Goal: Task Accomplishment & Management: Manage account settings

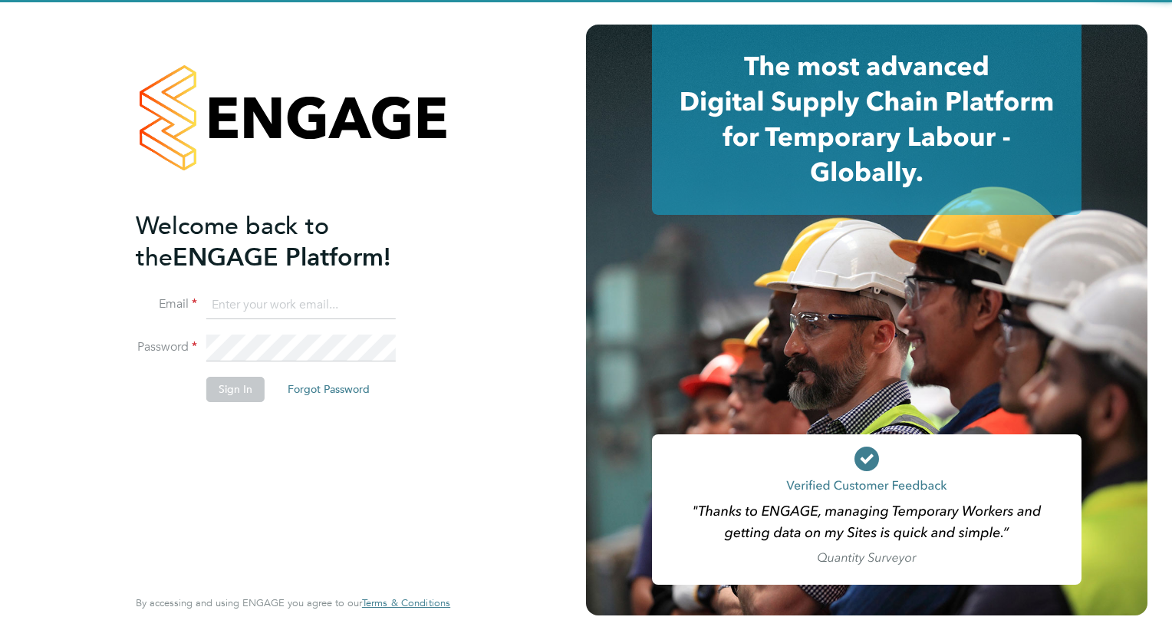
type input "wates@alliance-msp.co.uk"
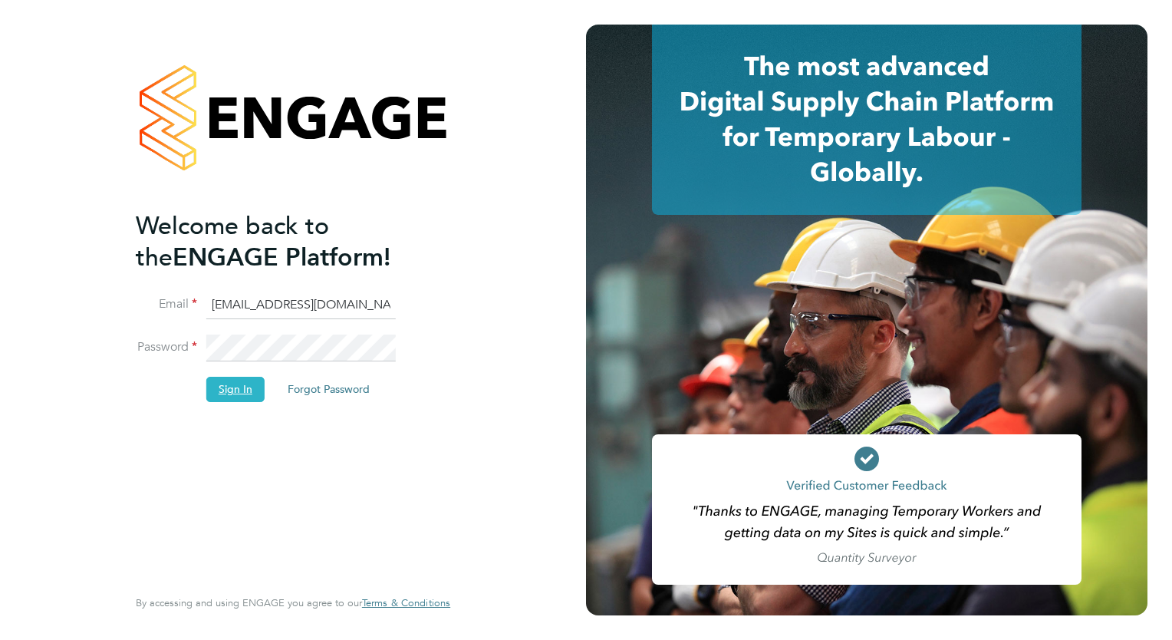
click at [228, 386] on button "Sign In" at bounding box center [235, 389] width 58 height 25
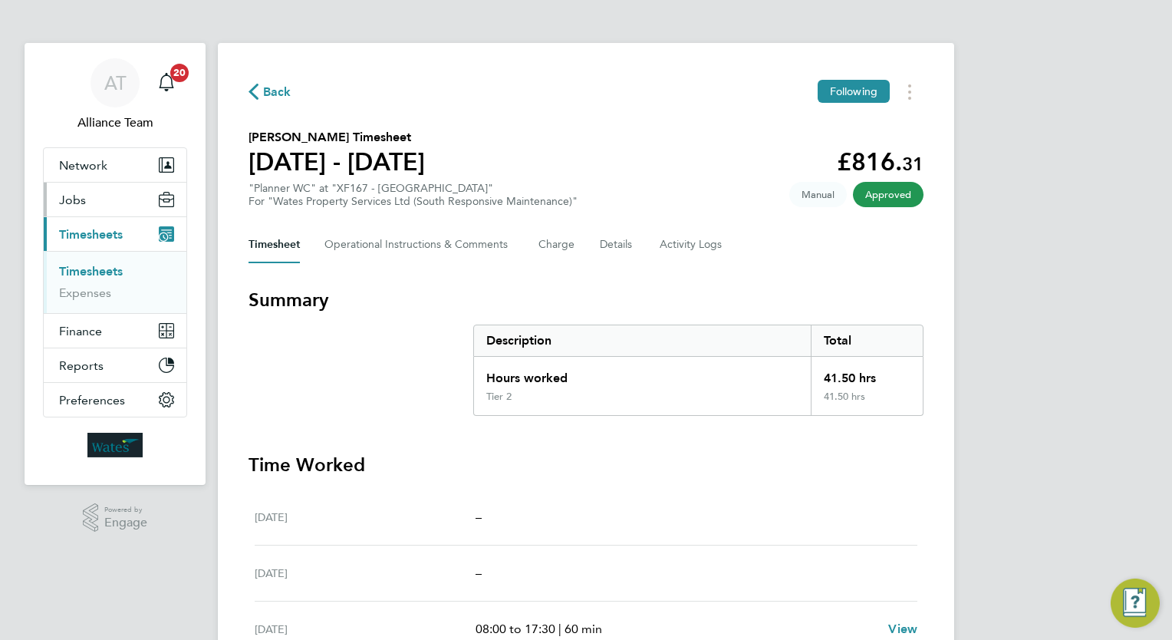
click at [105, 200] on button "Jobs" at bounding box center [115, 200] width 143 height 34
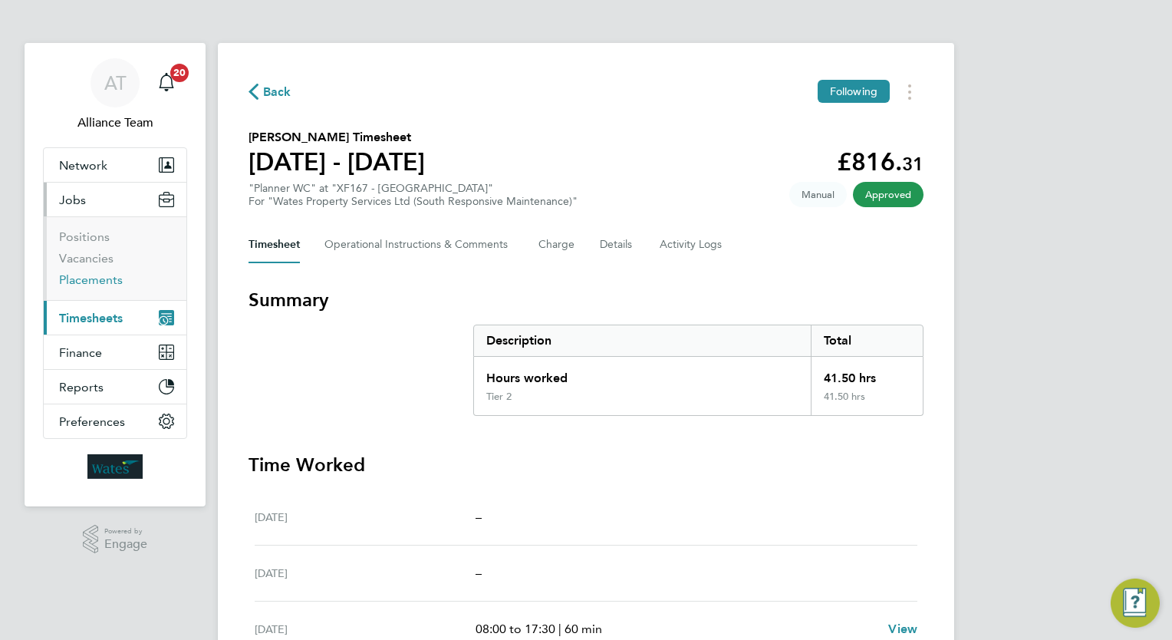
click at [102, 275] on link "Placements" at bounding box center [91, 279] width 64 height 15
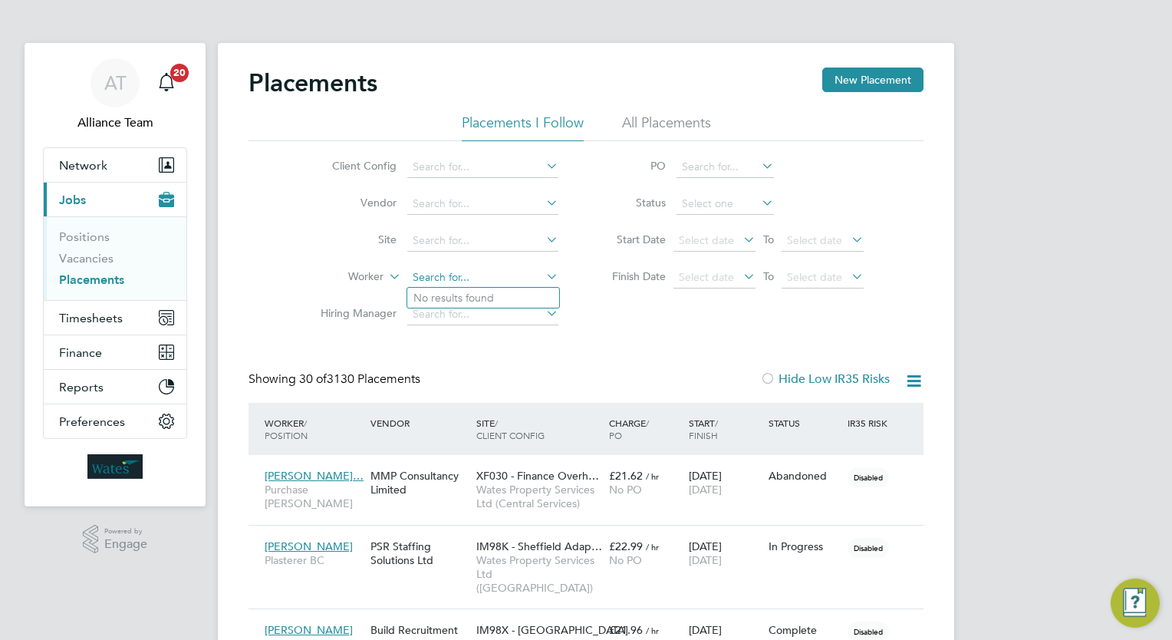
click at [490, 284] on input at bounding box center [482, 277] width 151 height 21
click at [476, 296] on li "Syed Hiba llah" at bounding box center [483, 298] width 152 height 21
type input "Syed Hiballah"
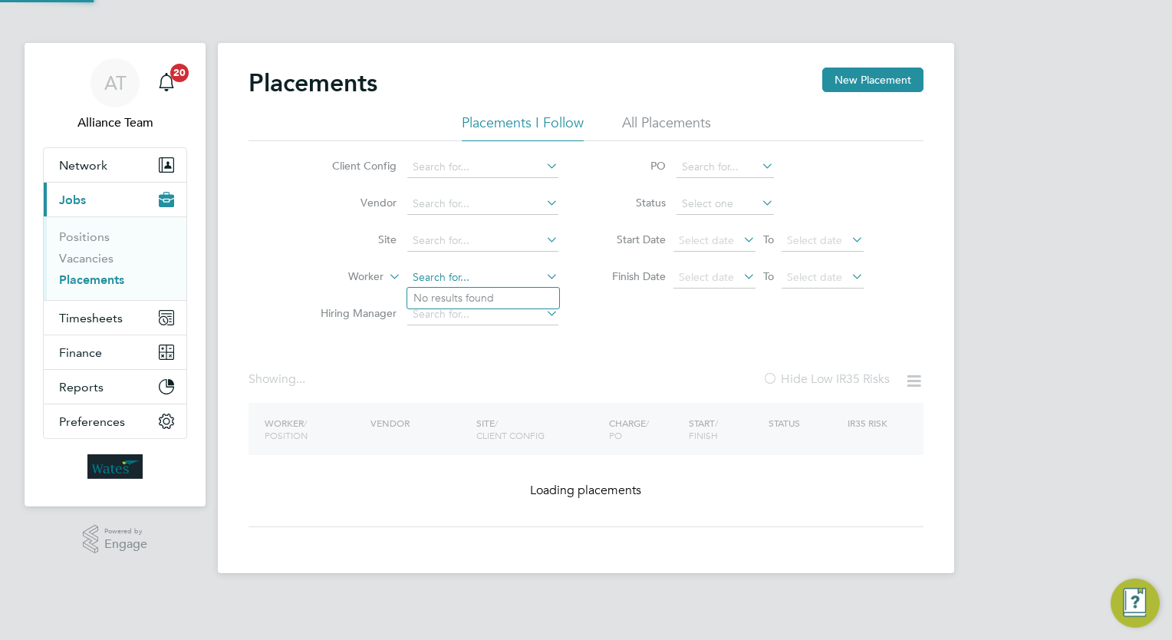
click at [497, 283] on input at bounding box center [482, 277] width 151 height 21
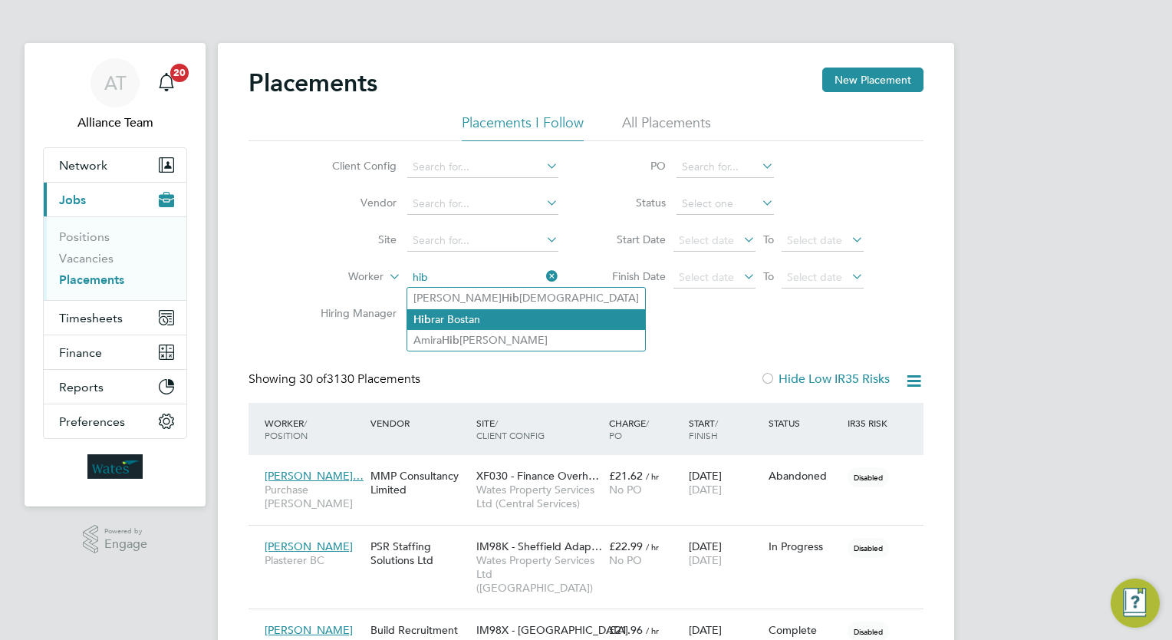
click at [498, 315] on li "Hib rar Bostan" at bounding box center [526, 319] width 238 height 21
type input "Hibrar Bostan"
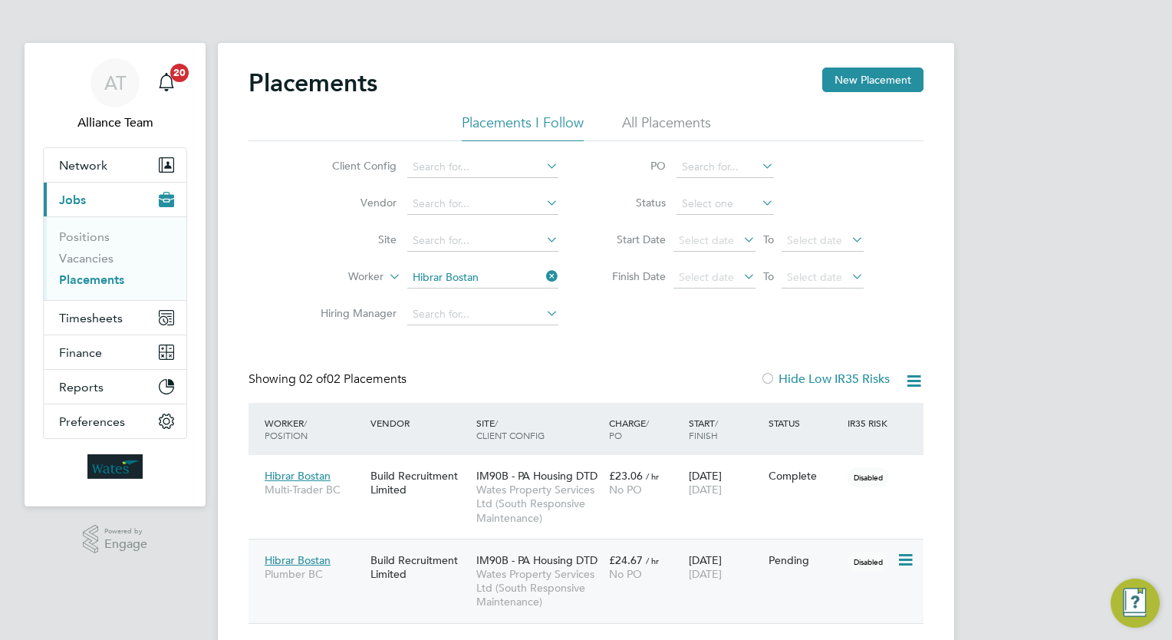
click at [663, 549] on div "£24.67 / hr No PO" at bounding box center [645, 566] width 80 height 43
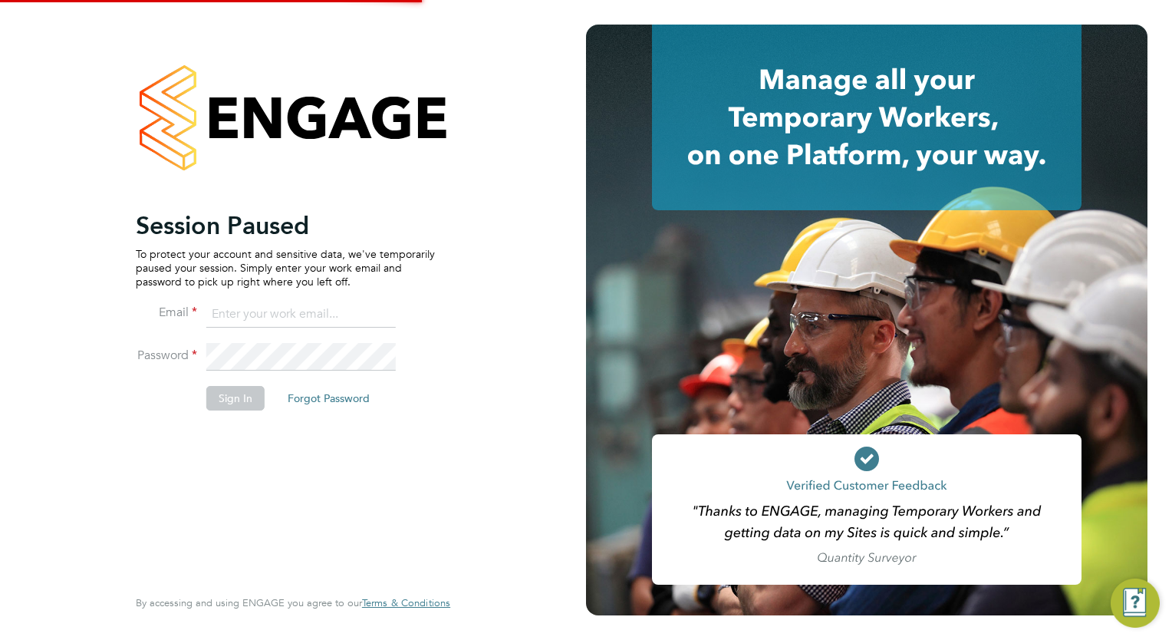
type input "[PERSON_NAME][EMAIL_ADDRESS][PERSON_NAME][DOMAIN_NAME]"
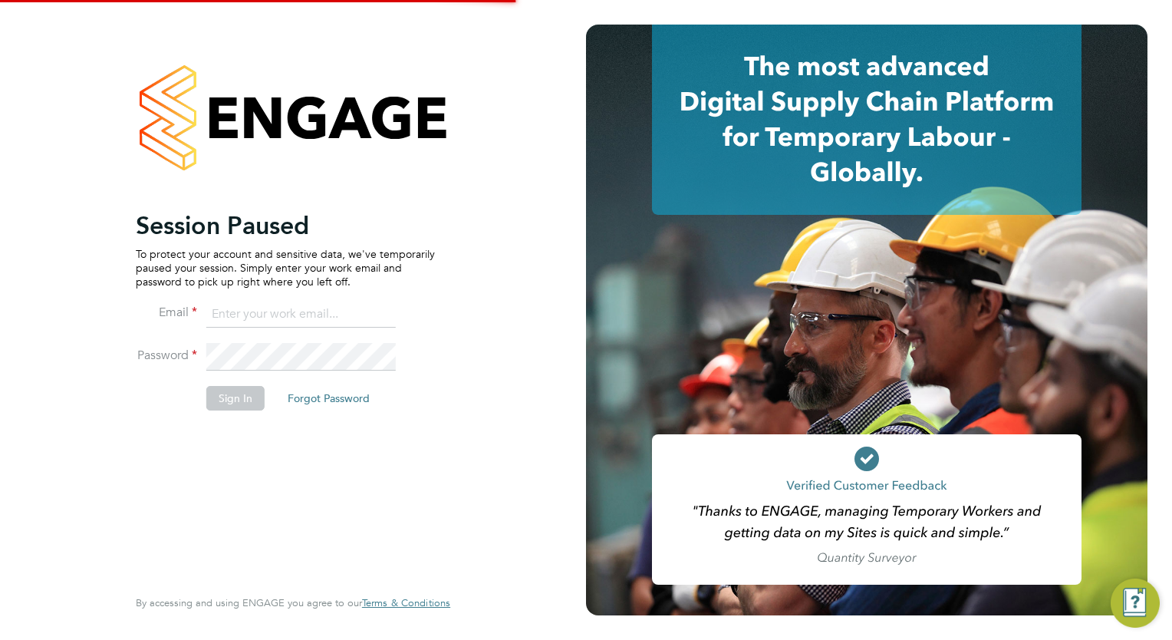
type input "[PERSON_NAME][EMAIL_ADDRESS][PERSON_NAME][DOMAIN_NAME]"
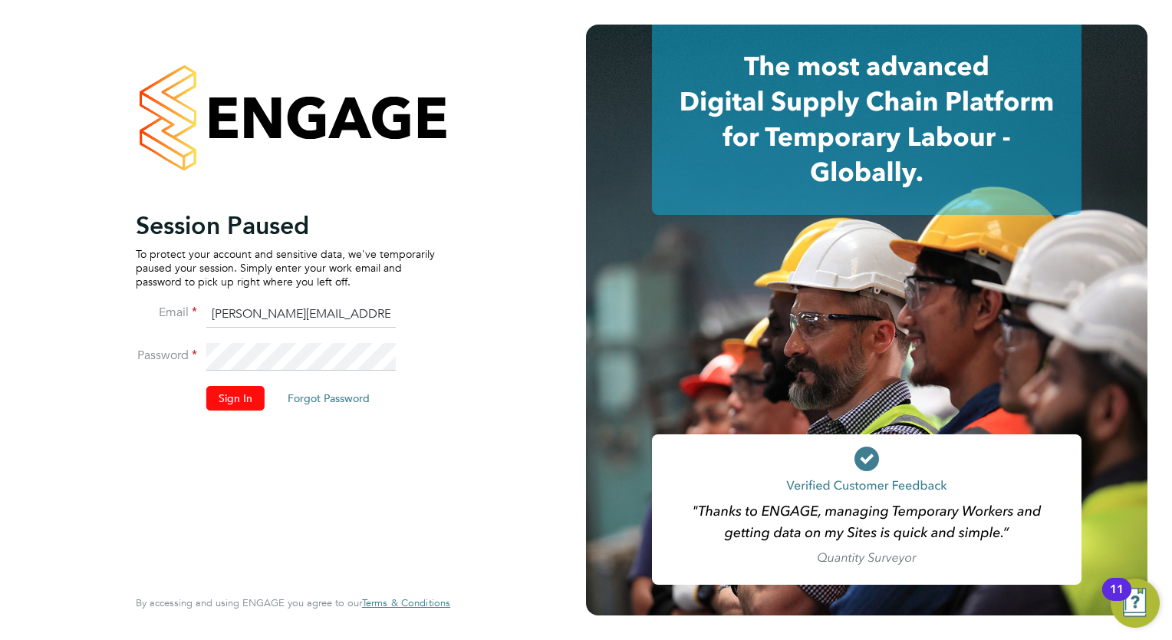
click at [241, 393] on button "Sign In" at bounding box center [235, 398] width 58 height 25
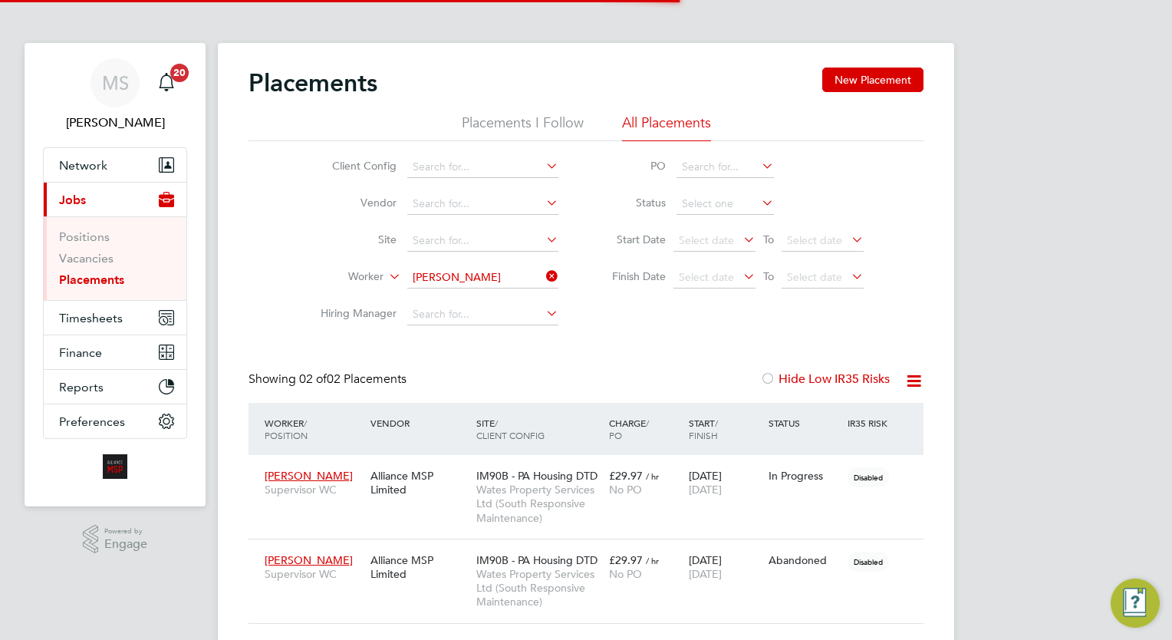
scroll to position [72, 133]
click at [91, 257] on link "Vacancies" at bounding box center [86, 258] width 54 height 15
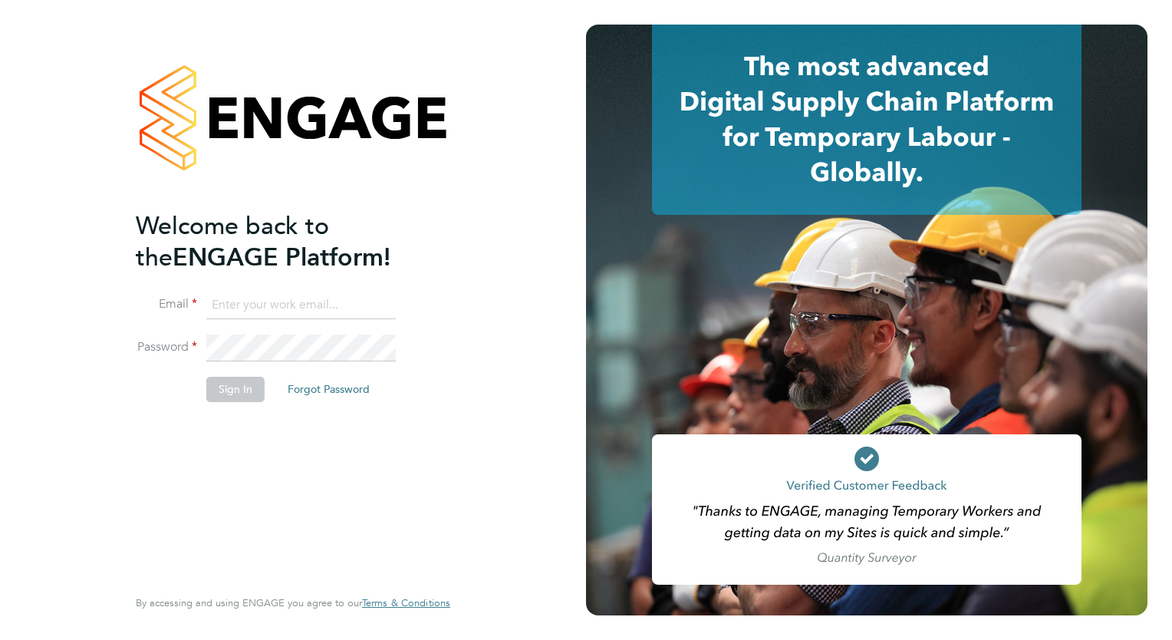
type input "wates@alliance-msp.co.uk"
click at [242, 389] on button "Sign In" at bounding box center [235, 389] width 58 height 25
click at [58, 400] on div "Sorry, we are having problems connecting to our services." at bounding box center [293, 320] width 586 height 640
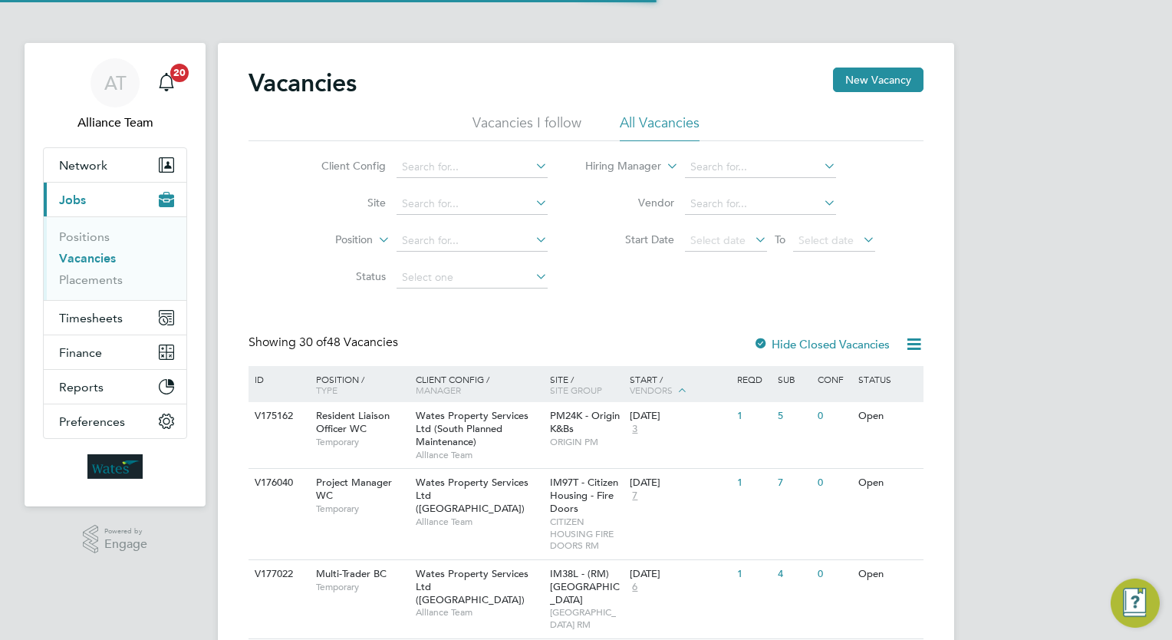
click at [258, 214] on div "Client Config Site Position Status Hiring Manager Vendor Start Date Select date…" at bounding box center [585, 218] width 675 height 155
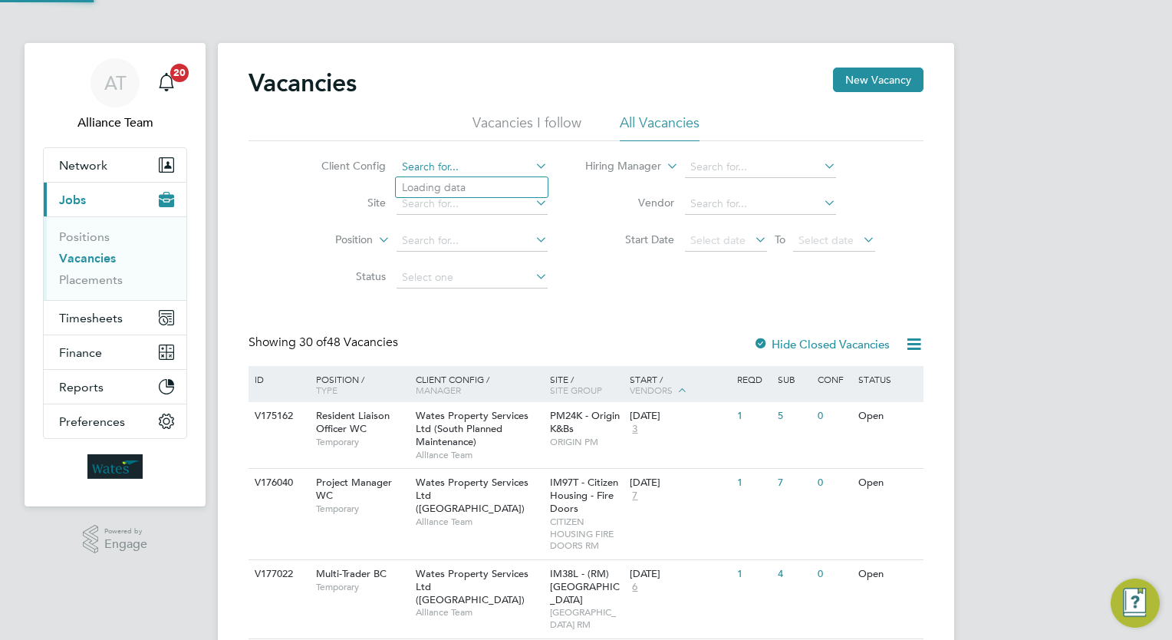
click at [475, 172] on input at bounding box center [471, 166] width 151 height 21
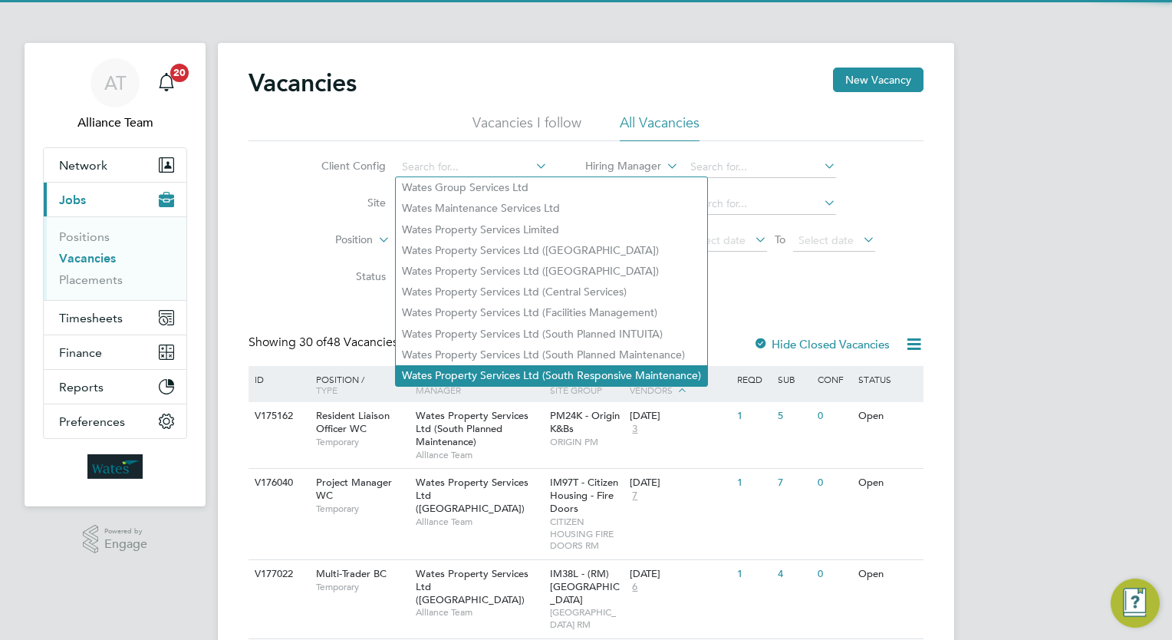
click at [548, 376] on li "Wates Property Services Ltd (South Responsive Maintenance)" at bounding box center [551, 375] width 311 height 21
type input "Wates Property Services Ltd (South Responsive Maintenance)"
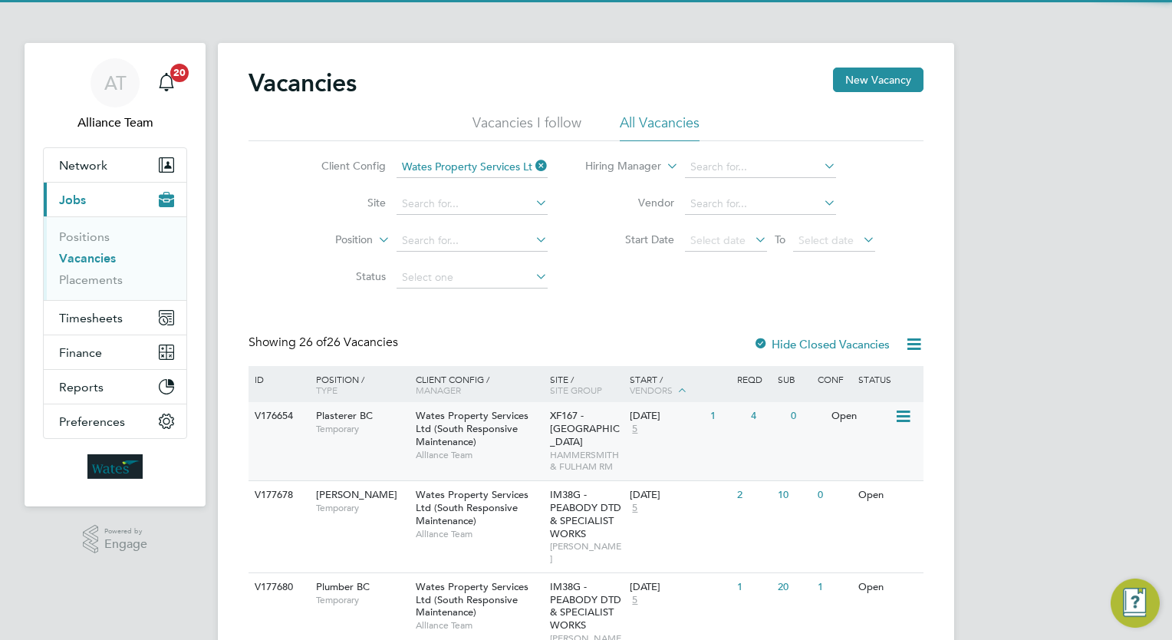
click at [445, 439] on span "Wates Property Services Ltd (South Responsive Maintenance)" at bounding box center [472, 428] width 113 height 39
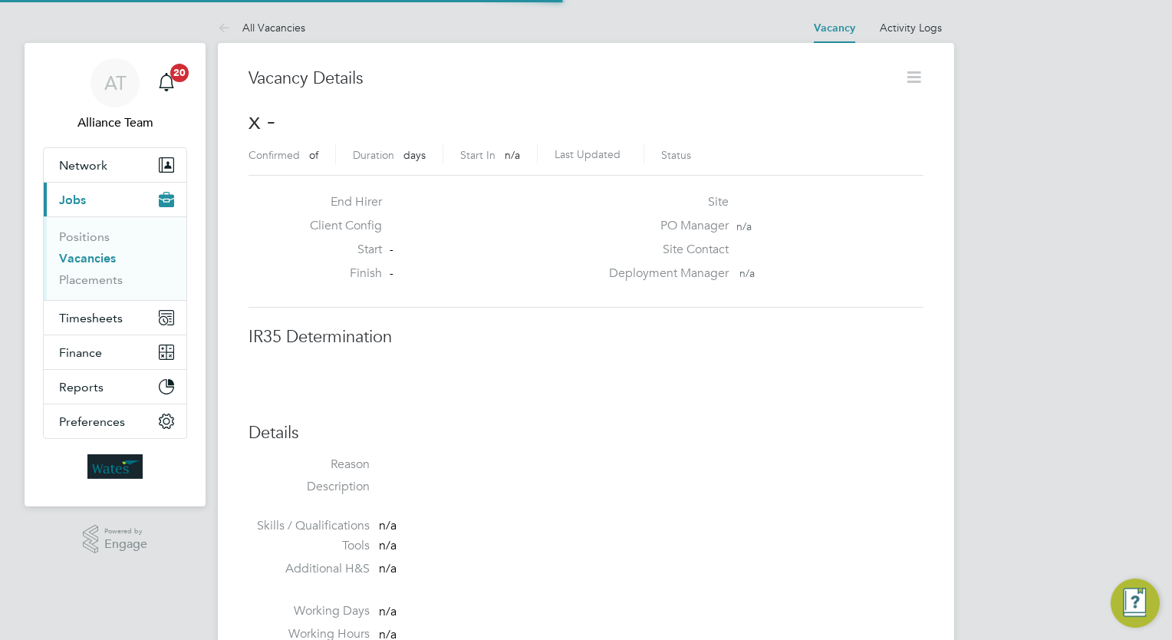
scroll to position [8, 7]
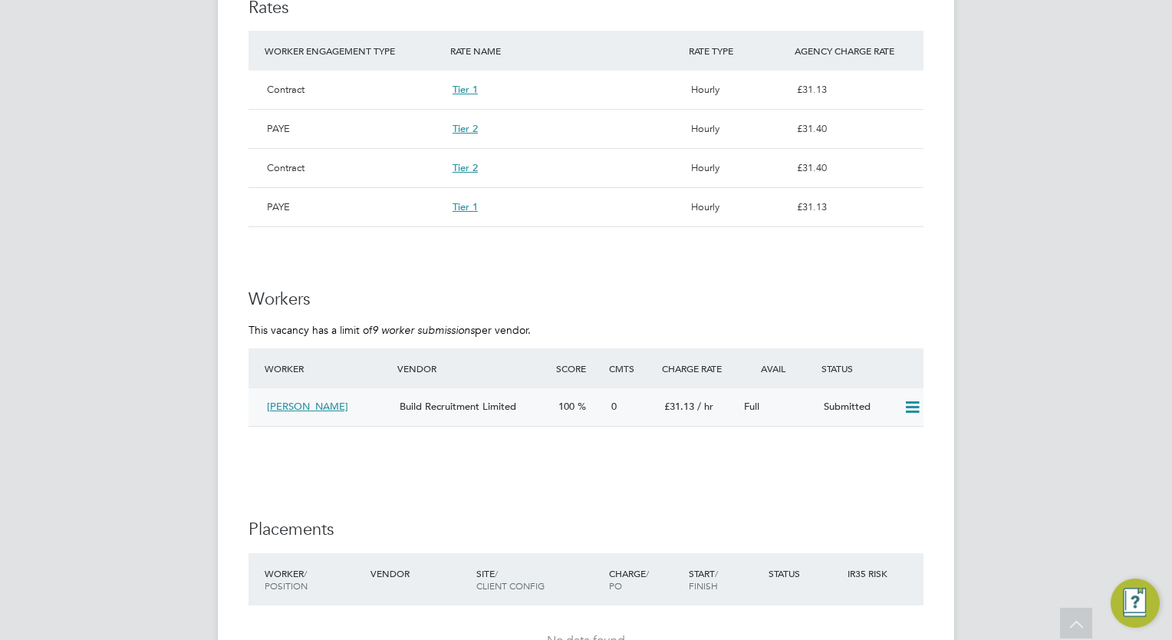
click at [913, 407] on icon at bounding box center [912, 407] width 19 height 12
click at [883, 437] on li "Offer" at bounding box center [893, 439] width 54 height 21
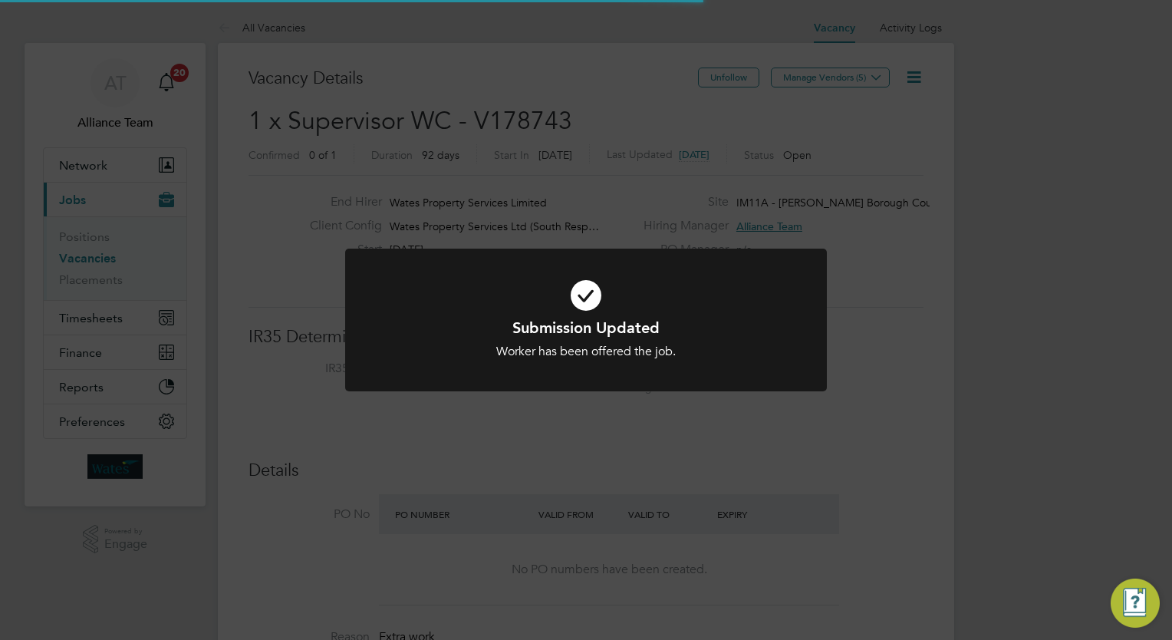
click at [1003, 409] on div "Submission Updated Worker has been offered the job. Cancel Okay" at bounding box center [586, 320] width 1172 height 640
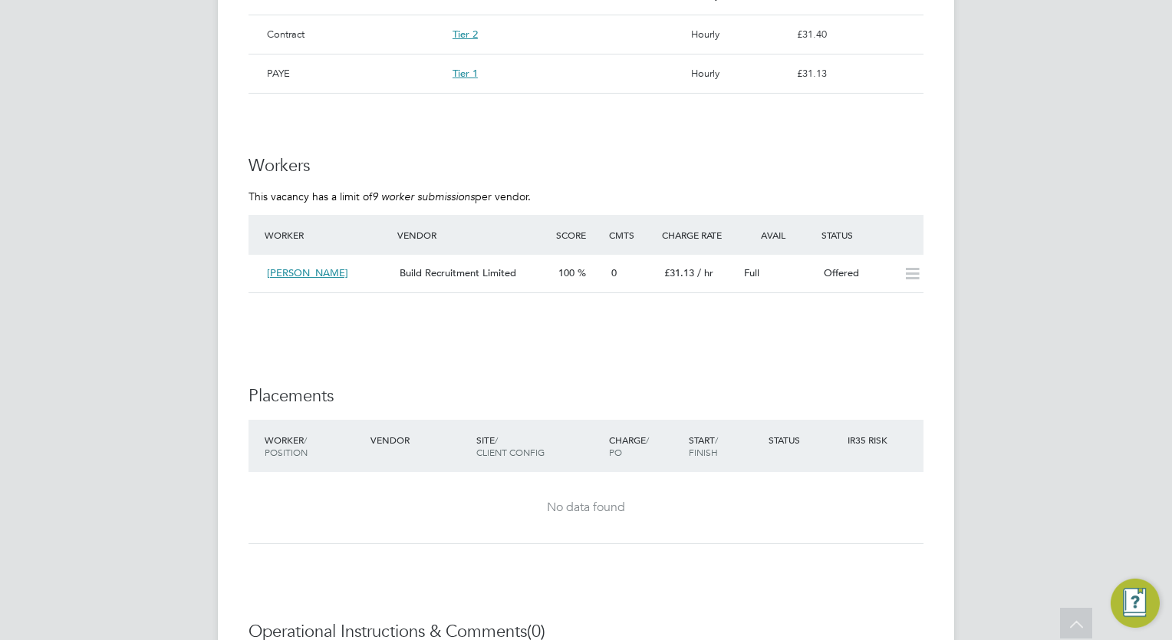
click at [784, 352] on div "IR35 Determination IR35 Status Disabled for this client. This feature can be en…" at bounding box center [585, 22] width 675 height 1745
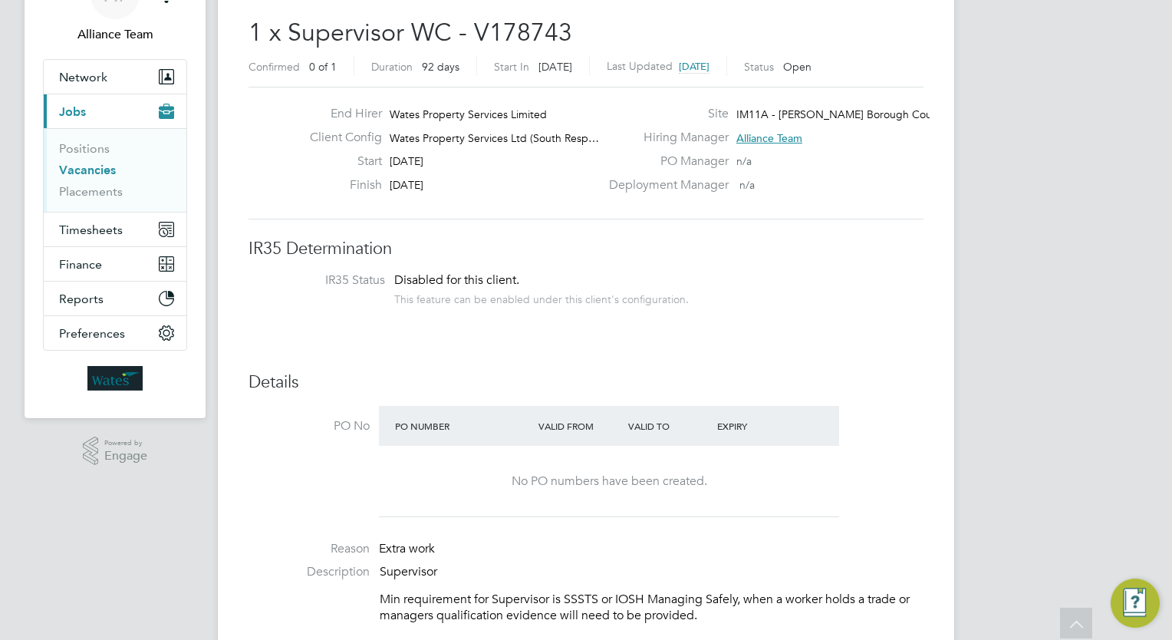
scroll to position [0, 0]
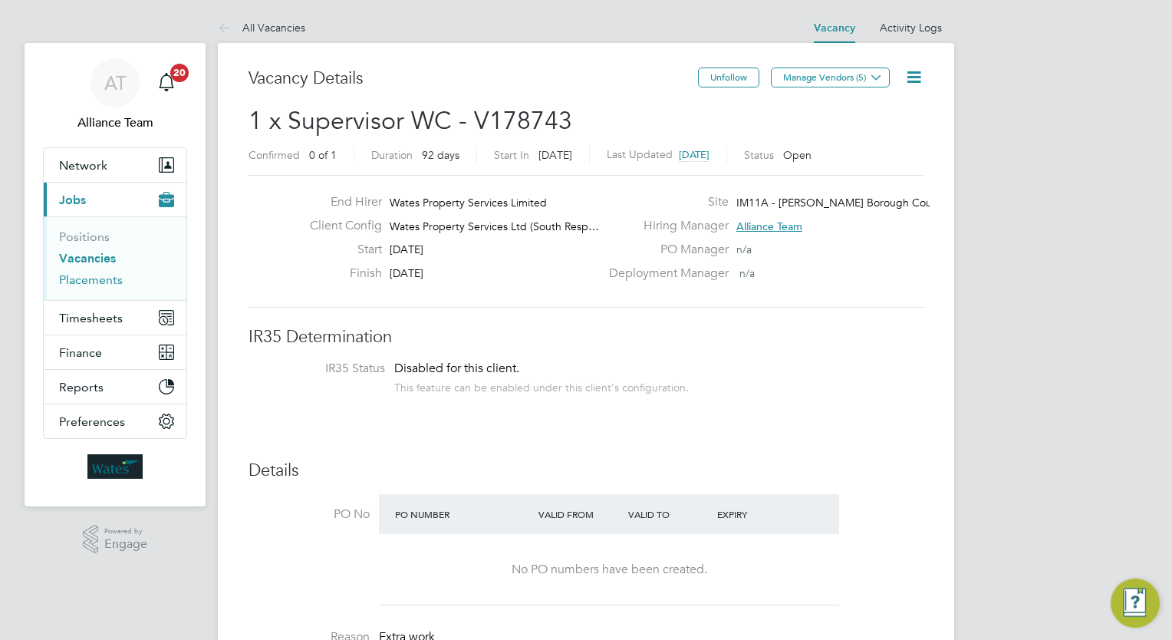
click at [100, 282] on link "Placements" at bounding box center [91, 279] width 64 height 15
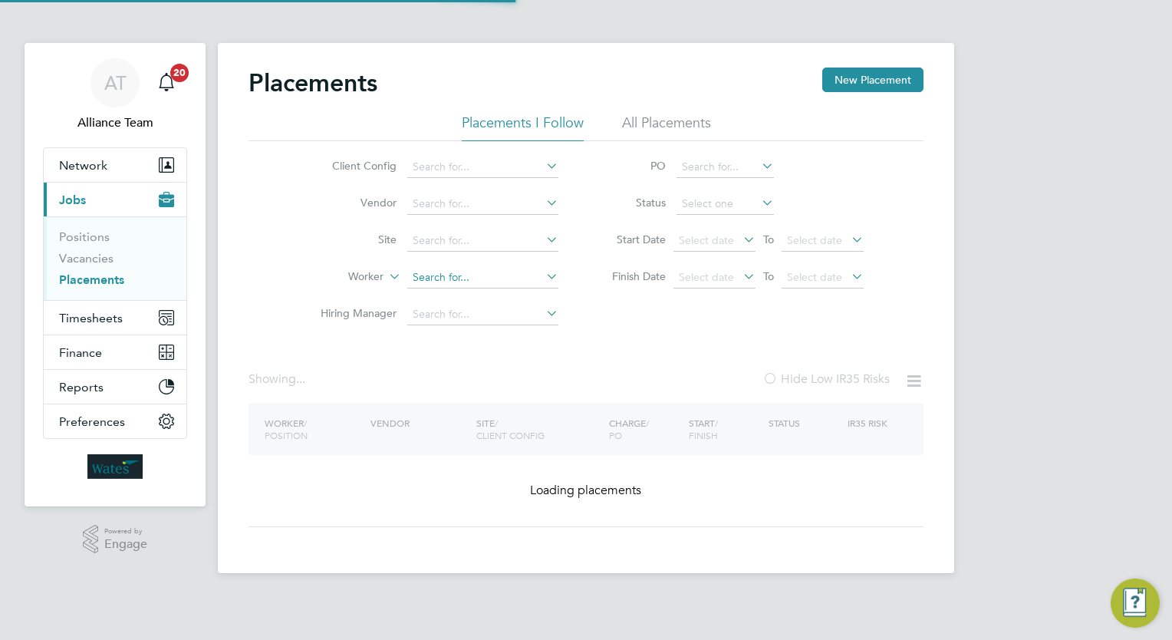
click at [458, 280] on input at bounding box center [482, 277] width 151 height 21
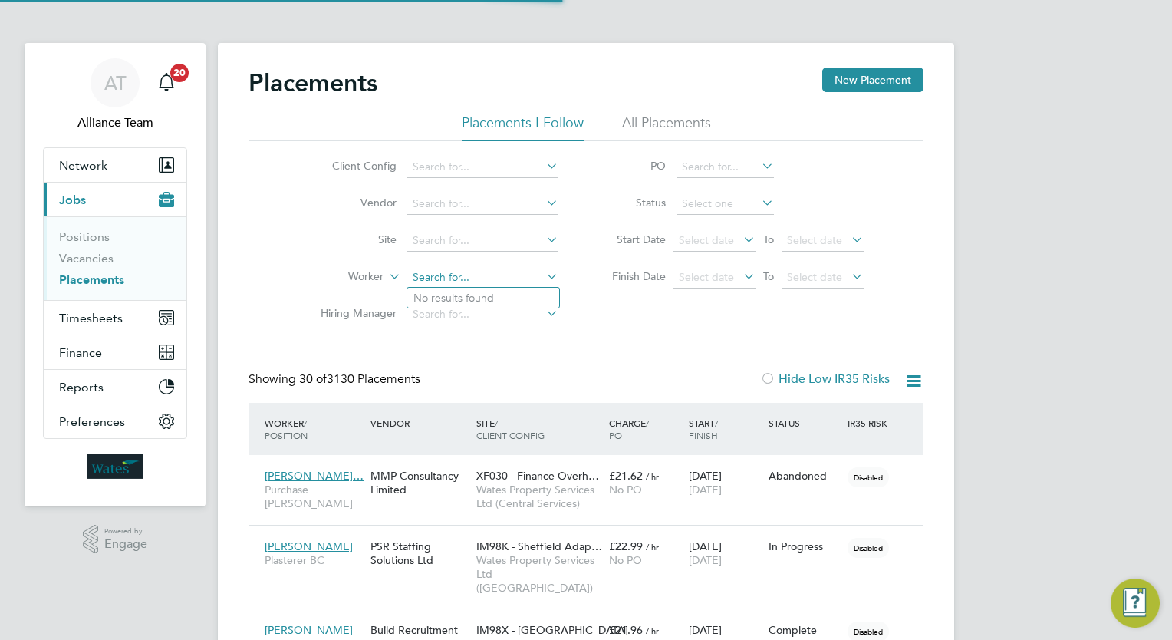
scroll to position [58, 107]
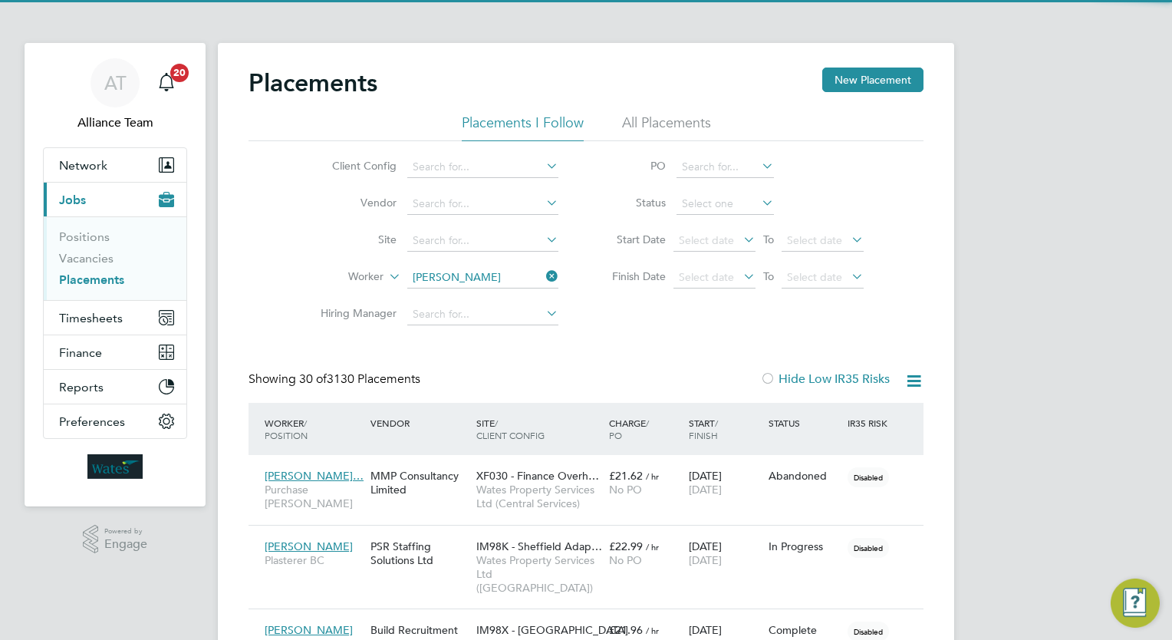
click at [505, 294] on b "Lew" at bounding box center [549, 297] width 89 height 13
type input "[PERSON_NAME]"
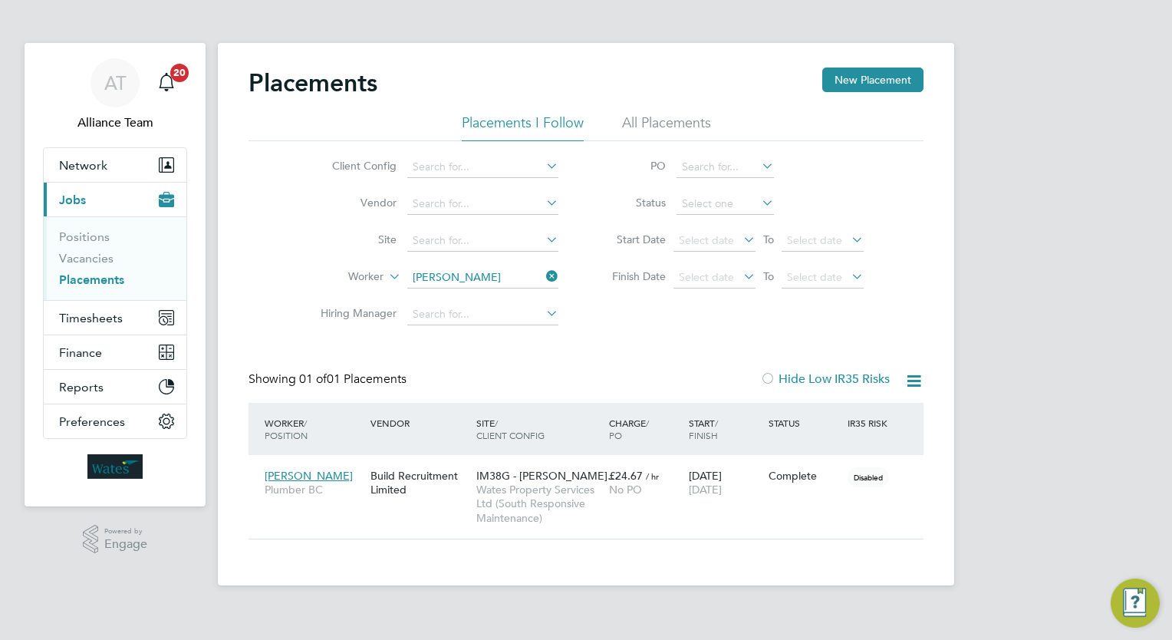
click at [1018, 417] on div "AT Alliance Team Notifications 20 Applications: Network Team Members Businesses…" at bounding box center [586, 305] width 1172 height 610
click at [502, 275] on input at bounding box center [482, 277] width 151 height 21
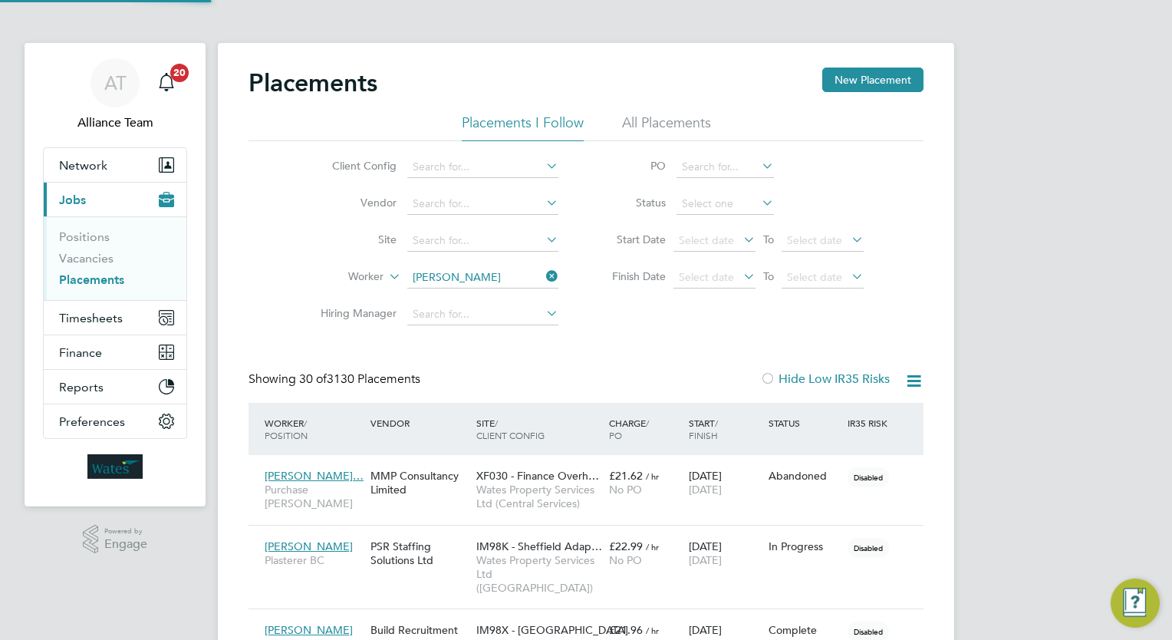
click at [502, 299] on li "Jamie Pr yce" at bounding box center [483, 298] width 152 height 21
type input "[PERSON_NAME]"
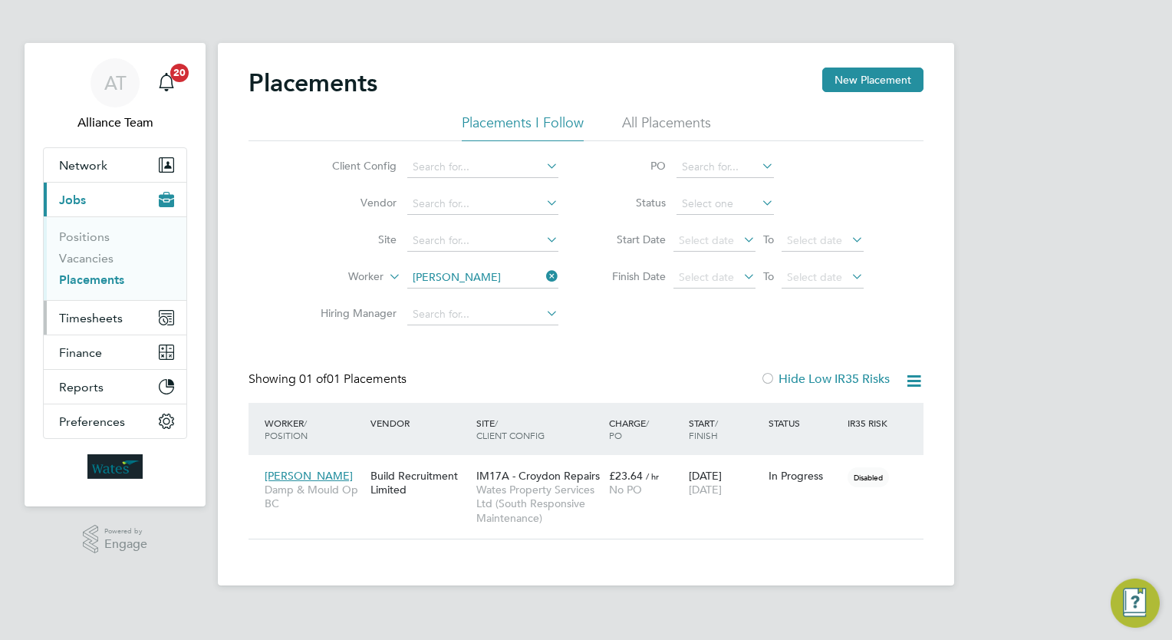
click at [113, 319] on span "Timesheets" at bounding box center [91, 318] width 64 height 15
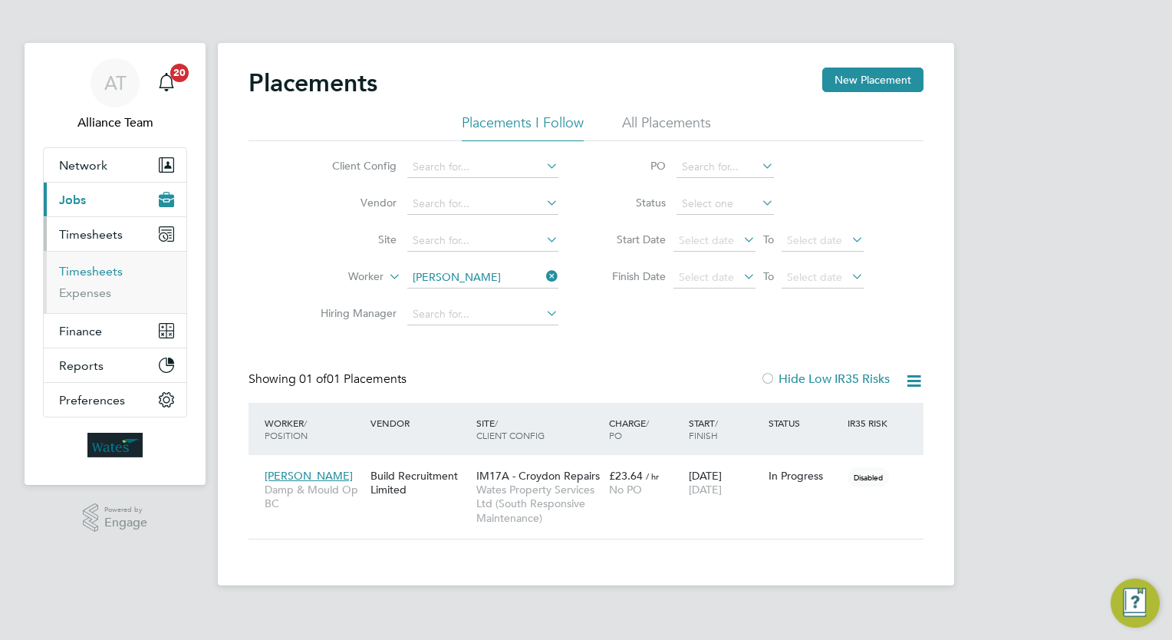
click at [89, 270] on link "Timesheets" at bounding box center [91, 271] width 64 height 15
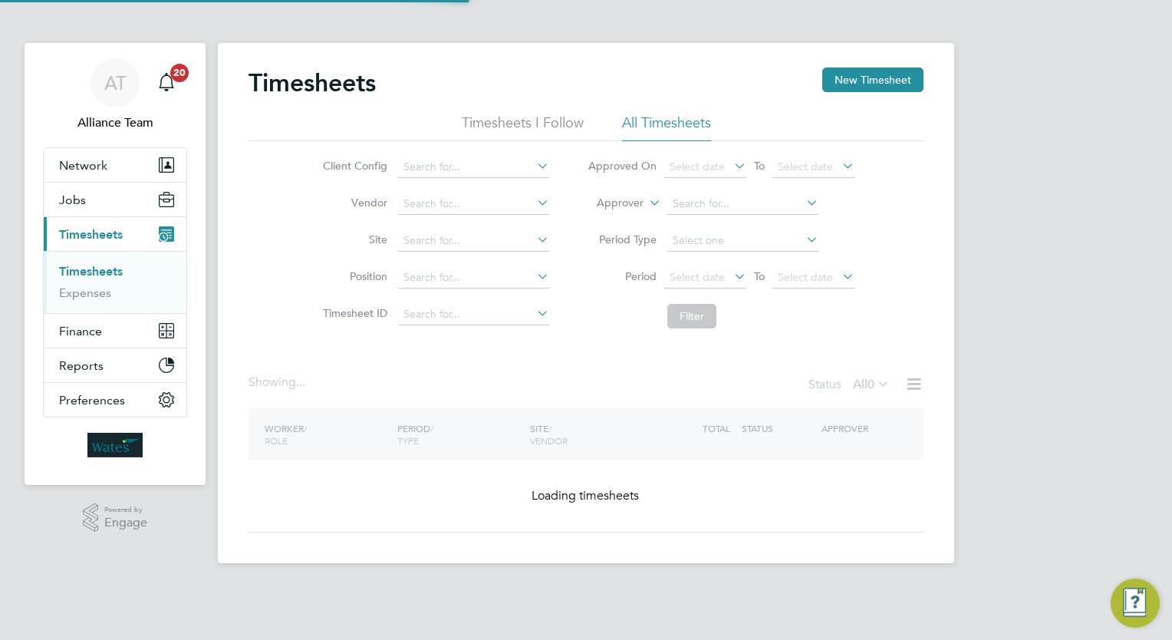
click at [628, 198] on label "Approver" at bounding box center [608, 203] width 69 height 15
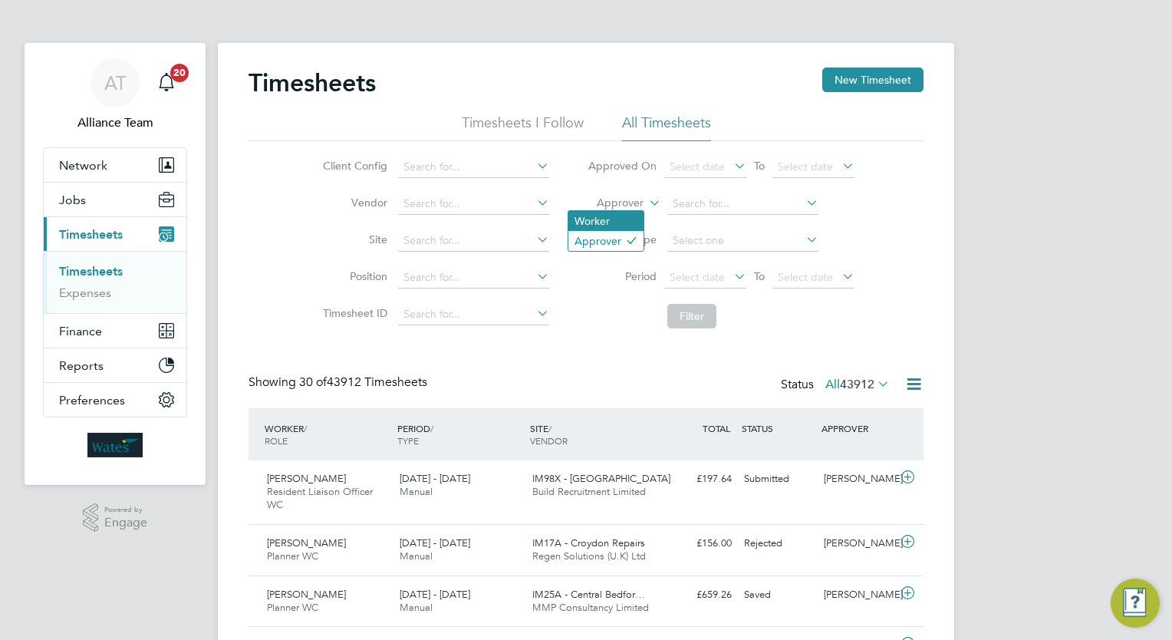
click at [621, 214] on li "Worker" at bounding box center [605, 221] width 75 height 20
click at [745, 219] on li "Worker" at bounding box center [720, 204] width 305 height 37
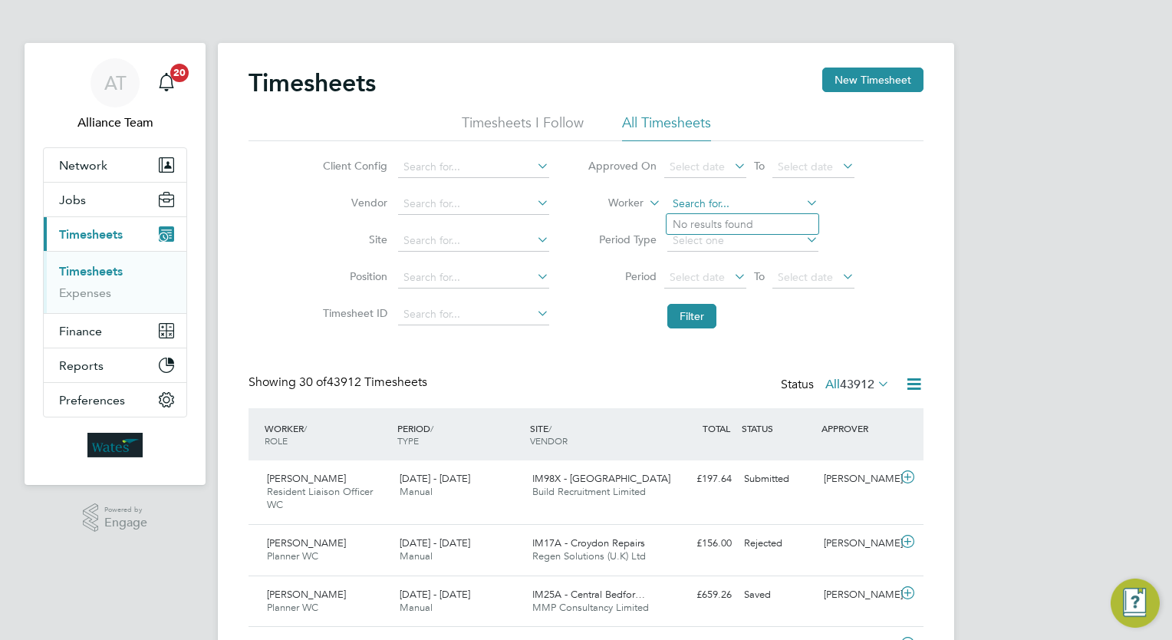
click at [737, 207] on input at bounding box center [742, 203] width 151 height 21
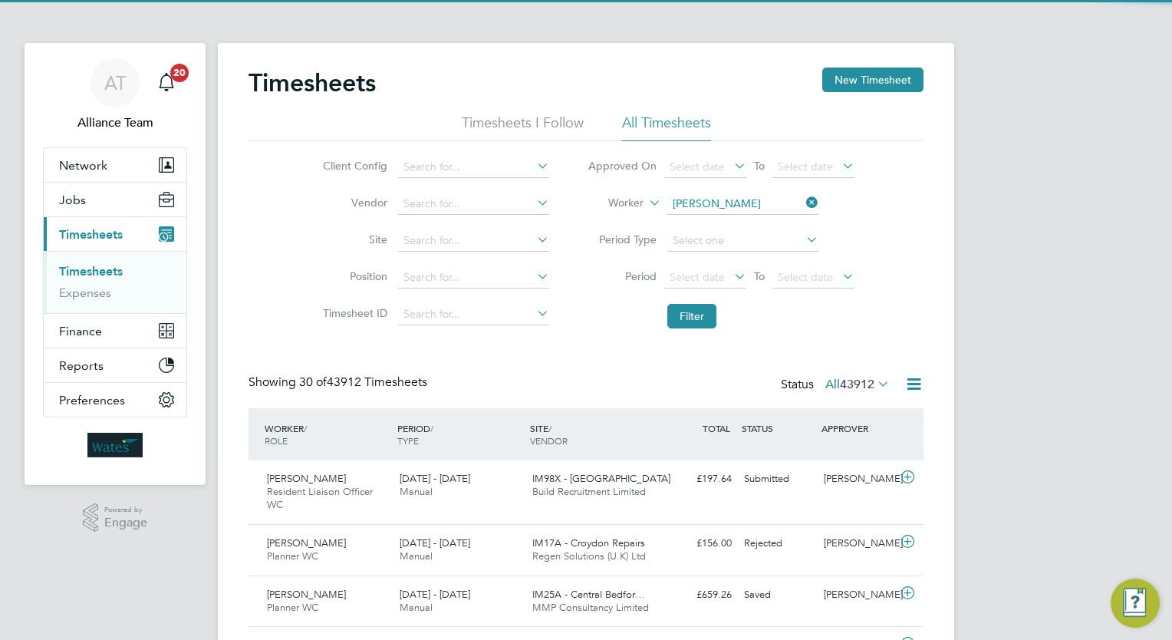
click at [748, 222] on li "Jamie Pr yce" at bounding box center [742, 224] width 152 height 21
type input "[PERSON_NAME]"
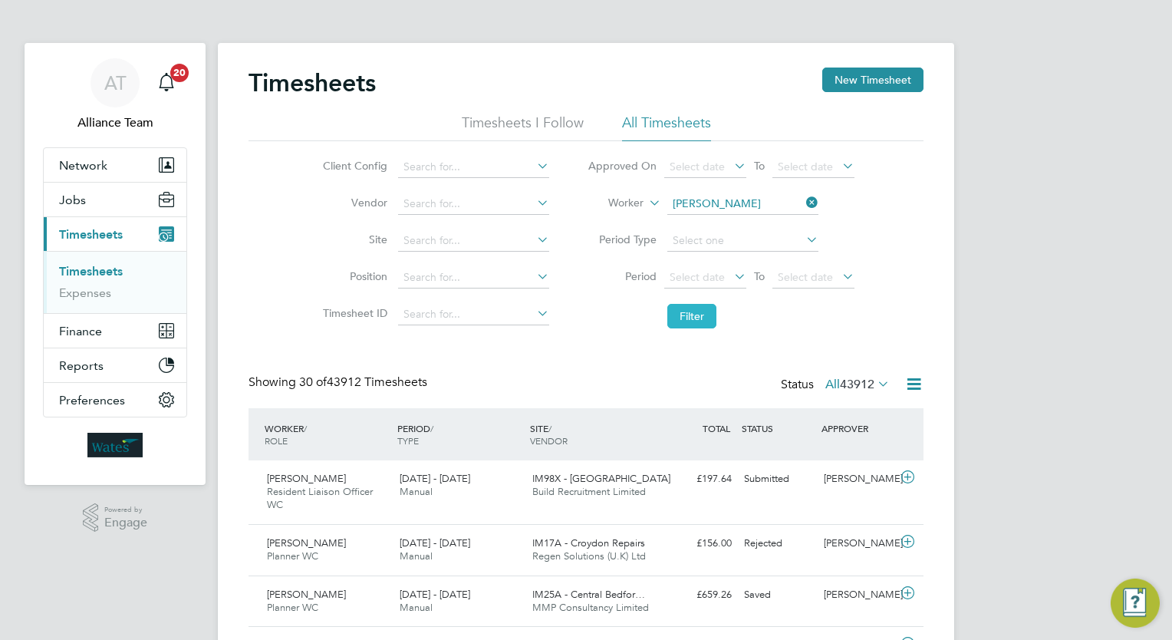
click at [693, 326] on button "Filter" at bounding box center [691, 316] width 49 height 25
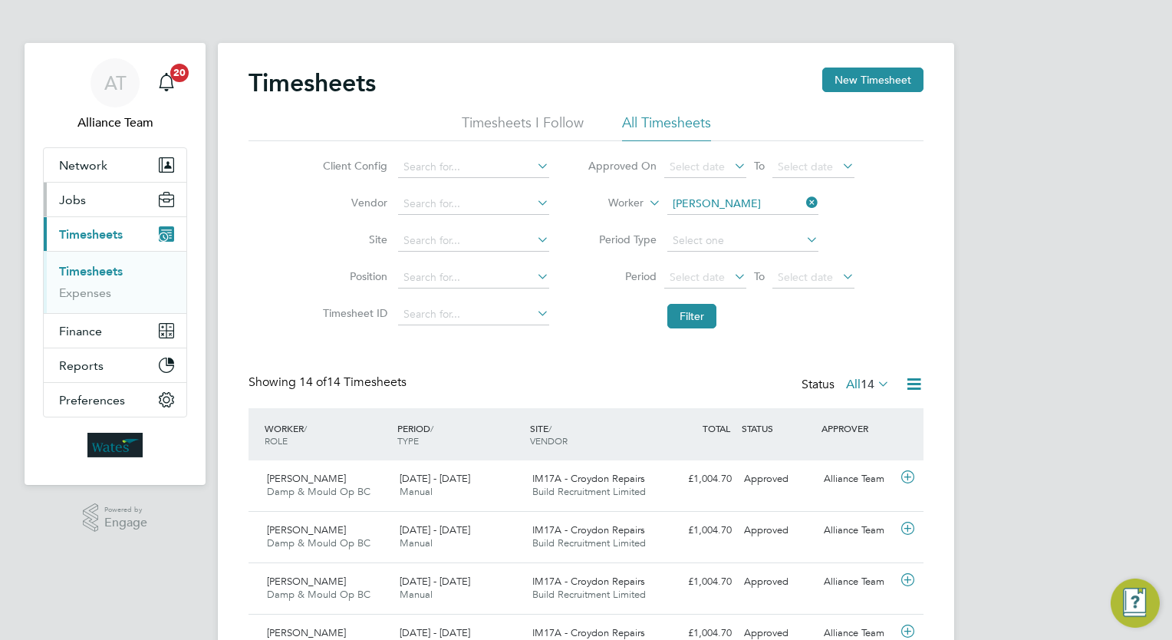
click at [117, 214] on button "Jobs" at bounding box center [115, 200] width 143 height 34
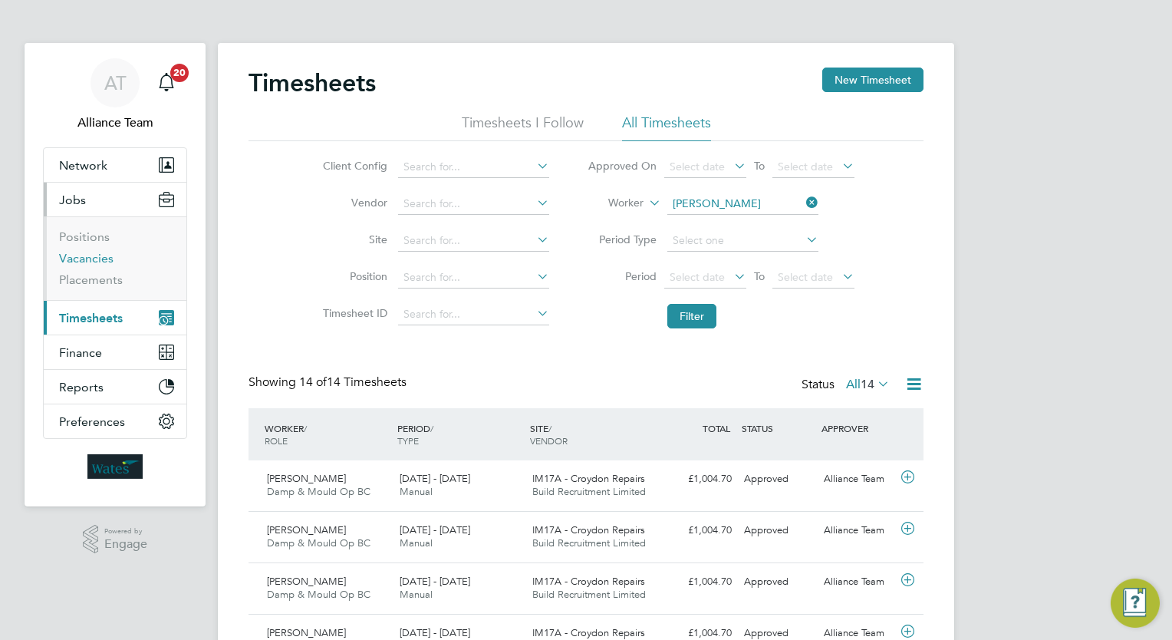
click at [90, 254] on link "Vacancies" at bounding box center [86, 258] width 54 height 15
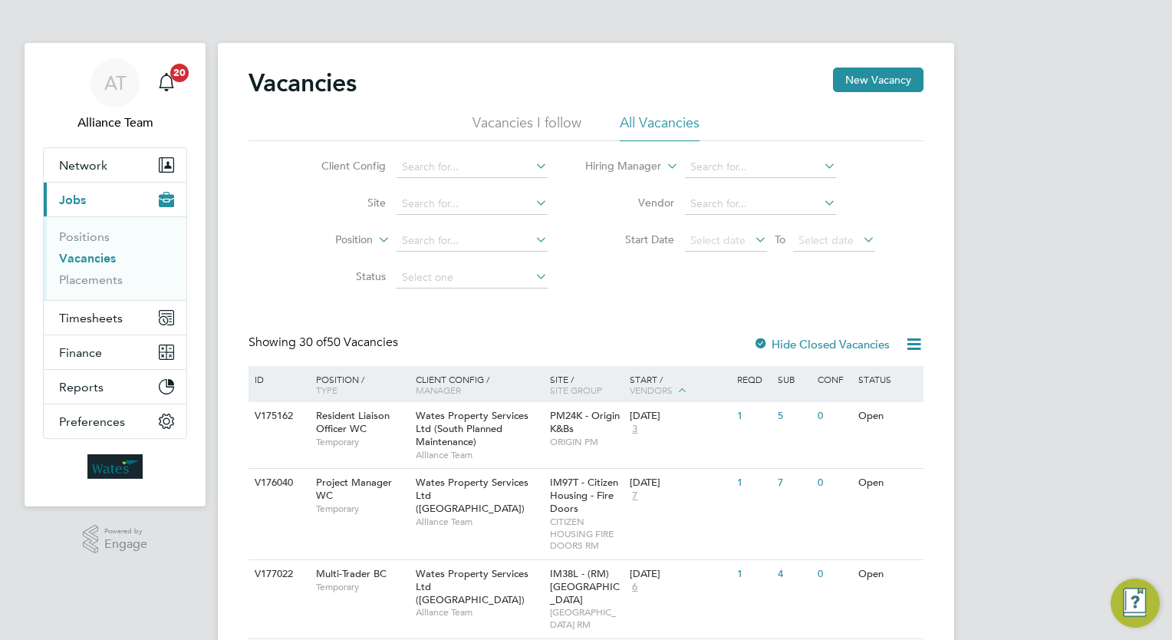
click at [597, 446] on span "ORIGIN PM" at bounding box center [586, 442] width 73 height 12
click at [424, 441] on span "Wates Property Services Ltd (South Planned Maintenance)" at bounding box center [472, 428] width 113 height 39
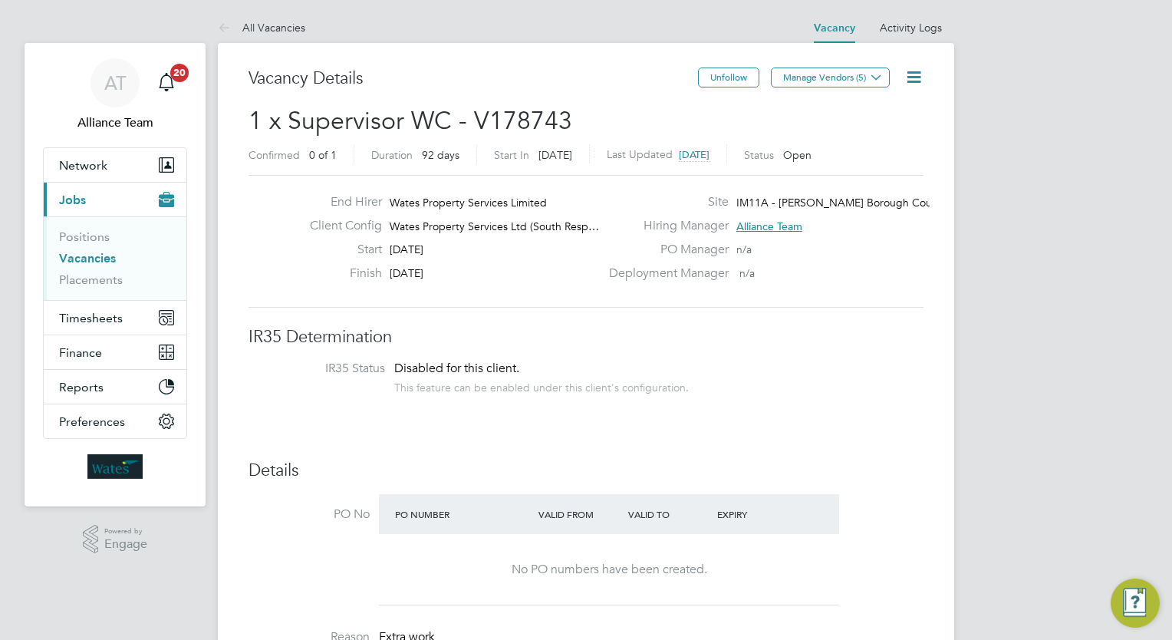
click at [666, 118] on h2 "1 x Supervisor WC - V178743 Confirmed 0 of 1 Duration 92 days Start In in 4 day…" at bounding box center [585, 137] width 675 height 64
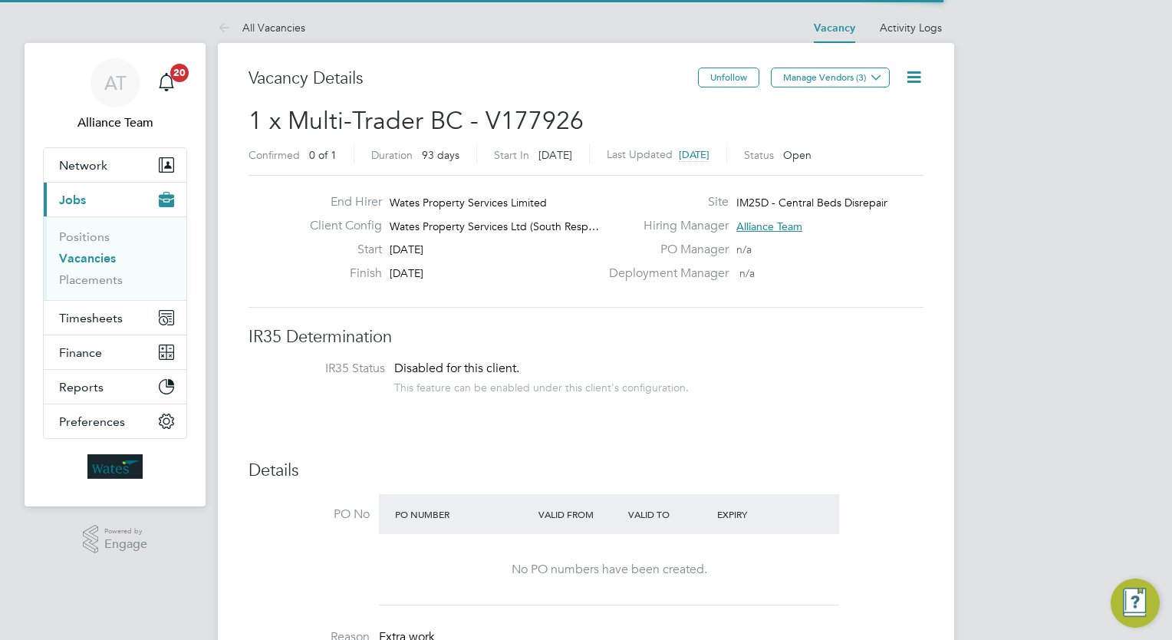
scroll to position [27, 239]
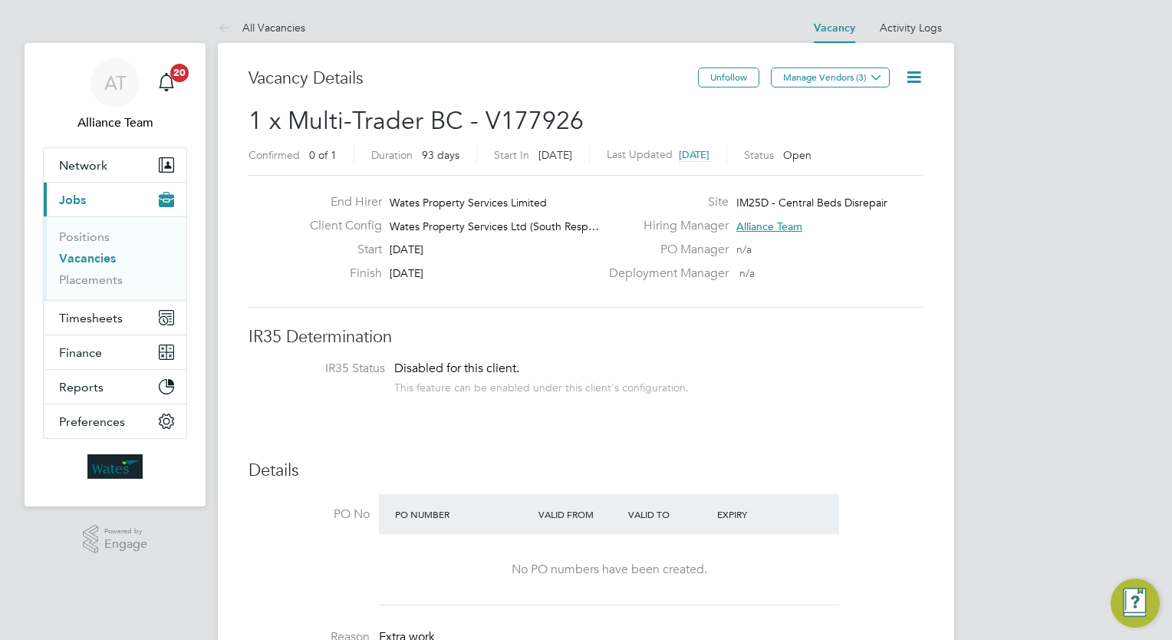
click at [918, 83] on icon at bounding box center [913, 76] width 19 height 19
click at [912, 80] on icon at bounding box center [913, 76] width 19 height 19
click at [870, 138] on li "Update Status" at bounding box center [876, 134] width 89 height 21
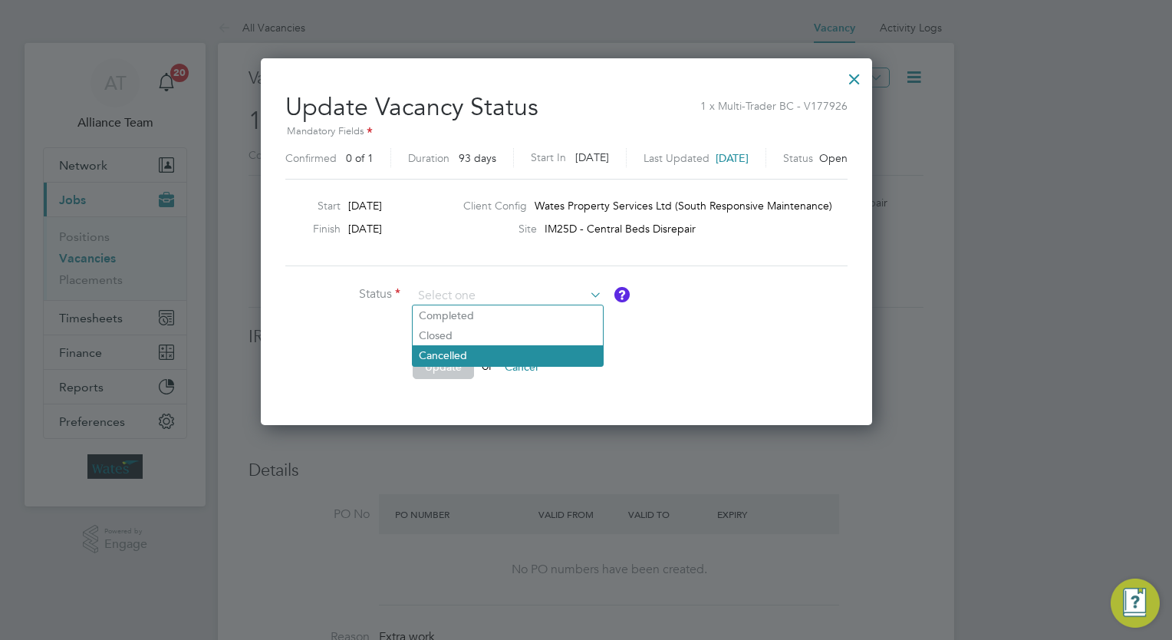
click at [488, 360] on li "Cancelled" at bounding box center [508, 355] width 190 height 20
type input "Cancelled"
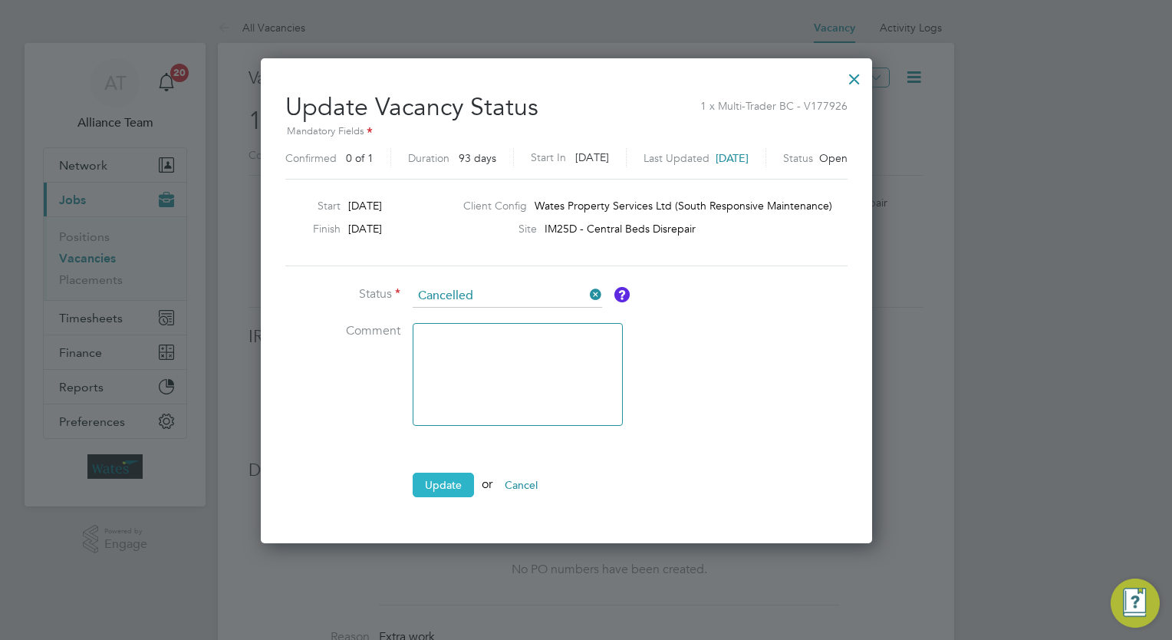
click at [428, 492] on button "Update" at bounding box center [443, 484] width 61 height 25
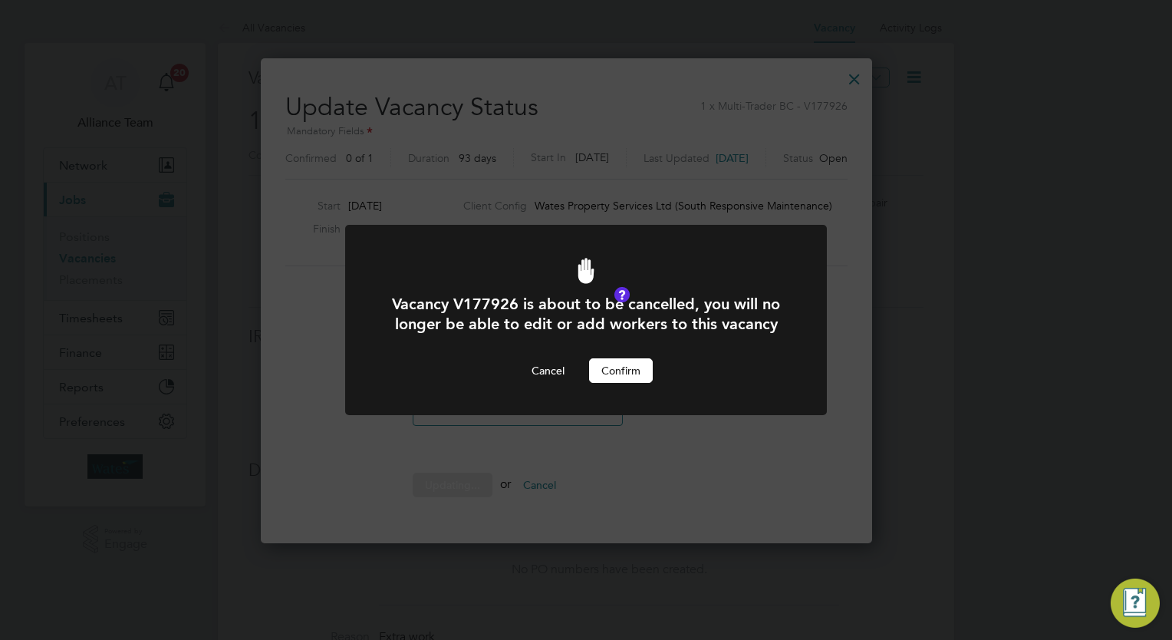
click at [632, 360] on button "Confirm" at bounding box center [621, 370] width 64 height 25
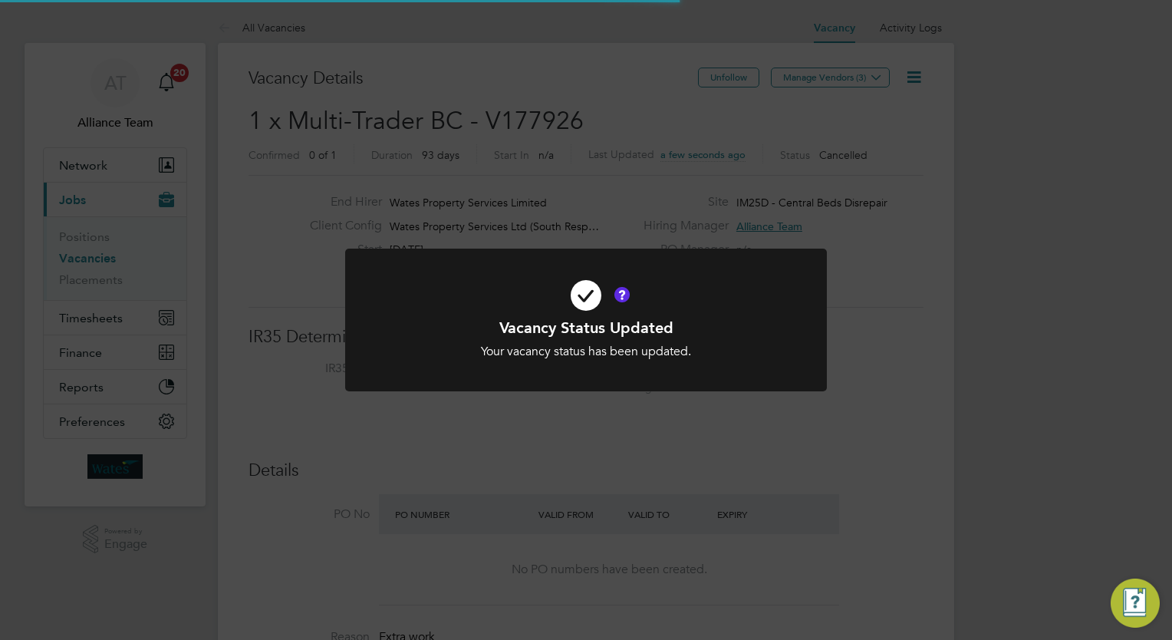
click at [1049, 256] on div "Vacancy Status Updated Your vacancy status has been updated. Cancel Okay" at bounding box center [586, 320] width 1172 height 640
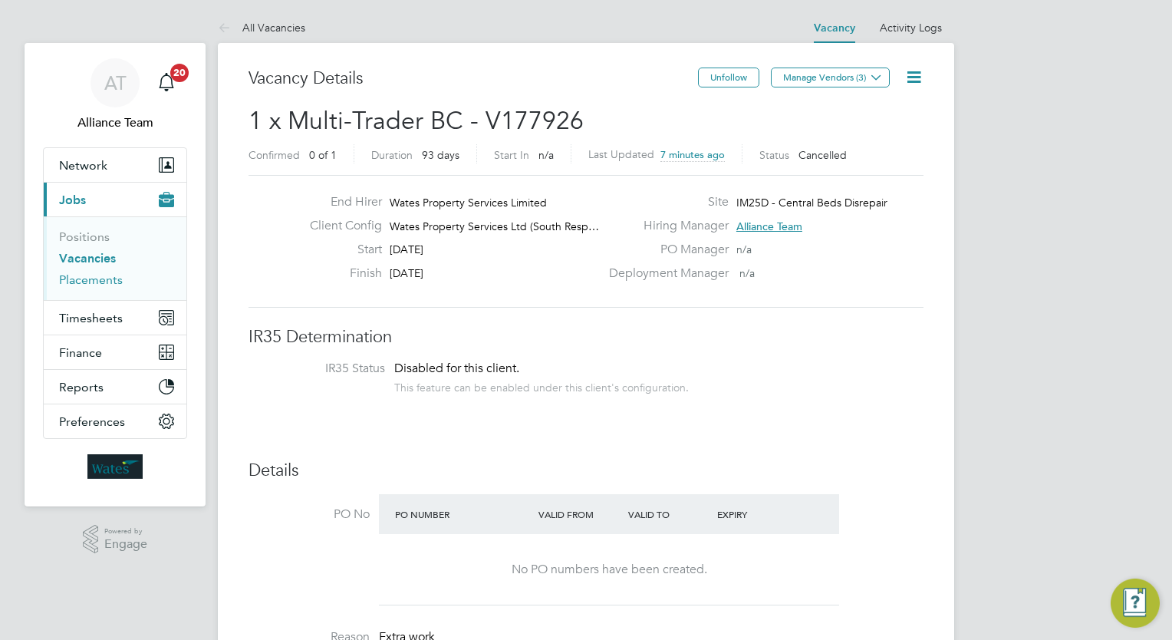
click at [117, 272] on link "Placements" at bounding box center [91, 279] width 64 height 15
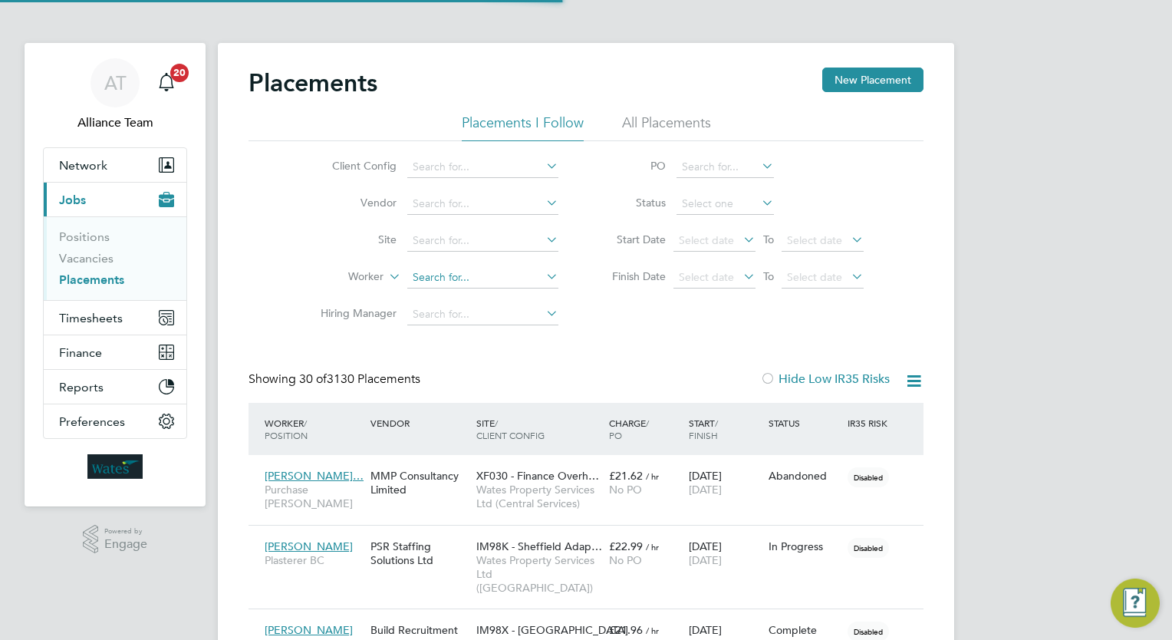
scroll to position [58, 107]
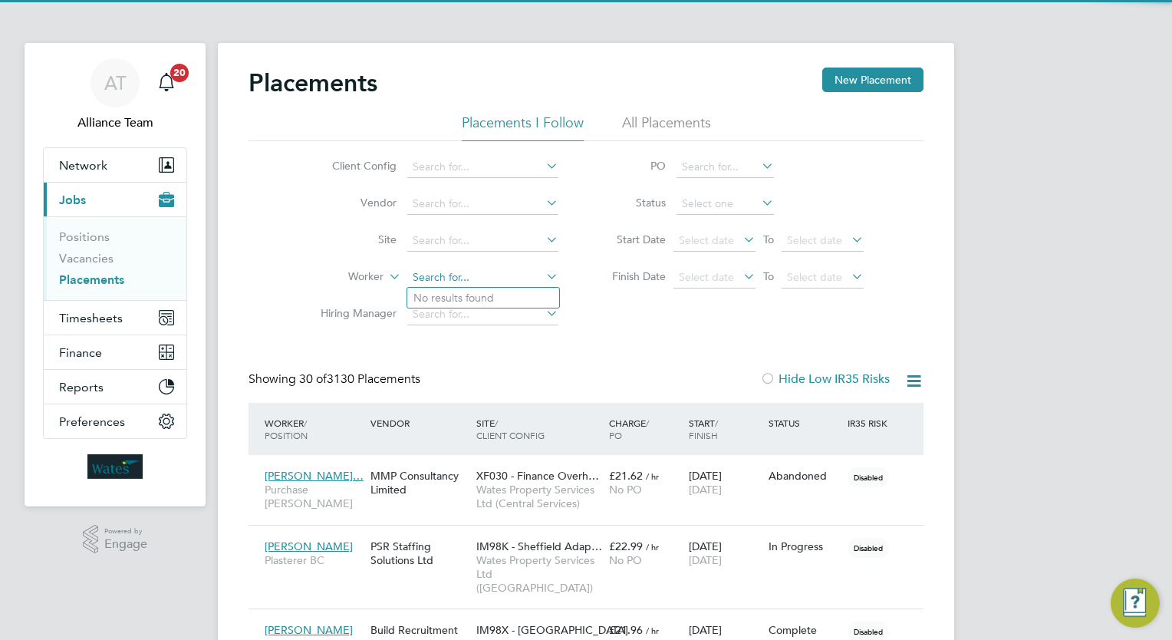
click at [489, 278] on input at bounding box center [482, 277] width 151 height 21
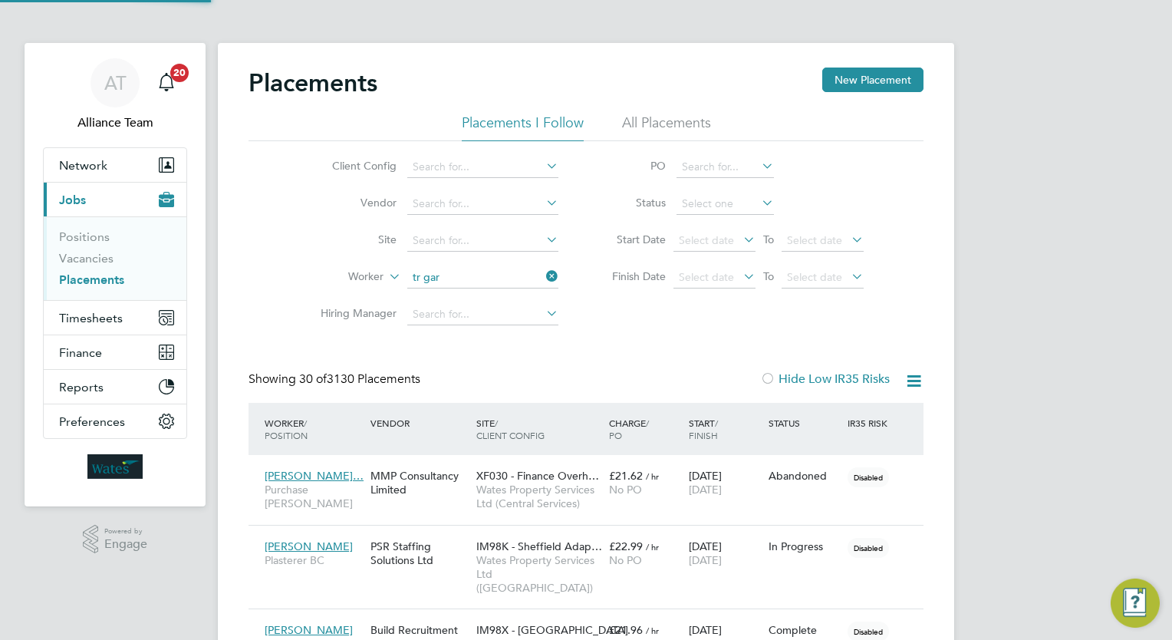
click at [492, 300] on li "Tr eyvon Gar dner" at bounding box center [483, 298] width 152 height 21
type input "Treyvon Gardner"
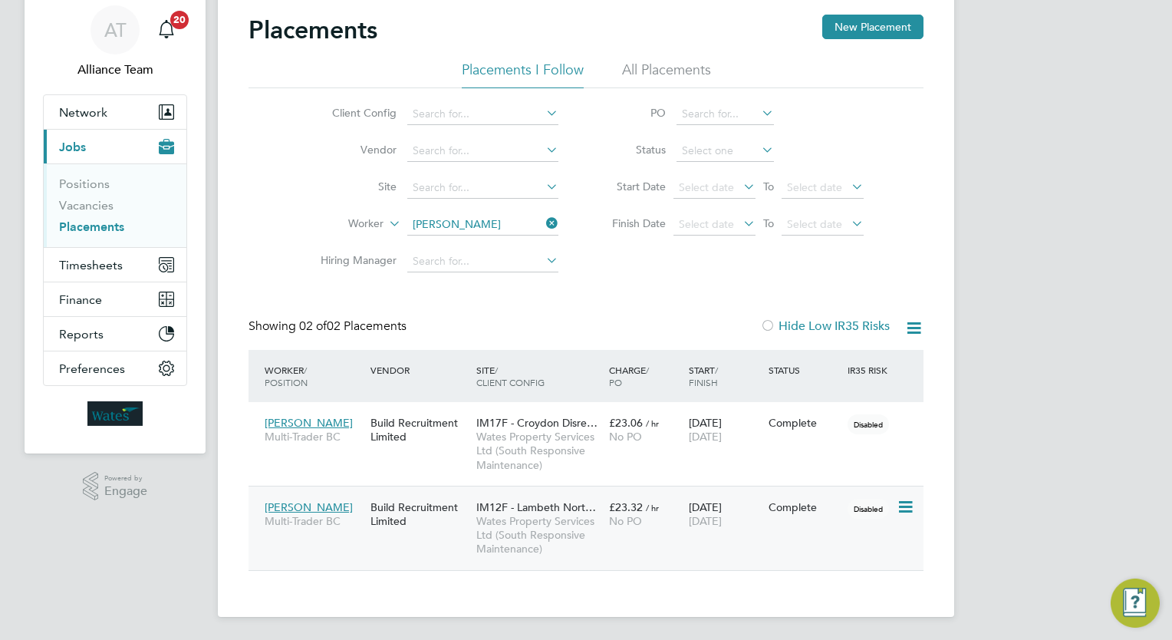
click at [646, 511] on span "/ hr" at bounding box center [652, 508] width 13 height 12
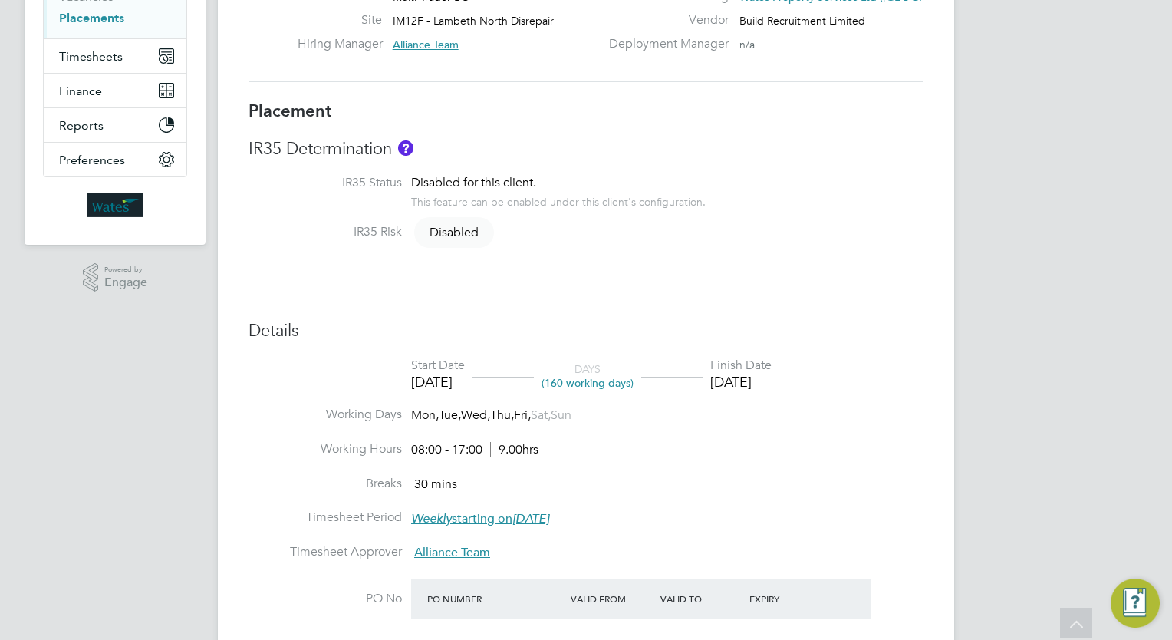
scroll to position [113, 0]
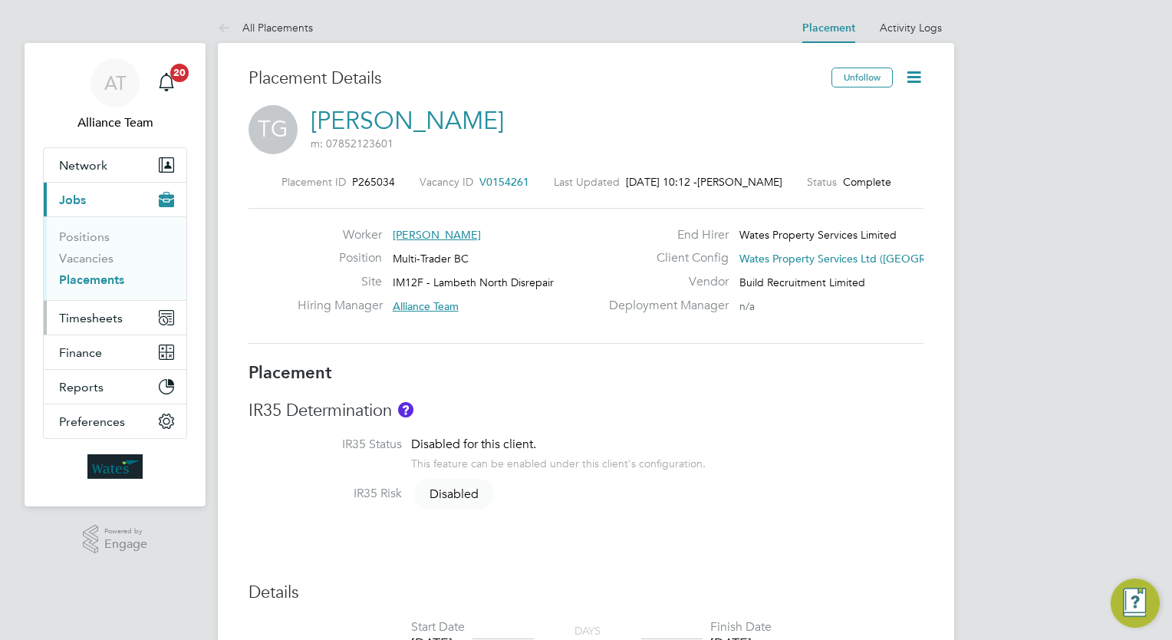
click at [98, 314] on span "Timesheets" at bounding box center [91, 318] width 64 height 15
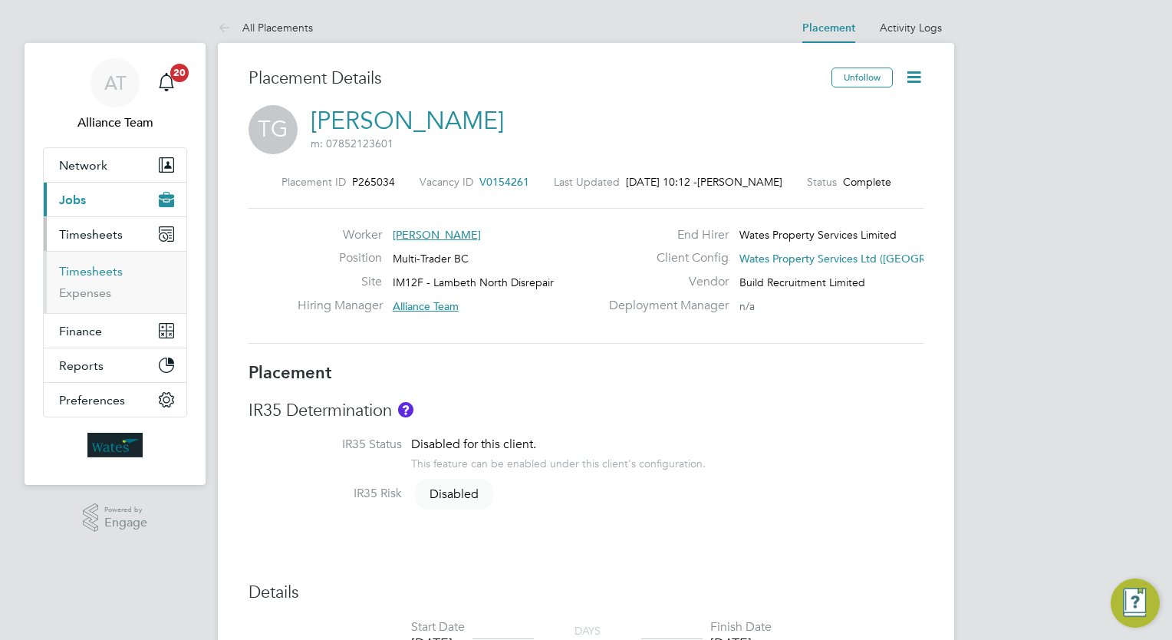
click at [105, 271] on link "Timesheets" at bounding box center [91, 271] width 64 height 15
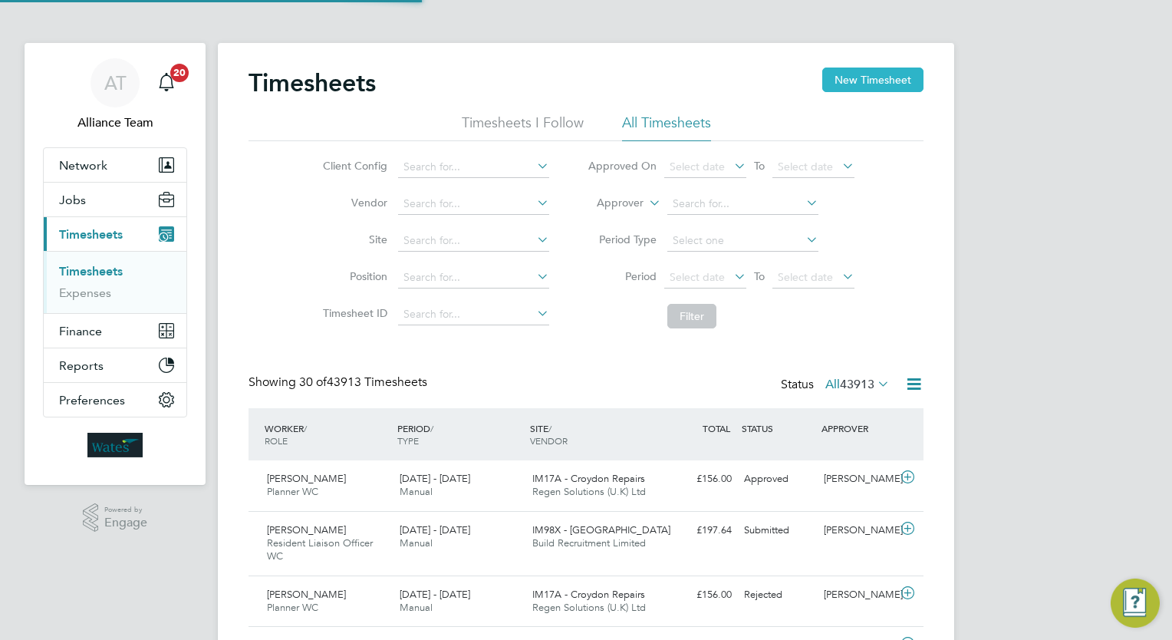
scroll to position [38, 133]
click at [883, 72] on button "New Timesheet" at bounding box center [872, 79] width 101 height 25
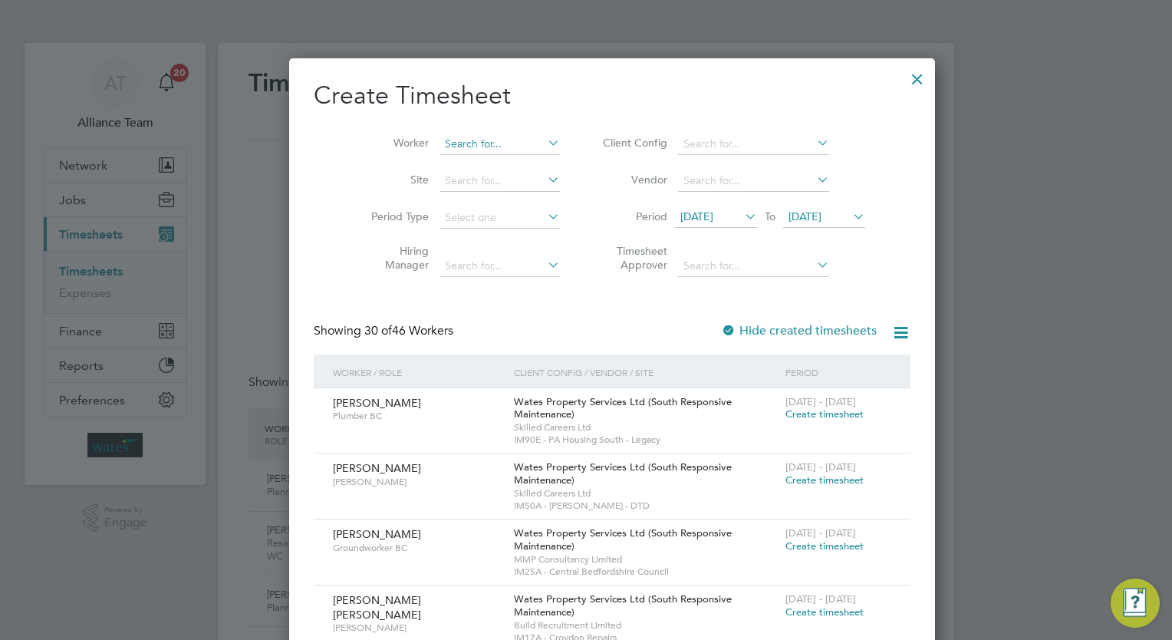
click at [473, 146] on input at bounding box center [499, 143] width 120 height 21
click at [474, 166] on li "[PERSON_NAME]" at bounding box center [512, 164] width 199 height 21
type input "[PERSON_NAME]"
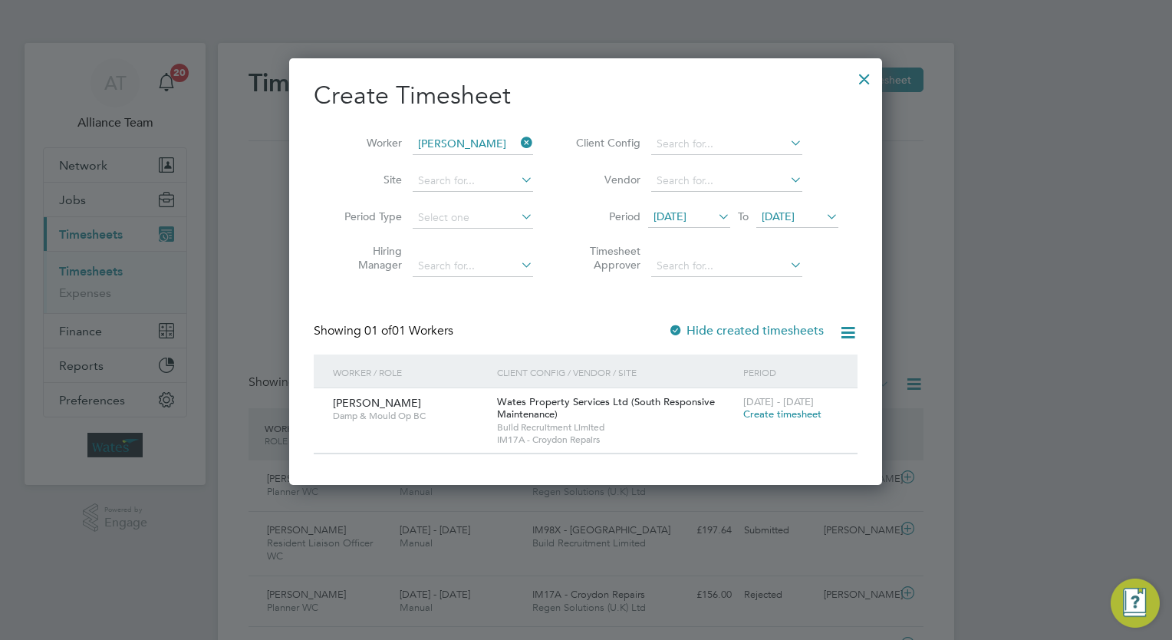
click at [786, 409] on span "Create timesheet" at bounding box center [782, 413] width 78 height 13
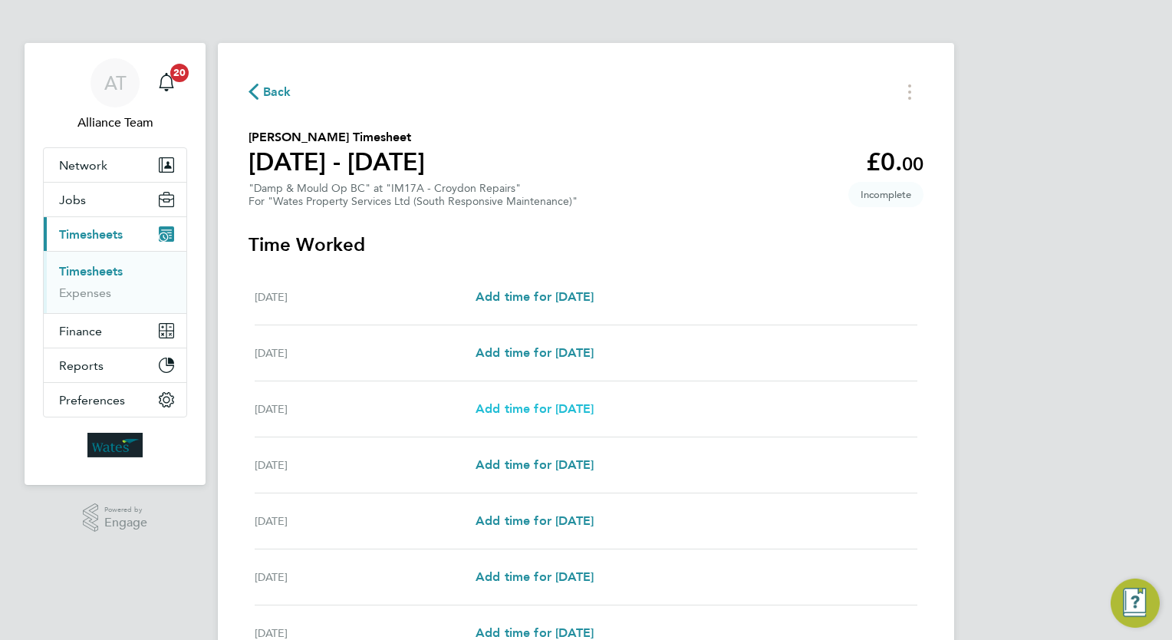
click at [589, 412] on span "Add time for [DATE]" at bounding box center [534, 408] width 118 height 15
select select "30"
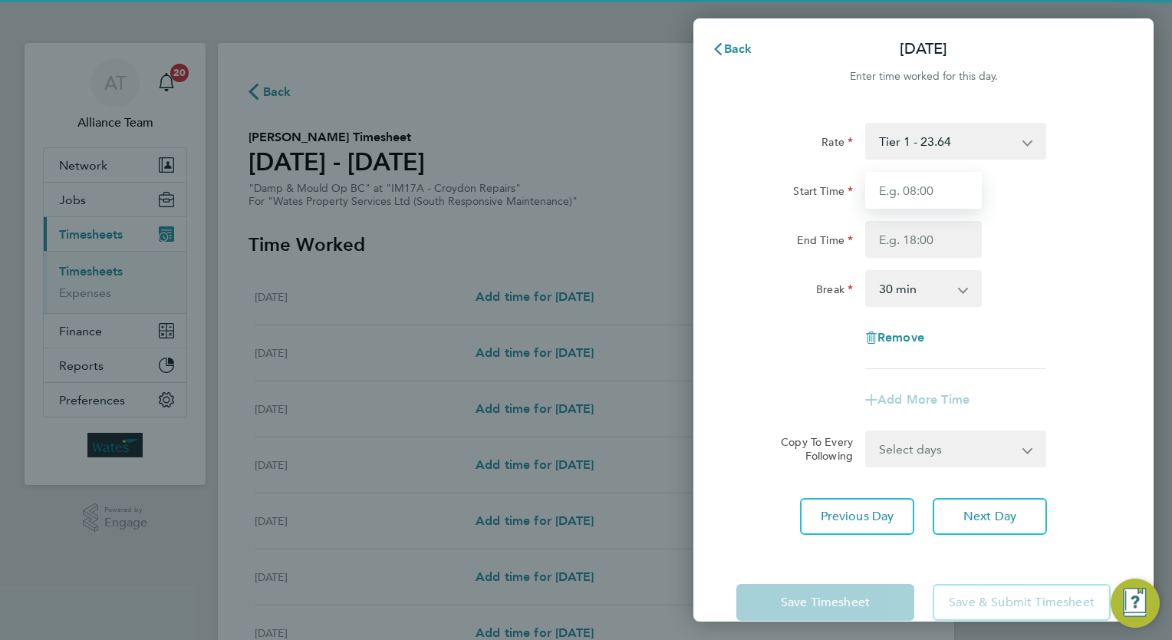
click at [919, 186] on input "Start Time" at bounding box center [923, 190] width 117 height 37
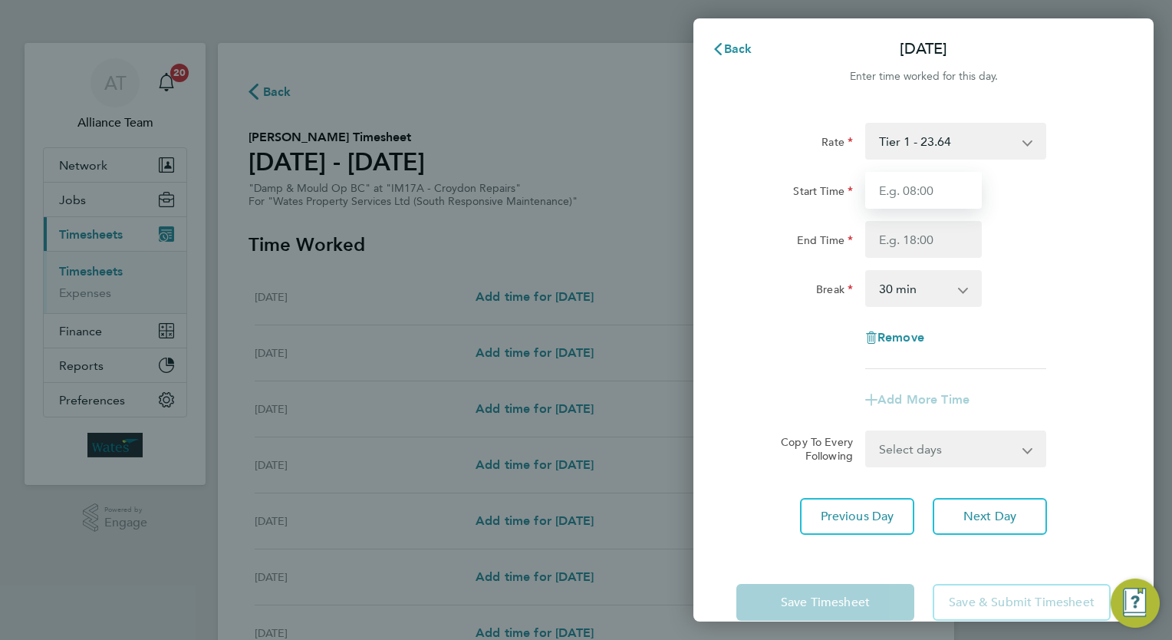
type input "08:00"
click at [919, 238] on input "End Time" at bounding box center [923, 239] width 117 height 37
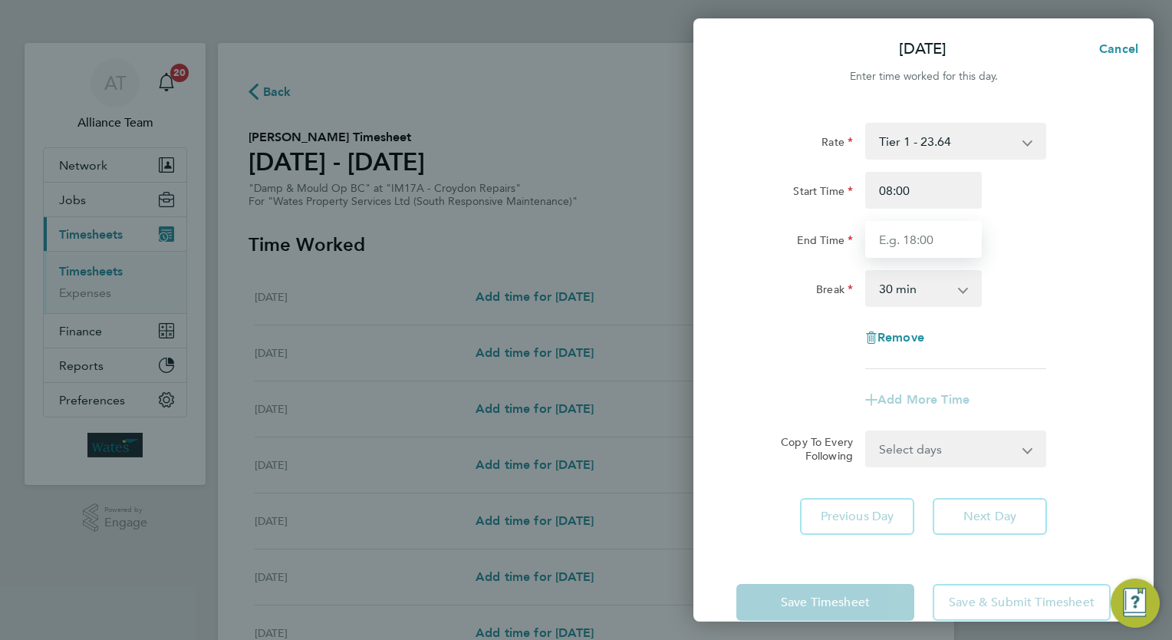
type input "17:00"
click at [1066, 324] on div "Rate Tier 1 - 23.64 Start Time 08:00 End Time 17:00 Break 0 min 15 min 30 min 4…" at bounding box center [923, 246] width 374 height 246
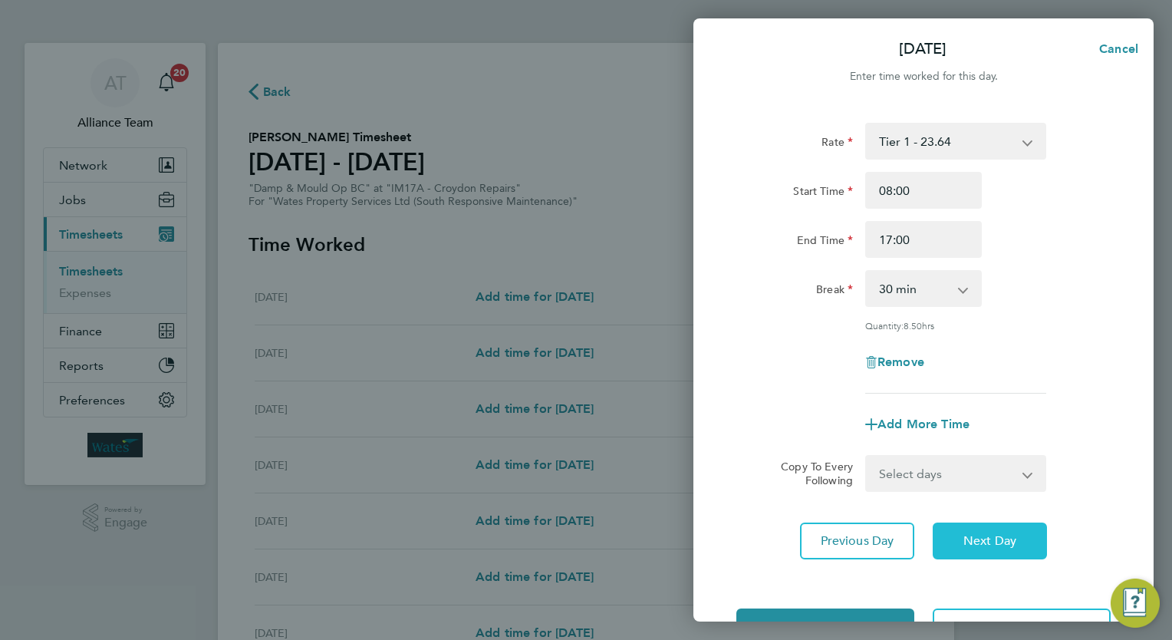
click at [1010, 525] on button "Next Day" at bounding box center [989, 540] width 114 height 37
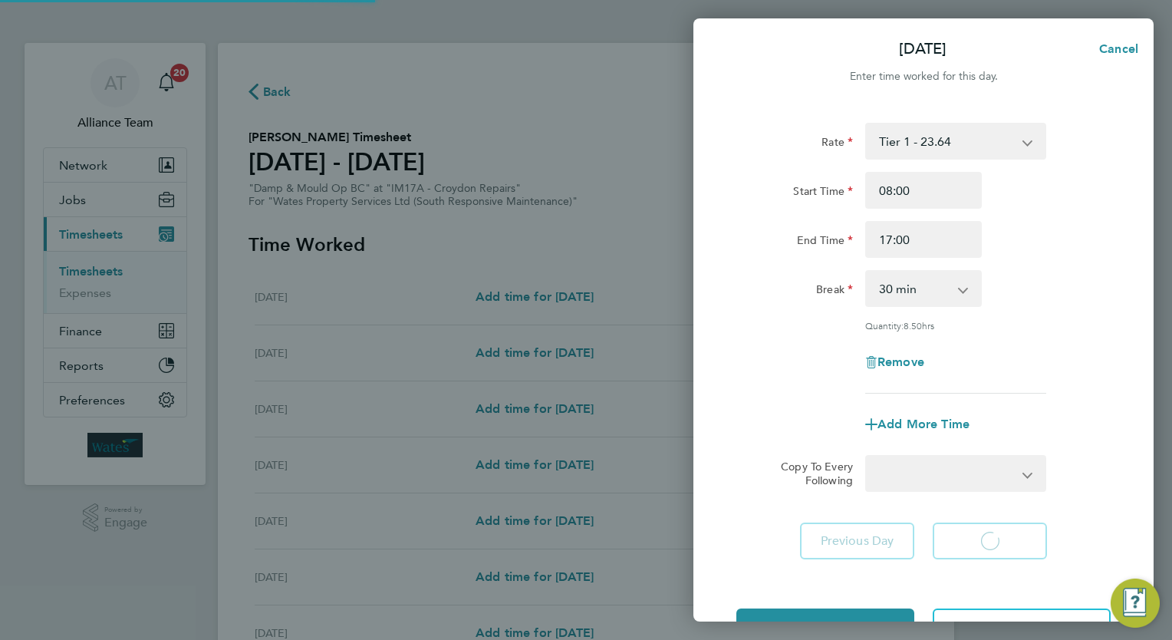
select select "30"
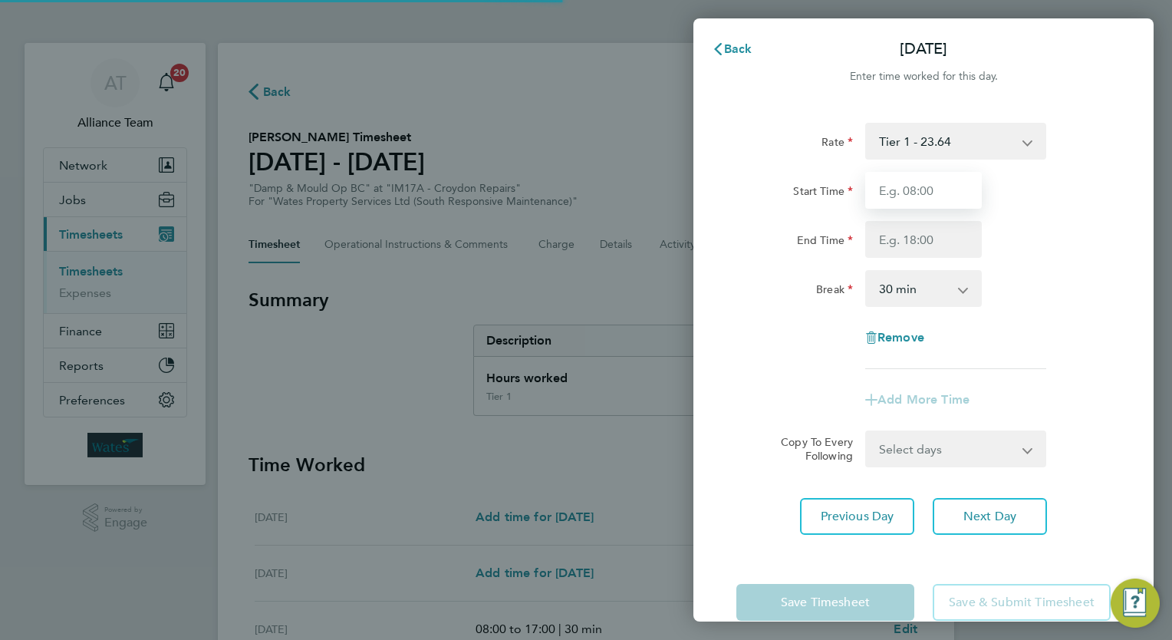
click at [923, 192] on input "Start Time" at bounding box center [923, 190] width 117 height 37
type input "08:00"
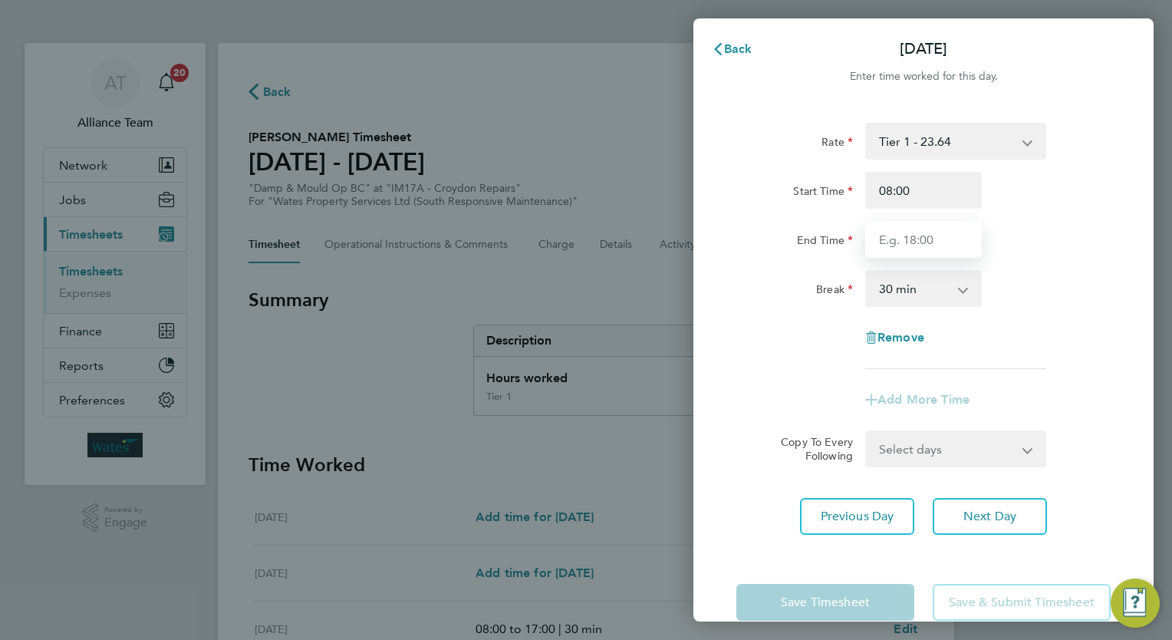
type input "17:00"
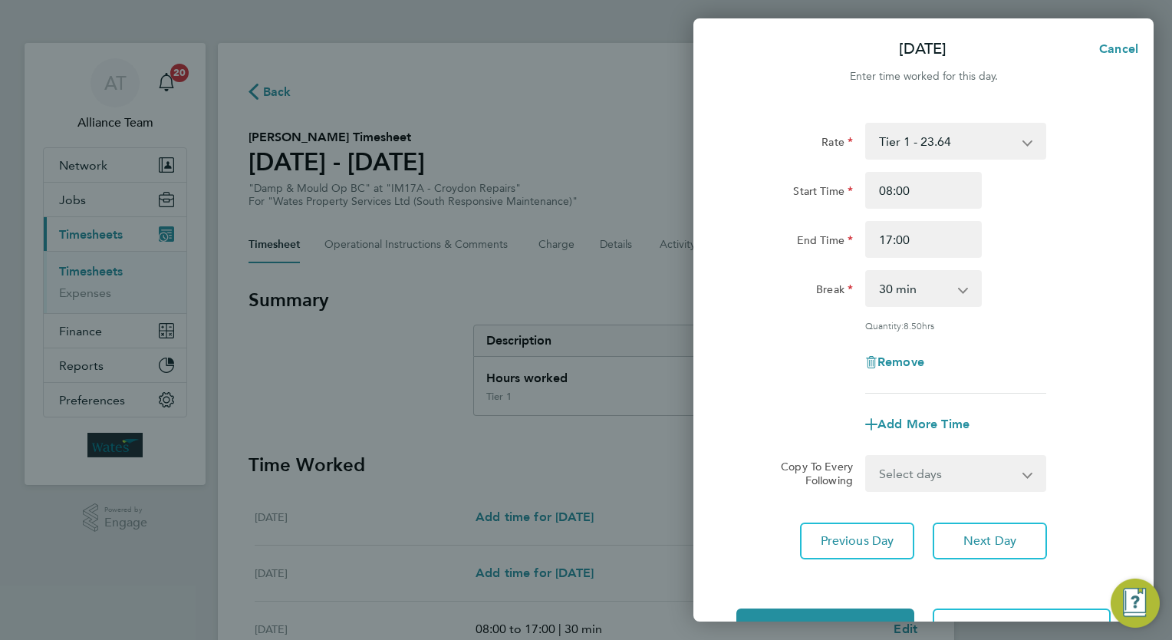
click at [1033, 293] on div "Break 0 min 15 min 30 min 45 min 60 min 75 min 90 min" at bounding box center [923, 288] width 386 height 37
click at [992, 543] on span "Next Day" at bounding box center [989, 540] width 53 height 15
select select "30"
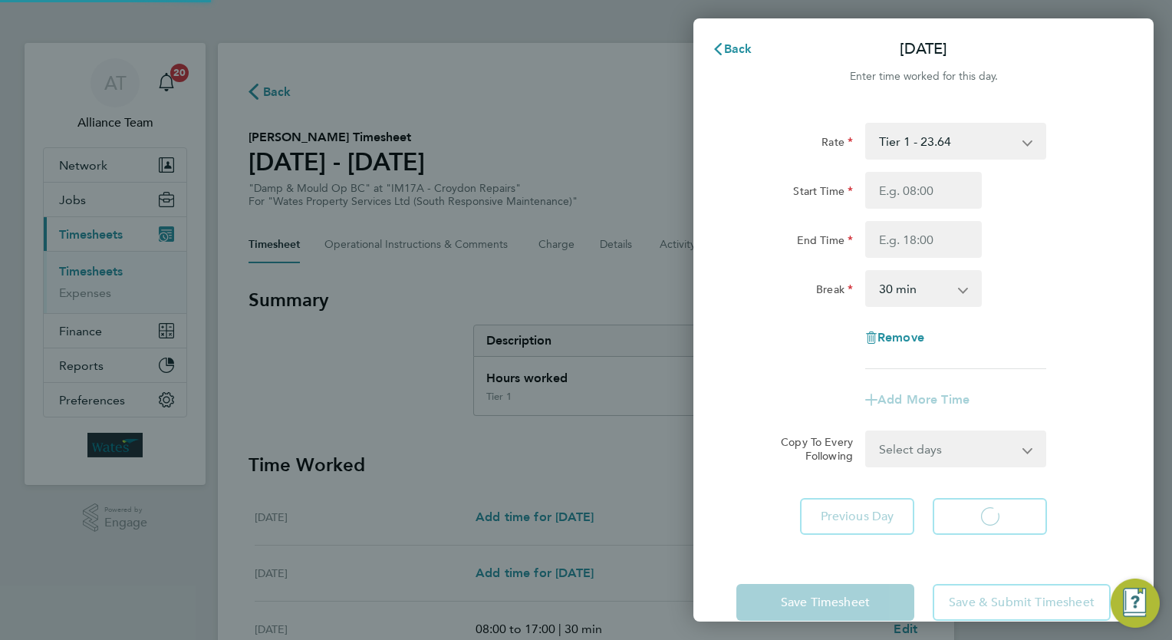
select select "30"
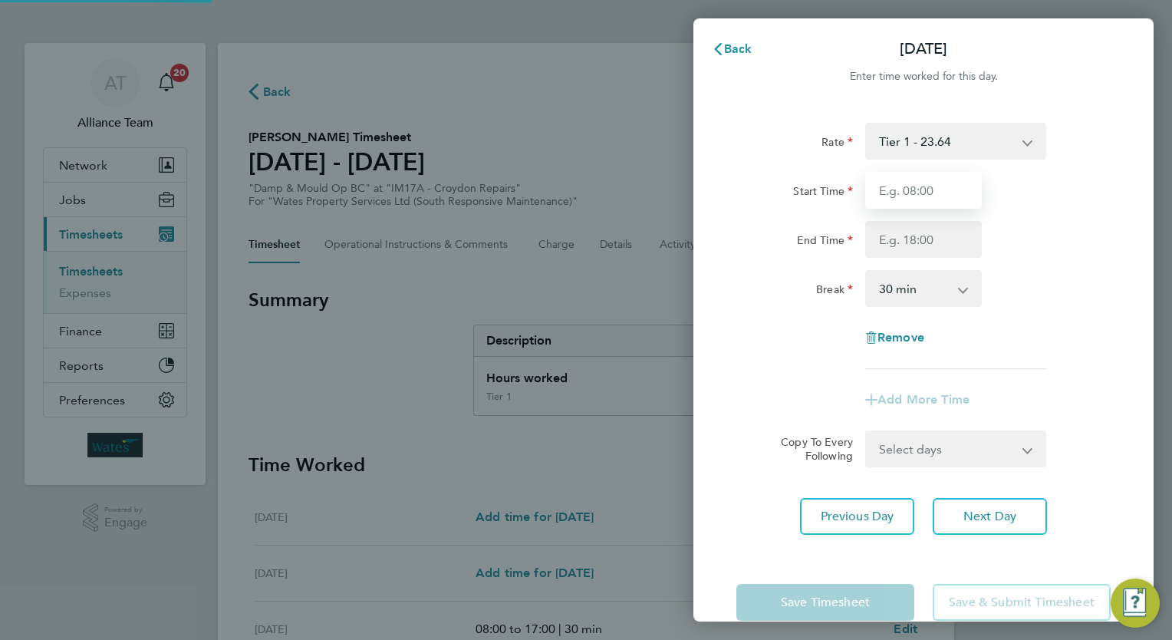
click at [939, 189] on input "Start Time" at bounding box center [923, 190] width 117 height 37
type input "08:00"
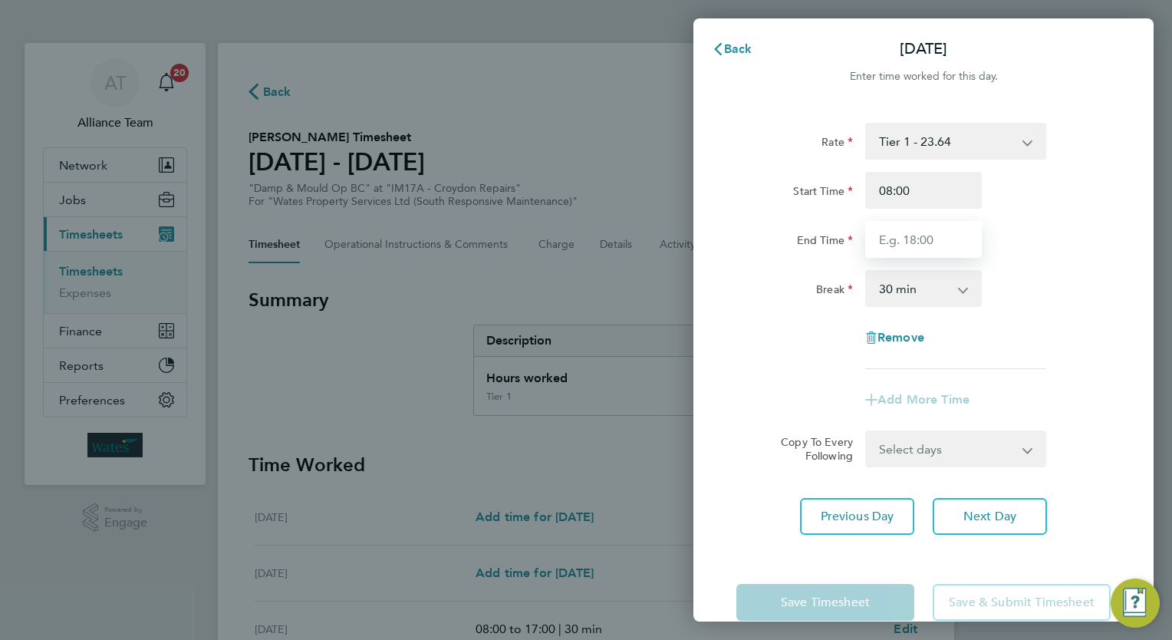
type input "17:00"
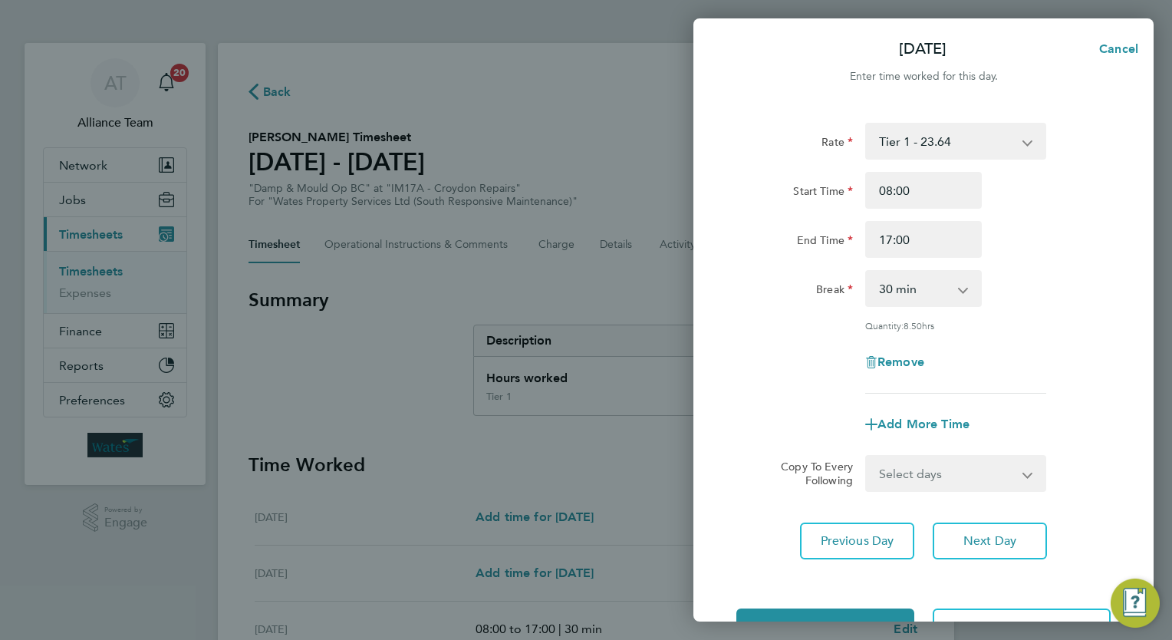
click at [1062, 298] on div "Break 0 min 15 min 30 min 45 min 60 min 75 min 90 min" at bounding box center [923, 288] width 386 height 37
click at [1013, 536] on span "Next Day" at bounding box center [989, 540] width 53 height 15
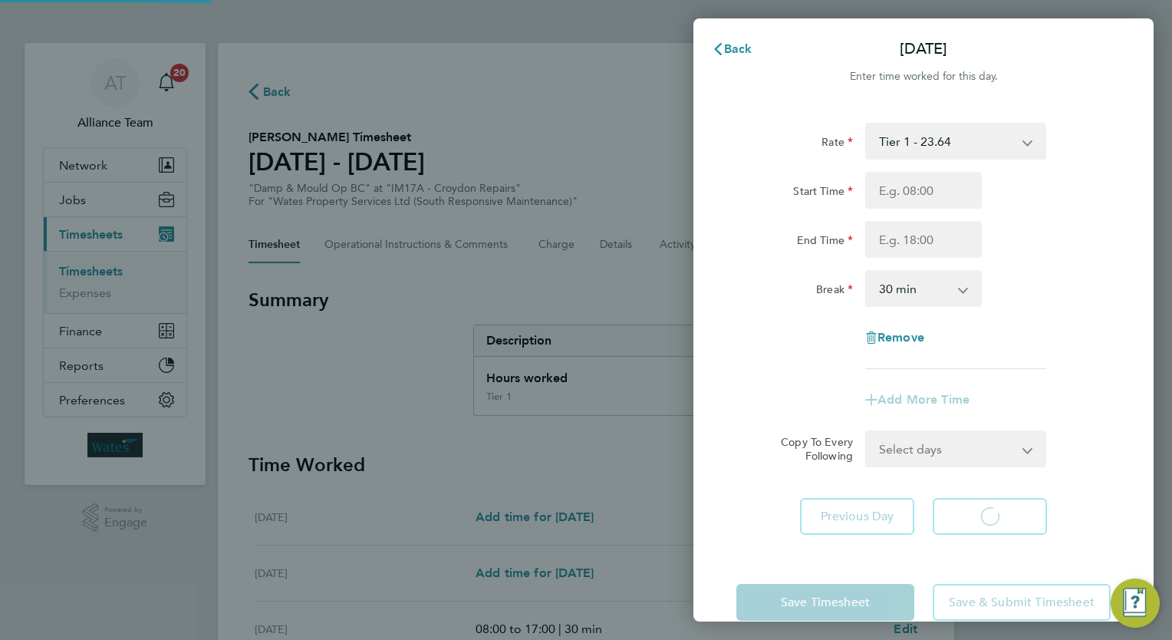
select select "30"
click at [945, 201] on input "Start Time" at bounding box center [923, 190] width 117 height 37
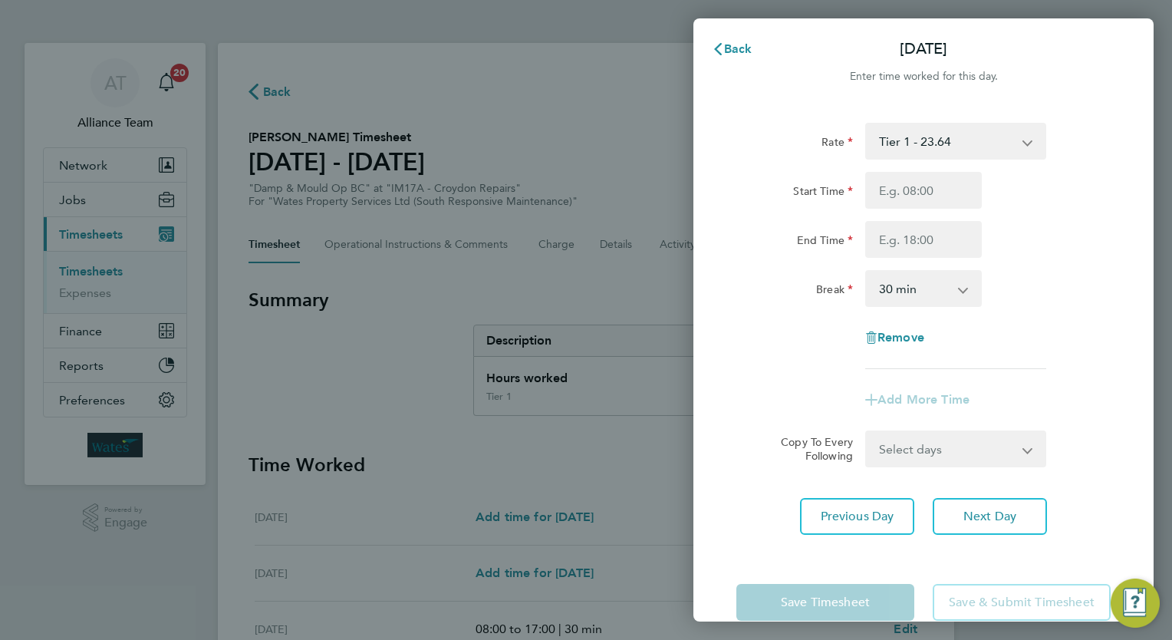
type input "08:00"
type input "17:00"
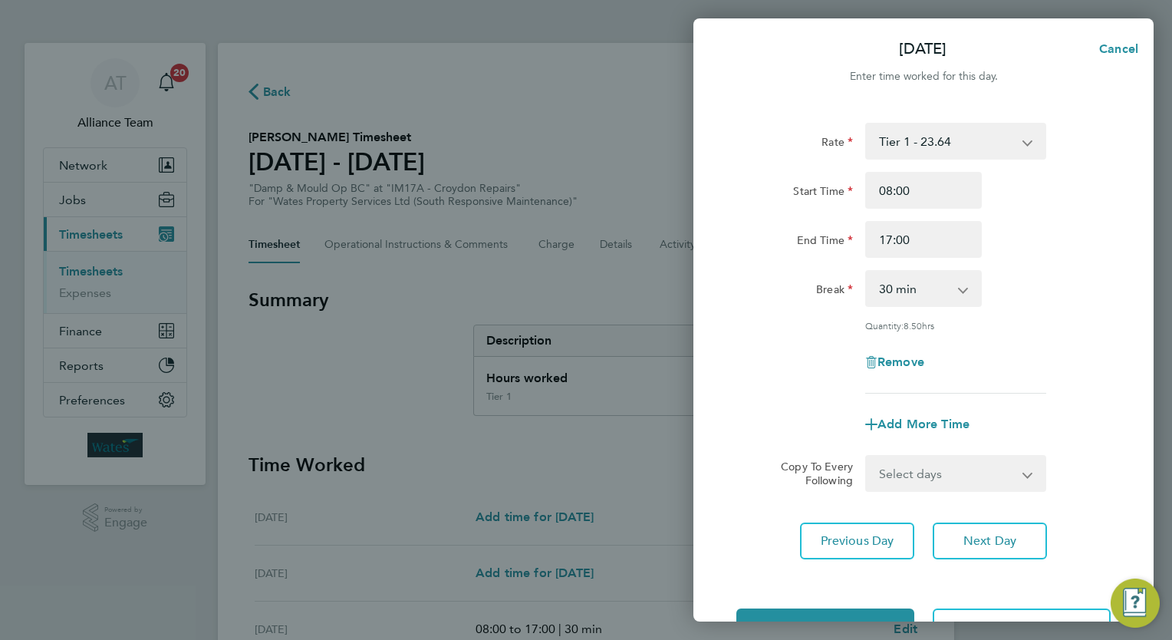
click at [1070, 311] on div "Rate Tier 1 - 23.64 Start Time 08:00 End Time 17:00 Break 0 min 15 min 30 min 4…" at bounding box center [923, 258] width 374 height 271
click at [994, 561] on div "Rate Tier 1 - 23.64 Start Time 08:00 End Time 17:00 Break 0 min 15 min 30 min 4…" at bounding box center [923, 340] width 460 height 473
click at [998, 541] on span "Next Day" at bounding box center [989, 540] width 53 height 15
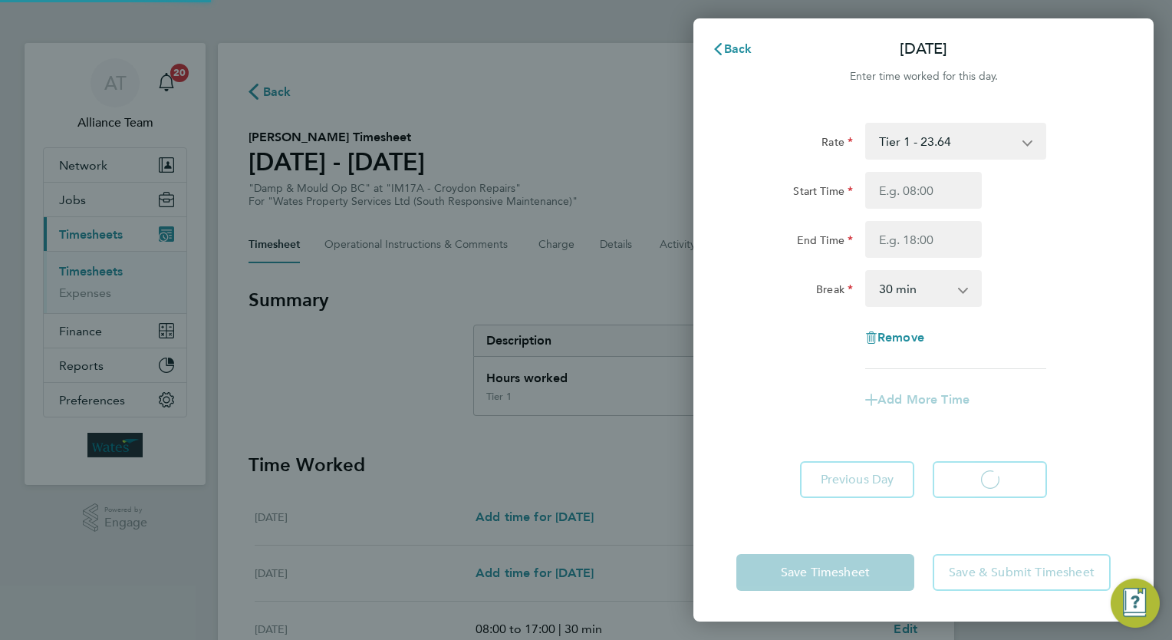
select select "30"
click at [921, 192] on input "Start Time" at bounding box center [923, 190] width 117 height 37
type input "08:00"
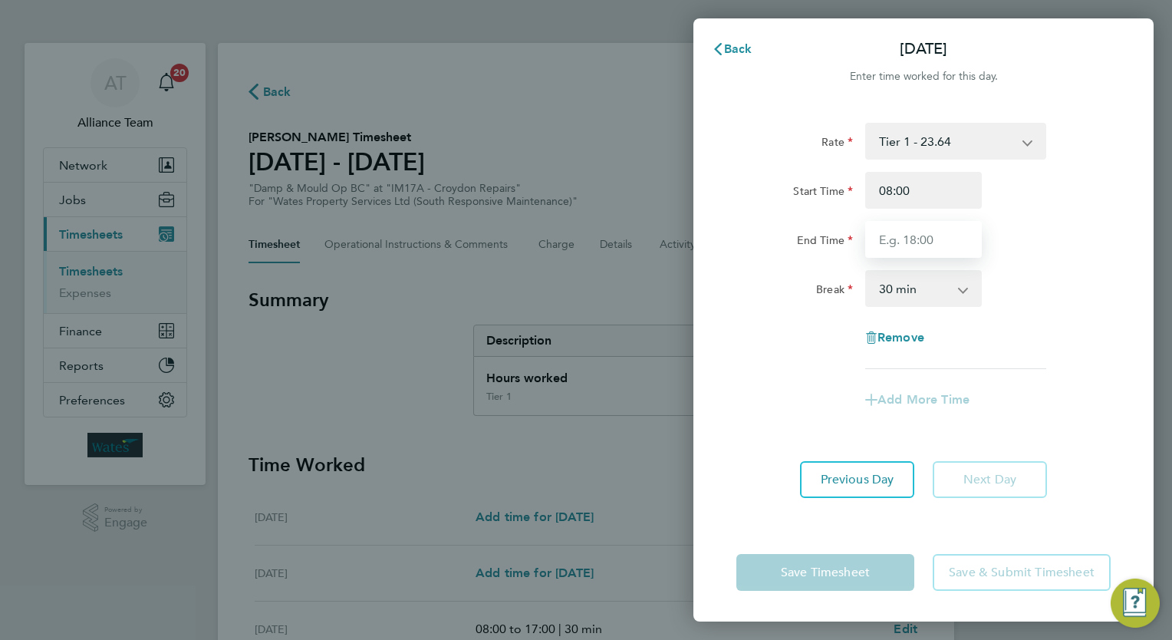
type input "17:00"
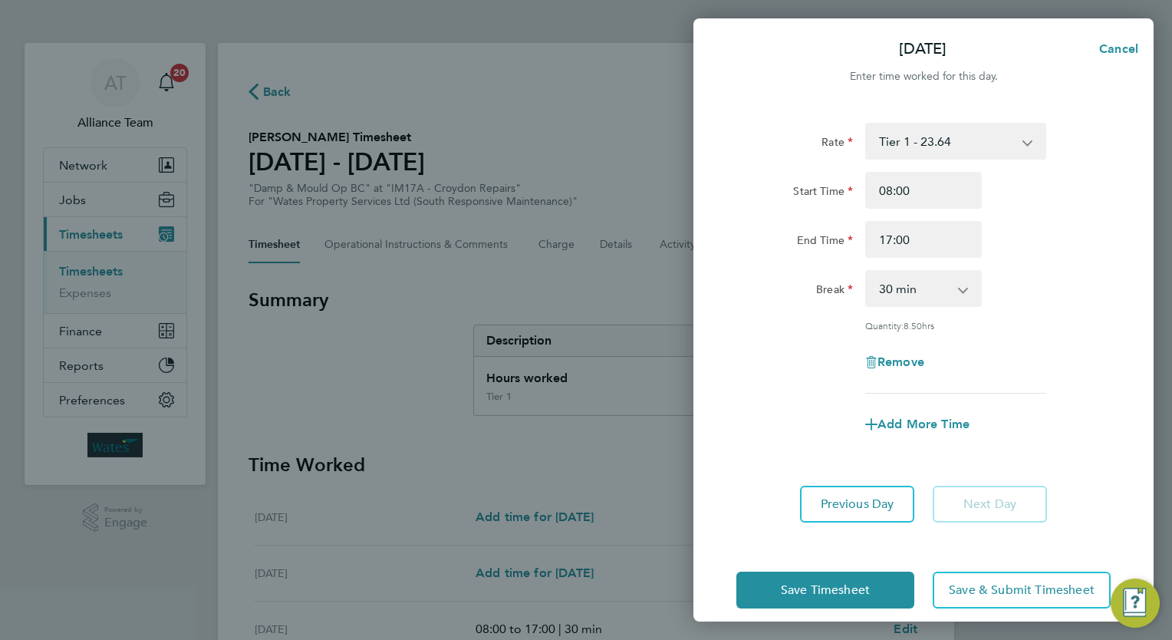
click at [1040, 314] on div "Rate Tier 1 - 23.64 Start Time 08:00 End Time 17:00 Break 0 min 15 min 30 min 4…" at bounding box center [923, 258] width 374 height 271
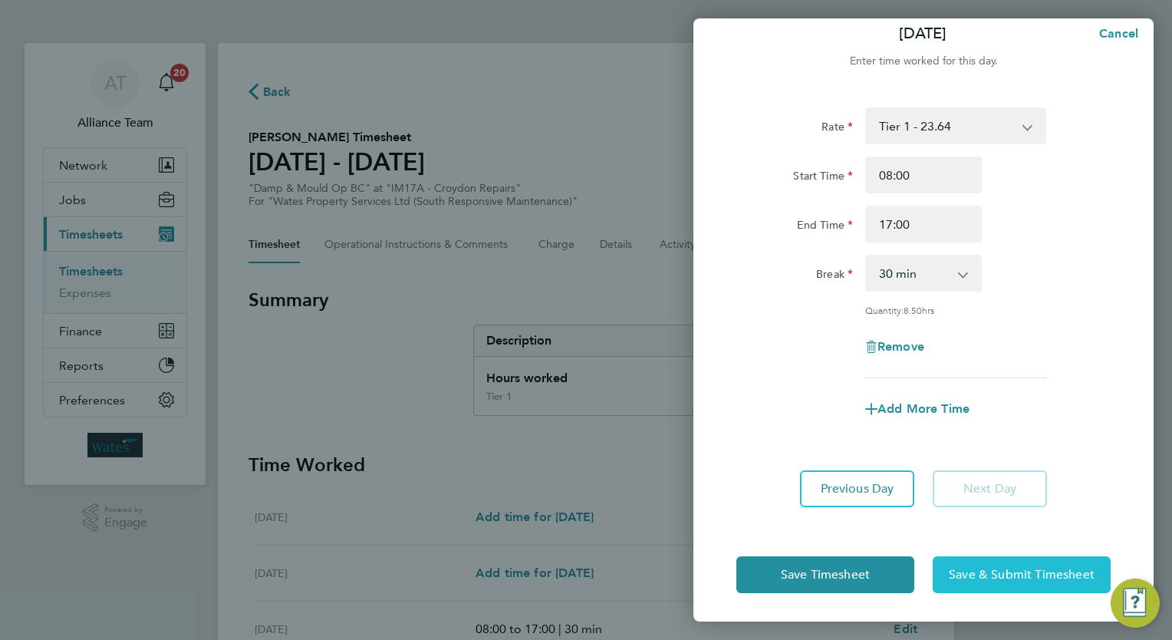
click at [989, 576] on span "Save & Submit Timesheet" at bounding box center [1022, 574] width 146 height 15
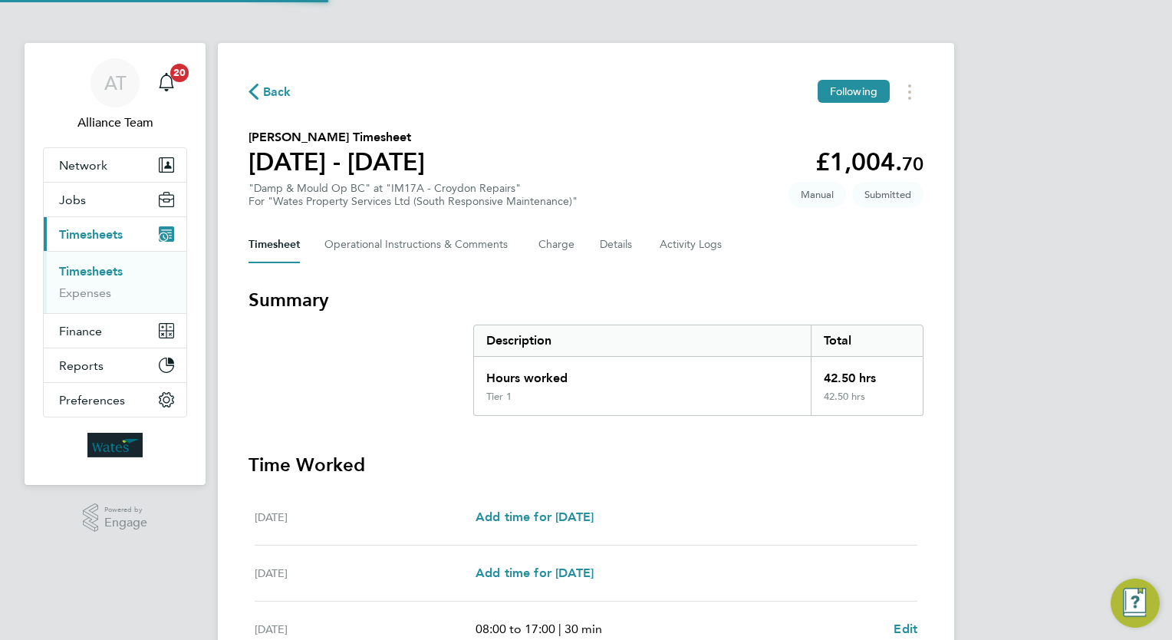
click at [679, 166] on section "Jamie Pryce's Timesheet 16 - 22 Aug 2025 £1,004. 70 "Damp & Mould Op BC" at "IM…" at bounding box center [585, 168] width 675 height 80
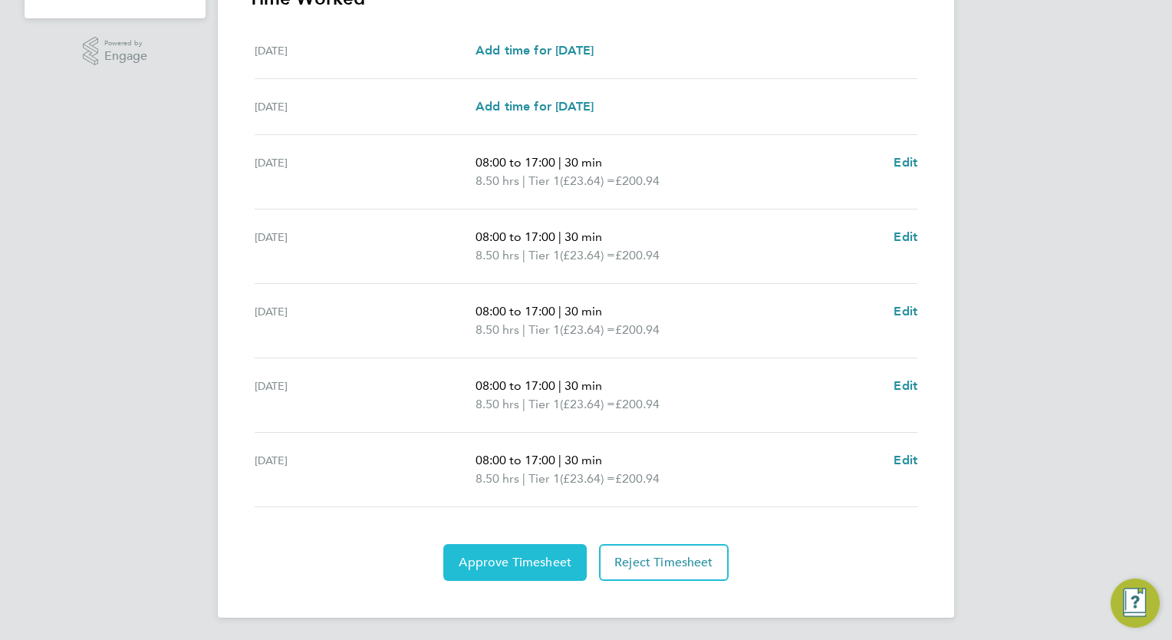
click at [536, 567] on button "Approve Timesheet" at bounding box center [514, 562] width 143 height 37
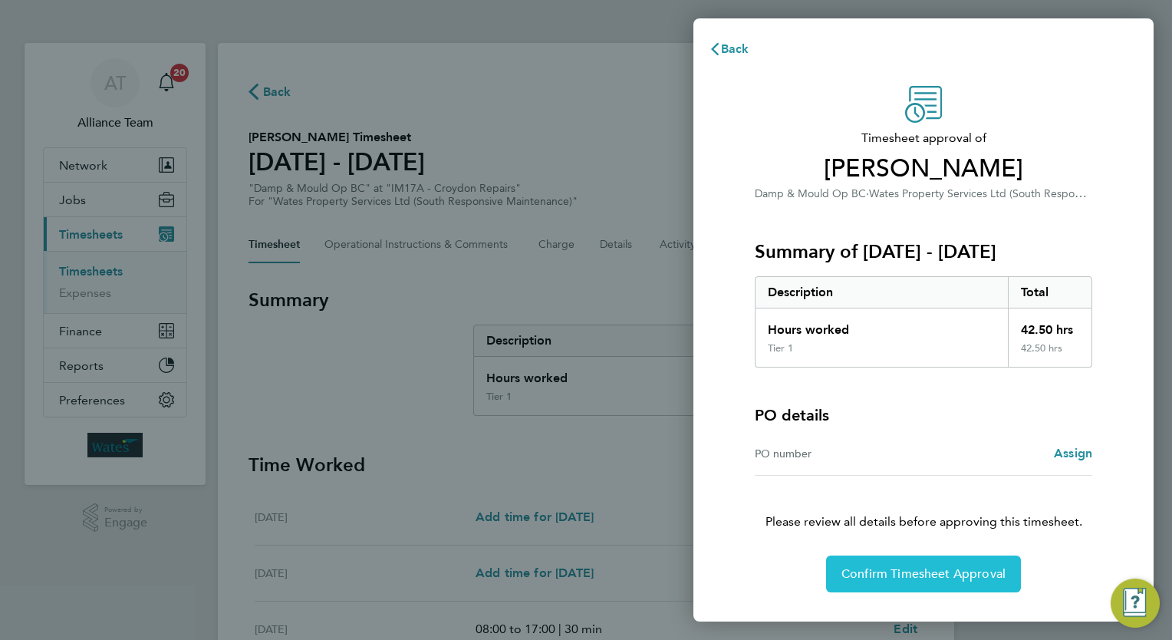
click at [928, 578] on span "Confirm Timesheet Approval" at bounding box center [923, 573] width 164 height 15
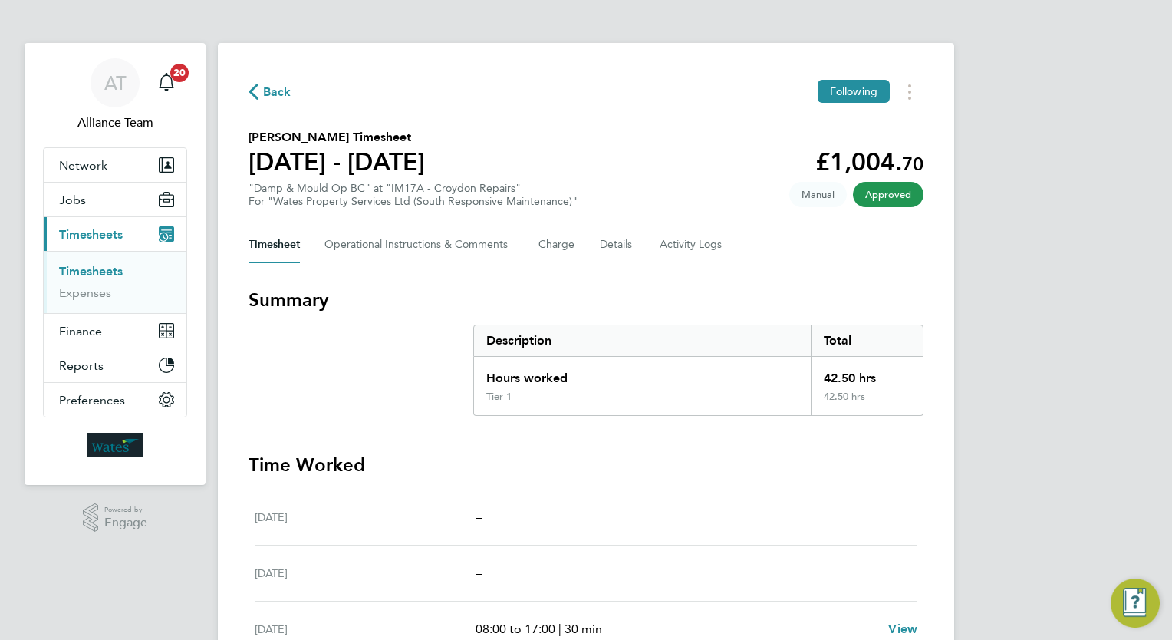
click at [630, 122] on div "Back Following Jamie Pryce's Timesheet 16 - 22 Aug 2025 £1,004. 70 "Damp & Moul…" at bounding box center [586, 563] width 736 height 1041
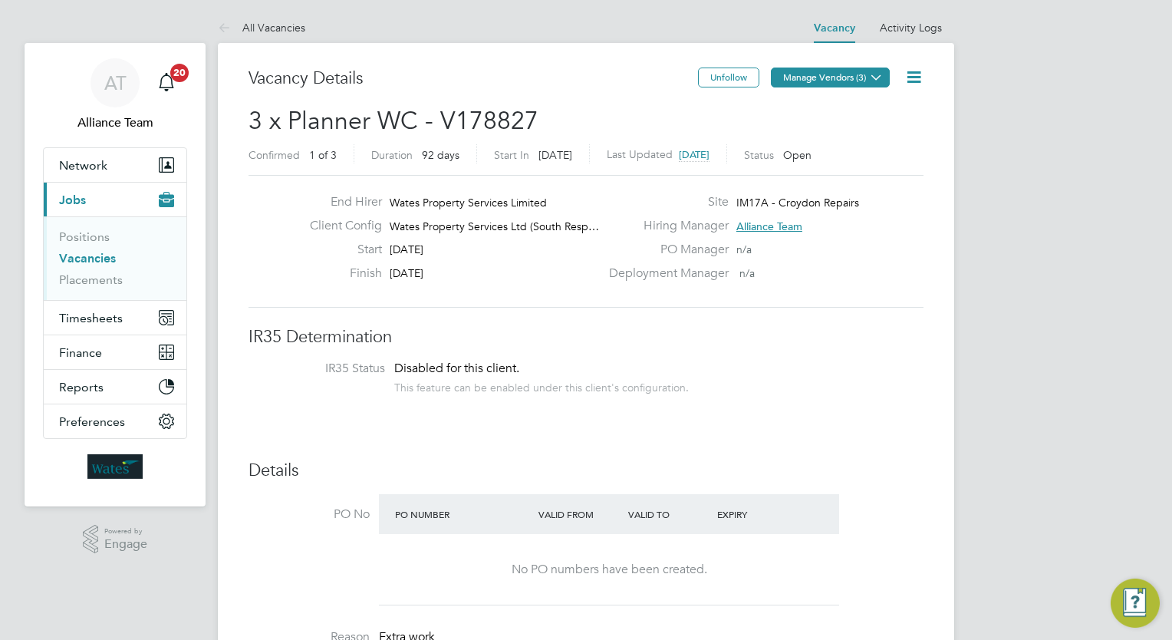
click at [825, 80] on button "Manage Vendors (3)" at bounding box center [830, 77] width 119 height 20
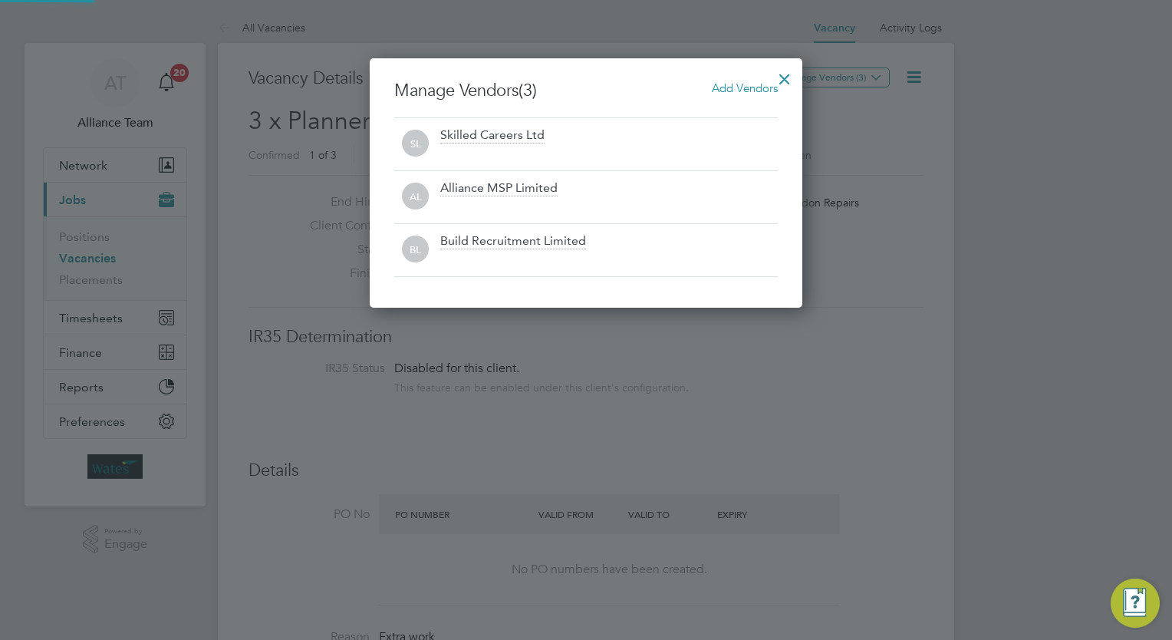
scroll to position [248, 433]
click at [788, 74] on div at bounding box center [785, 75] width 28 height 28
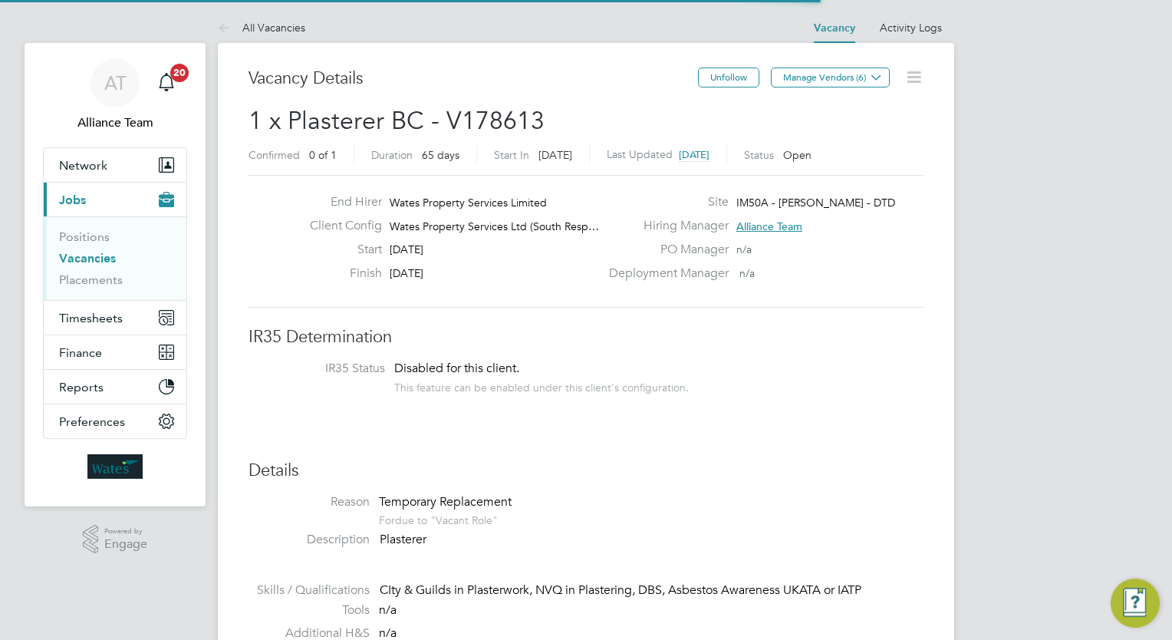
scroll to position [27, 239]
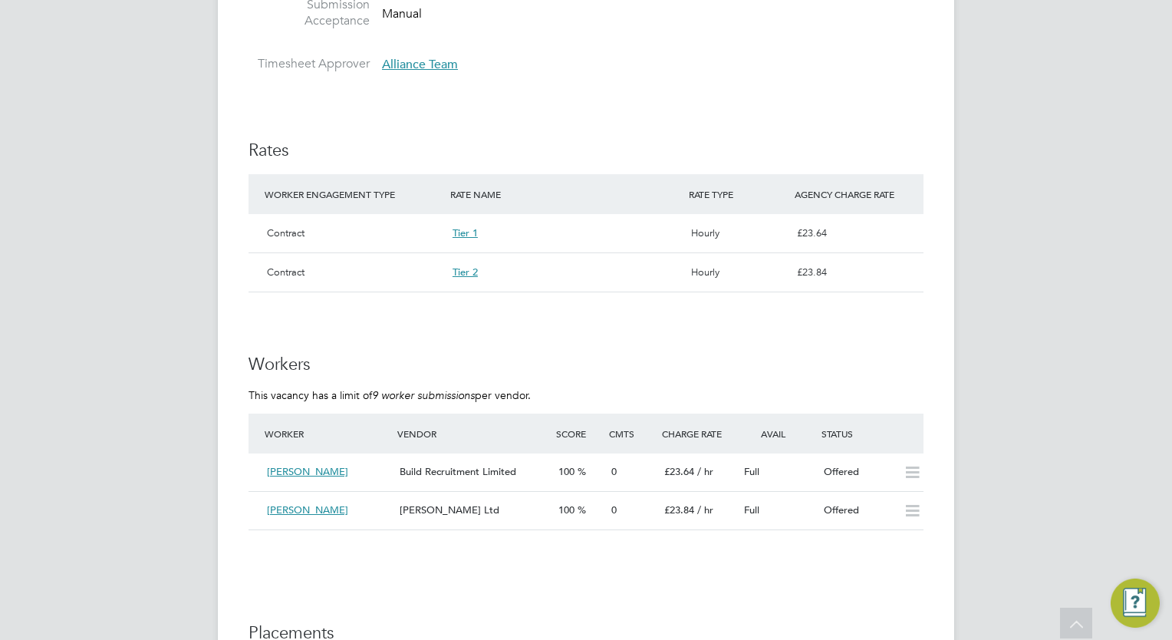
scroll to position [982, 0]
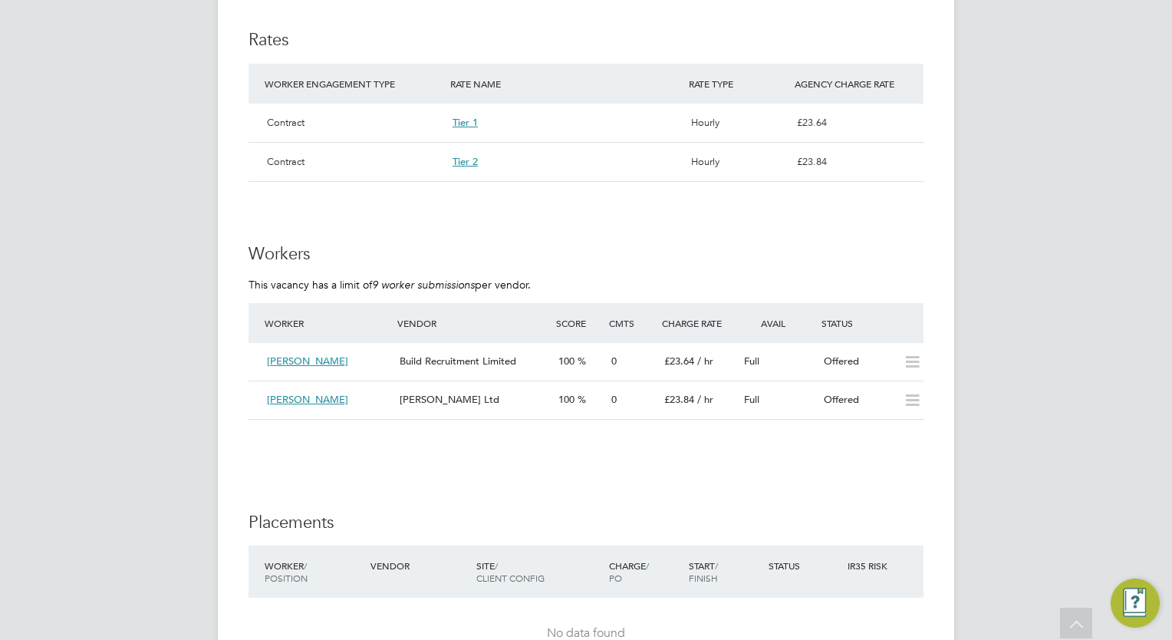
click at [138, 403] on div "AT Alliance Team Notifications 20 Applications: Network Team Members Businesses…" at bounding box center [586, 46] width 1172 height 2057
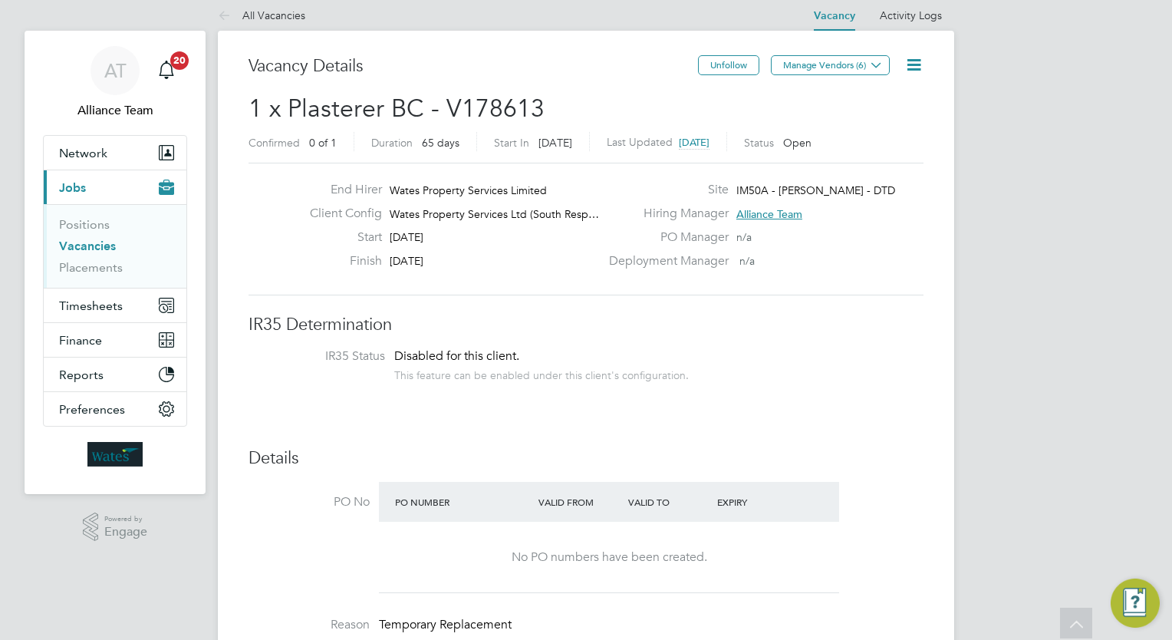
scroll to position [0, 0]
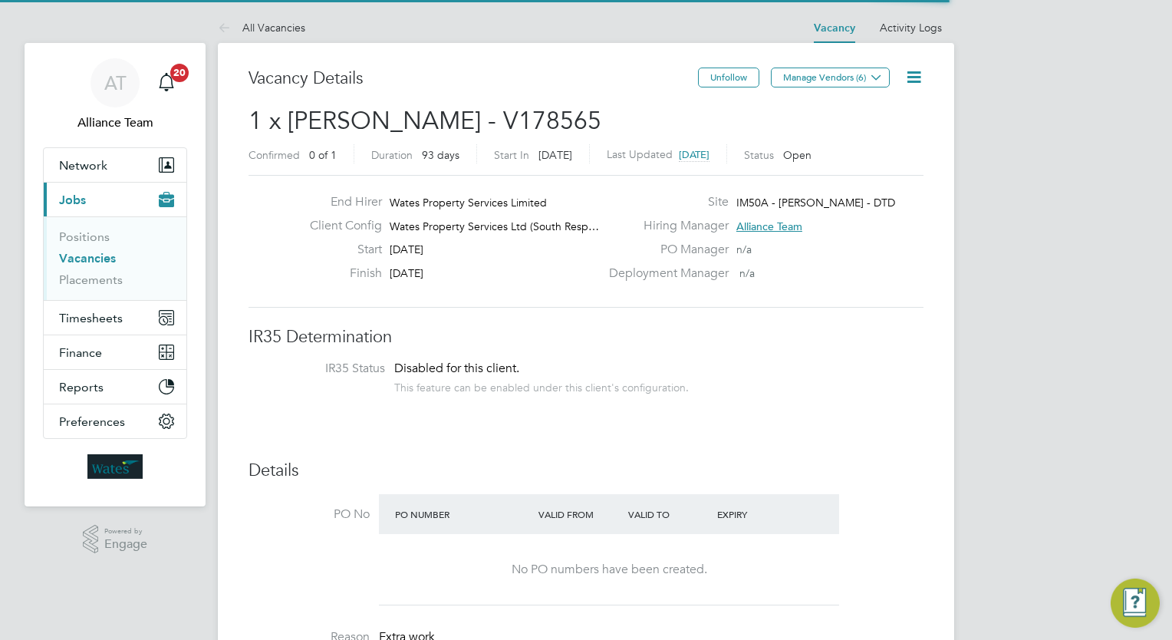
scroll to position [7, 8]
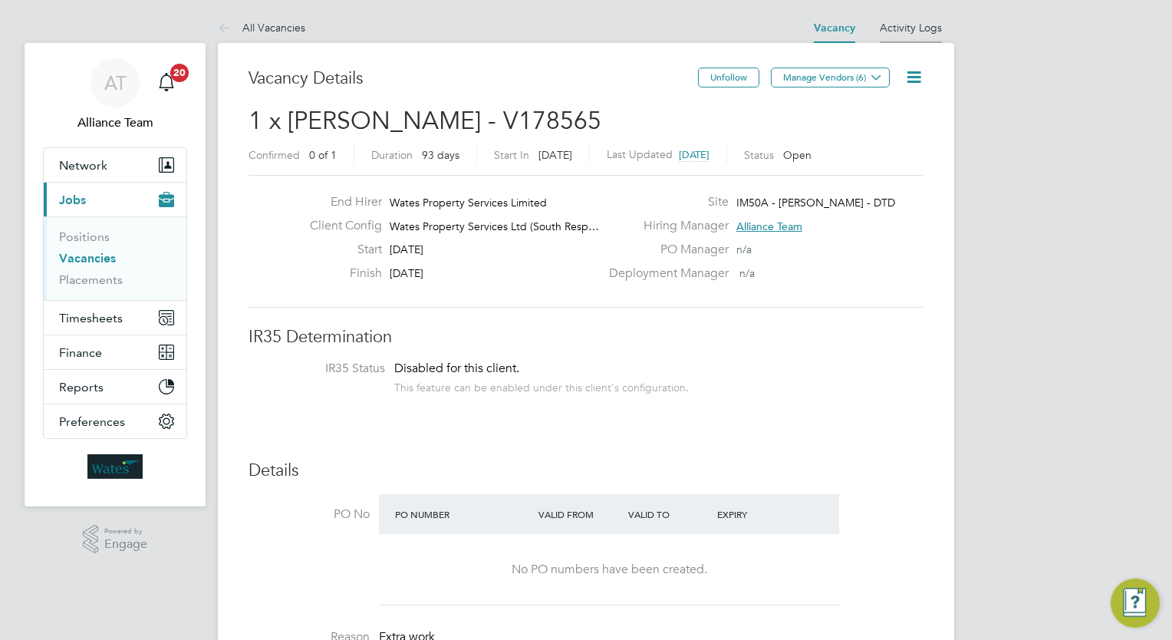
click at [906, 26] on link "Activity Logs" at bounding box center [911, 28] width 62 height 14
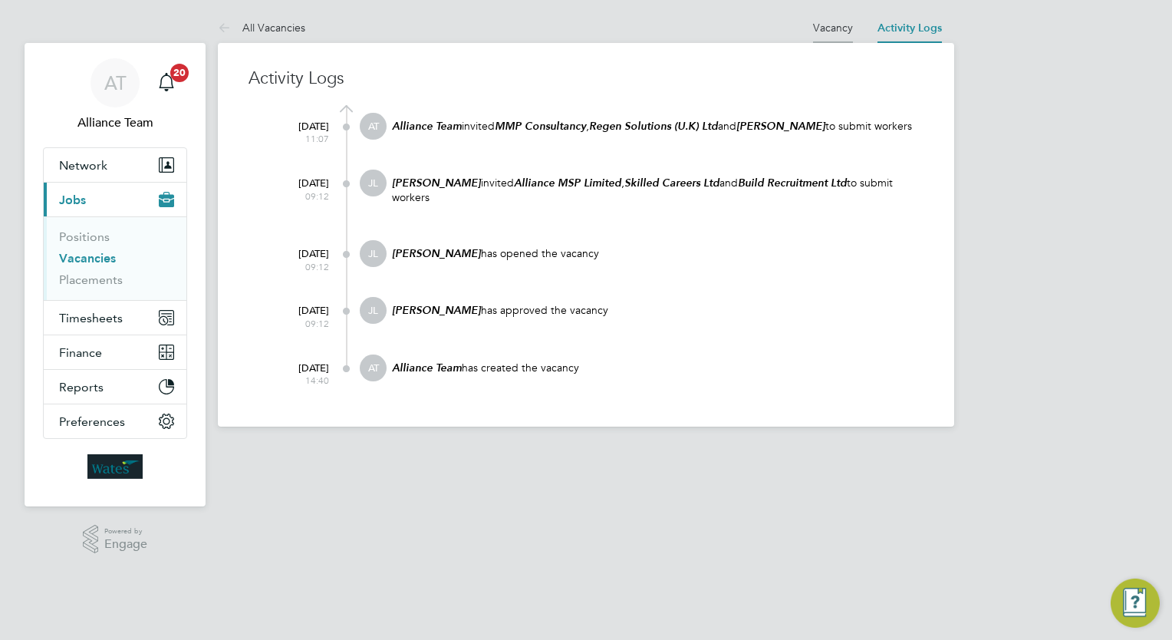
click at [817, 28] on link "Vacancy" at bounding box center [833, 28] width 40 height 14
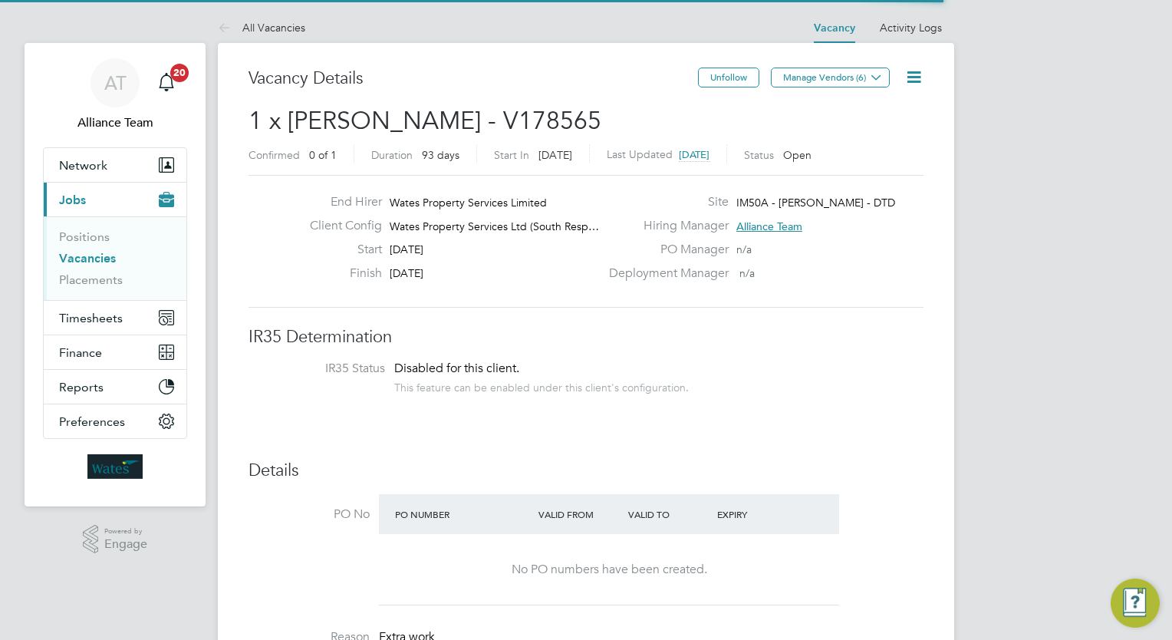
click at [416, 110] on span "1 x Carpenter BC - V178565" at bounding box center [424, 121] width 353 height 30
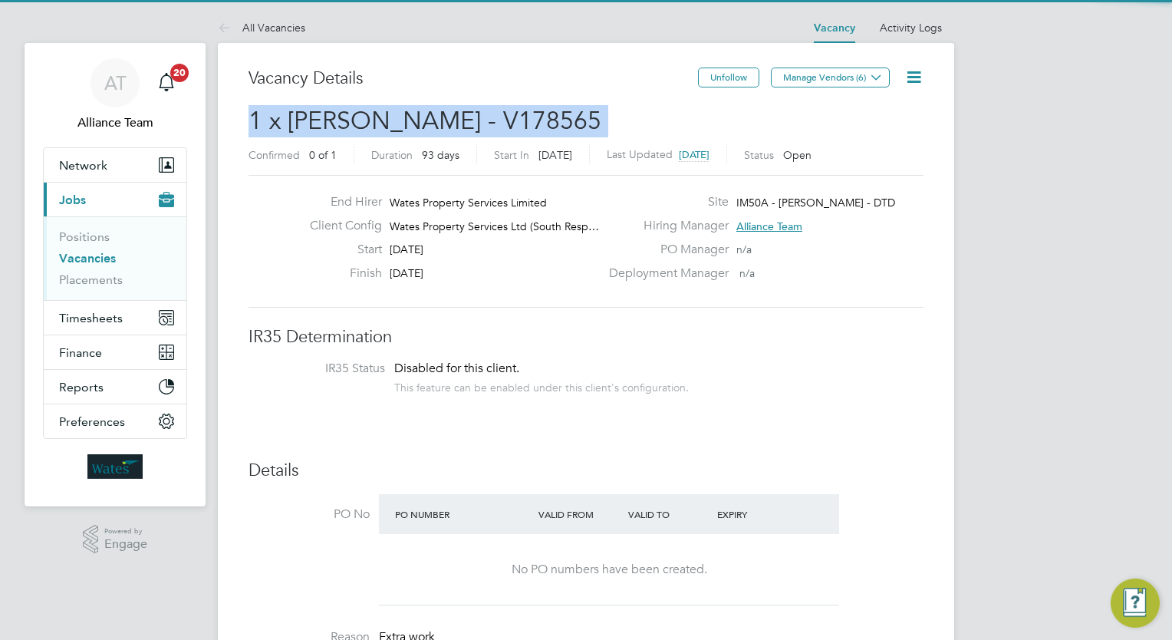
click at [416, 110] on span "1 x Carpenter BC - V178565" at bounding box center [424, 121] width 353 height 30
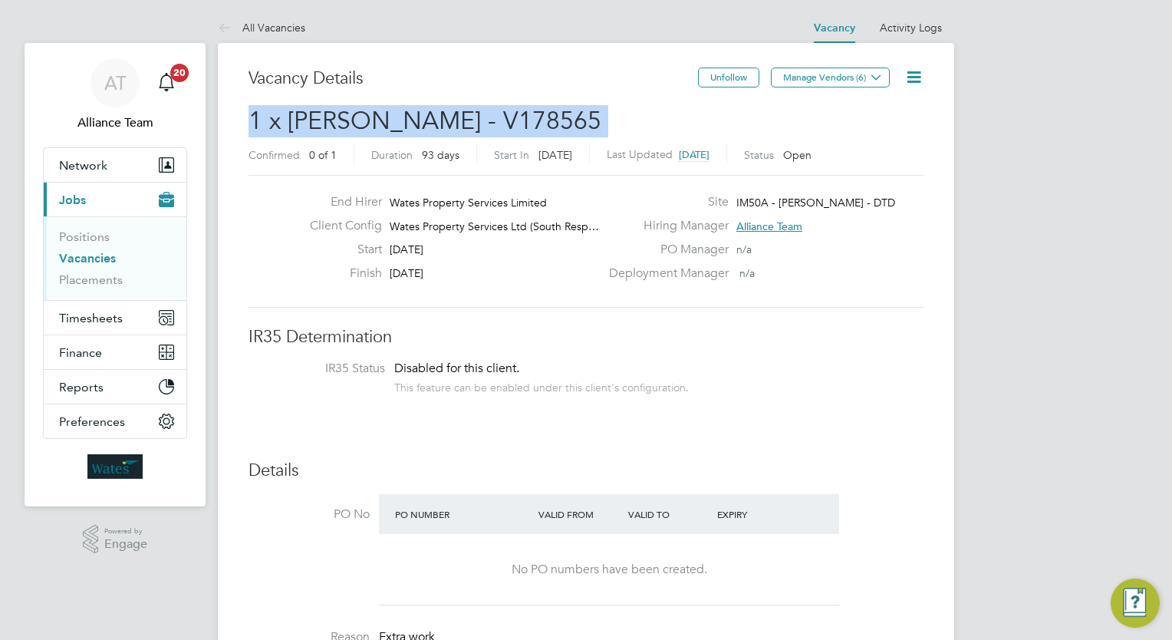
copy h2 "1 x Carpenter BC - V178565 Confirmed"
click at [918, 80] on icon at bounding box center [913, 76] width 19 height 19
click at [864, 115] on li "Edit Vacancy e" at bounding box center [876, 113] width 89 height 21
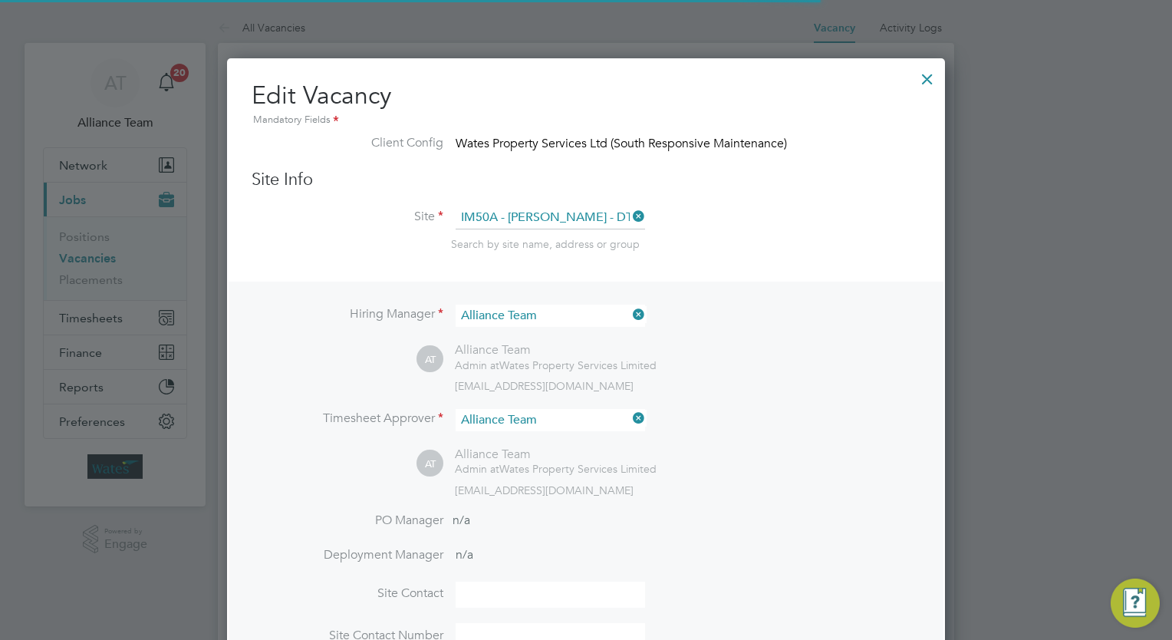
scroll to position [35, 669]
click at [697, 379] on div "wates@alliance-msp.co.uk" at bounding box center [687, 386] width 465 height 14
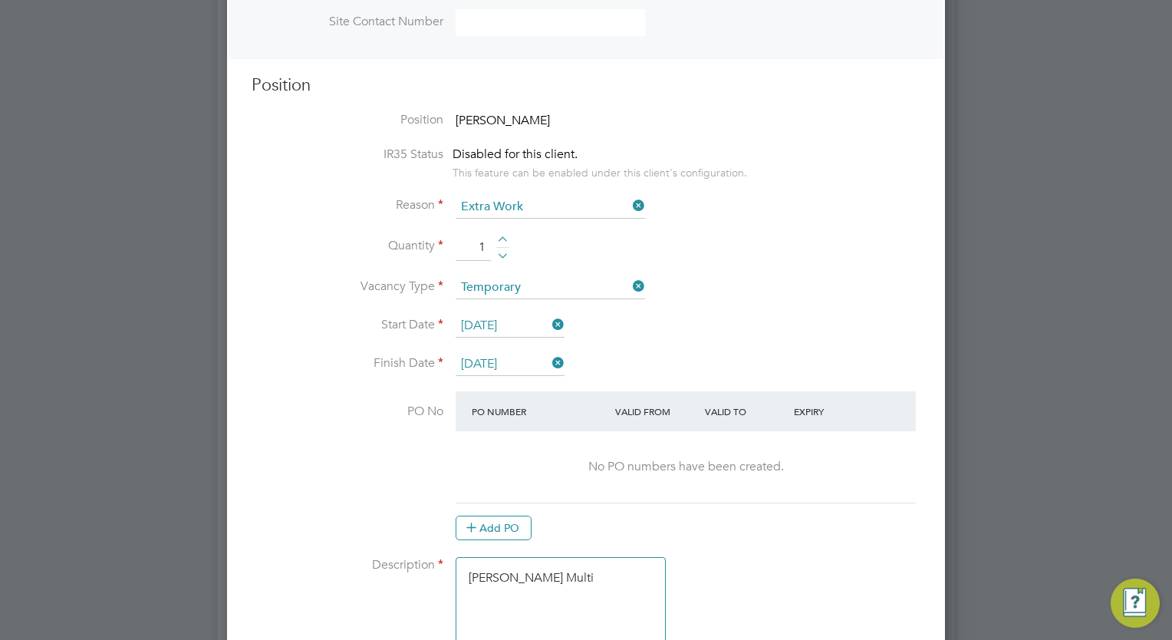
click at [501, 326] on input "[DATE]" at bounding box center [510, 325] width 109 height 23
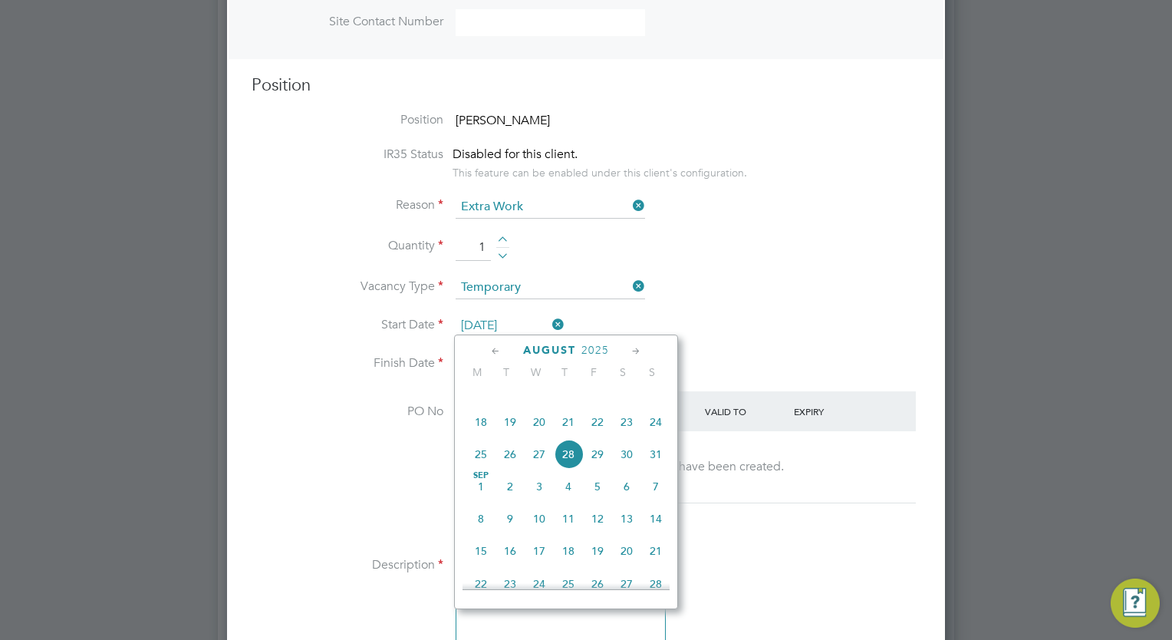
click at [565, 533] on span "11" at bounding box center [568, 518] width 29 height 29
type input "11 Sep 2025"
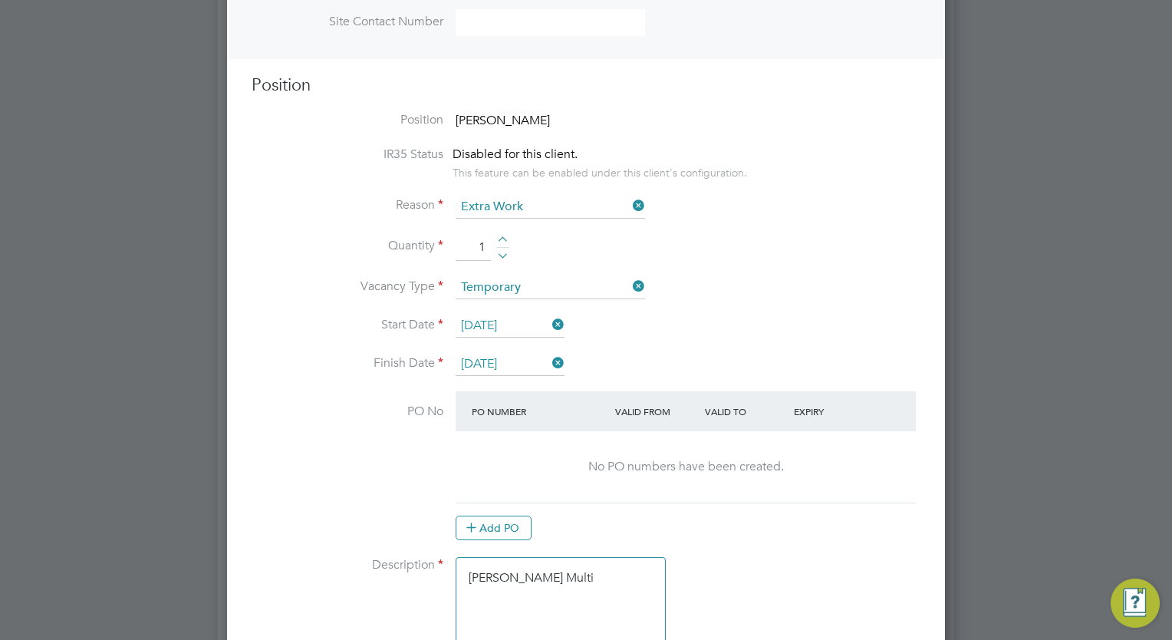
click at [526, 354] on input "[DATE]" at bounding box center [510, 364] width 109 height 23
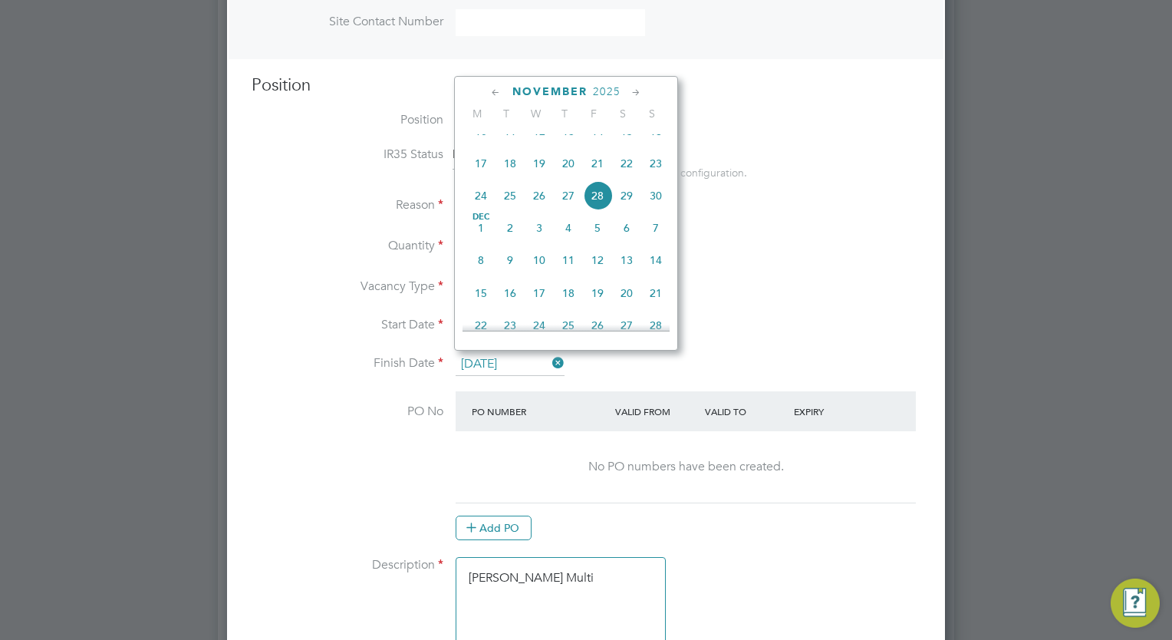
click at [561, 275] on span "11" at bounding box center [568, 259] width 29 height 29
type input "11 Dec 2025"
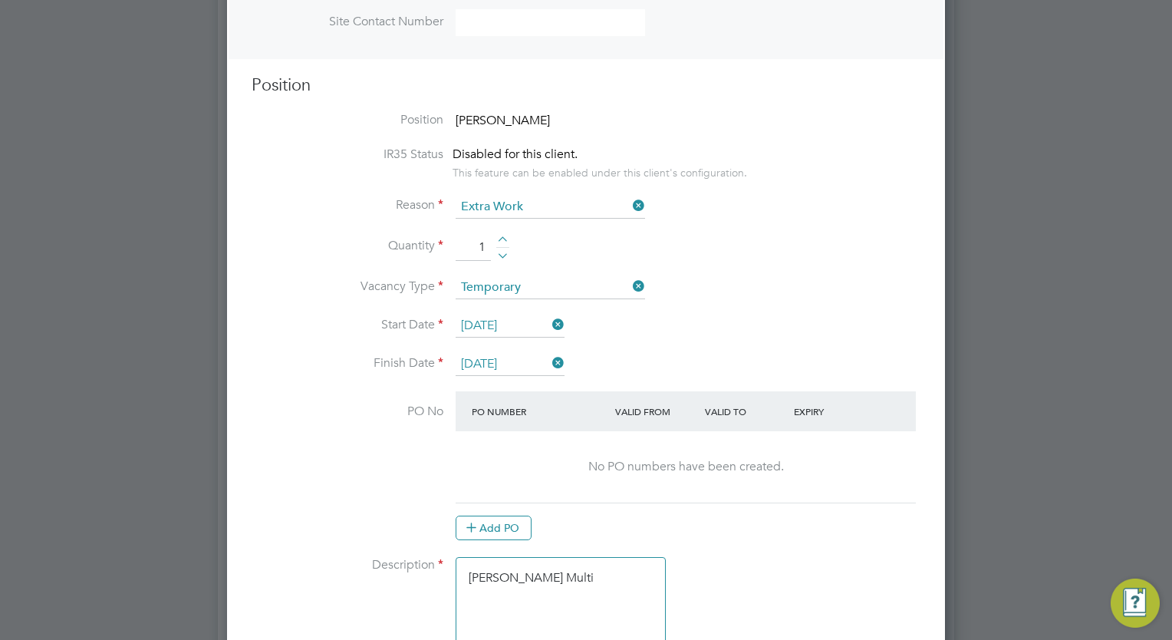
click at [692, 302] on li "Vacancy Type Temporary" at bounding box center [586, 295] width 669 height 38
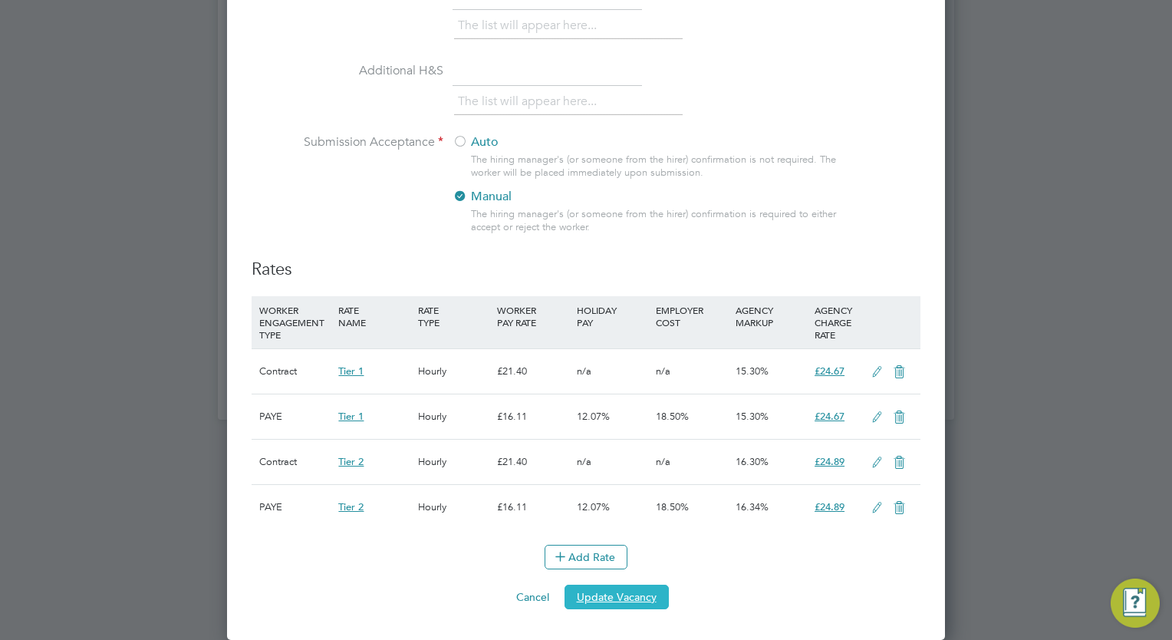
click at [631, 590] on button "Update Vacancy" at bounding box center [616, 596] width 104 height 25
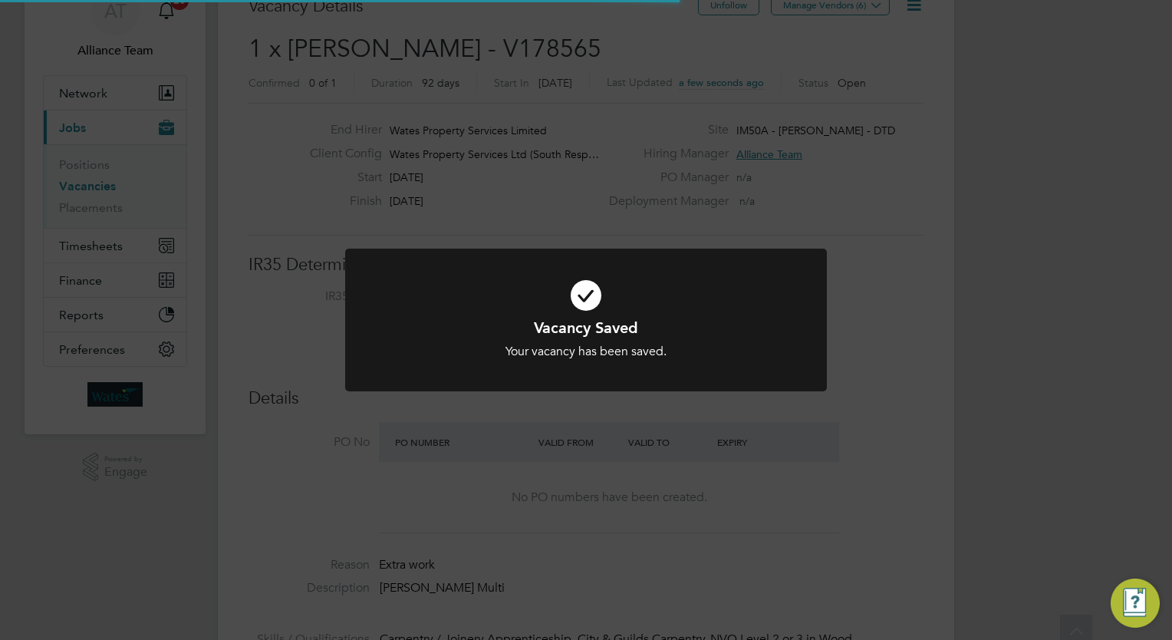
click at [1022, 256] on div "Vacancy Saved Your vacancy has been saved. Cancel Okay" at bounding box center [586, 320] width 1172 height 640
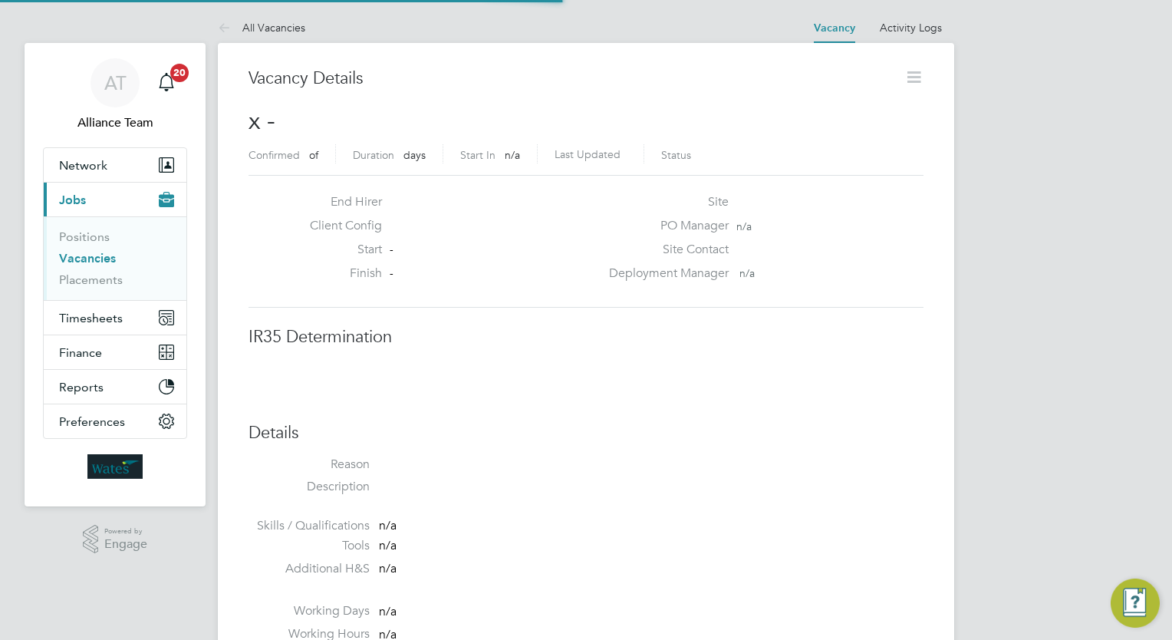
scroll to position [25, 303]
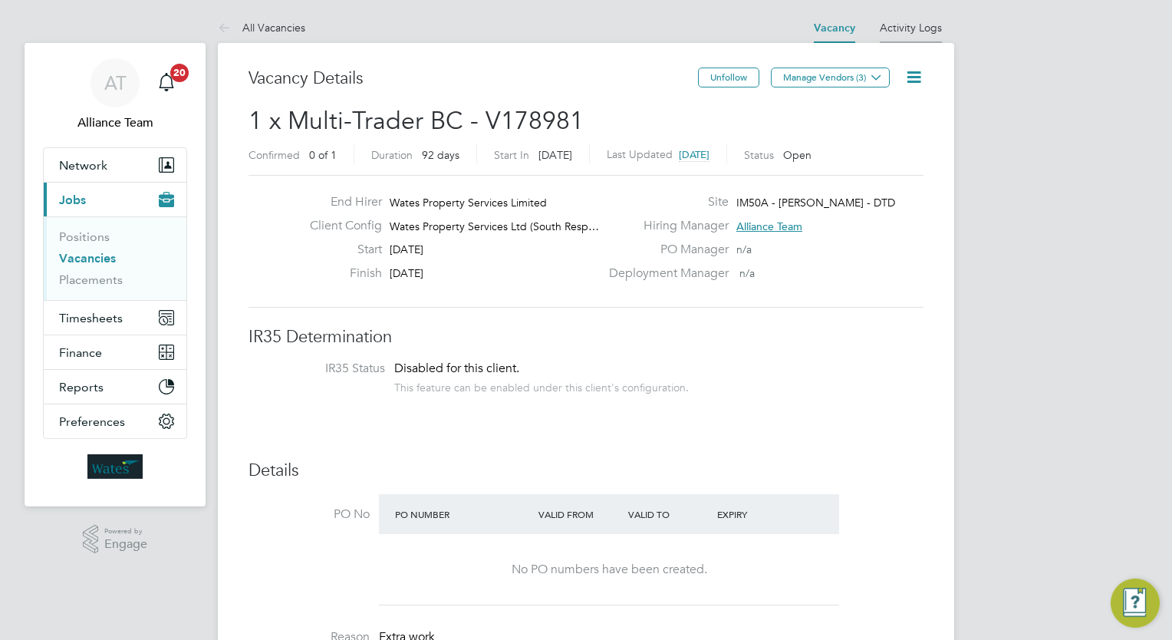
click at [934, 31] on link "Activity Logs" at bounding box center [911, 28] width 62 height 14
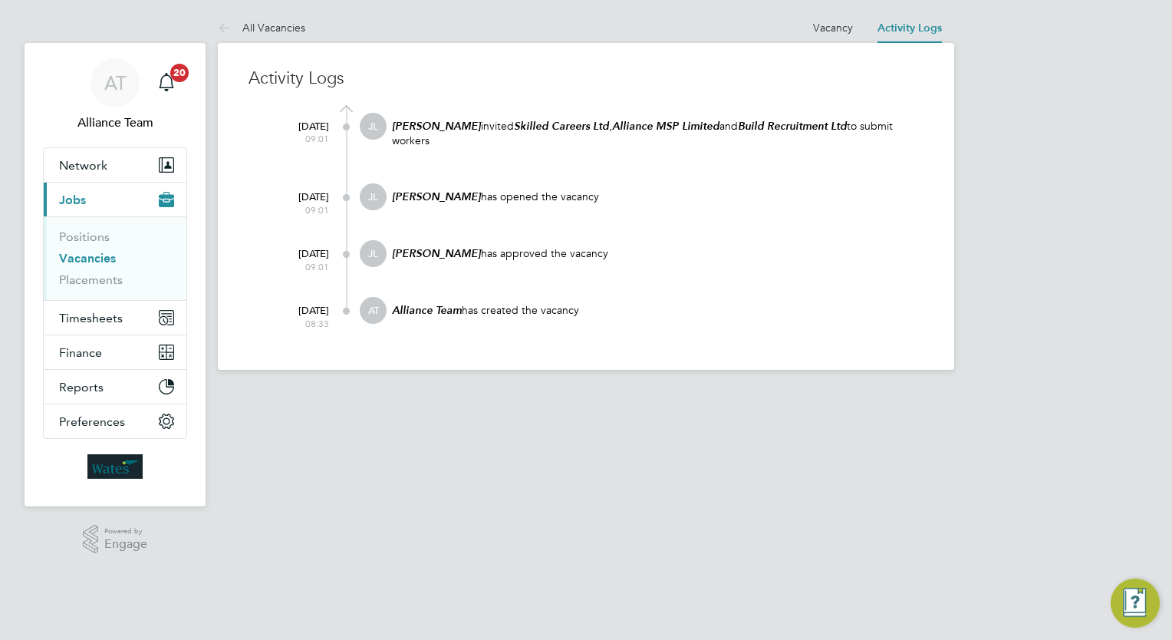
click at [699, 394] on html "AT Alliance Team Notifications 20 Applications: Network Team Members Businesses…" at bounding box center [586, 197] width 1172 height 394
click at [829, 32] on link "Vacancy" at bounding box center [833, 28] width 40 height 14
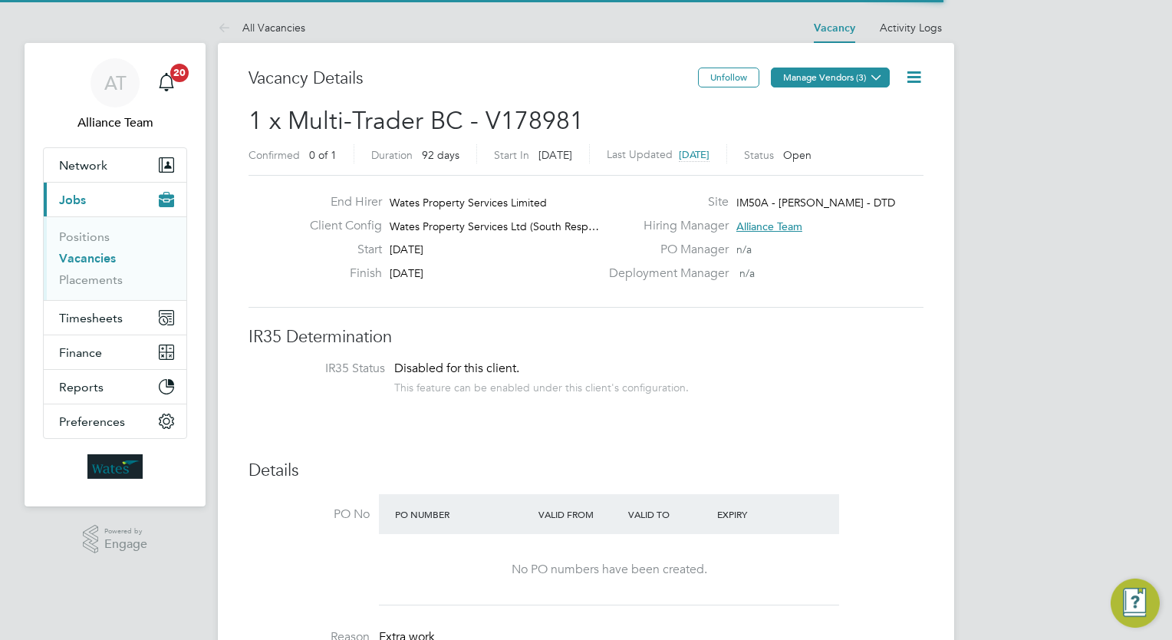
click at [854, 81] on button "Manage Vendors (3)" at bounding box center [830, 77] width 119 height 20
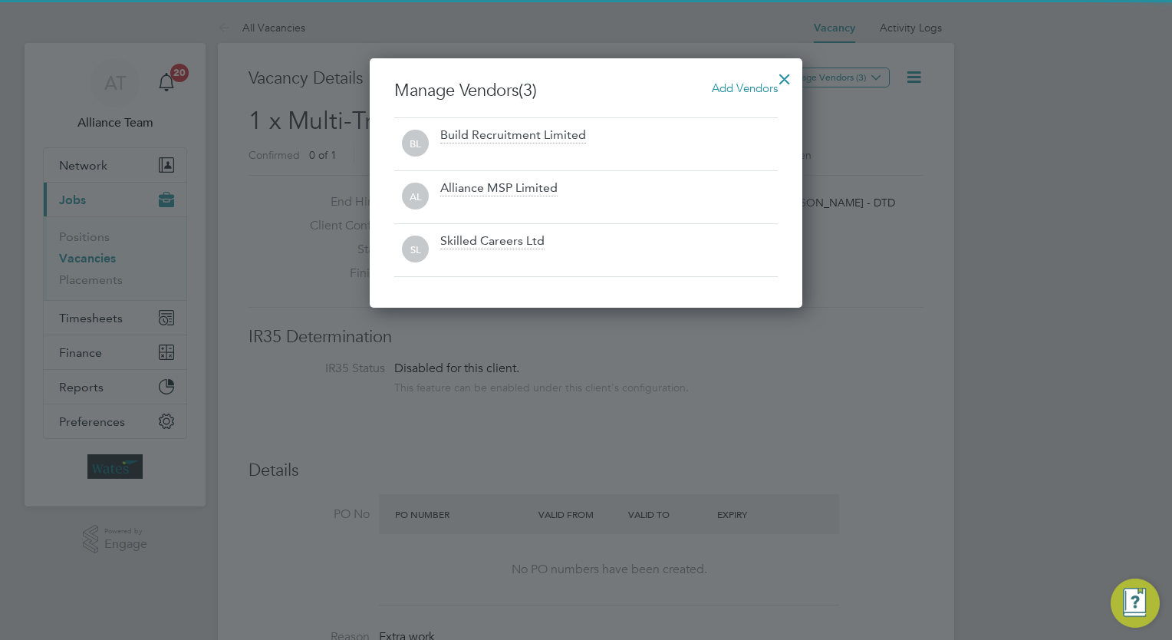
click at [745, 92] on span "Add Vendors" at bounding box center [745, 88] width 66 height 15
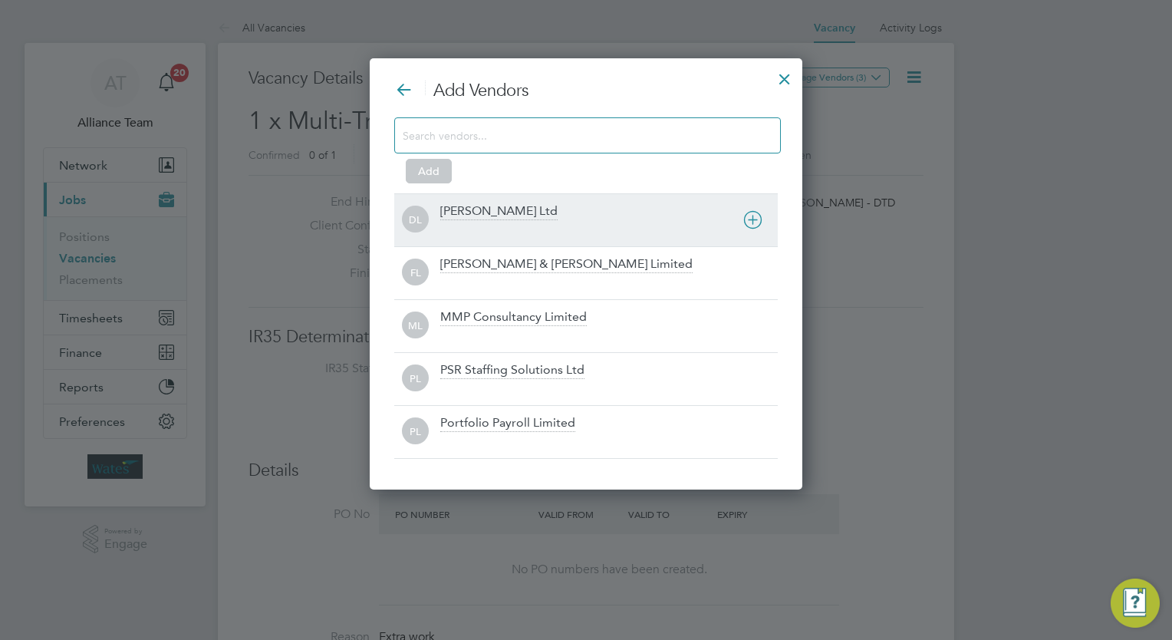
click at [551, 220] on div "[PERSON_NAME] Ltd" at bounding box center [608, 220] width 337 height 34
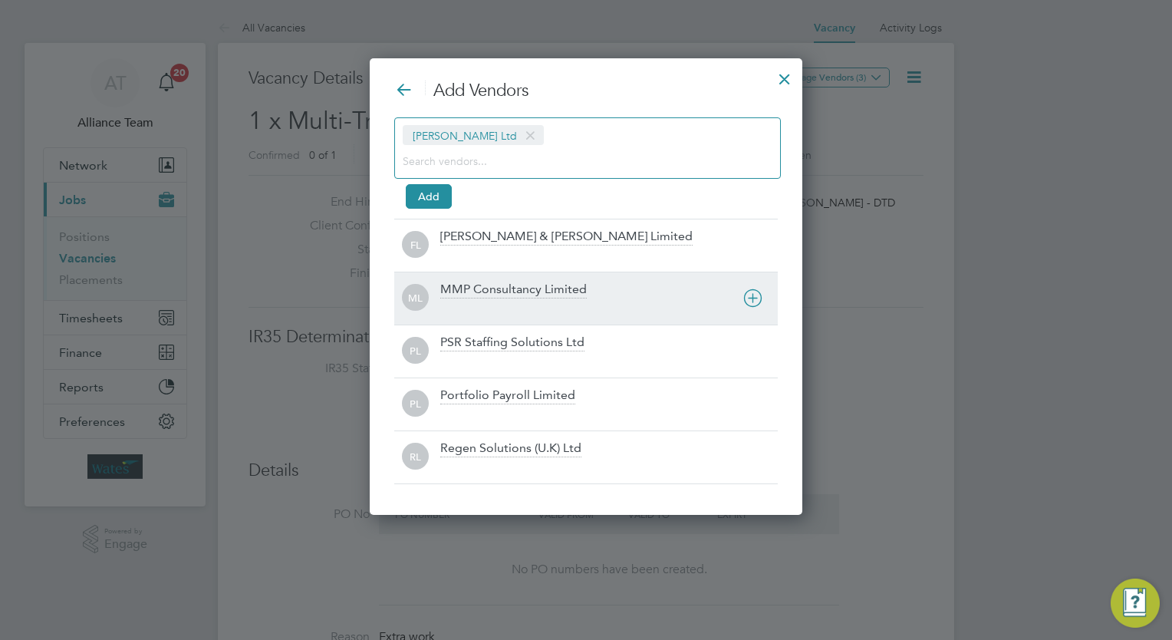
click at [508, 296] on div "MMP Consultancy Limited" at bounding box center [513, 289] width 146 height 17
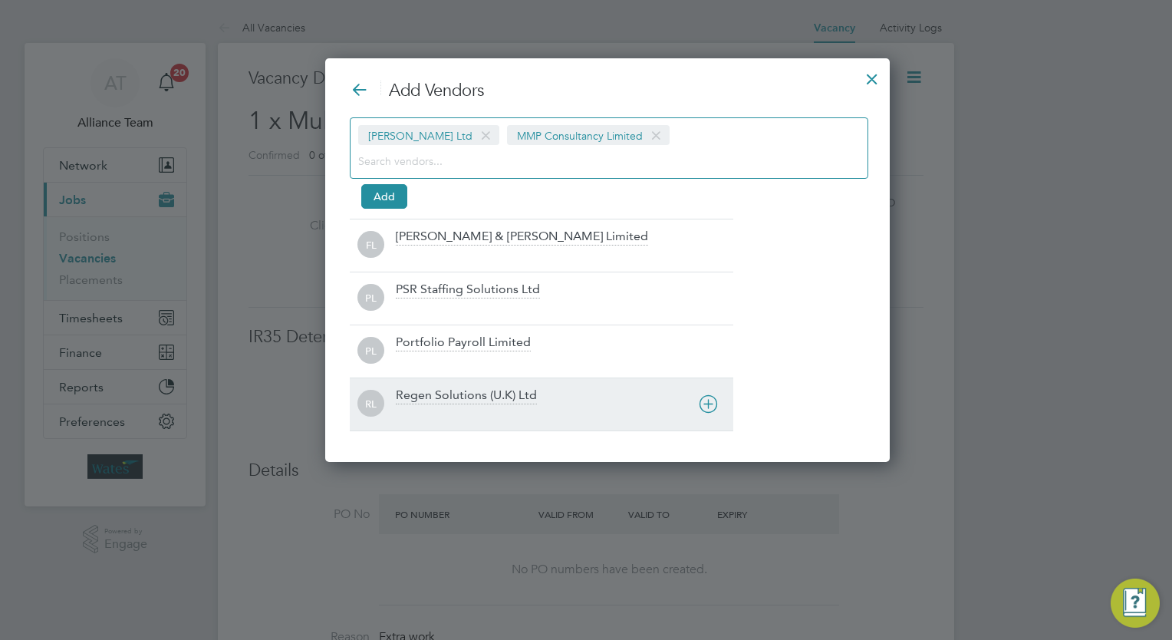
click at [454, 409] on div at bounding box center [564, 413] width 337 height 15
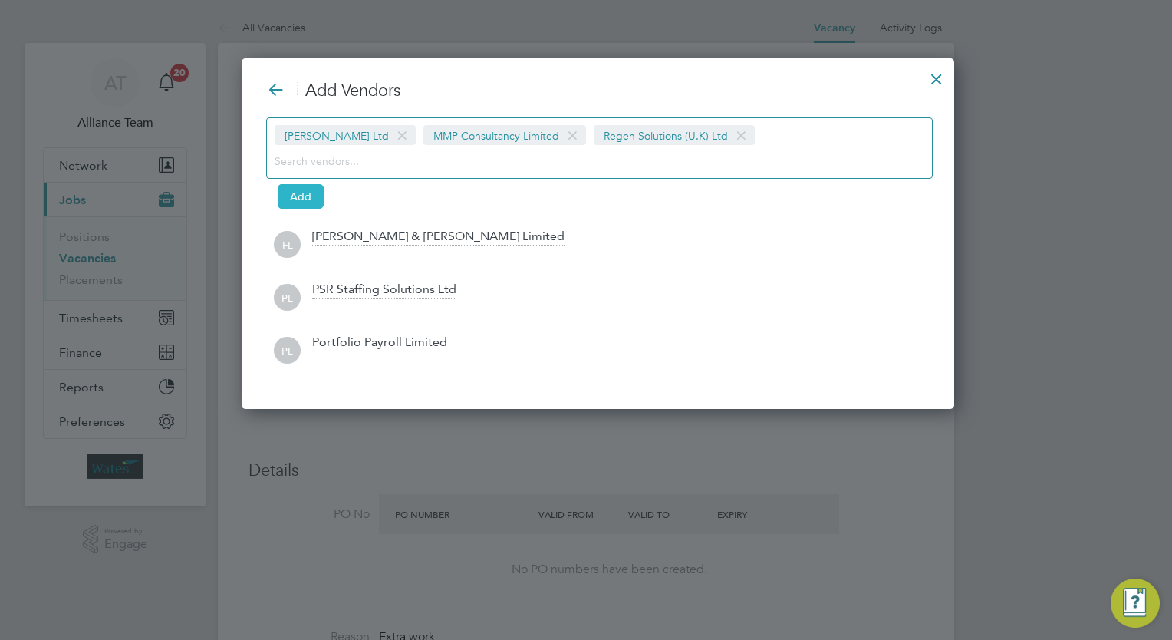
click at [291, 196] on button "Add" at bounding box center [301, 196] width 46 height 25
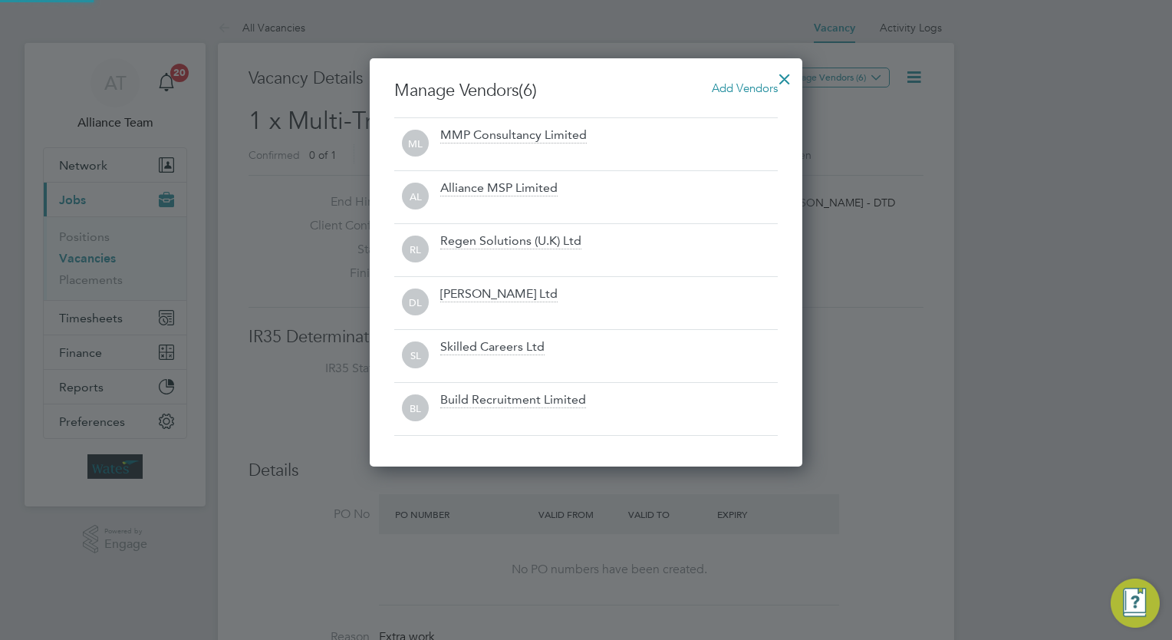
click at [778, 78] on div at bounding box center [785, 75] width 28 height 28
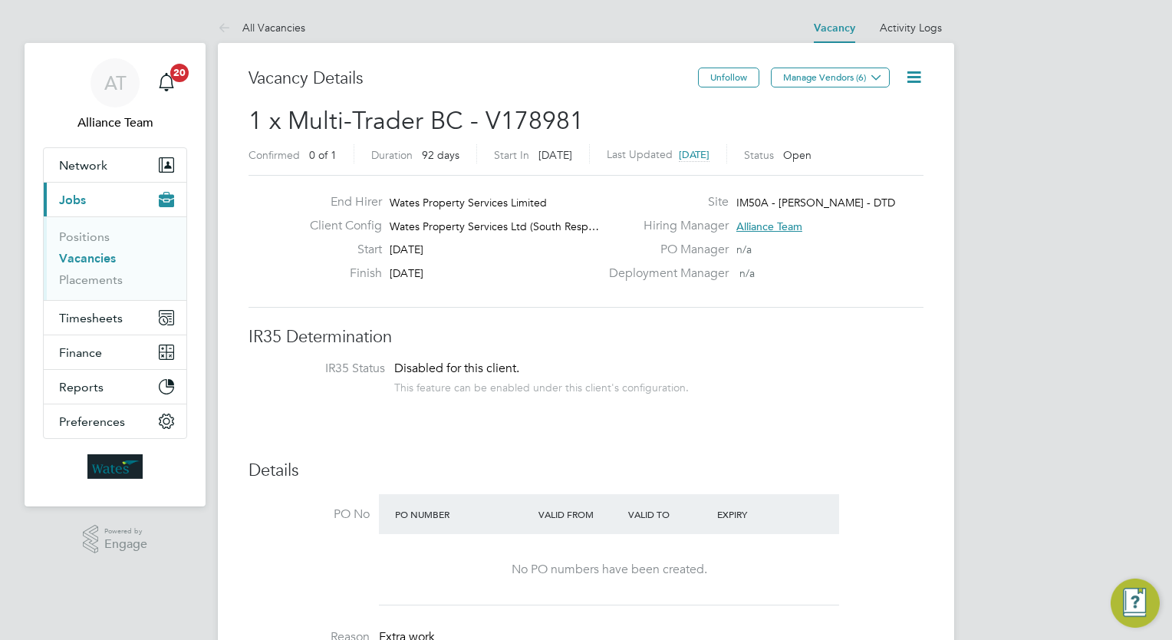
click at [916, 74] on icon at bounding box center [913, 76] width 19 height 19
click at [874, 167] on li "Followers" at bounding box center [876, 164] width 89 height 21
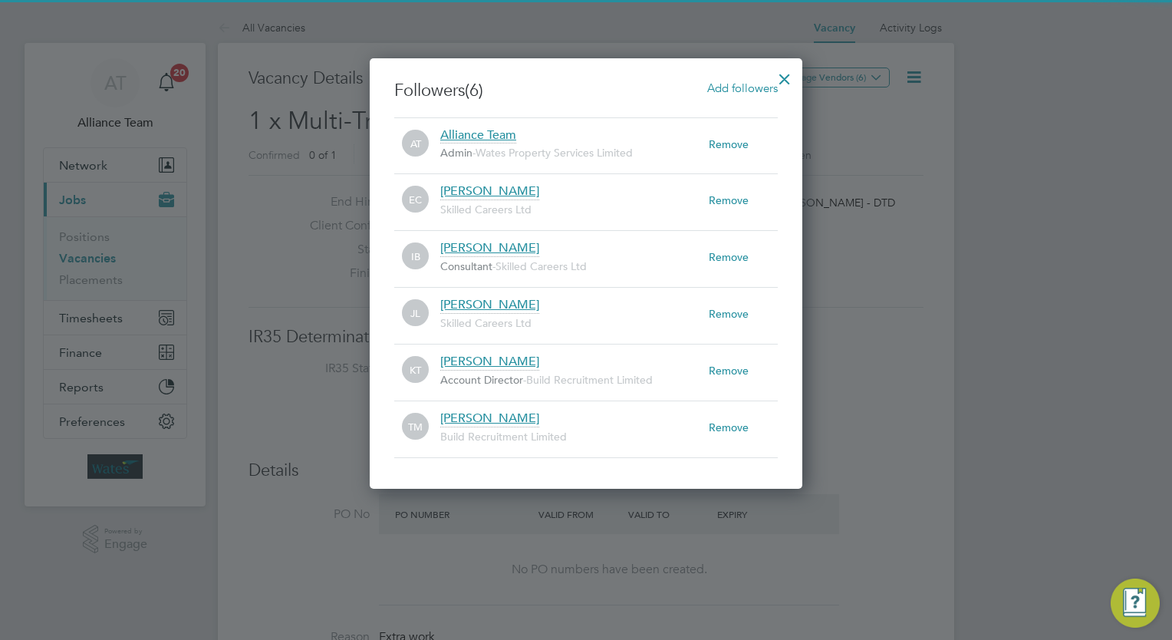
click at [742, 90] on span "Add followers" at bounding box center [742, 88] width 71 height 15
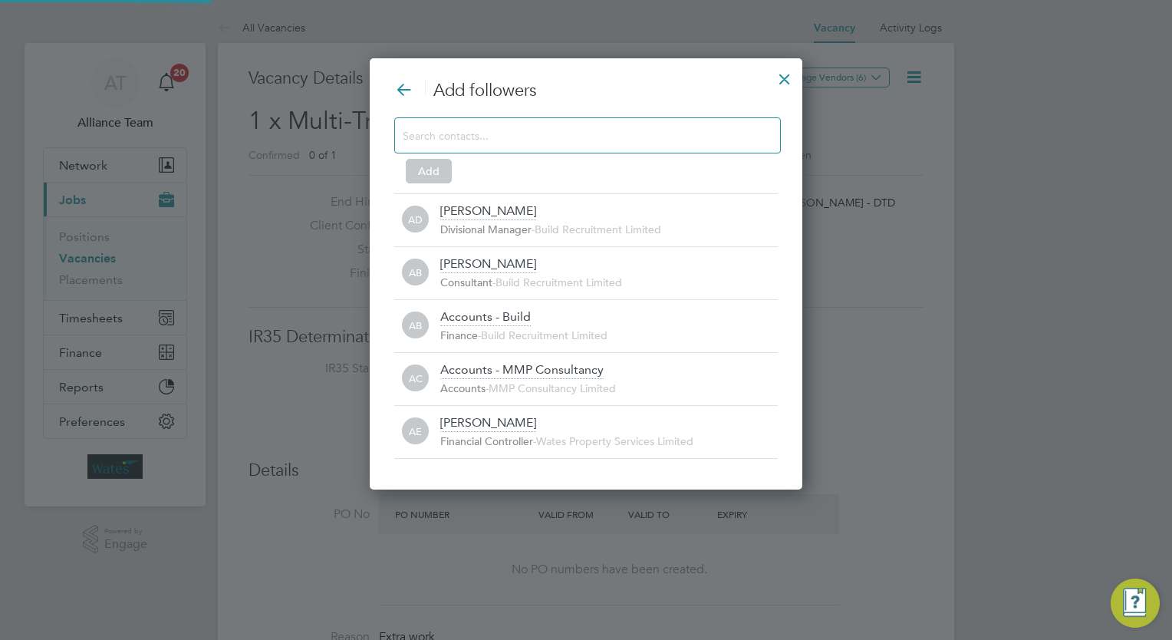
click at [592, 133] on input at bounding box center [575, 135] width 345 height 20
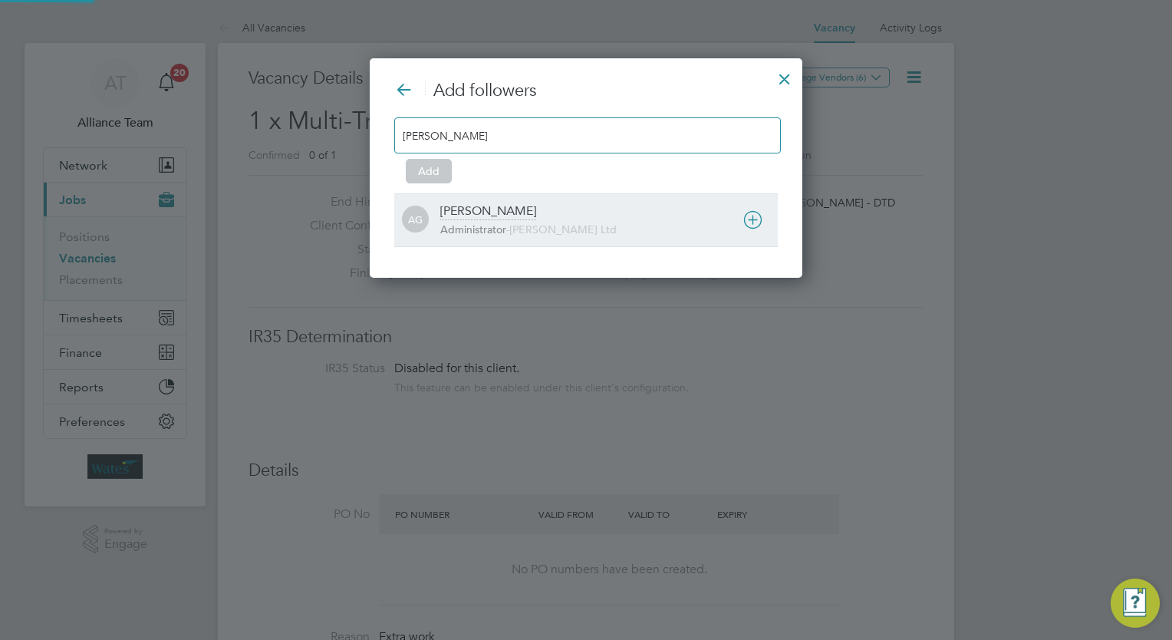
type input "amy"
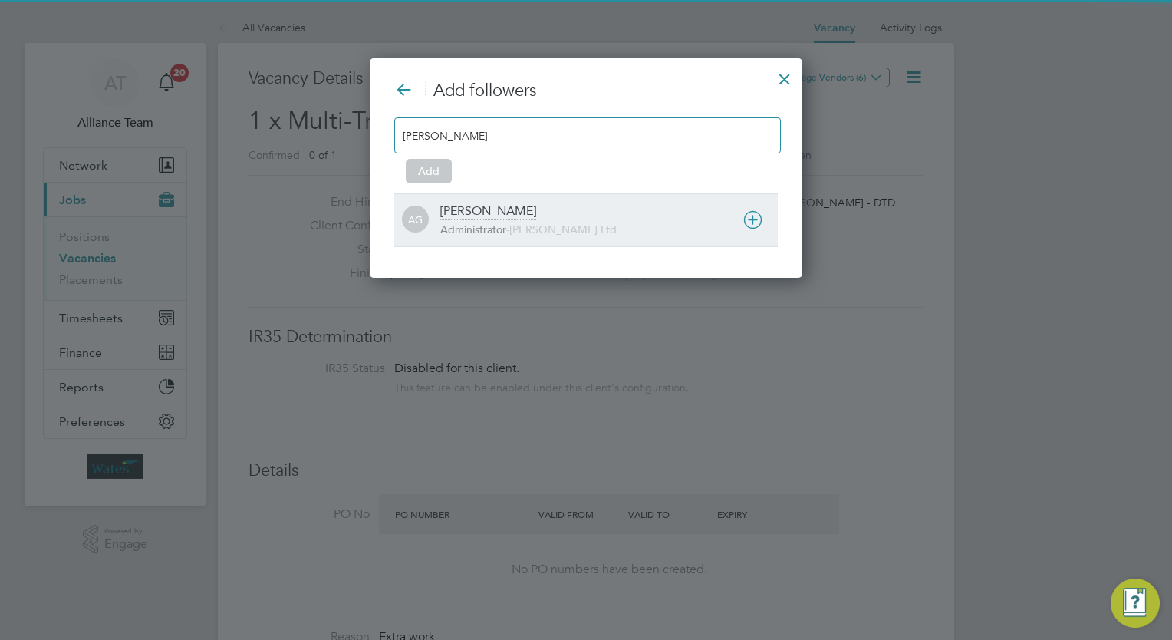
click at [529, 224] on span "[PERSON_NAME] Ltd" at bounding box center [562, 229] width 107 height 14
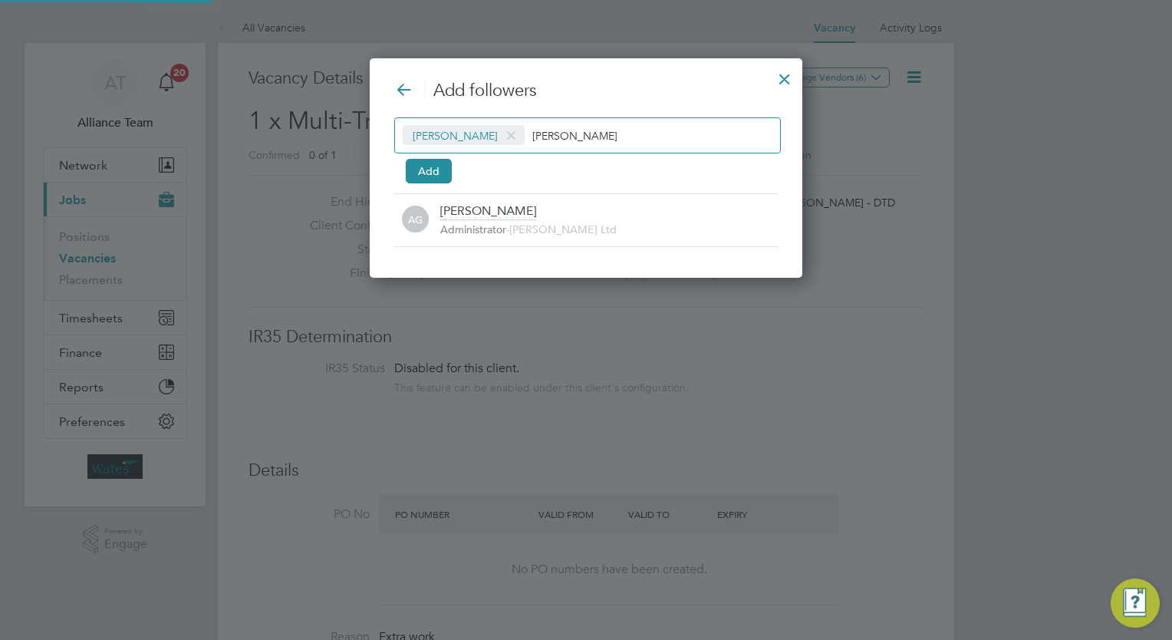
click at [581, 130] on input "amy" at bounding box center [580, 135] width 96 height 20
type input "a"
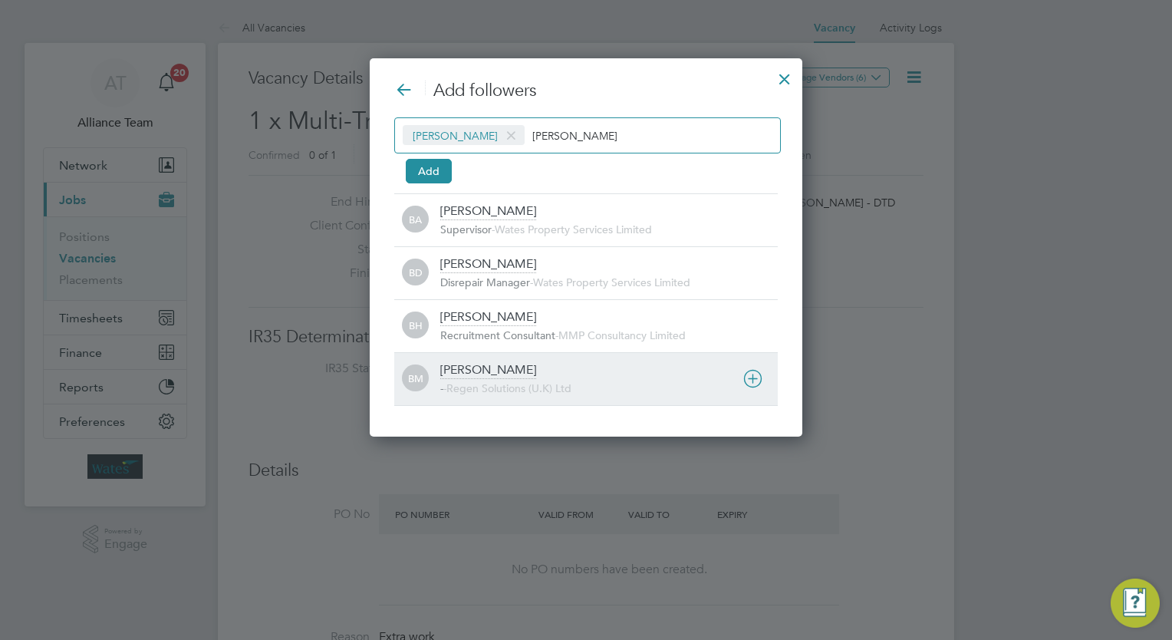
type input "billy"
click at [534, 377] on div "Billy Mcnamara - - Regen Solutions (U.K) Ltd" at bounding box center [608, 379] width 337 height 34
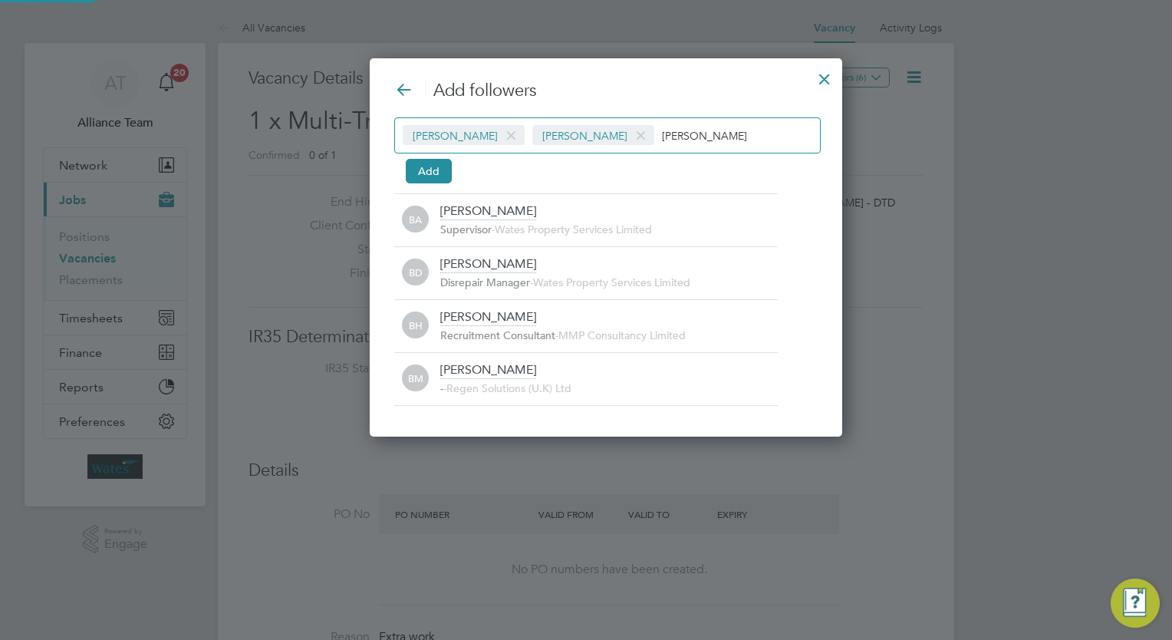
click at [672, 136] on input "billy" at bounding box center [710, 135] width 96 height 20
type input "b"
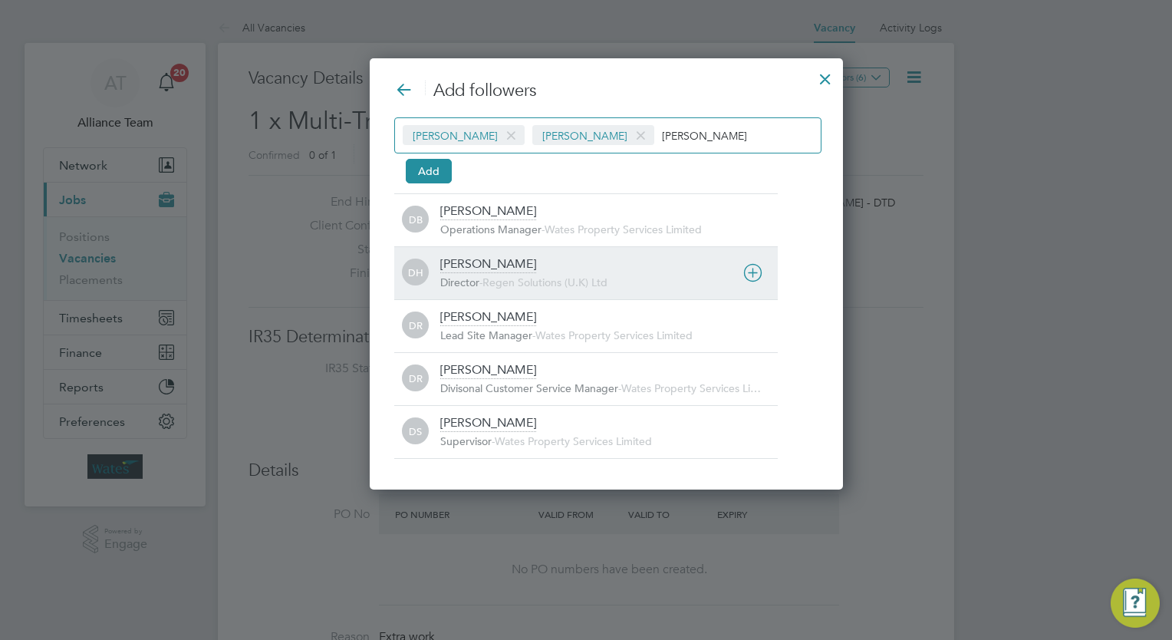
type input "darren"
click at [549, 279] on span "Regen Solutions (U.K) Ltd" at bounding box center [544, 282] width 125 height 14
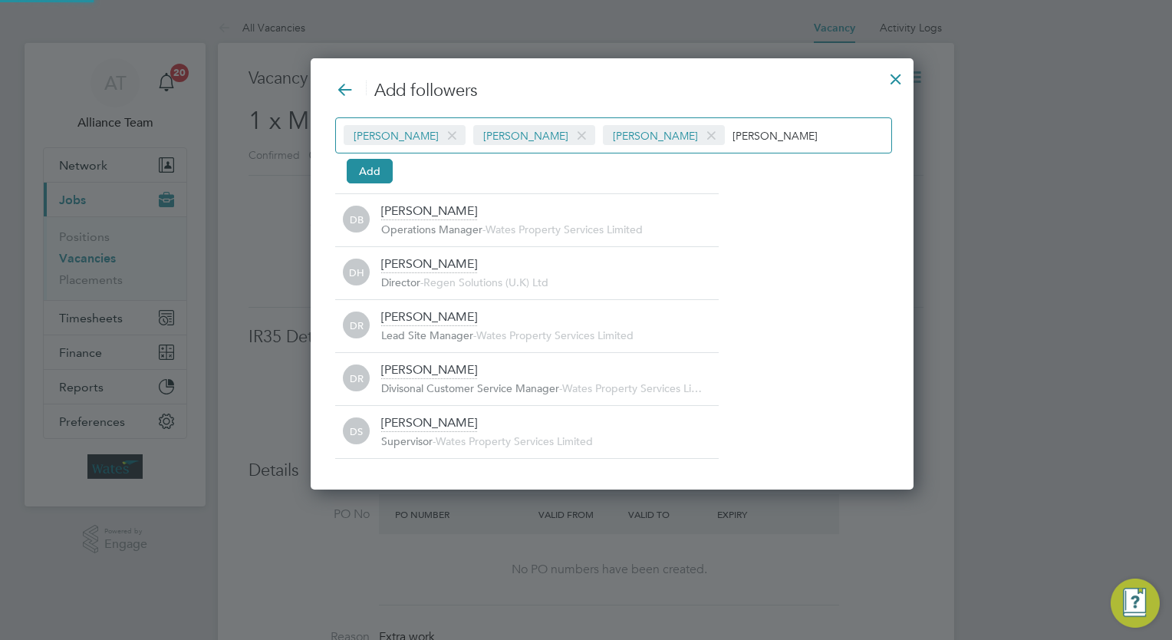
click at [749, 135] on input "darren" at bounding box center [780, 135] width 97 height 20
type input "d"
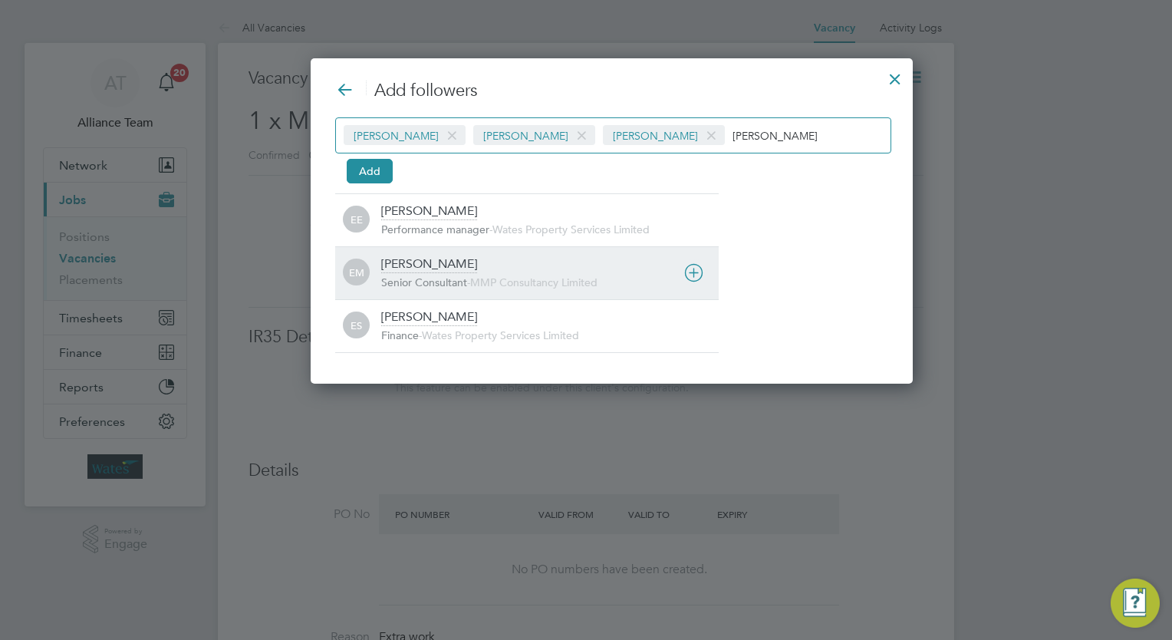
type input "emil"
click at [439, 269] on div "Emily Mcbride" at bounding box center [429, 264] width 96 height 17
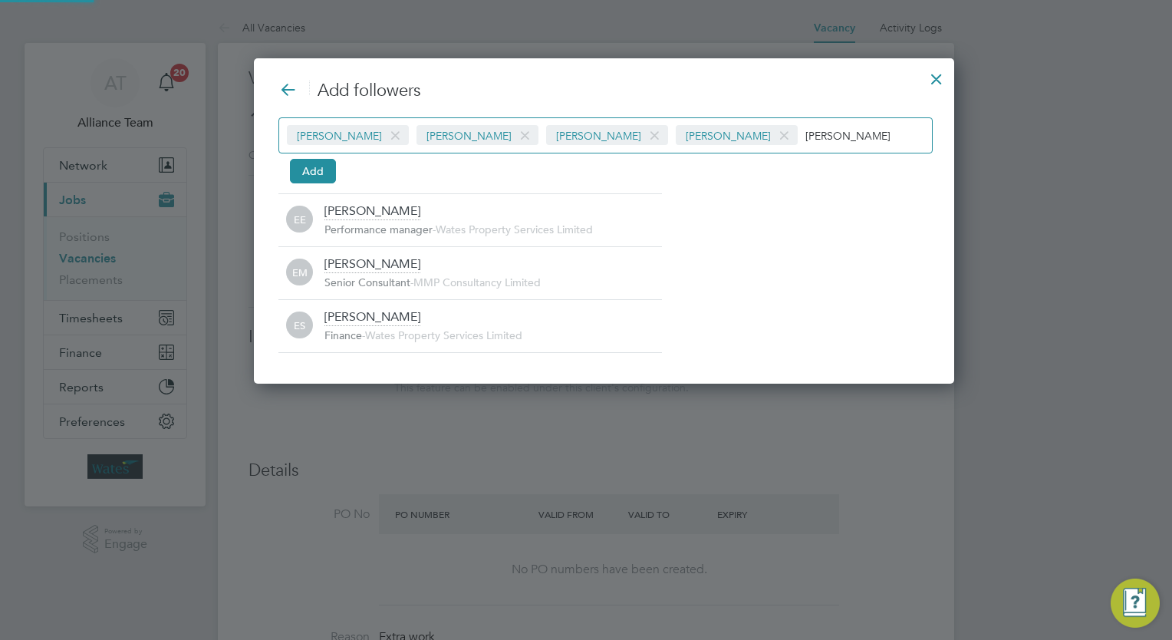
click at [807, 136] on input "emil" at bounding box center [853, 135] width 96 height 20
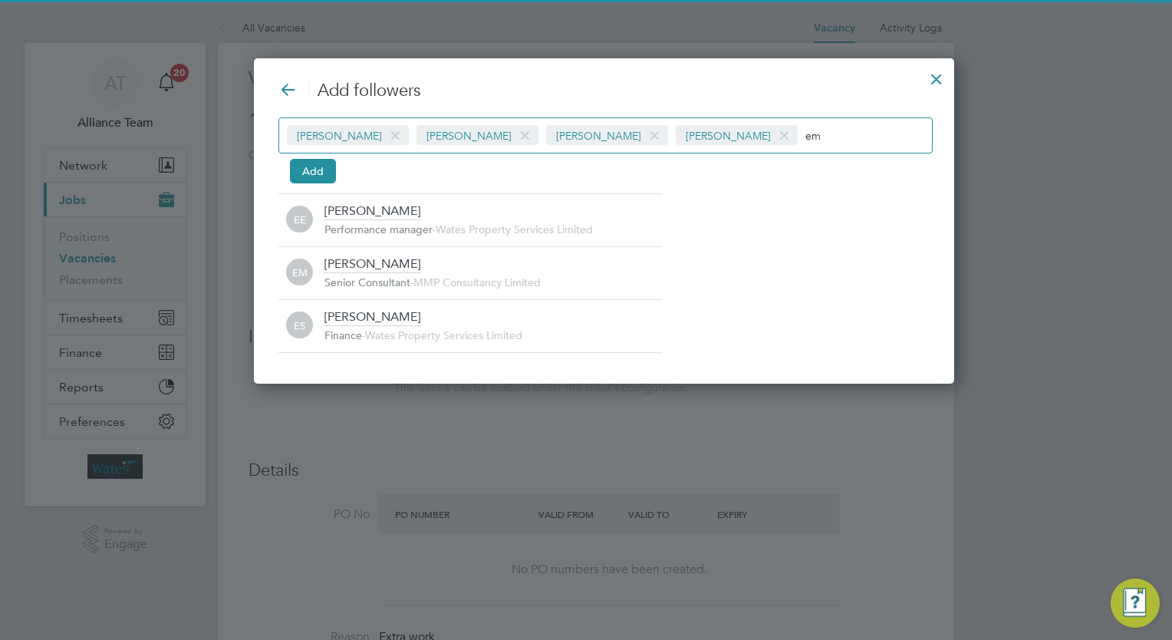
type input "e"
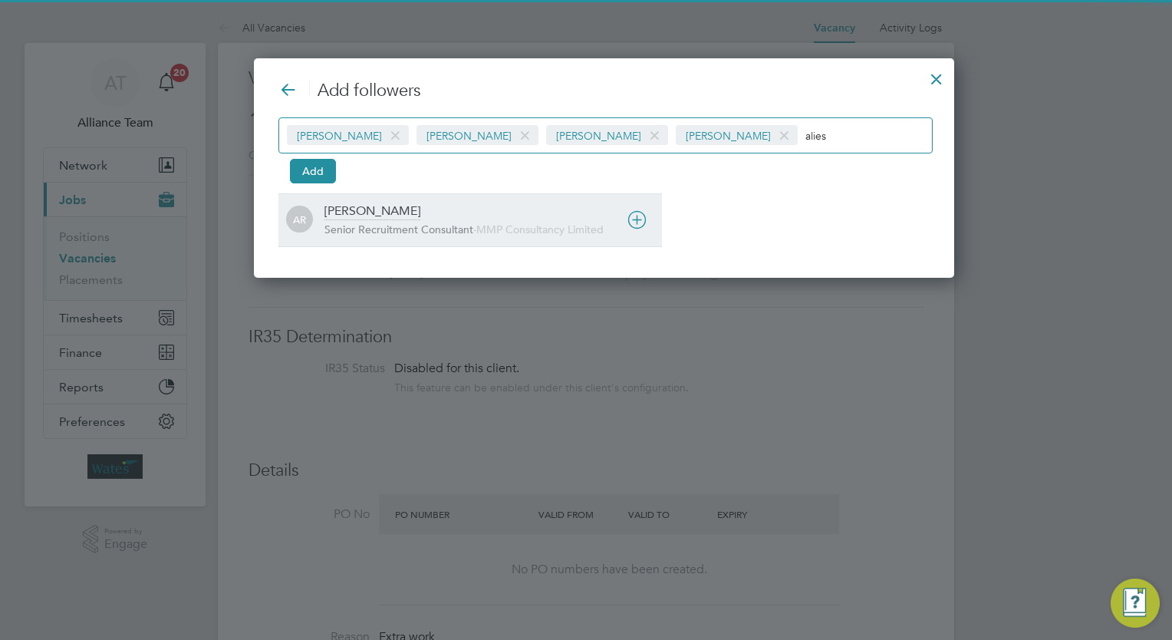
type input "alies"
click at [429, 222] on span "Senior Recruitment Consultant" at bounding box center [398, 229] width 149 height 14
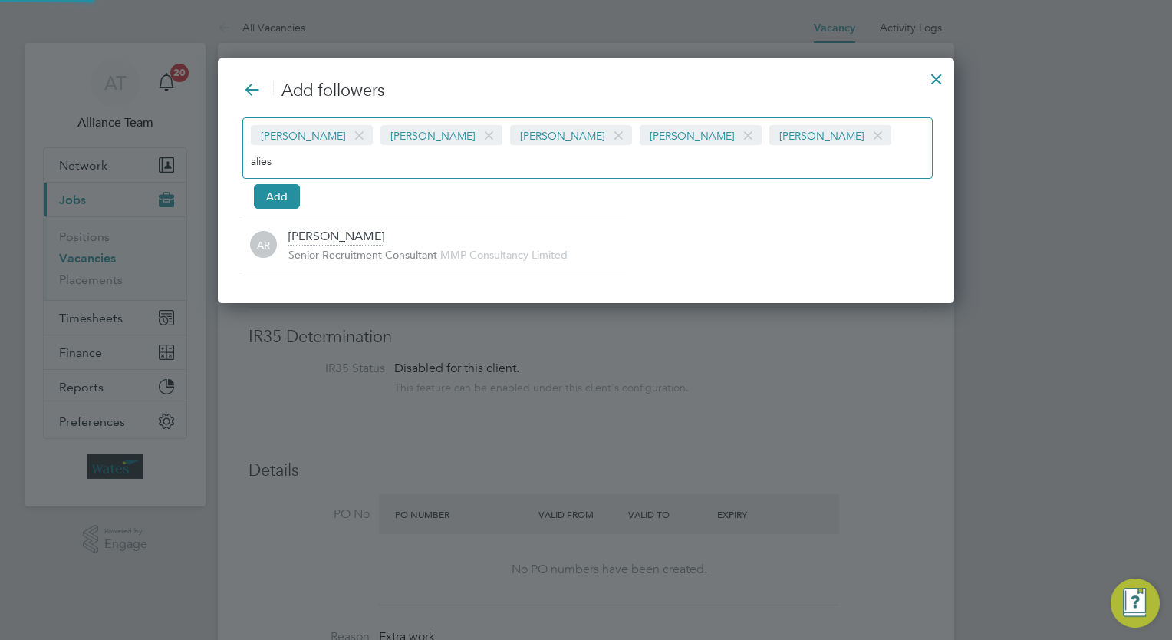
click at [347, 150] on input "alies" at bounding box center [299, 160] width 96 height 20
type input "a"
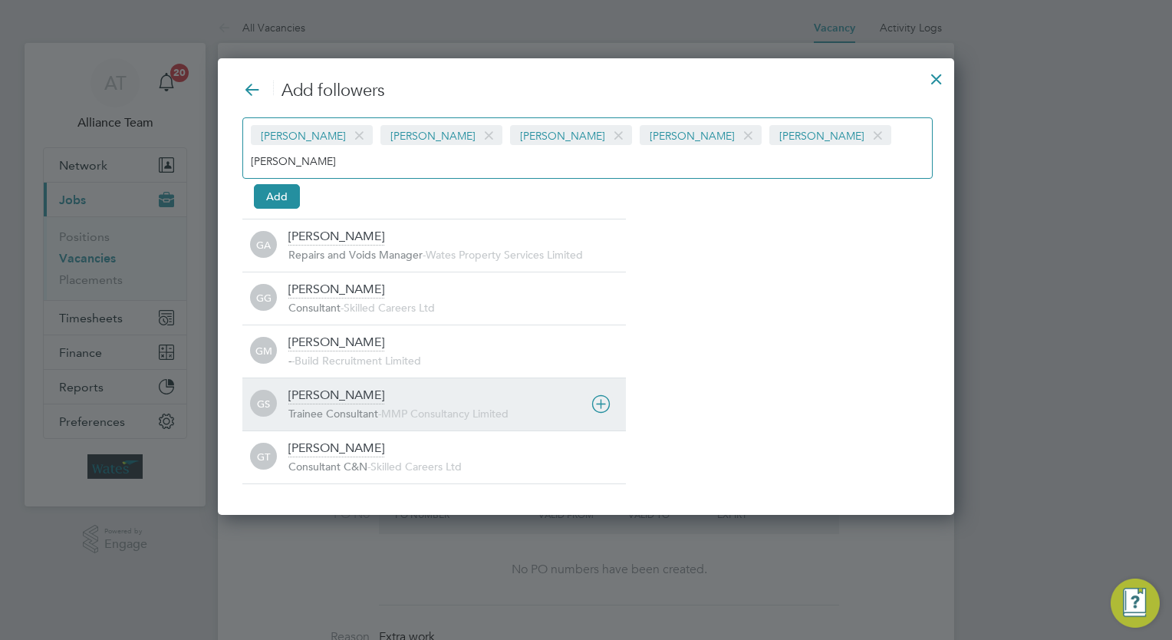
type input "george"
click at [365, 387] on div "George Stacey" at bounding box center [336, 395] width 96 height 17
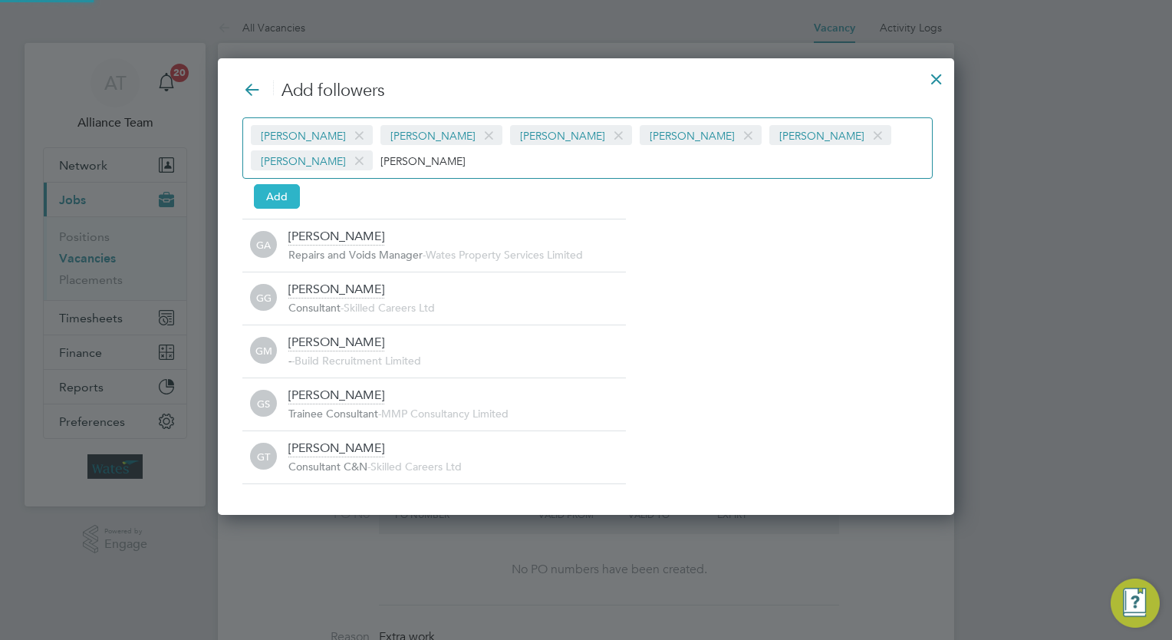
click at [271, 198] on button "Add" at bounding box center [277, 196] width 46 height 25
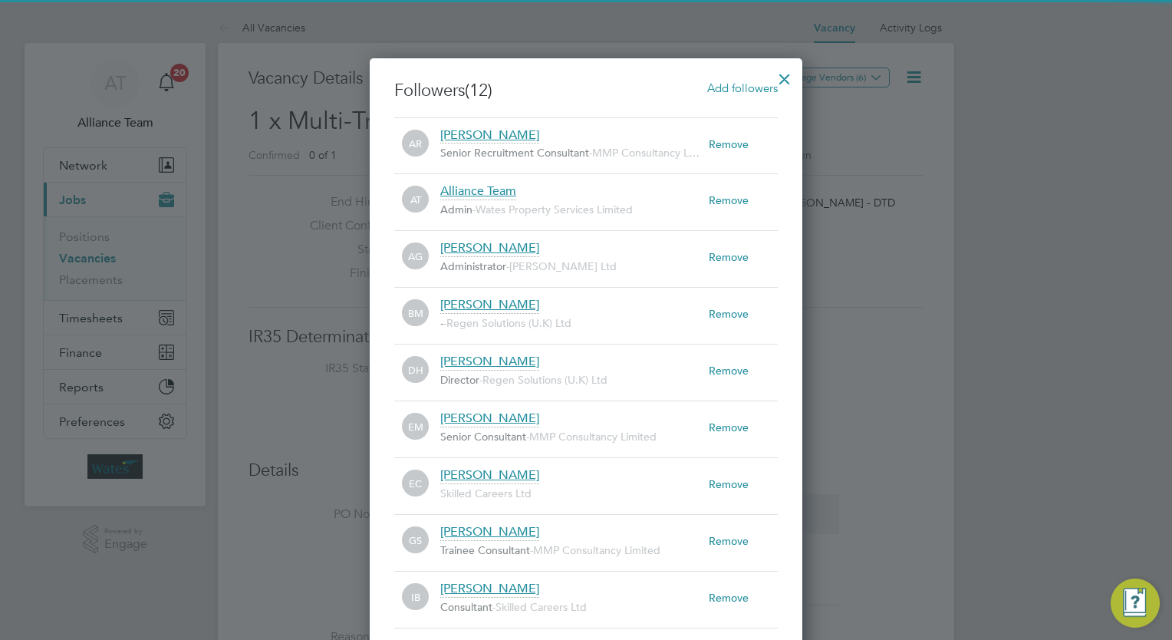
click at [788, 84] on div at bounding box center [785, 75] width 28 height 28
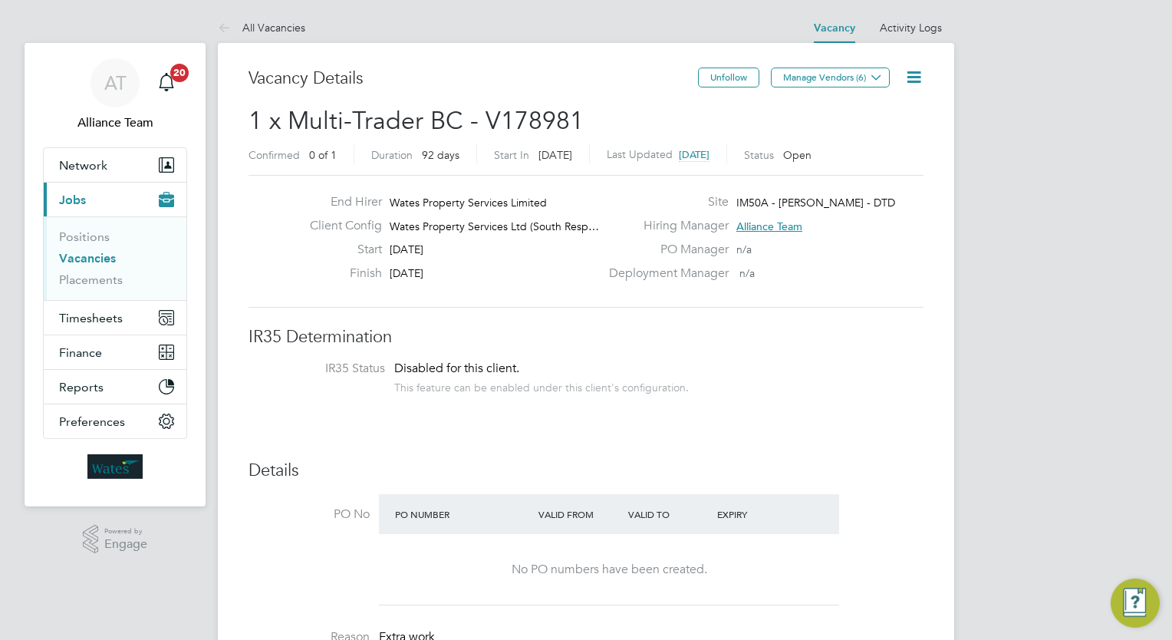
click at [400, 118] on span "1 x Multi-Trader BC - V178981" at bounding box center [415, 121] width 335 height 30
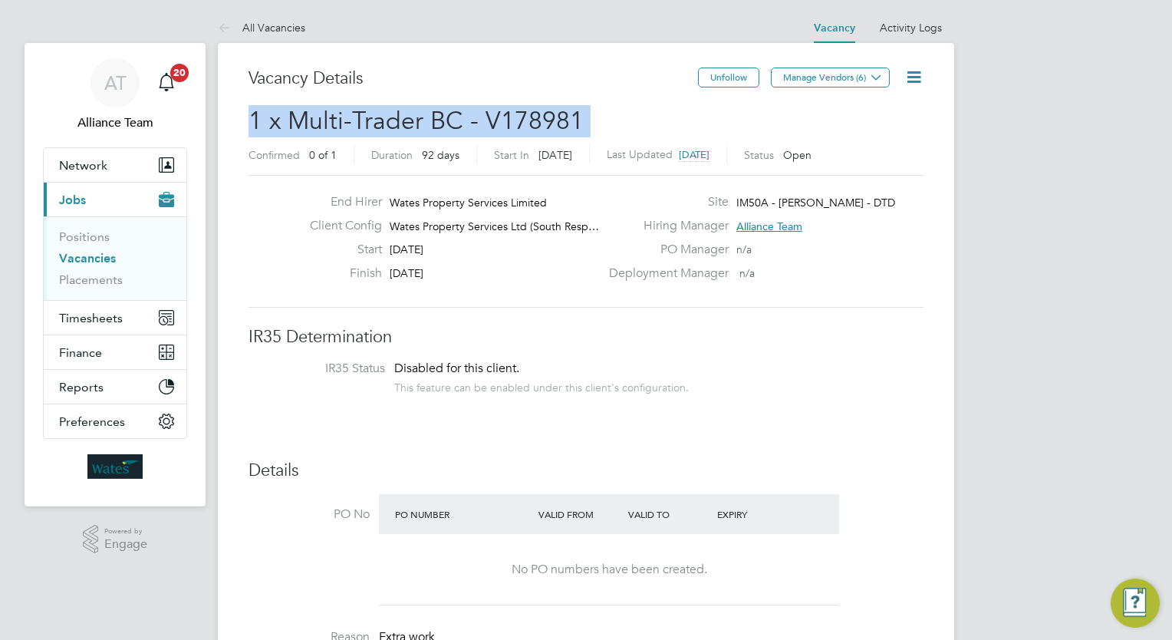
click at [400, 118] on span "1 x Multi-Trader BC - V178981" at bounding box center [415, 121] width 335 height 30
copy h2 "1 x Multi-Trader BC - V178981 Confirmed"
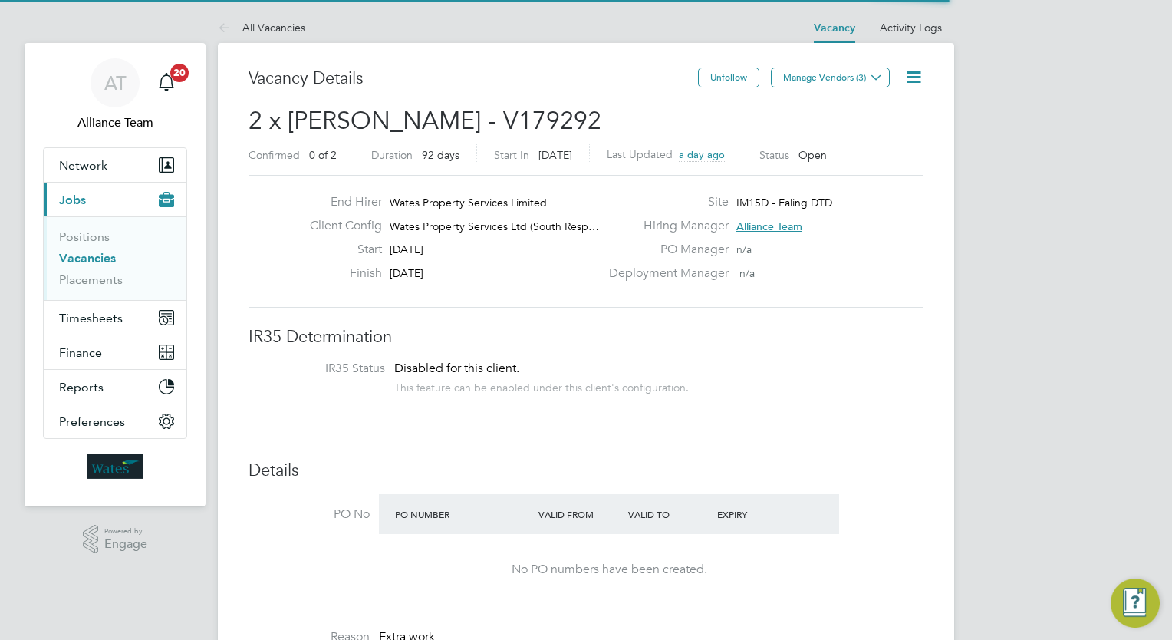
scroll to position [27, 239]
click at [616, 69] on h3 "Vacancy Details" at bounding box center [472, 78] width 449 height 22
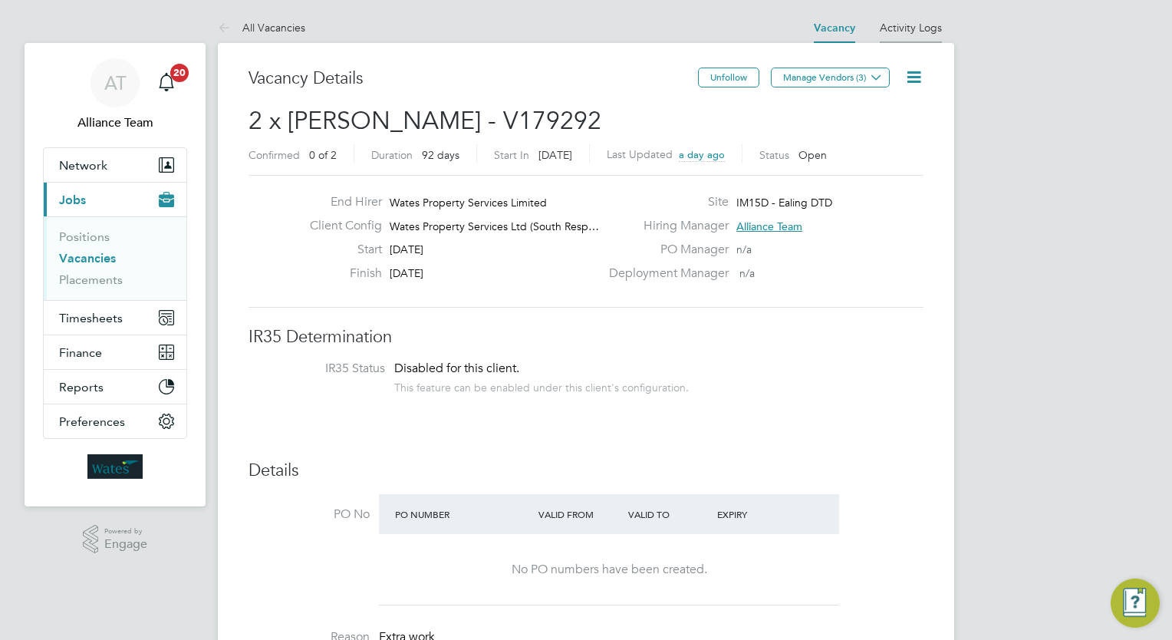
click at [912, 35] on li "Activity Logs" at bounding box center [911, 27] width 62 height 31
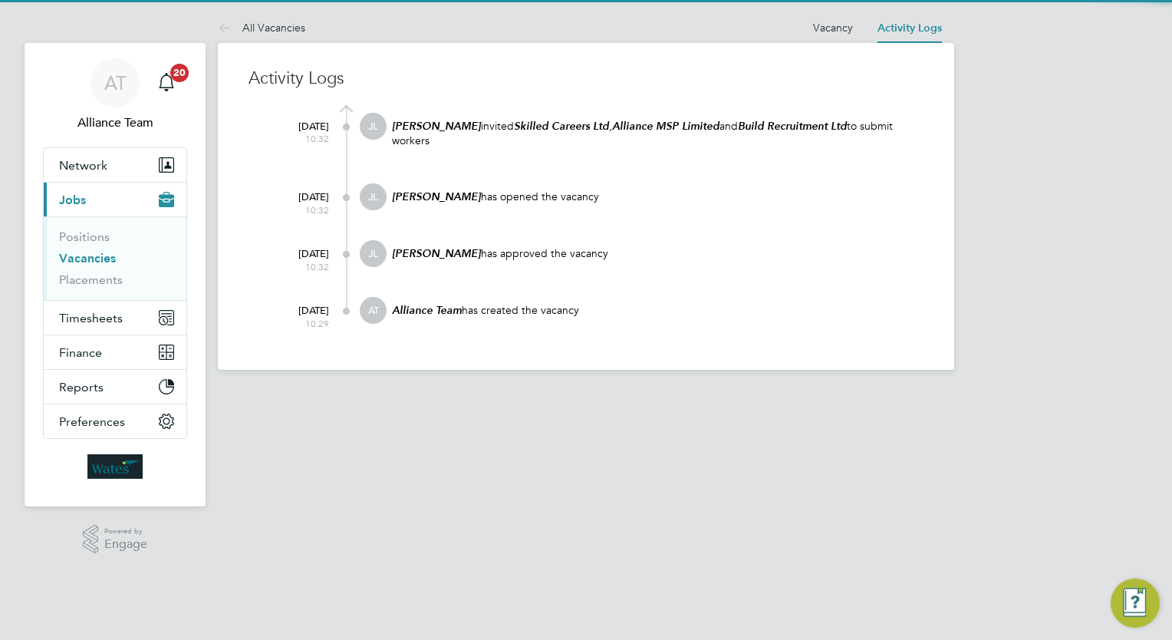
click at [1031, 120] on div "AT Alliance Team Notifications 20 Applications: Network Team Members Businesses…" at bounding box center [586, 197] width 1172 height 394
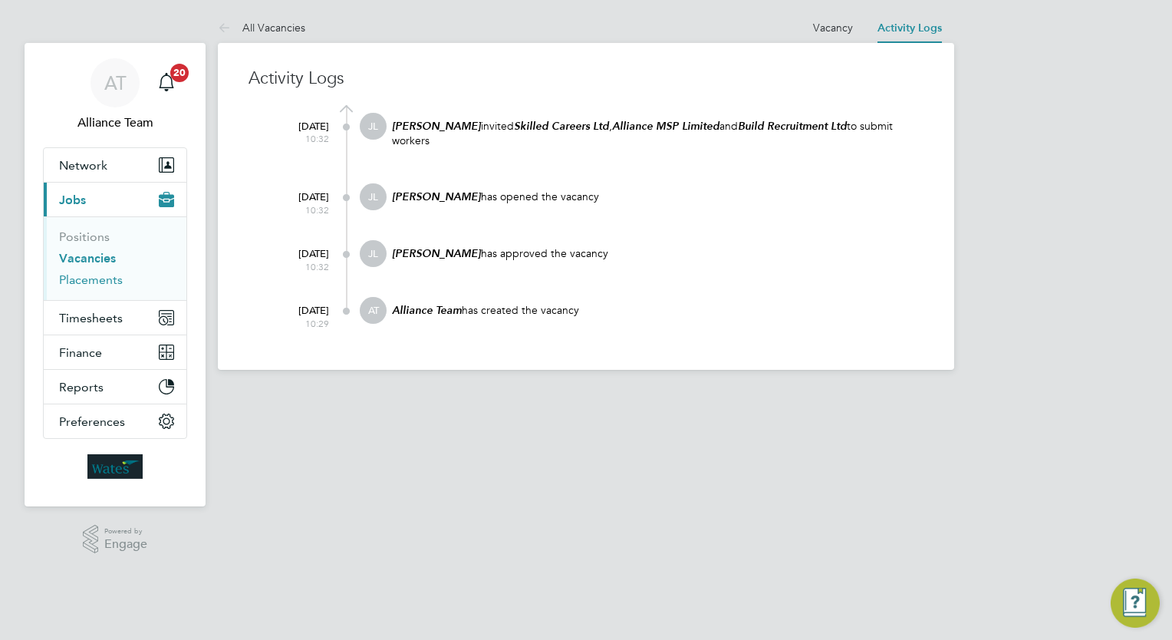
click at [91, 272] on link "Placements" at bounding box center [91, 279] width 64 height 15
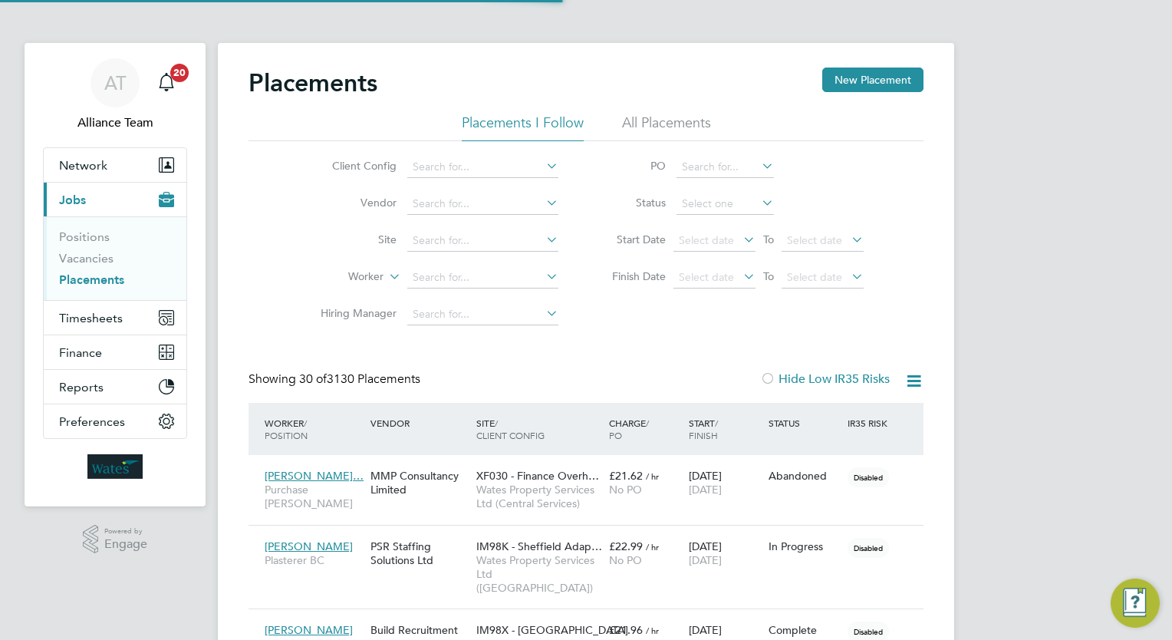
scroll to position [58, 107]
click at [465, 238] on input at bounding box center [482, 240] width 151 height 21
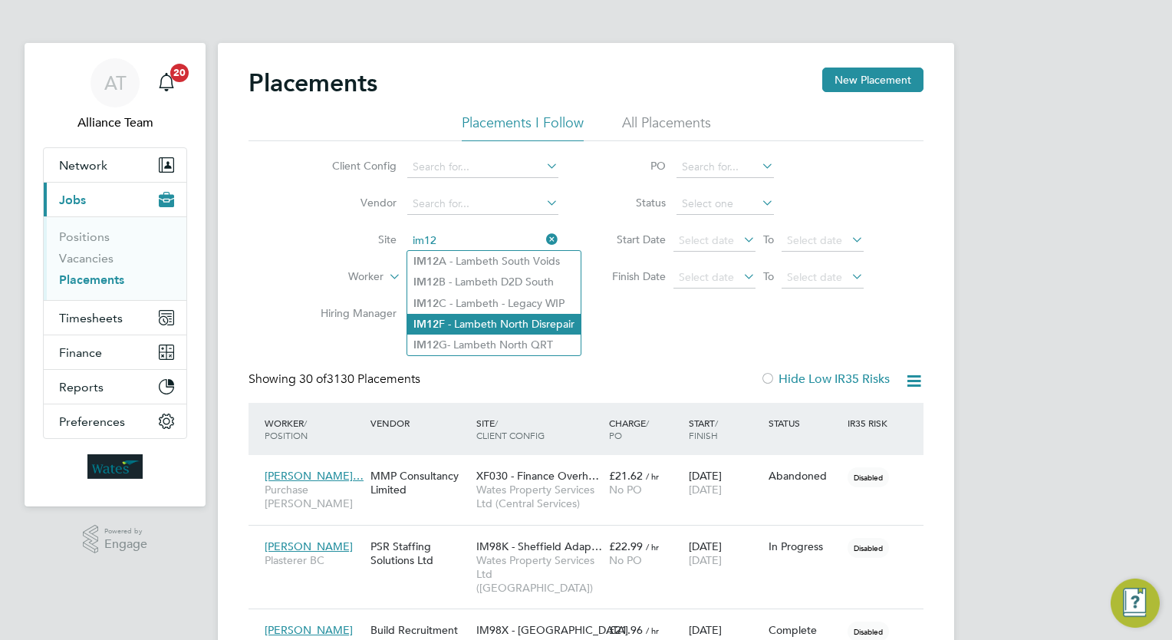
click at [543, 321] on li "IM12 F - Lambeth North Disrepair" at bounding box center [493, 324] width 173 height 21
type input "IM12F - Lambeth North Disrepair"
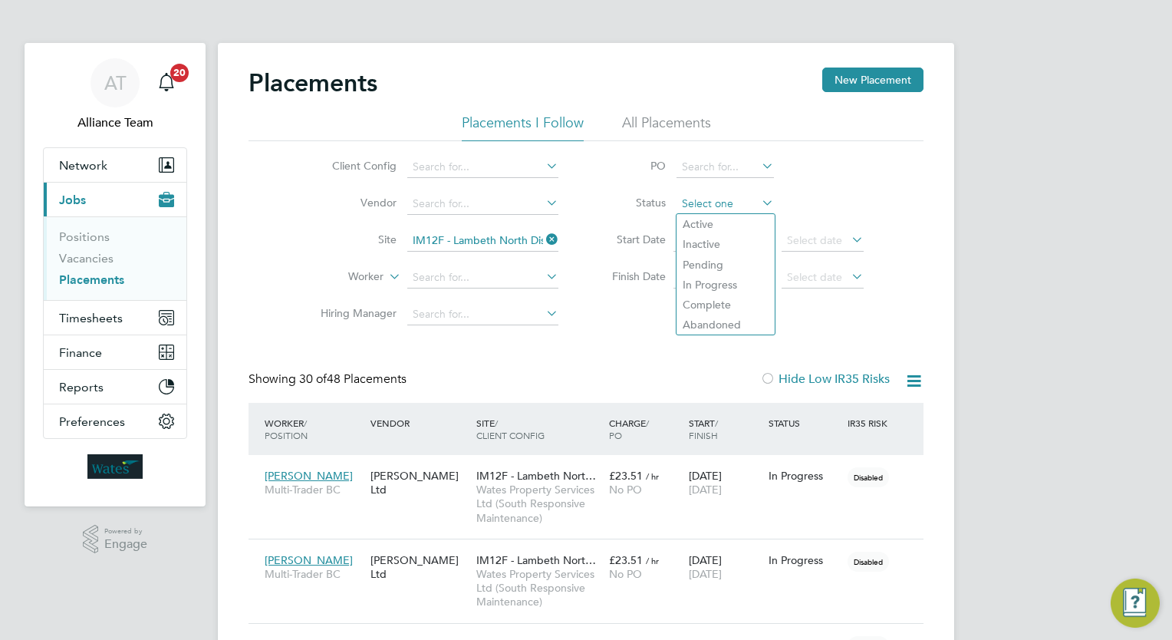
click at [708, 199] on input at bounding box center [724, 203] width 97 height 21
click at [722, 230] on li "Active" at bounding box center [725, 224] width 98 height 20
type input "Active"
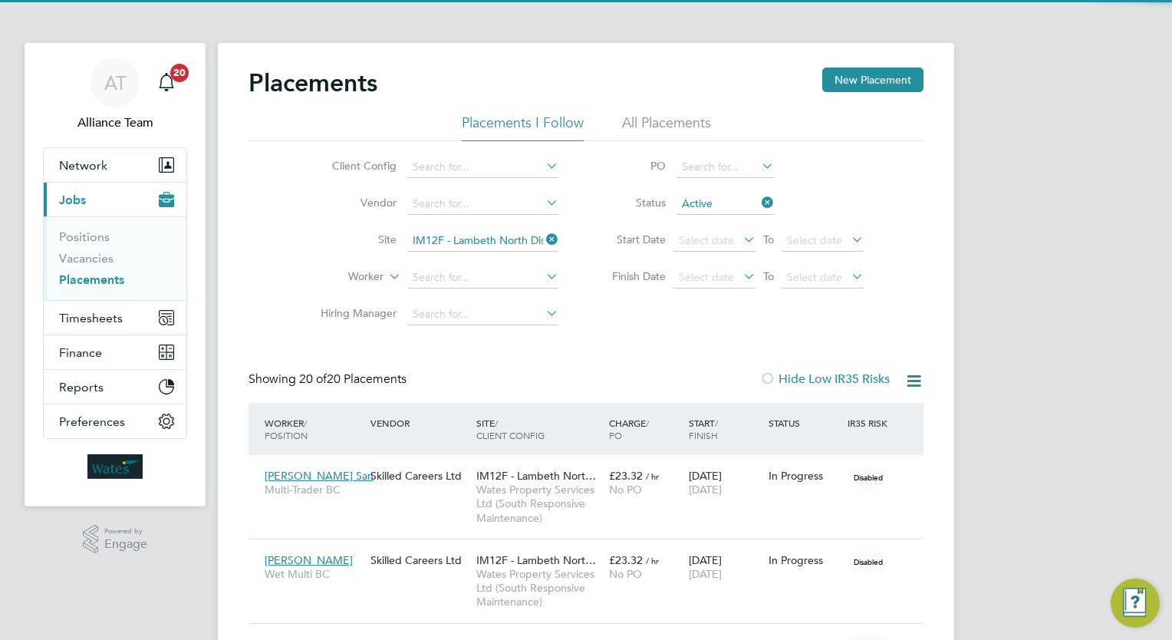
click at [592, 373] on div "Showing 20 of 20 Placements Hide Low IR35 Risks" at bounding box center [585, 386] width 675 height 31
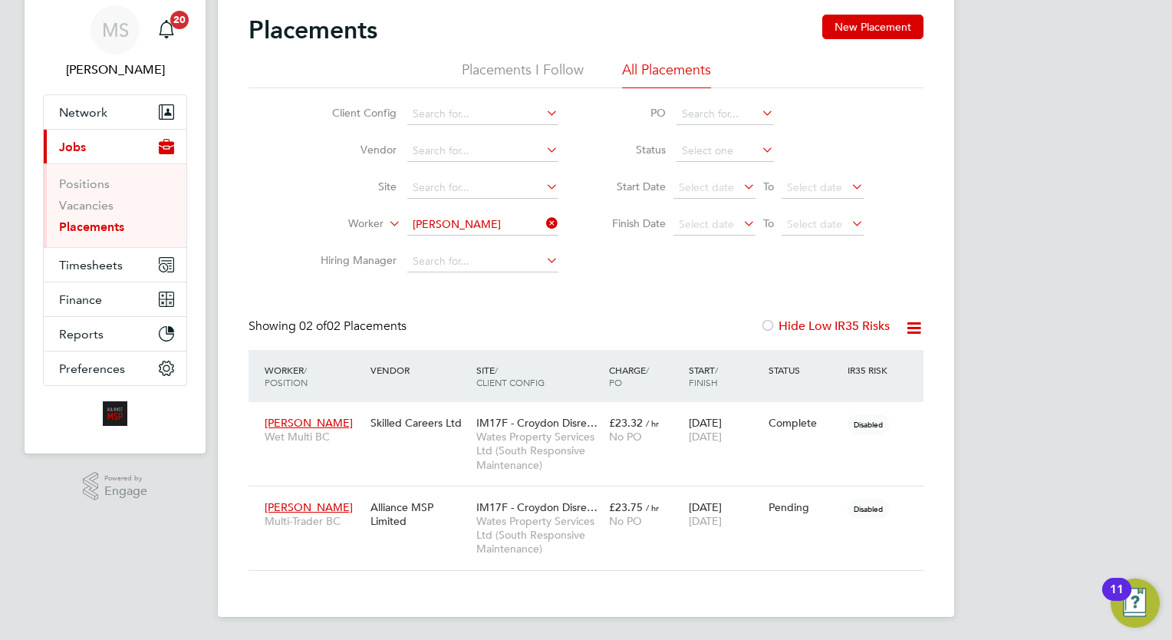
scroll to position [72, 133]
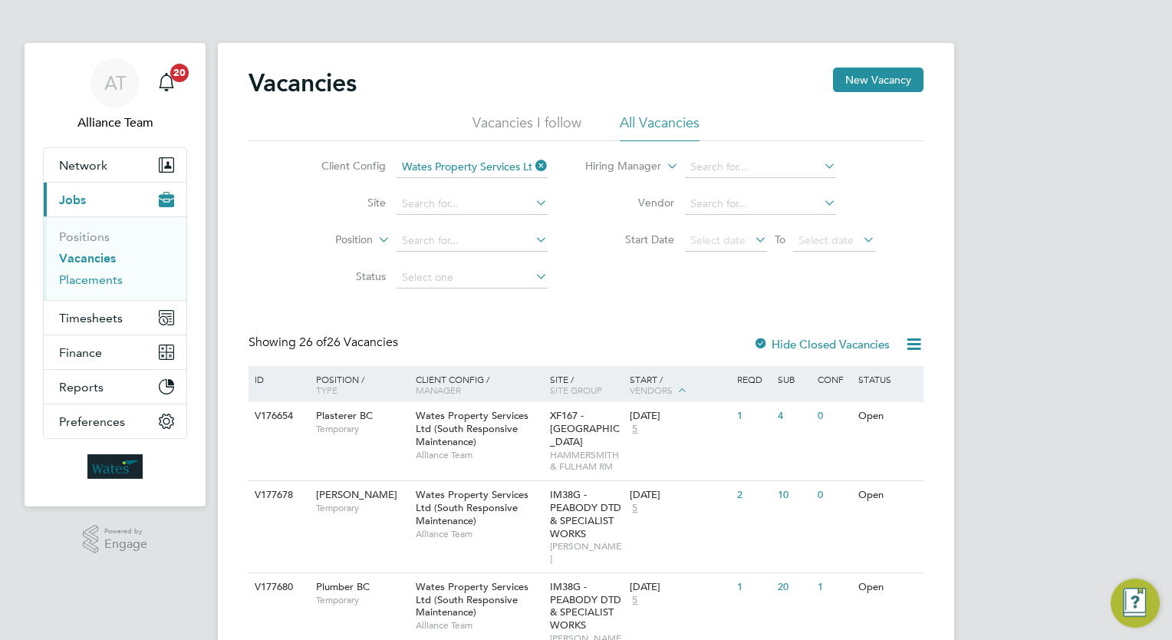
click at [91, 279] on link "Placements" at bounding box center [91, 279] width 64 height 15
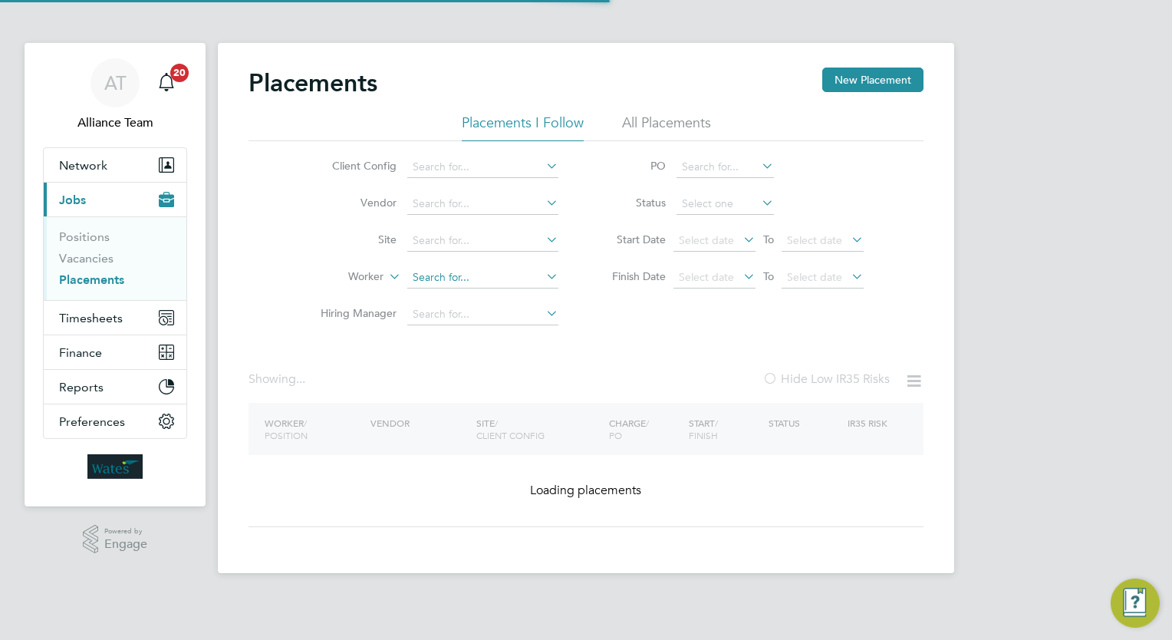
click at [497, 269] on input at bounding box center [482, 277] width 151 height 21
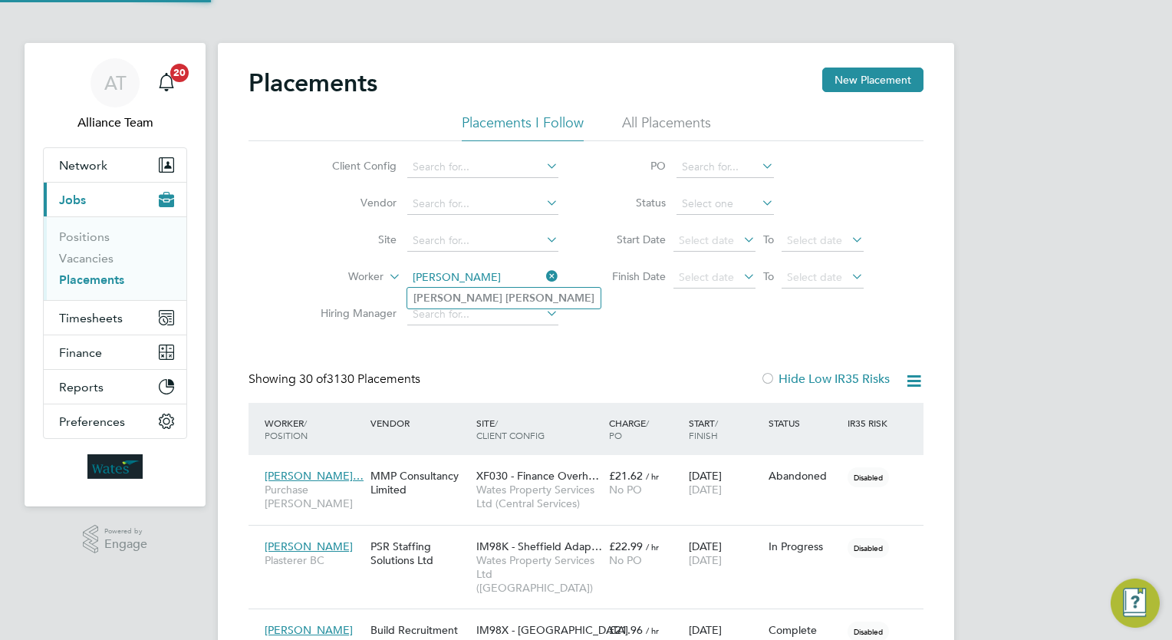
click at [488, 299] on li "Ryan Davis" at bounding box center [503, 298] width 193 height 21
type input "[PERSON_NAME]"
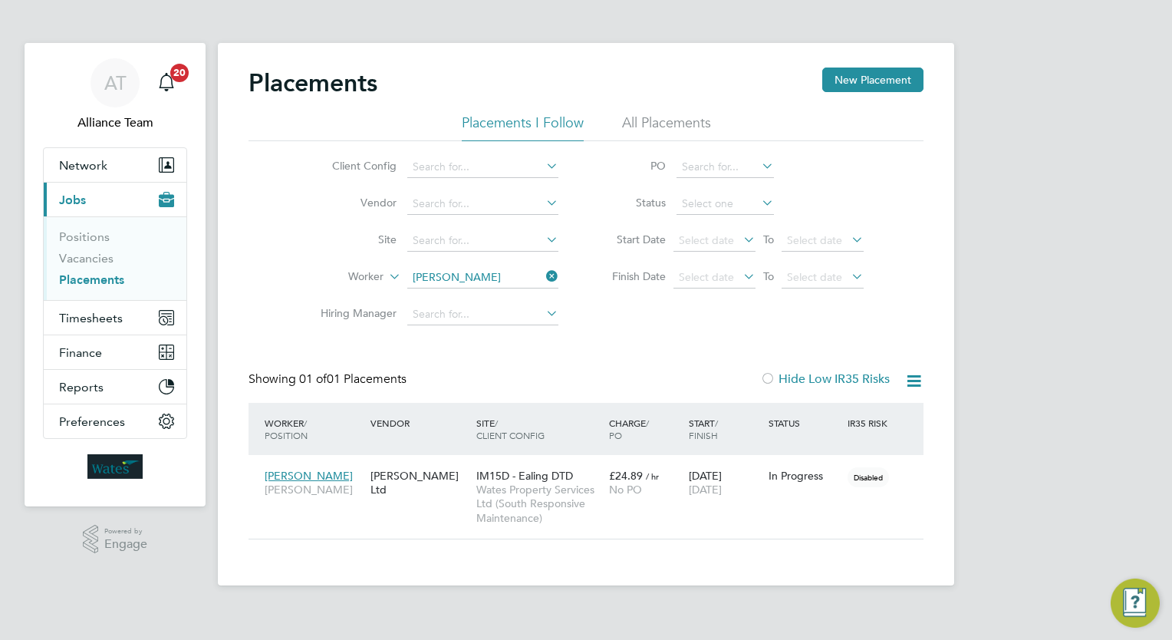
click at [666, 428] on div "Charge / PO" at bounding box center [645, 429] width 80 height 40
click at [675, 498] on div "£24.89 / hr No PO" at bounding box center [645, 482] width 80 height 43
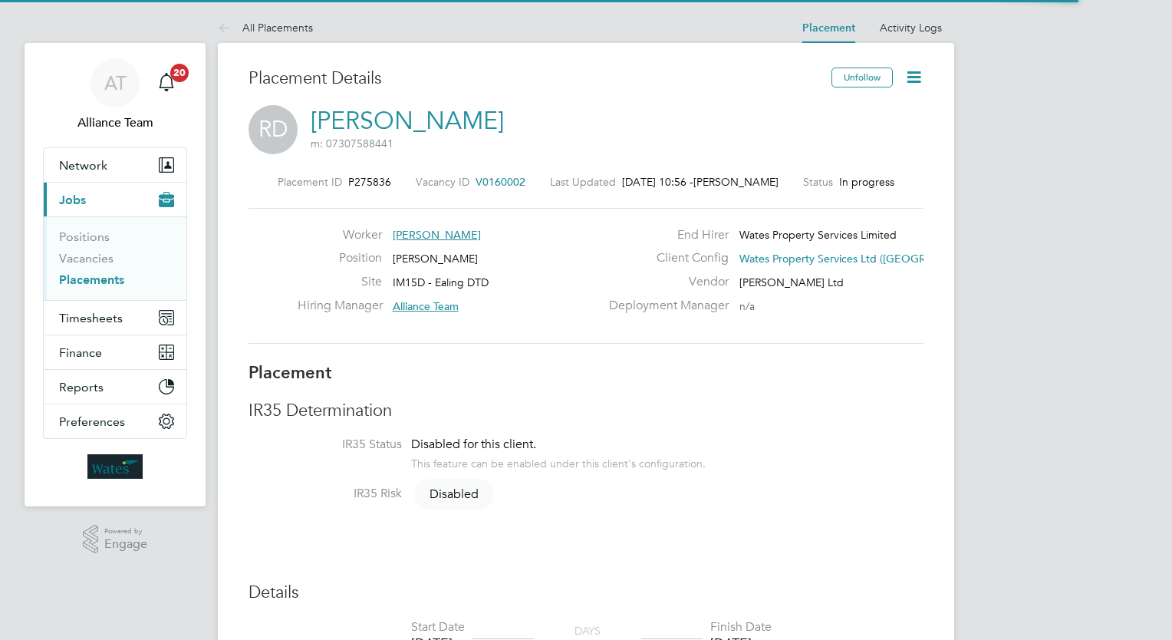
click at [914, 74] on icon at bounding box center [913, 76] width 19 height 19
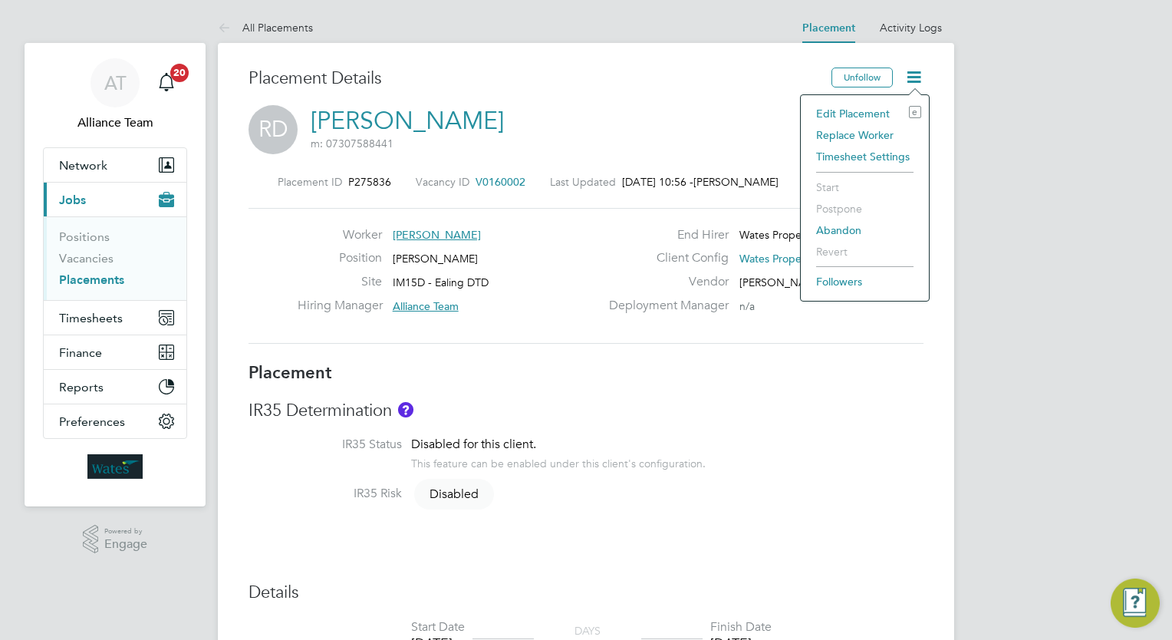
click at [850, 120] on li "Edit Placement e" at bounding box center [864, 113] width 113 height 21
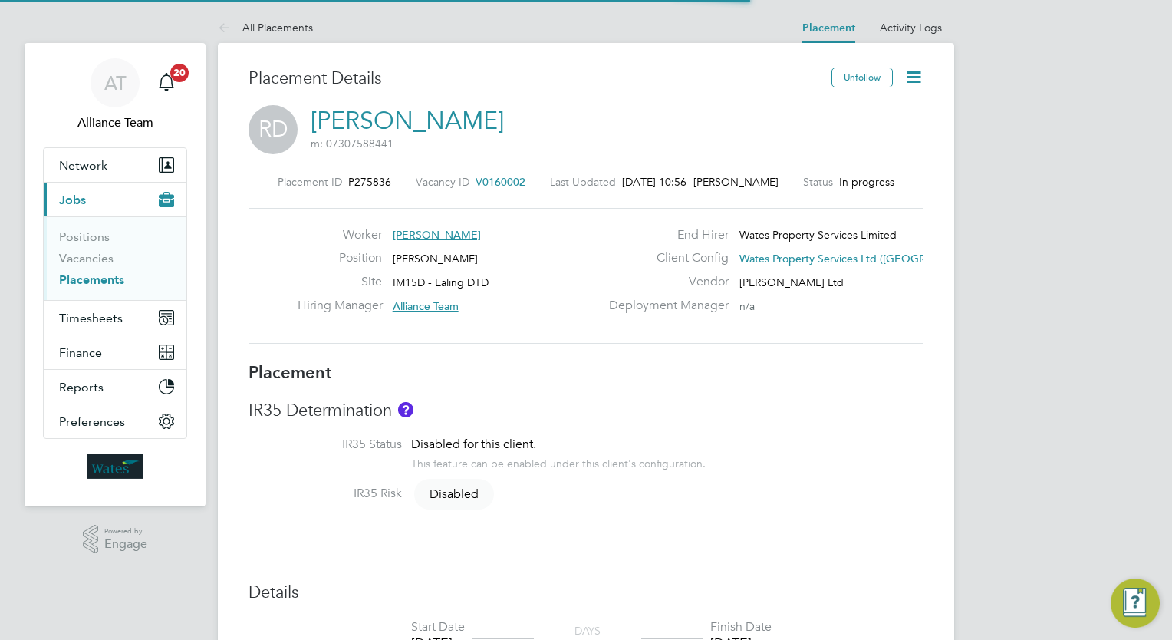
scroll to position [8, 8]
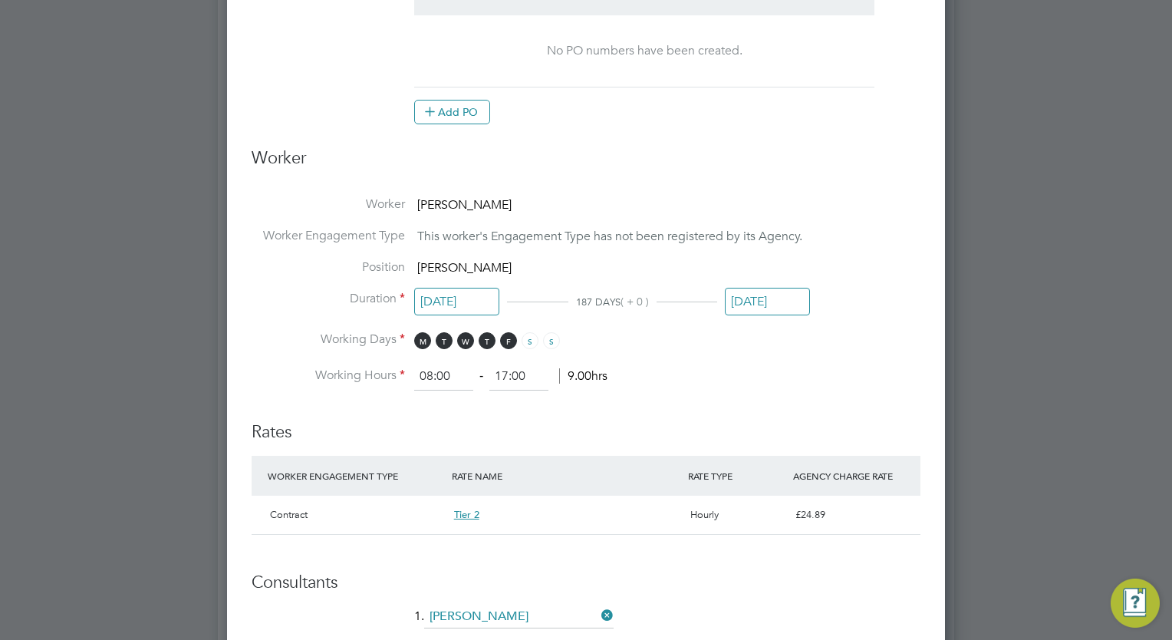
click at [758, 308] on input "[DATE]" at bounding box center [767, 302] width 85 height 28
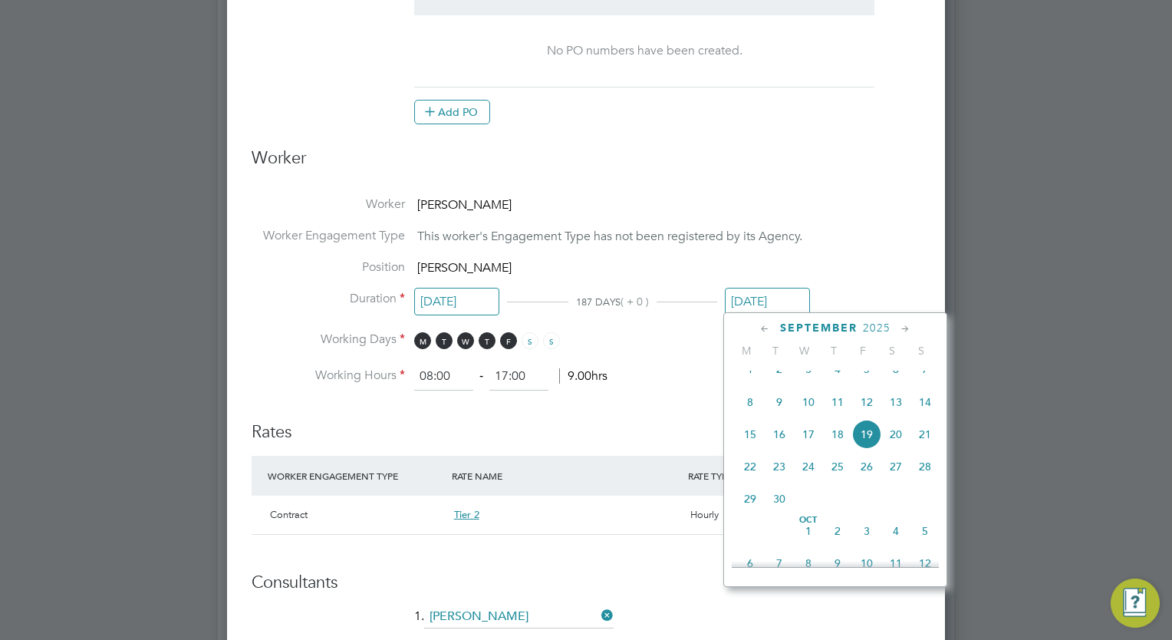
click at [767, 327] on icon at bounding box center [765, 329] width 15 height 17
click at [840, 487] on span "21" at bounding box center [837, 472] width 29 height 29
type input "[DATE]"
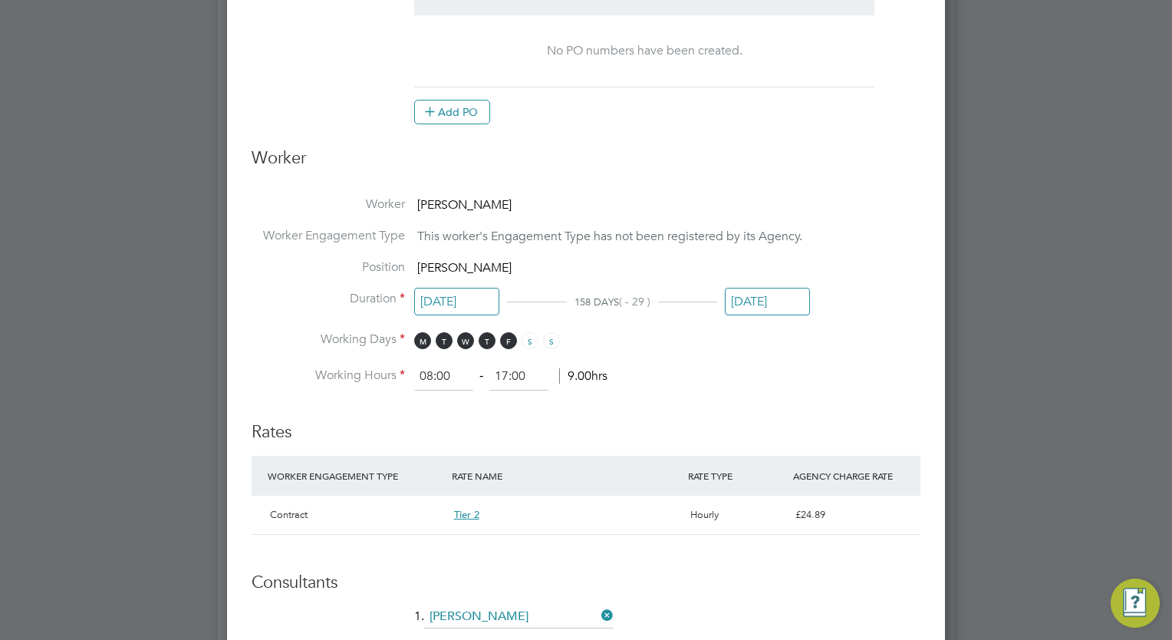
click at [778, 376] on li "Working Hours 08:00 ‐ 17:00 9.00hrs" at bounding box center [586, 377] width 669 height 28
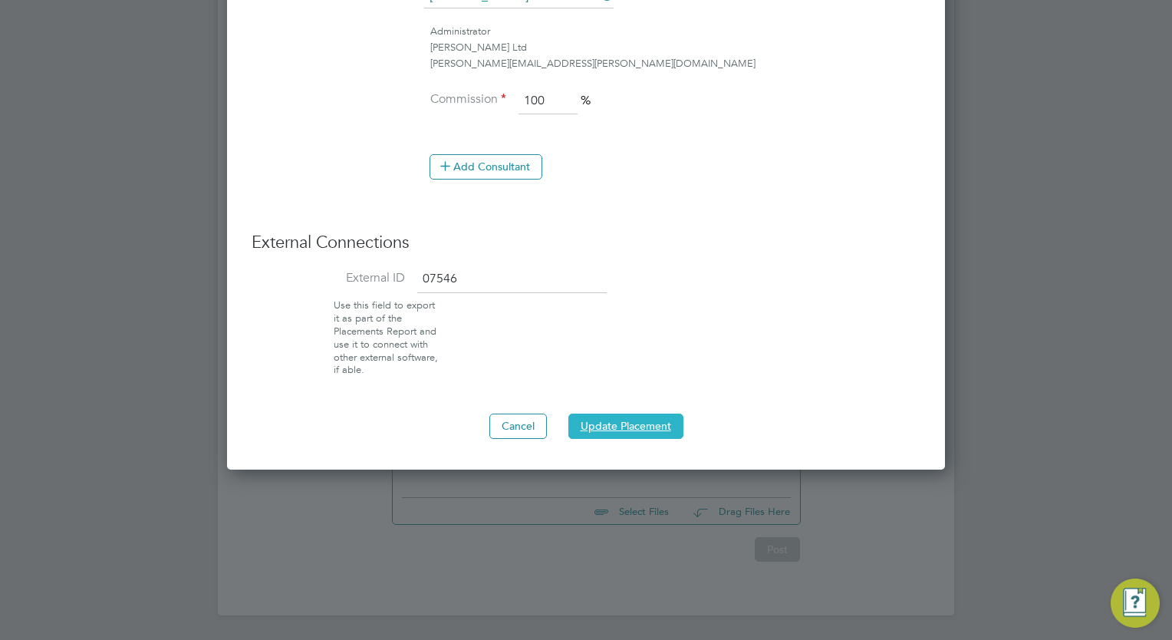
click at [627, 425] on button "Update Placement" at bounding box center [625, 425] width 115 height 25
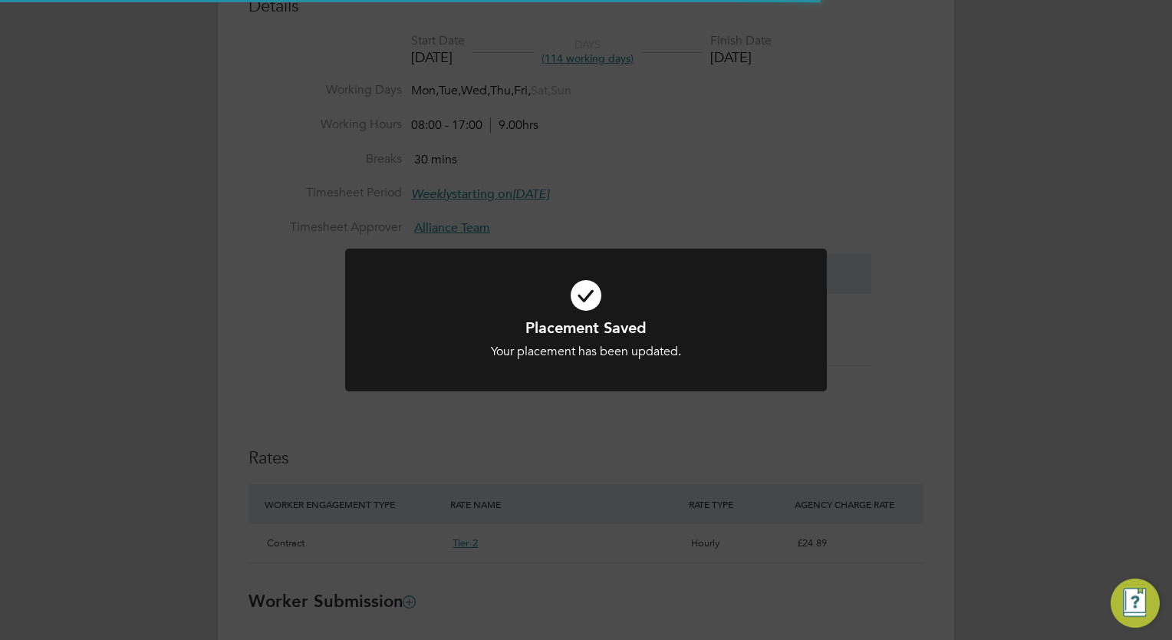
click at [1043, 262] on div "Placement Saved Your placement has been updated. Cancel Okay" at bounding box center [586, 320] width 1172 height 640
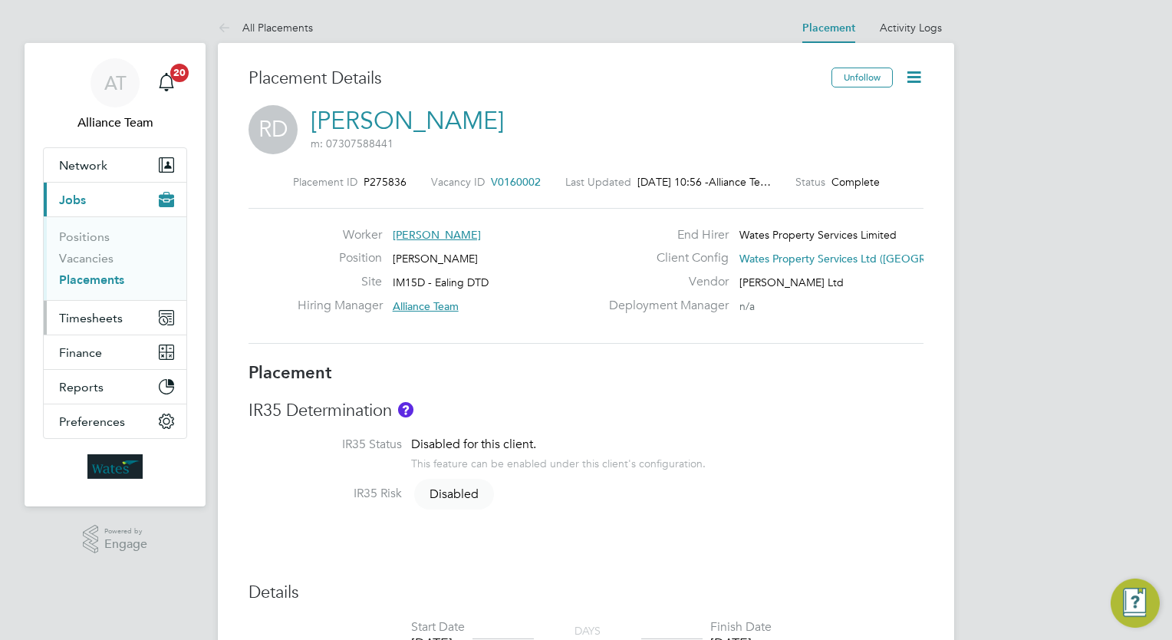
click at [100, 311] on span "Timesheets" at bounding box center [91, 318] width 64 height 15
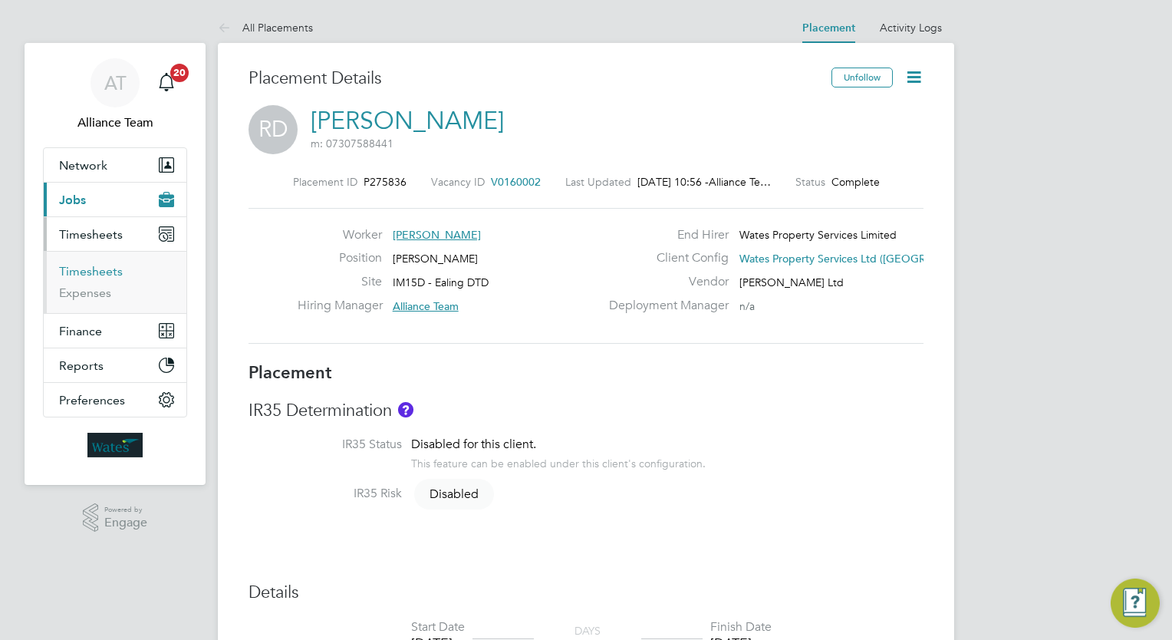
click at [110, 268] on link "Timesheets" at bounding box center [91, 271] width 64 height 15
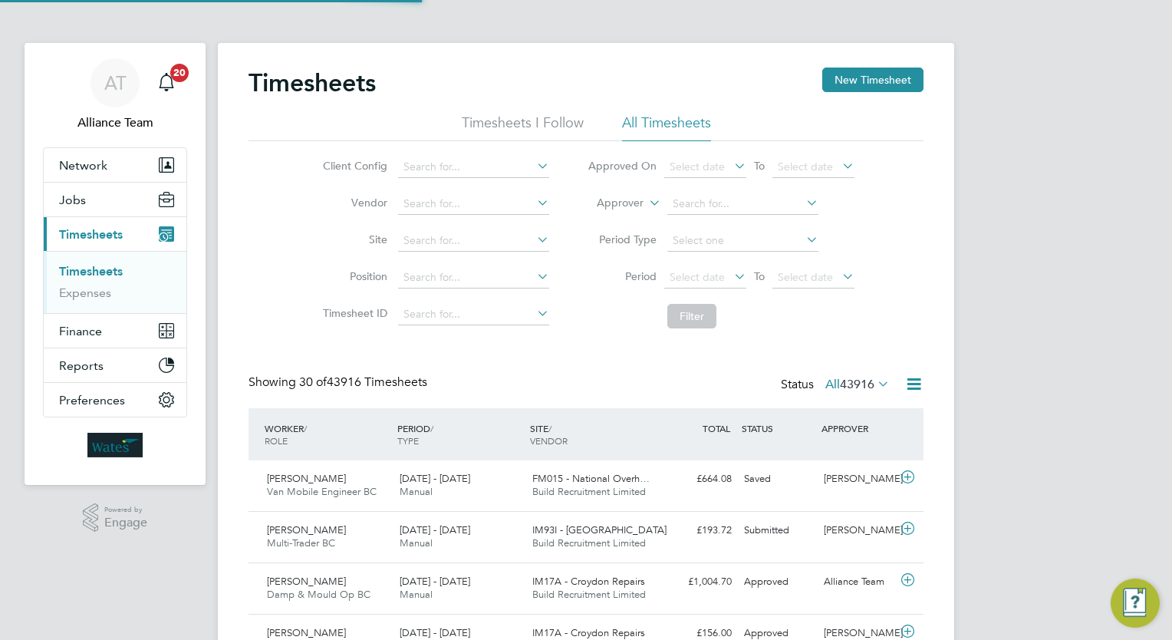
scroll to position [38, 133]
click at [107, 201] on button "Jobs" at bounding box center [115, 200] width 143 height 34
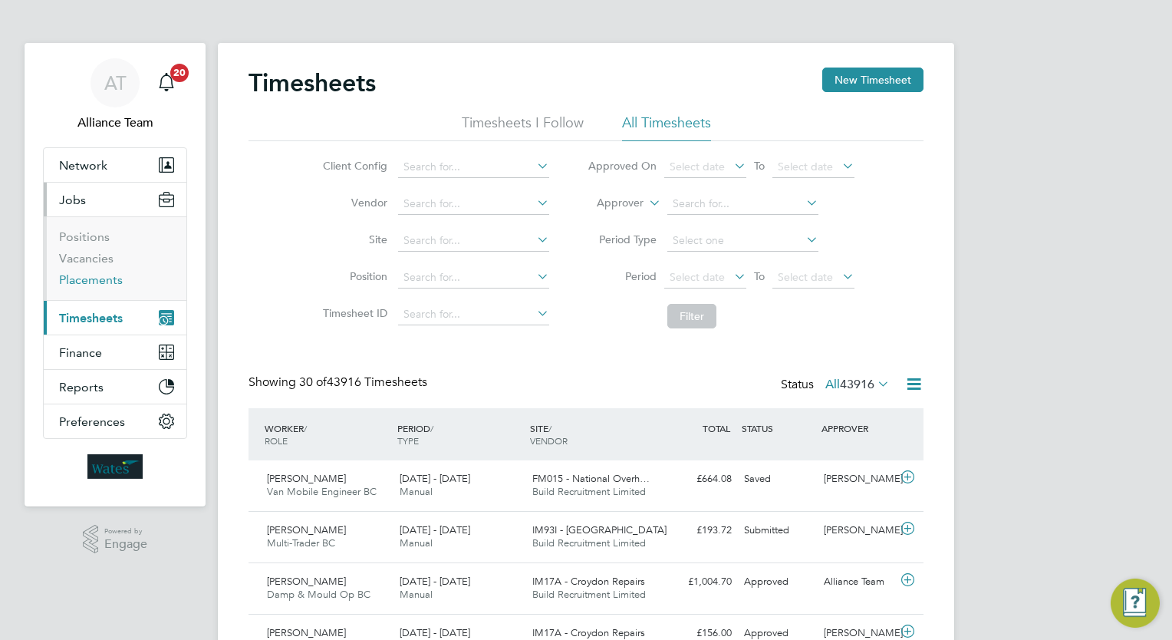
click at [98, 280] on link "Placements" at bounding box center [91, 279] width 64 height 15
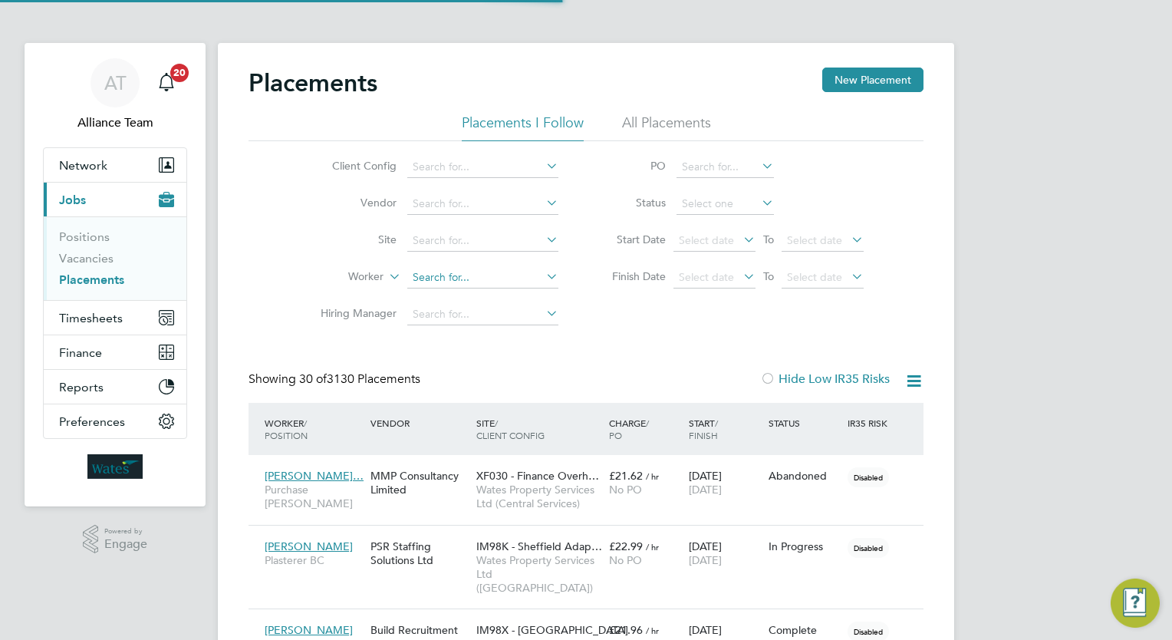
click at [500, 274] on input at bounding box center [482, 277] width 151 height 21
click at [502, 302] on li "L esley Daniel" at bounding box center [504, 298] width 195 height 21
type input "Lesley Daniel"
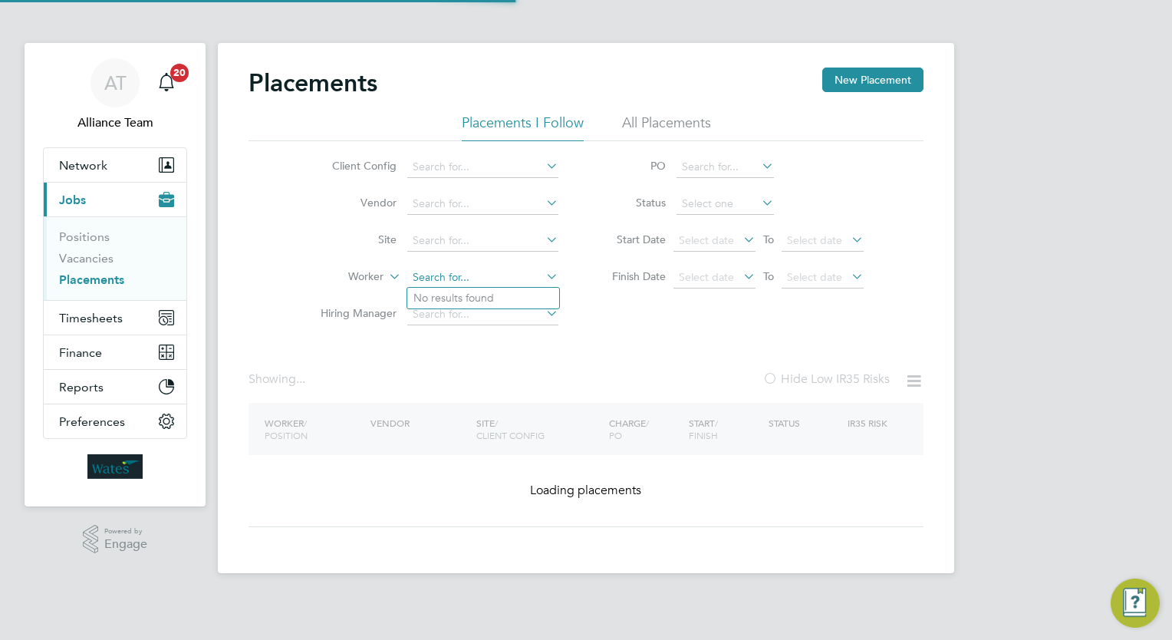
click at [497, 275] on input at bounding box center [482, 277] width 151 height 21
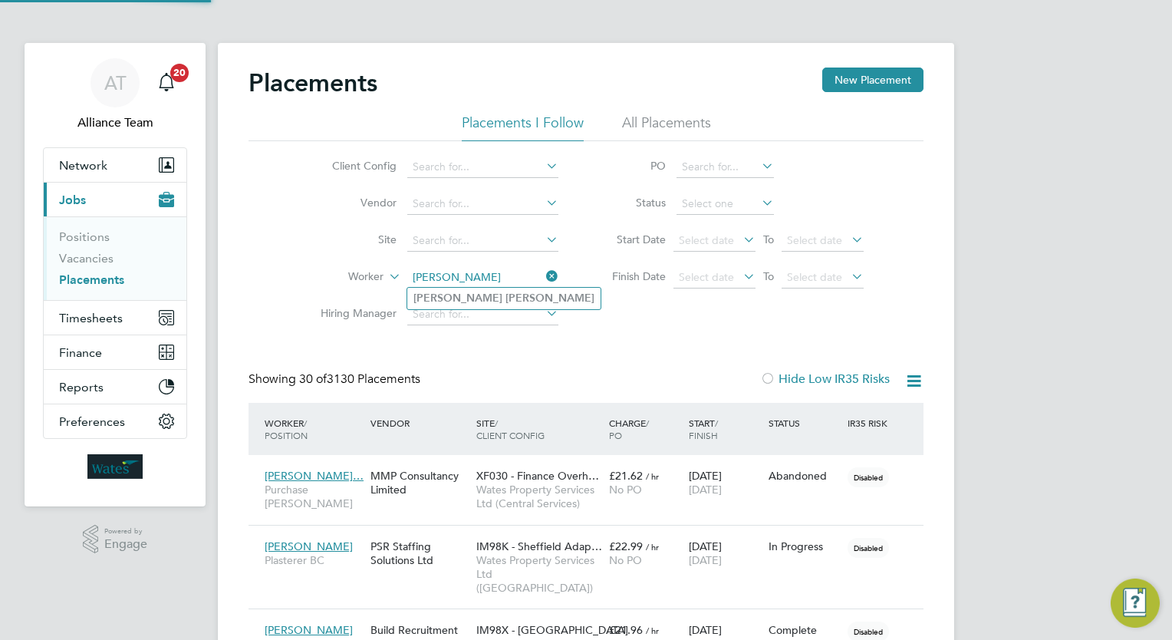
click at [497, 304] on li "Daniel Lewis" at bounding box center [503, 298] width 193 height 21
type input "[PERSON_NAME]"
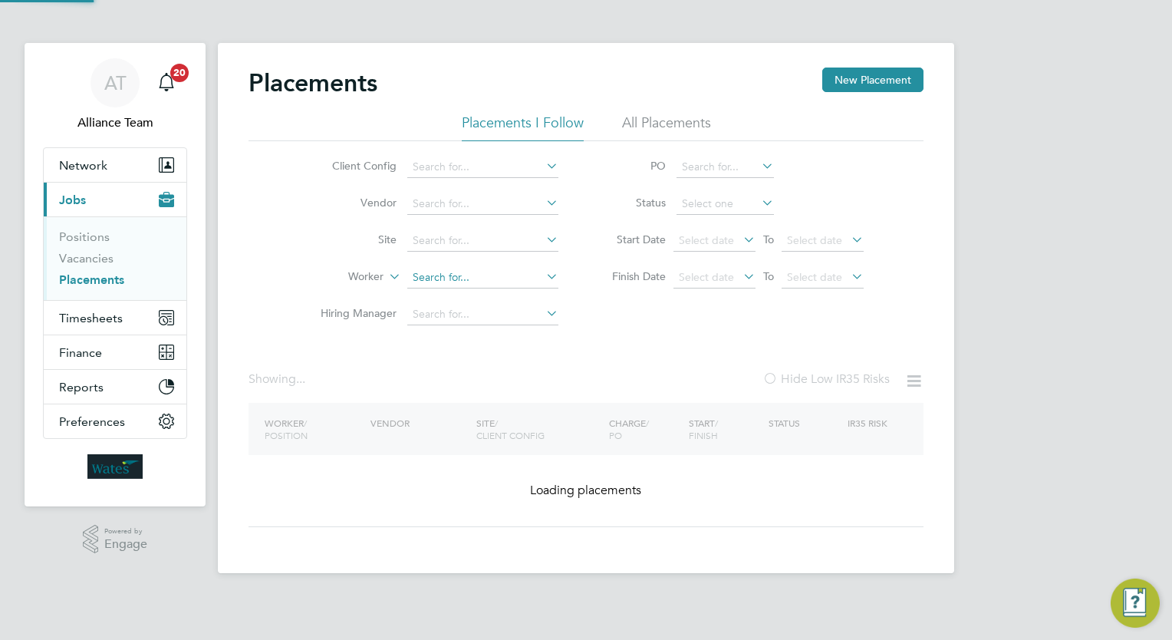
click at [500, 285] on input at bounding box center [482, 277] width 151 height 21
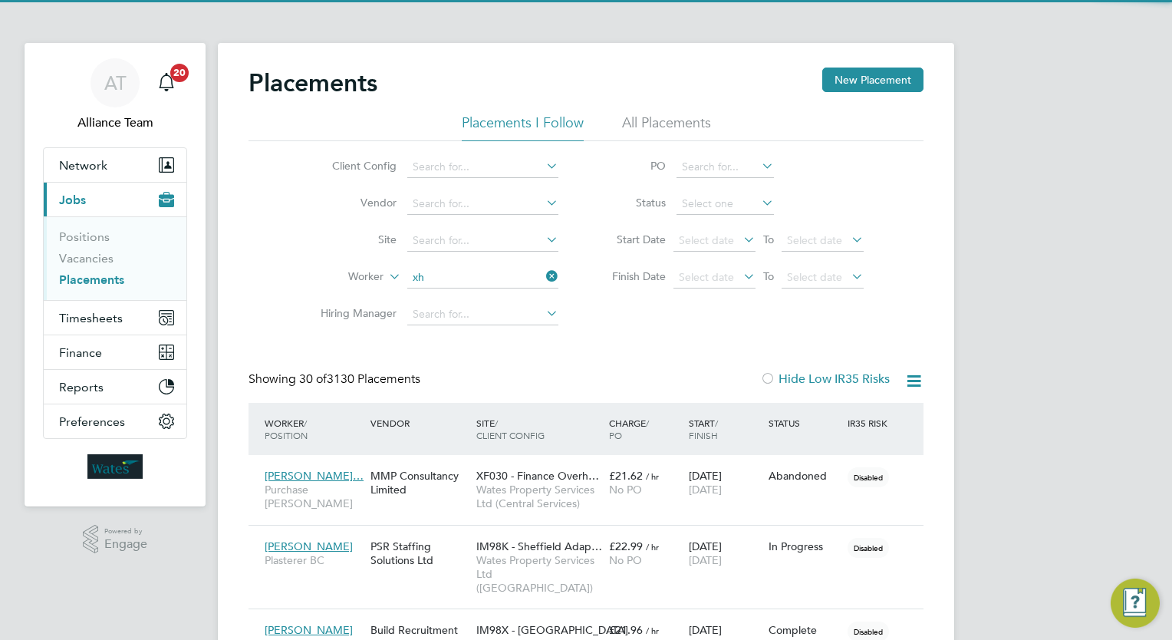
click at [474, 302] on li "Xh ezar Ibrahimi" at bounding box center [483, 298] width 152 height 21
type input "[PERSON_NAME]"
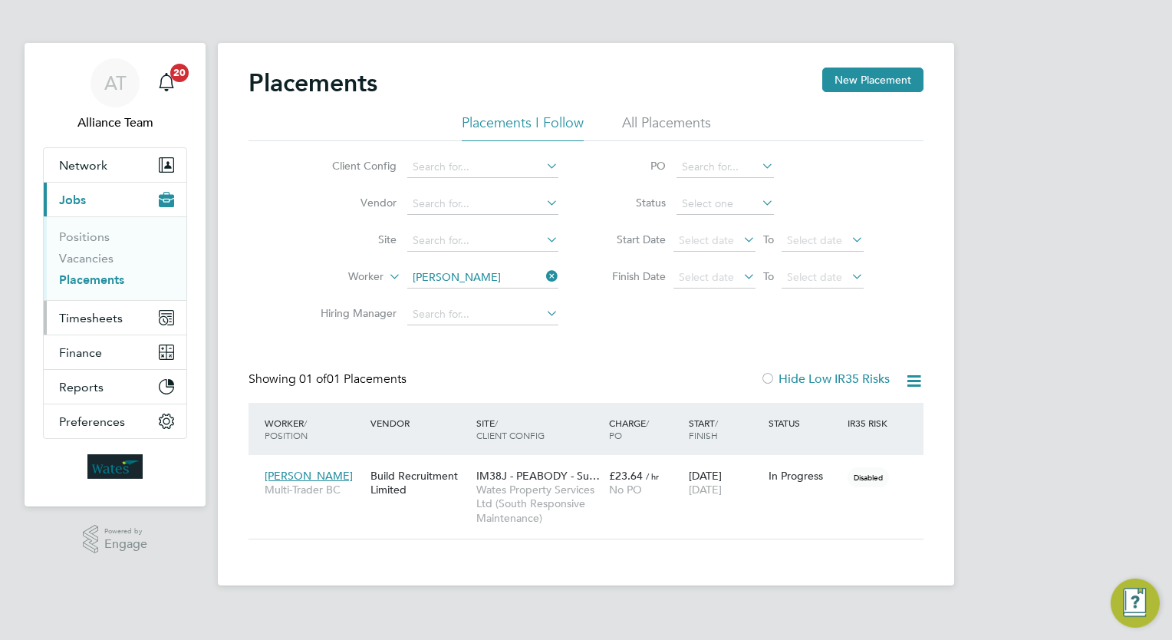
click at [101, 314] on span "Timesheets" at bounding box center [91, 318] width 64 height 15
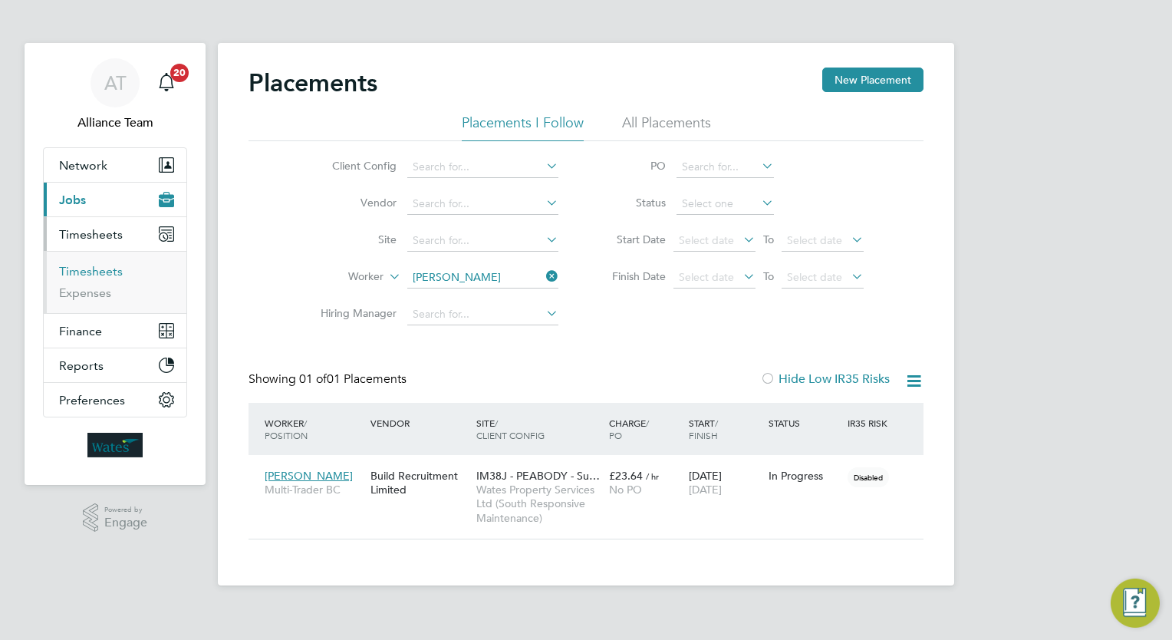
click at [95, 270] on link "Timesheets" at bounding box center [91, 271] width 64 height 15
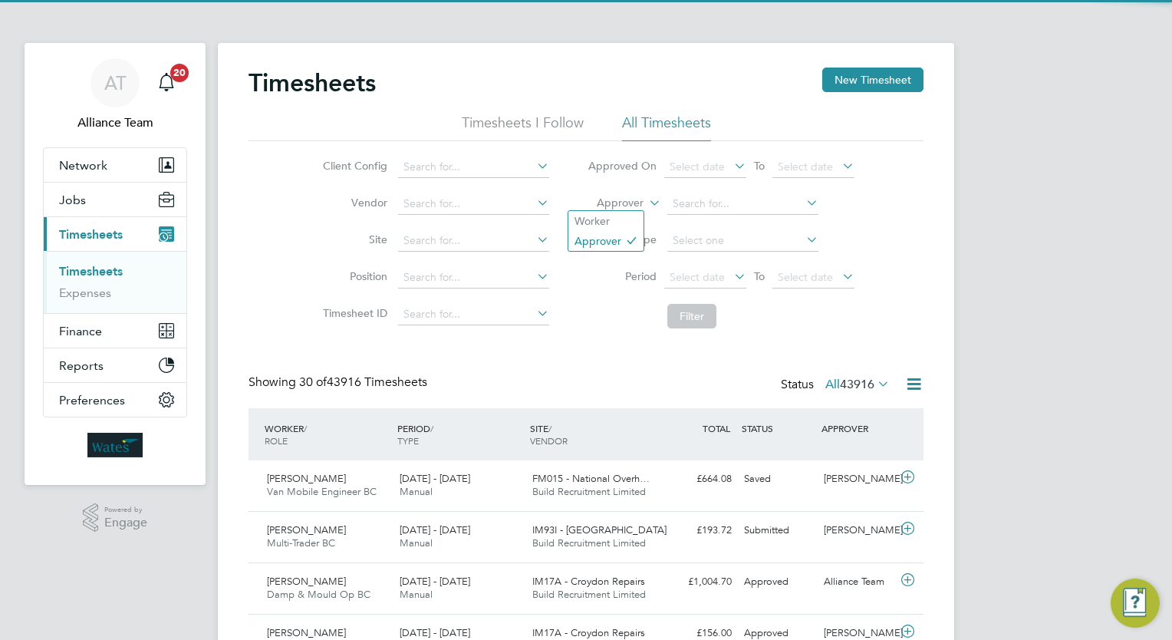
click at [632, 206] on label "Approver" at bounding box center [608, 203] width 69 height 15
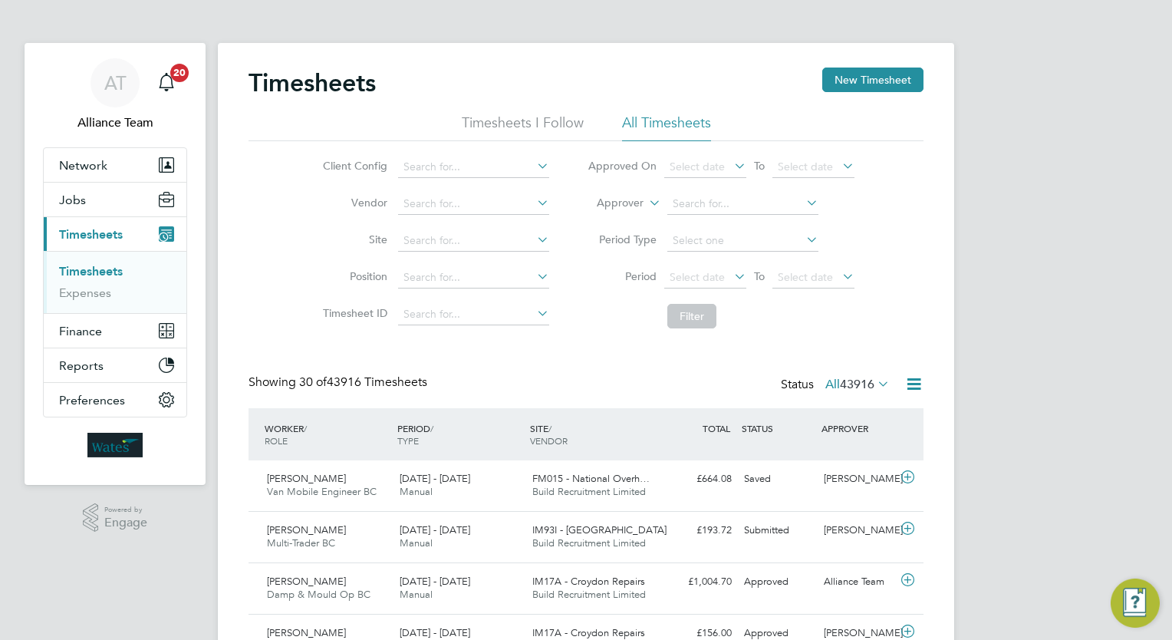
click at [622, 212] on li "Worker" at bounding box center [605, 221] width 75 height 20
click at [745, 183] on li "Approved On Select date To Select date" at bounding box center [720, 167] width 305 height 37
click at [735, 199] on input at bounding box center [742, 203] width 151 height 21
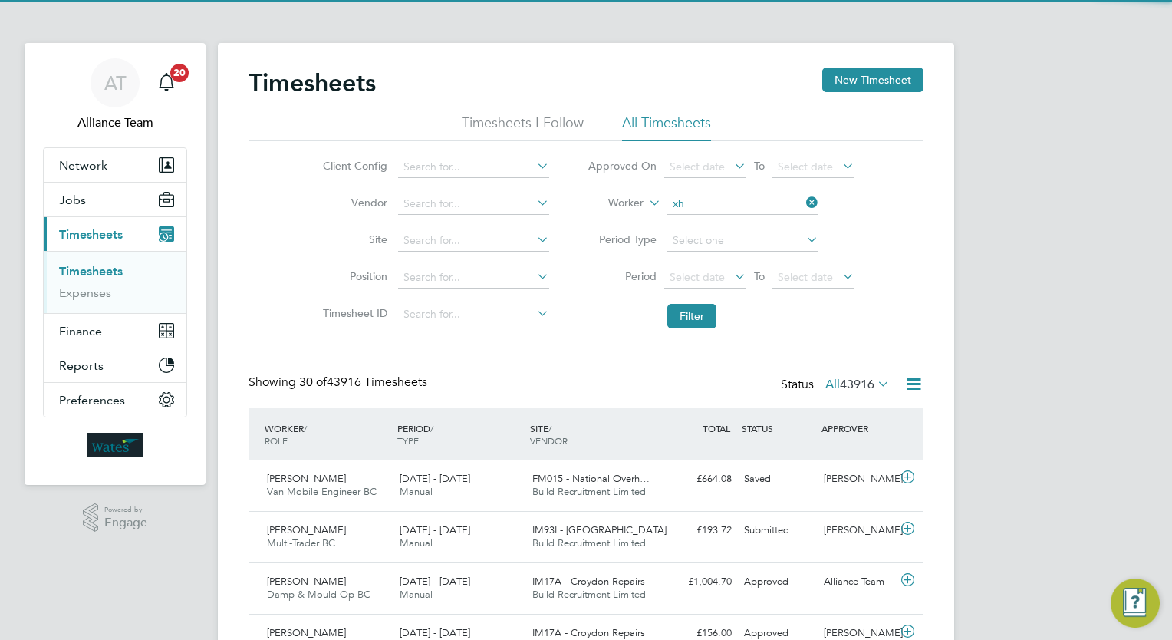
click at [730, 218] on li "Xh ezar Ibrahimi" at bounding box center [742, 224] width 152 height 21
type input "[PERSON_NAME]"
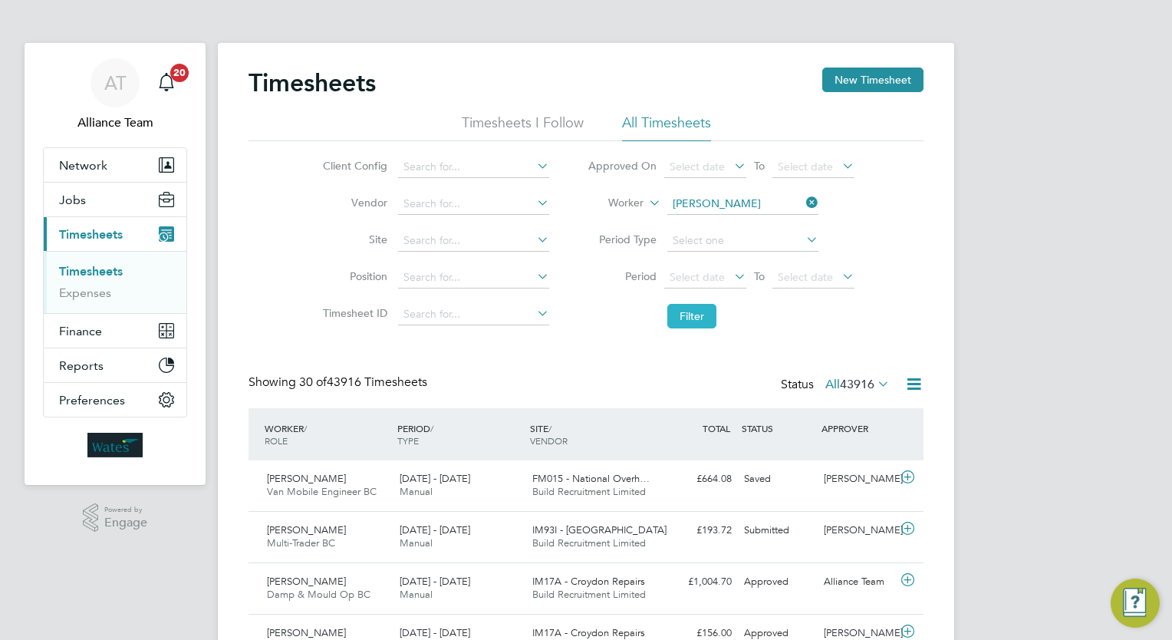
click at [708, 309] on button "Filter" at bounding box center [691, 316] width 49 height 25
click at [97, 275] on link "Timesheets" at bounding box center [91, 271] width 64 height 15
click at [751, 202] on input at bounding box center [742, 203] width 151 height 21
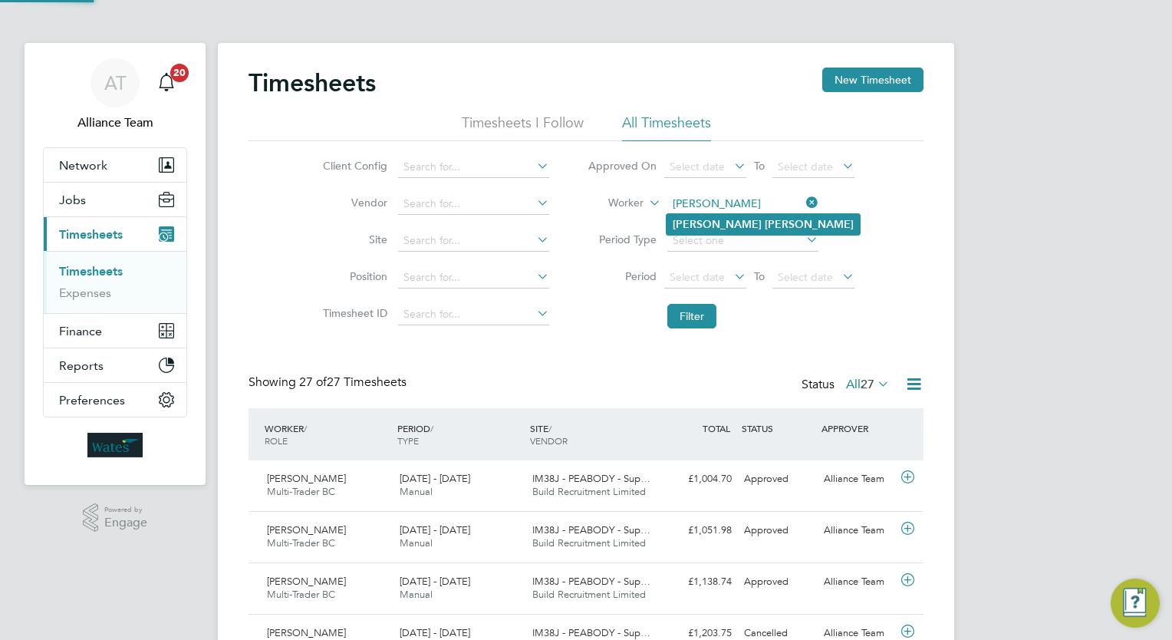
click at [765, 219] on b "Lewis" at bounding box center [809, 224] width 89 height 13
type input "[PERSON_NAME]"
click at [689, 318] on button "Filter" at bounding box center [691, 316] width 49 height 25
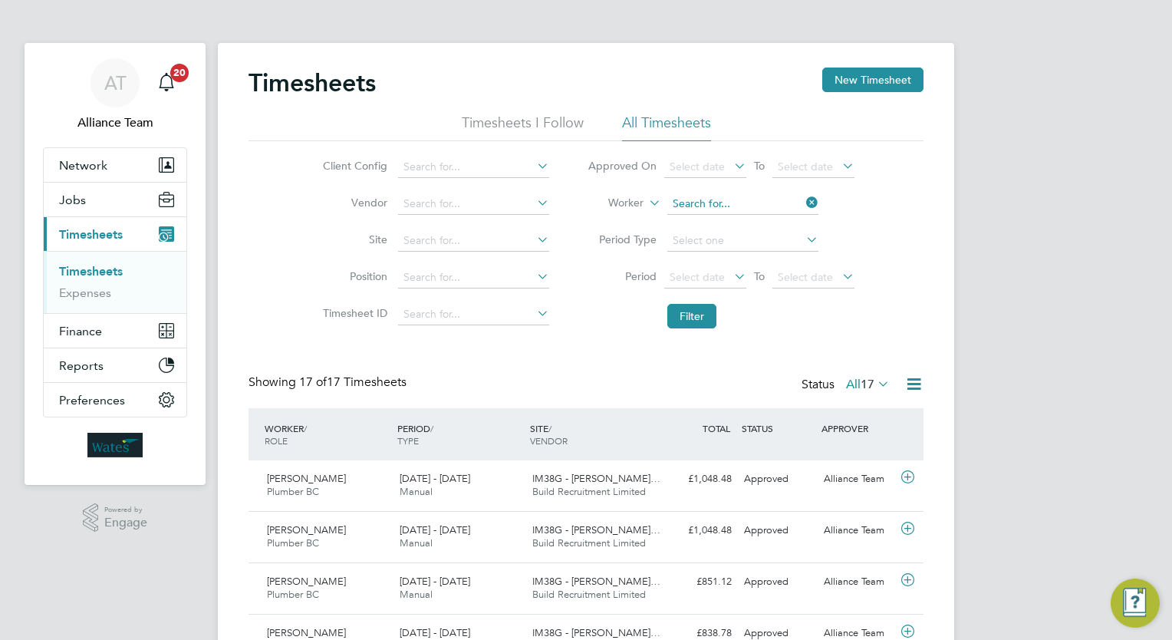
click at [761, 201] on input at bounding box center [742, 203] width 151 height 21
click at [736, 240] on li "Al rick Le nnon" at bounding box center [742, 245] width 152 height 21
type input "[PERSON_NAME]"
click at [708, 320] on button "Filter" at bounding box center [691, 316] width 49 height 25
click at [64, 215] on button "Jobs" at bounding box center [115, 200] width 143 height 34
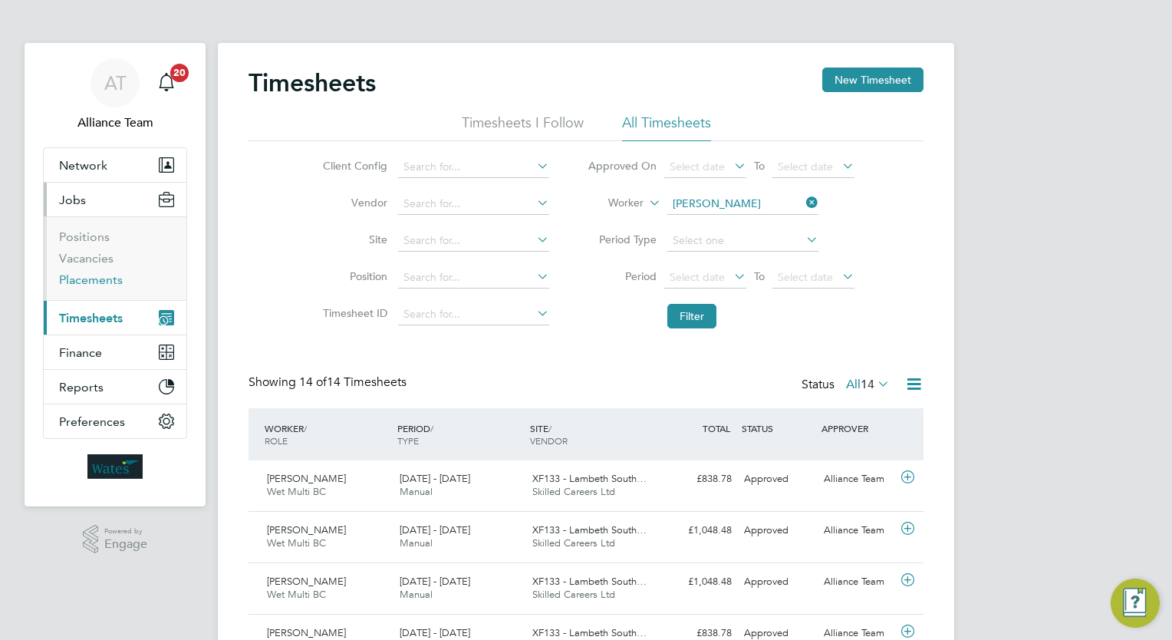
click at [87, 284] on link "Placements" at bounding box center [91, 279] width 64 height 15
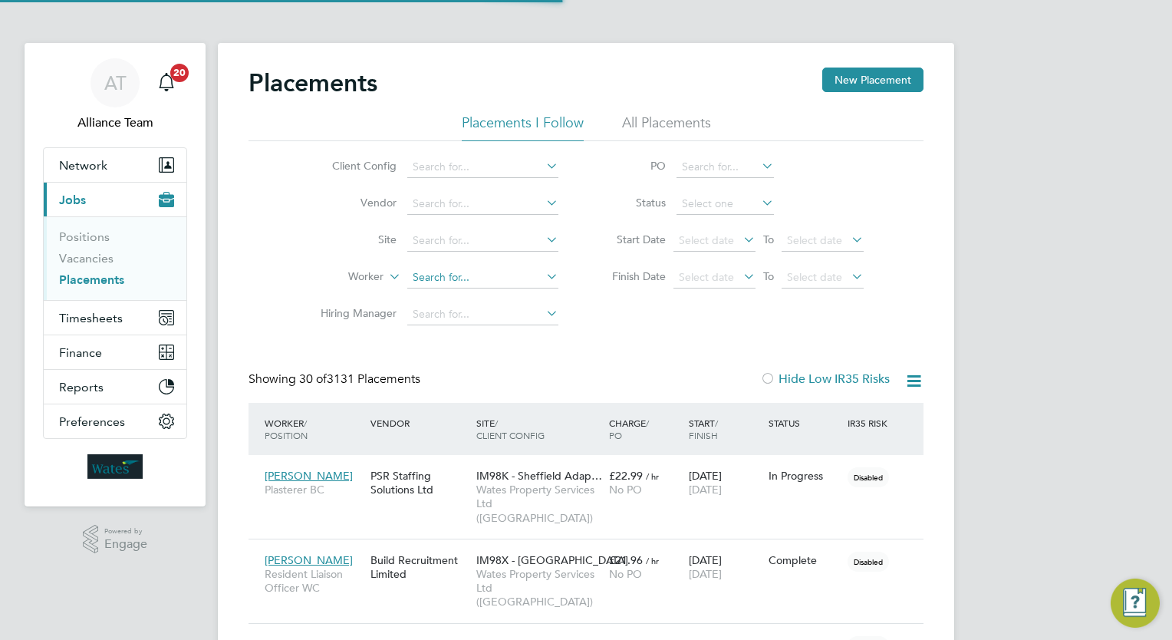
click at [479, 275] on input at bounding box center [482, 277] width 151 height 21
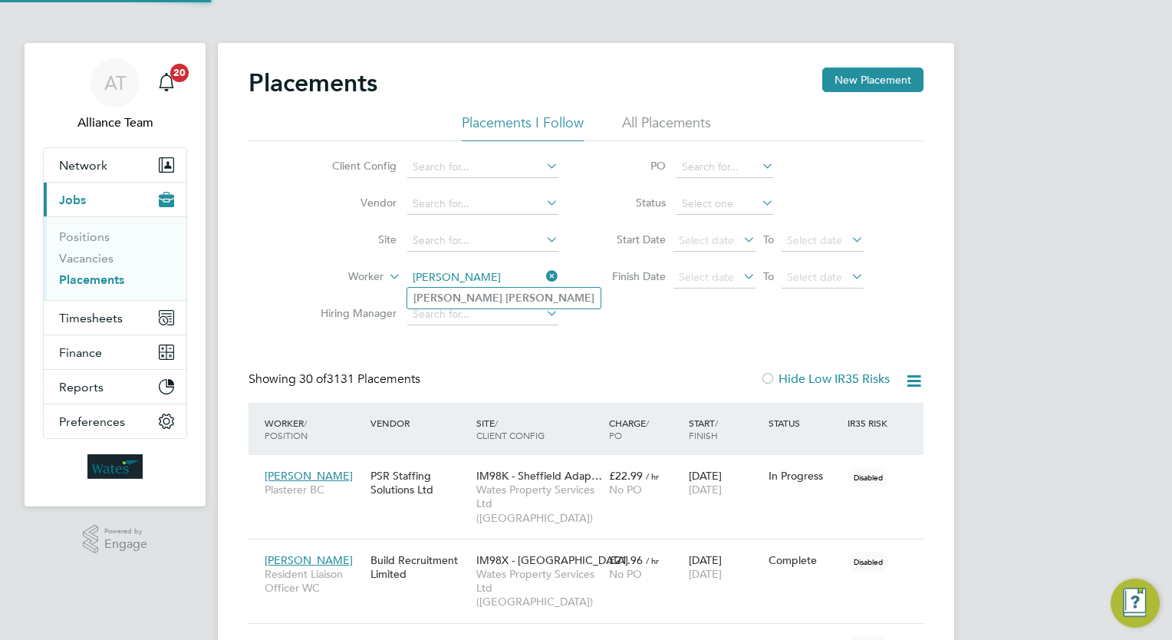
click at [496, 301] on li "Daniel Lewis" at bounding box center [503, 298] width 193 height 21
type input "[PERSON_NAME]"
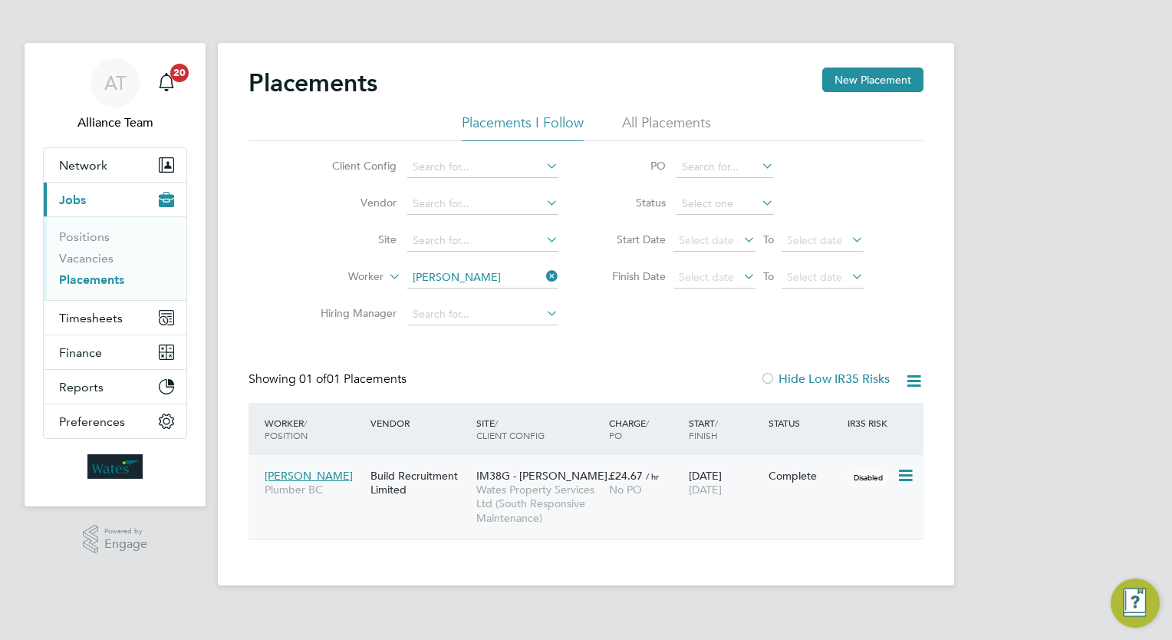
click at [767, 489] on div "Complete" at bounding box center [805, 475] width 80 height 29
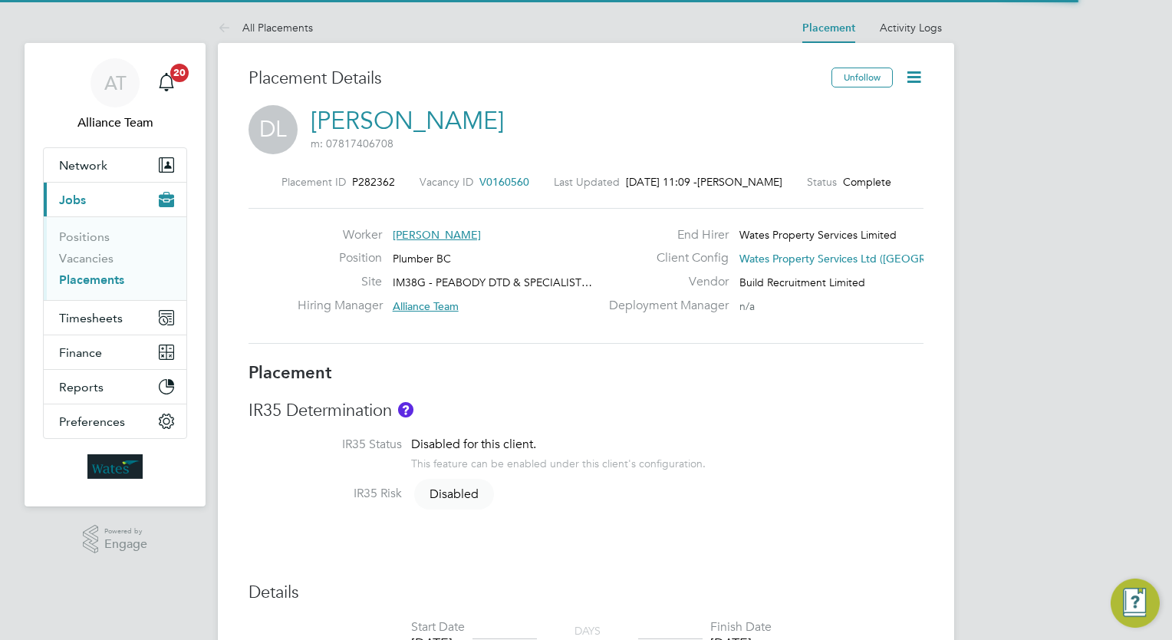
click at [911, 79] on icon at bounding box center [913, 76] width 19 height 19
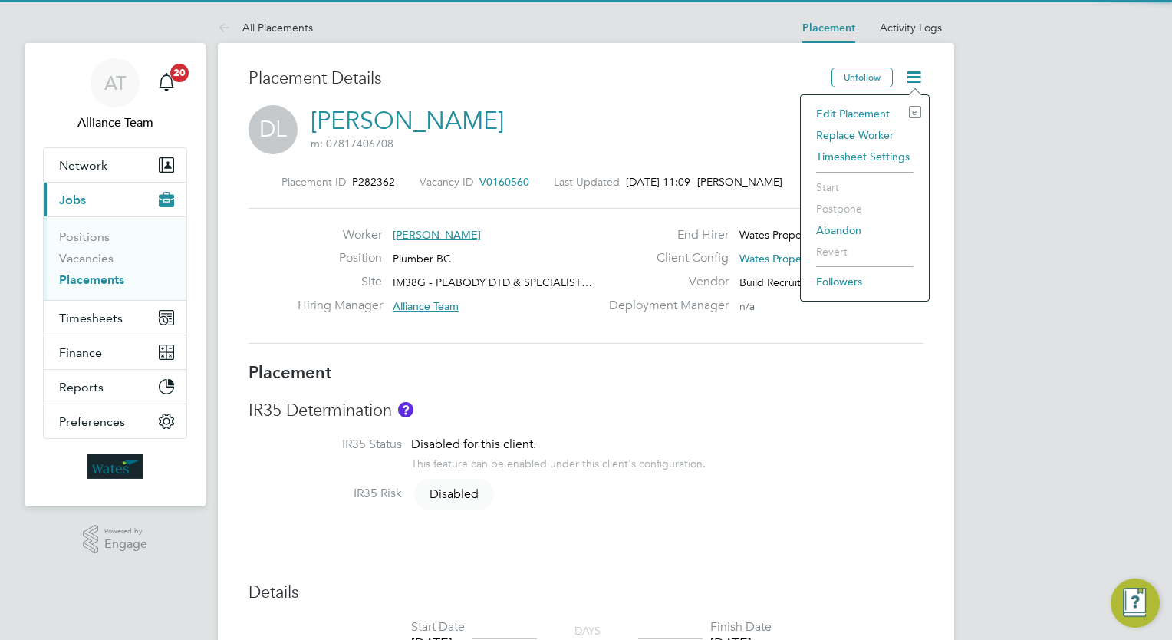
click at [853, 112] on li "Edit Placement e" at bounding box center [864, 113] width 113 height 21
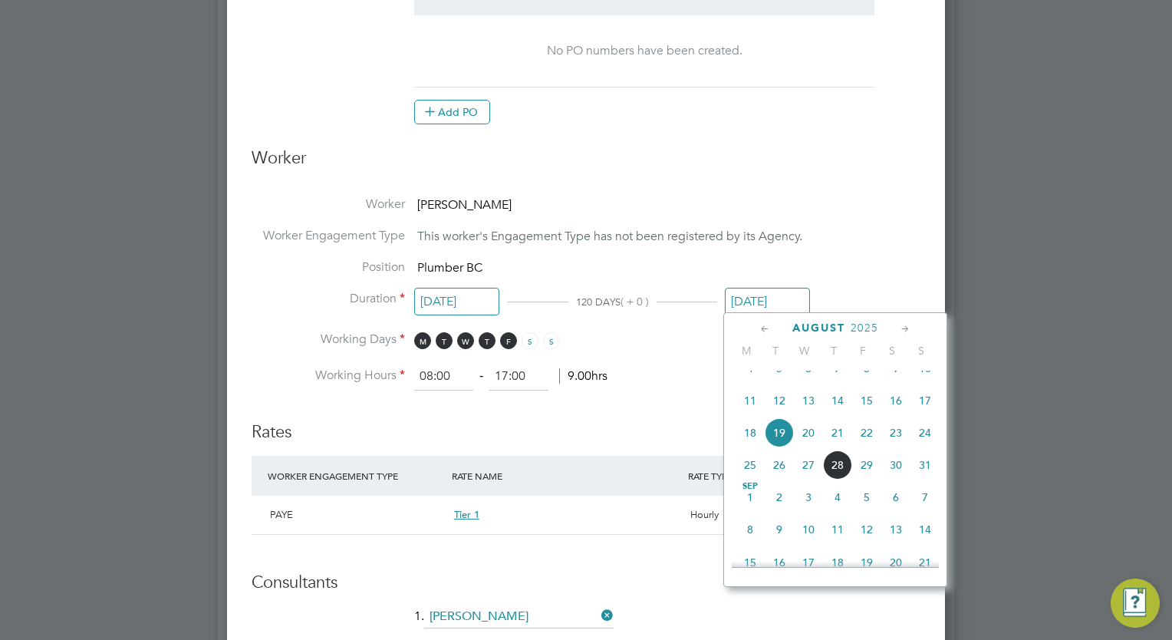
click at [752, 288] on input "[DATE]" at bounding box center [767, 302] width 85 height 28
click at [905, 331] on icon at bounding box center [905, 329] width 15 height 17
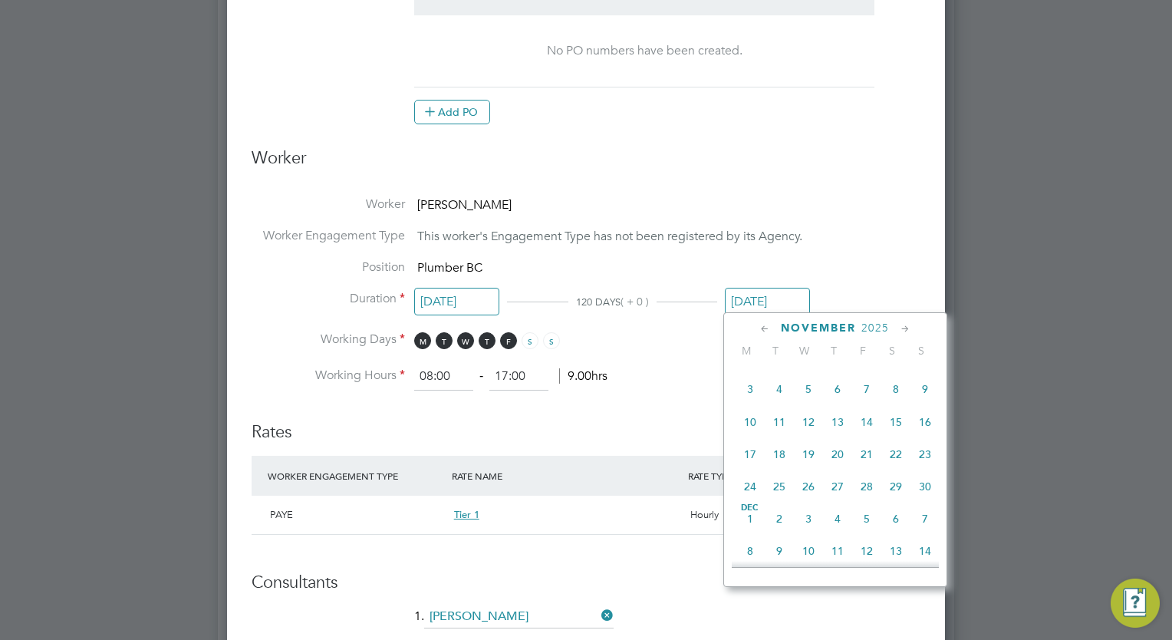
click at [811, 469] on span "19" at bounding box center [808, 453] width 29 height 29
type input "19 Nov 2025"
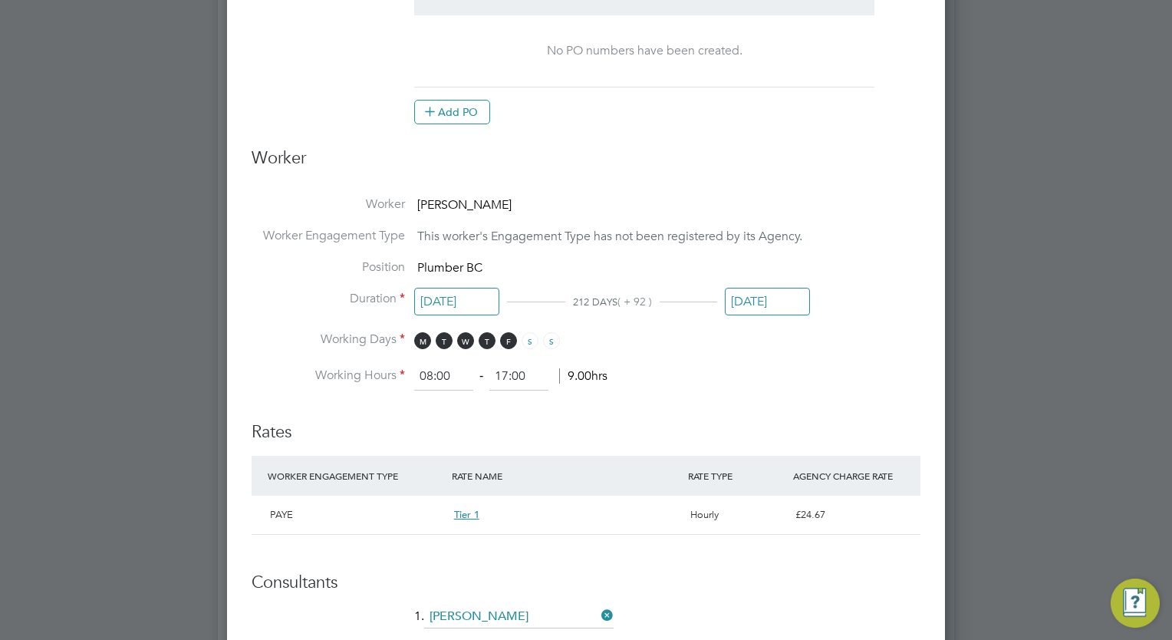
click at [765, 397] on ng-form "Deployment End Hirer Wates Property Services Limited Client Config Wates Proper…" at bounding box center [586, 296] width 669 height 1524
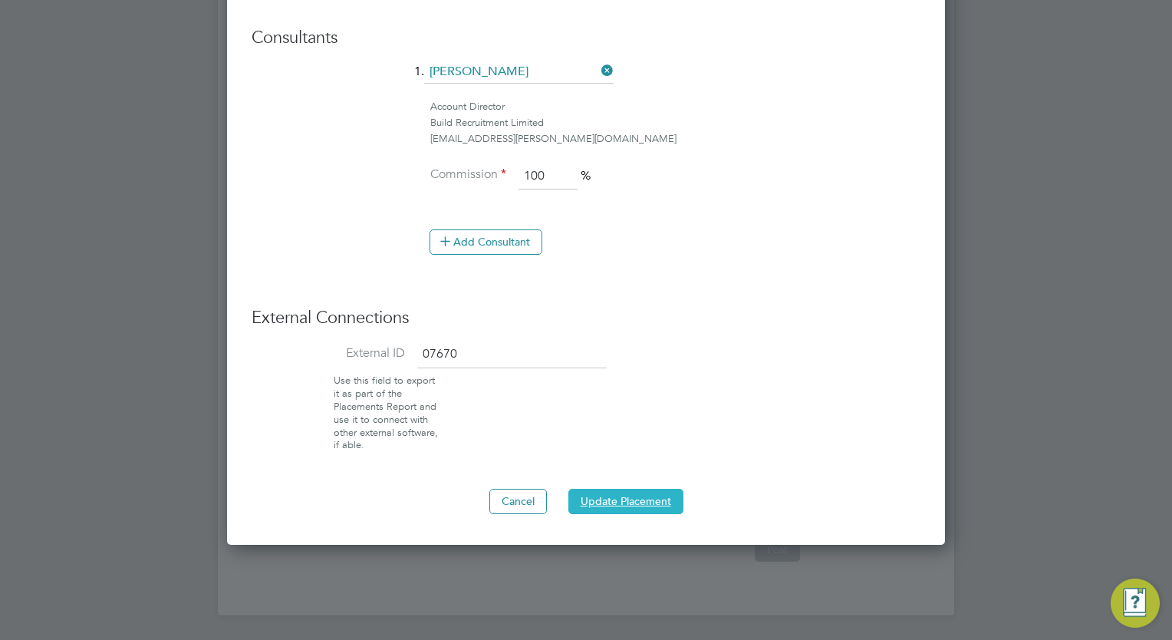
click at [656, 503] on button "Update Placement" at bounding box center [625, 500] width 115 height 25
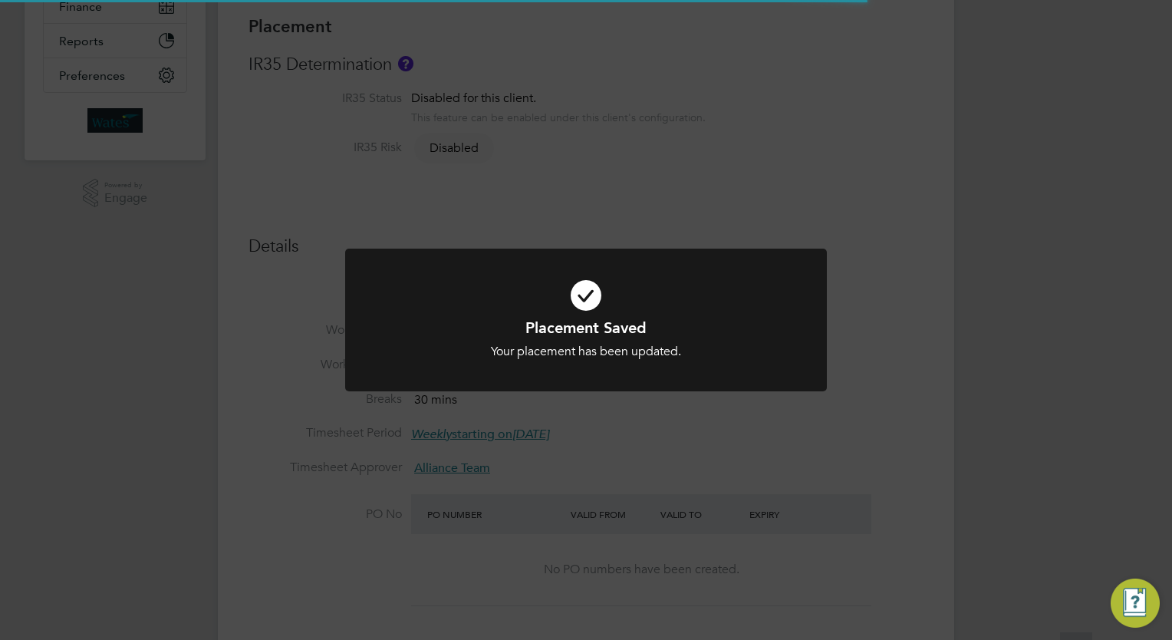
click at [1001, 383] on div "Placement Saved Your placement has been updated. Cancel Okay" at bounding box center [586, 320] width 1172 height 640
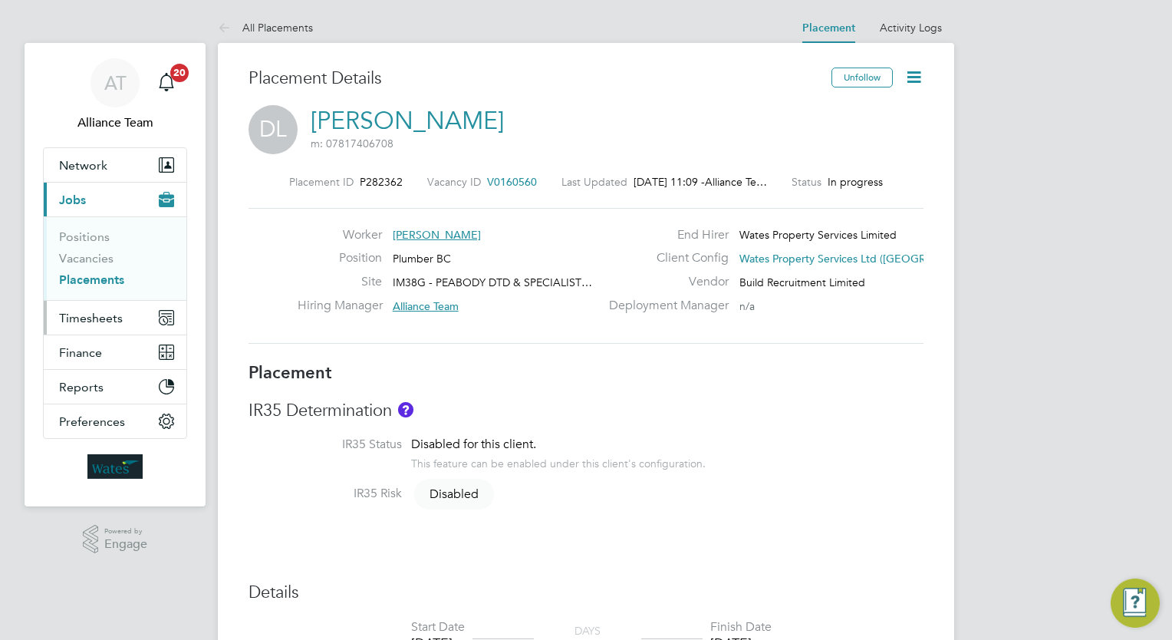
click at [95, 306] on button "Timesheets" at bounding box center [115, 318] width 143 height 34
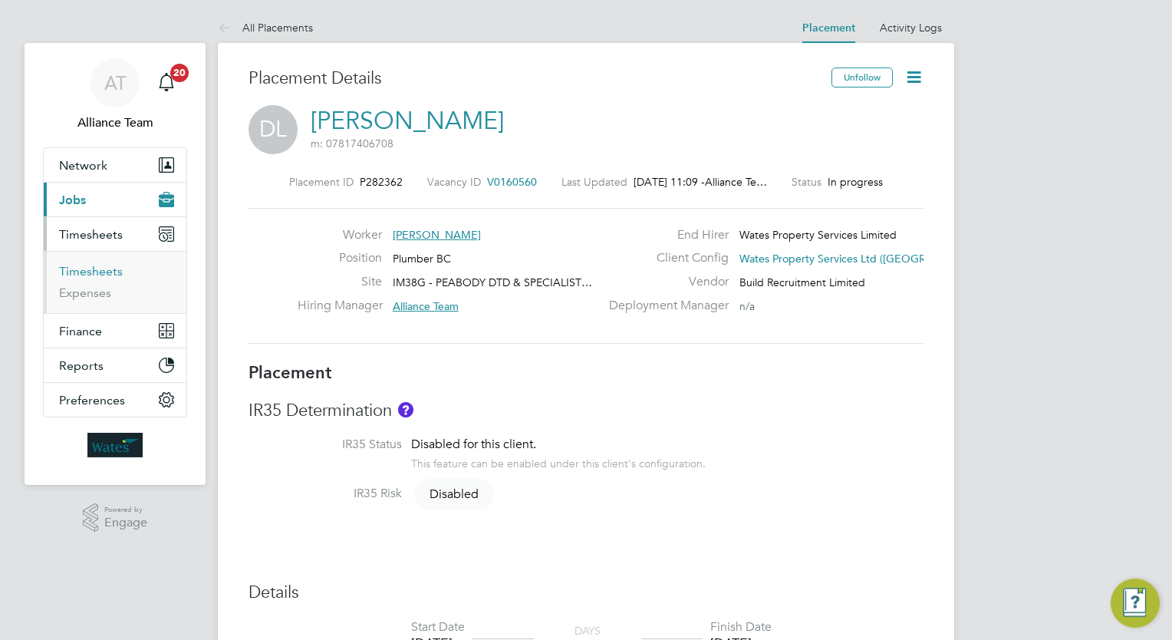
click at [84, 265] on link "Timesheets" at bounding box center [91, 271] width 64 height 15
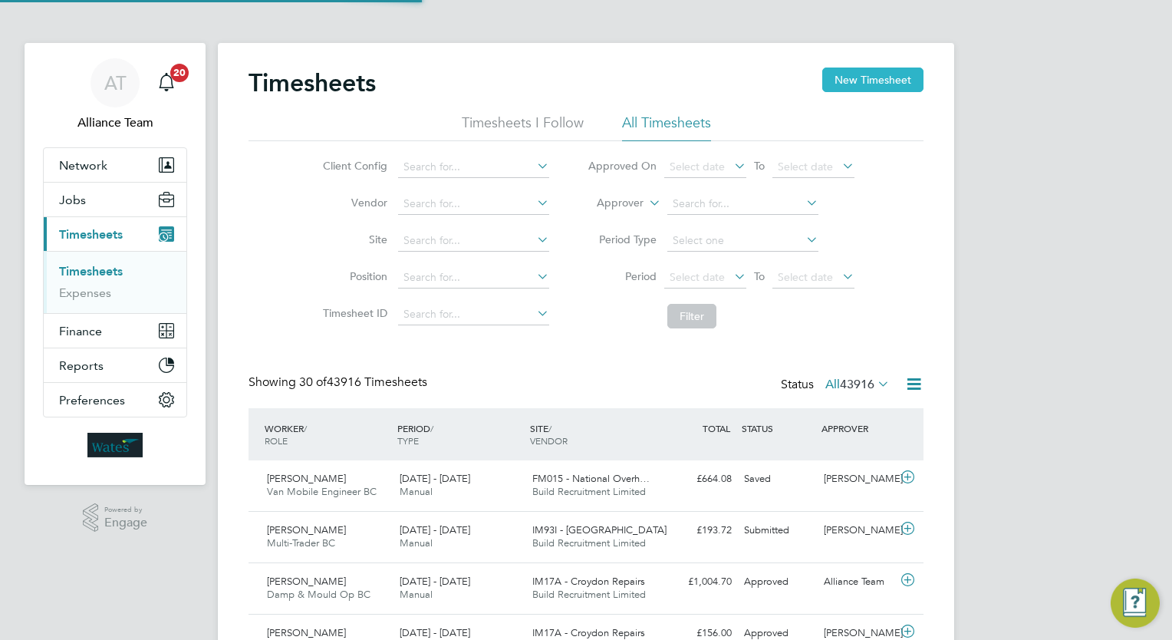
click at [855, 82] on button "New Timesheet" at bounding box center [872, 79] width 101 height 25
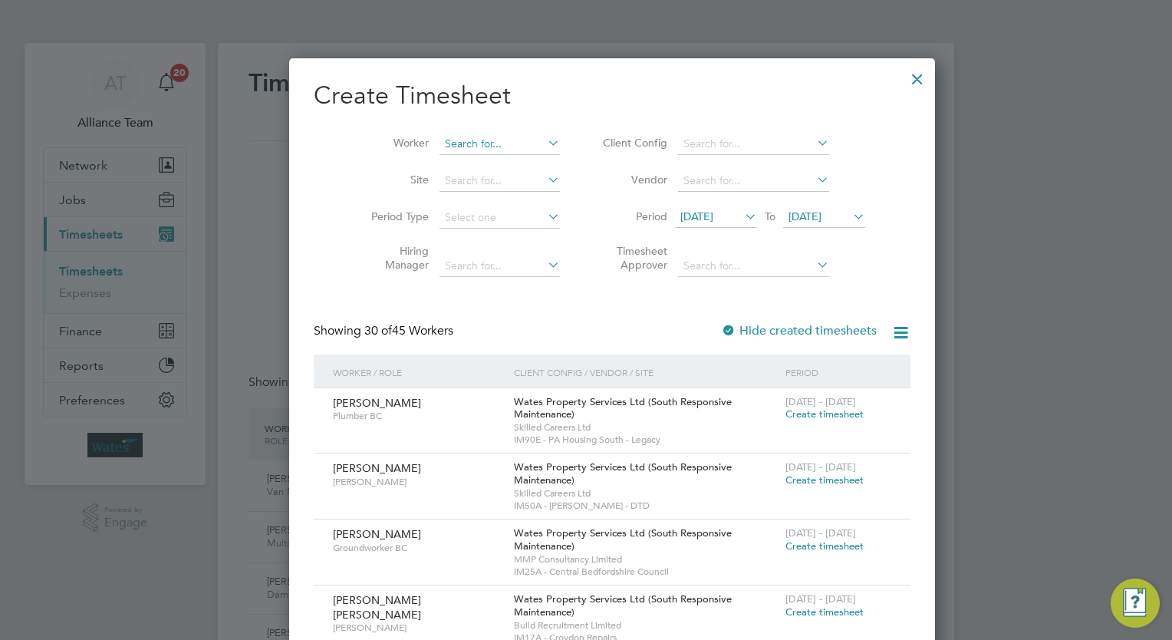
click at [452, 146] on input at bounding box center [499, 143] width 120 height 21
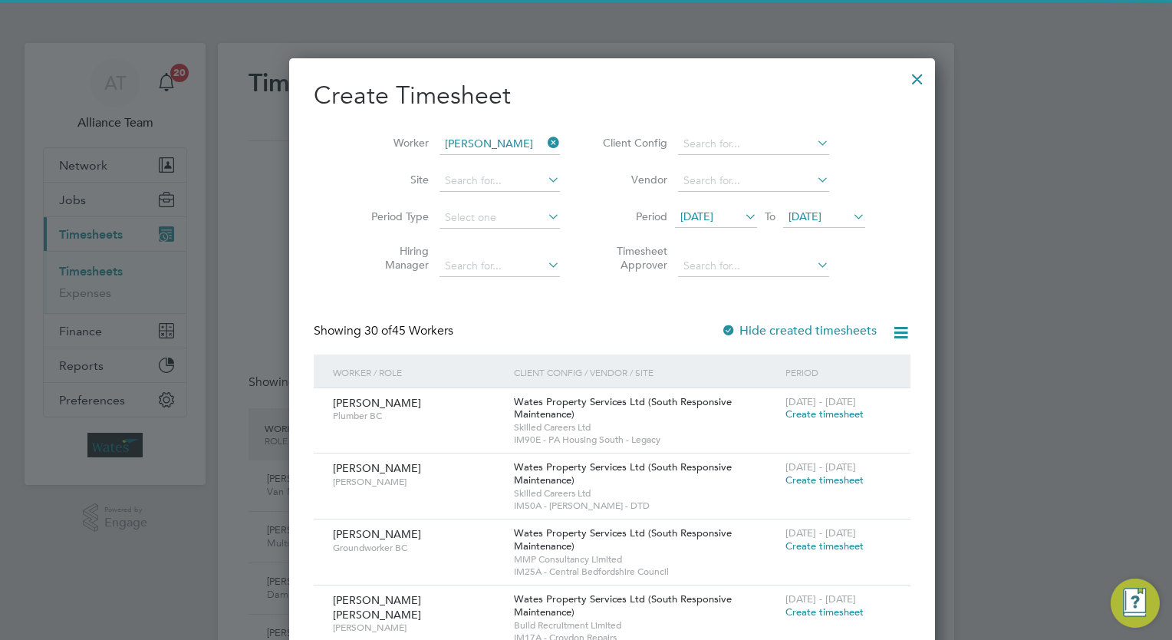
click at [511, 163] on b "Lew" at bounding box center [555, 164] width 89 height 13
type input "Daniel Lewis"
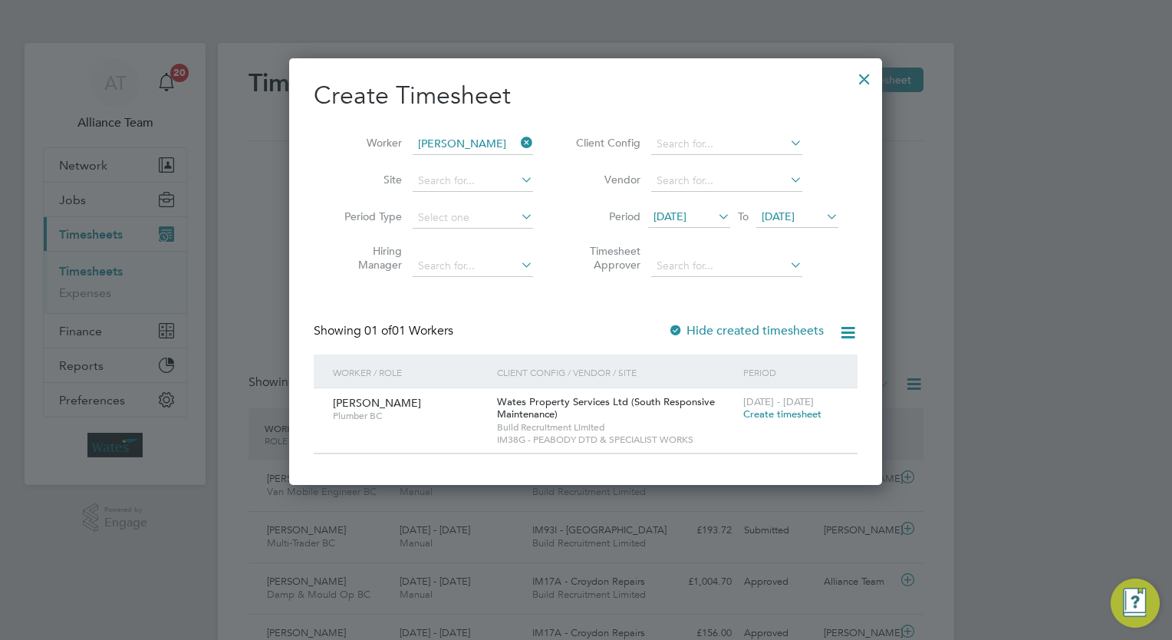
click at [781, 412] on span "Create timesheet" at bounding box center [782, 413] width 78 height 13
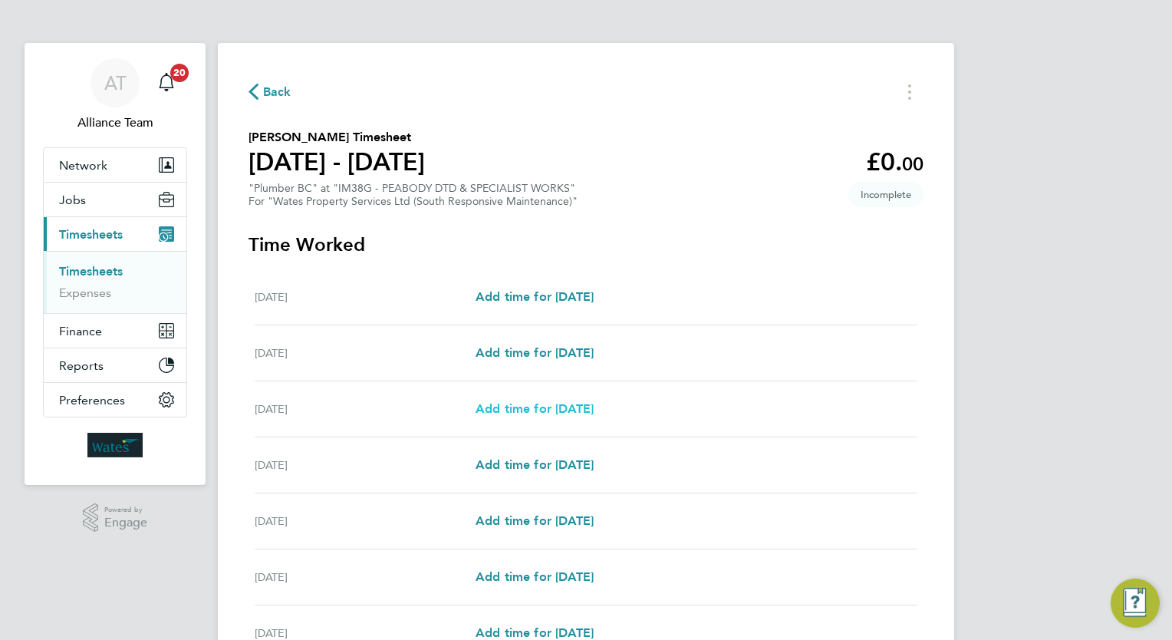
click at [540, 406] on span "Add time for Mon 18 Aug" at bounding box center [534, 408] width 118 height 15
select select "30"
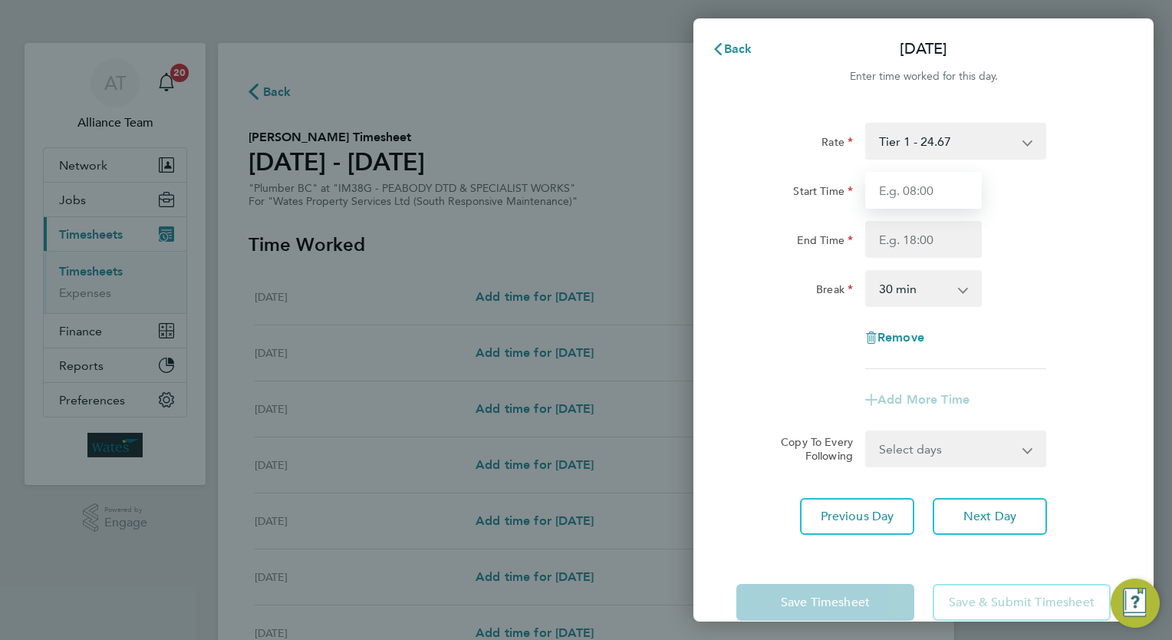
click at [920, 181] on input "Start Time" at bounding box center [923, 190] width 117 height 37
type input "08:00"
type input "17:00"
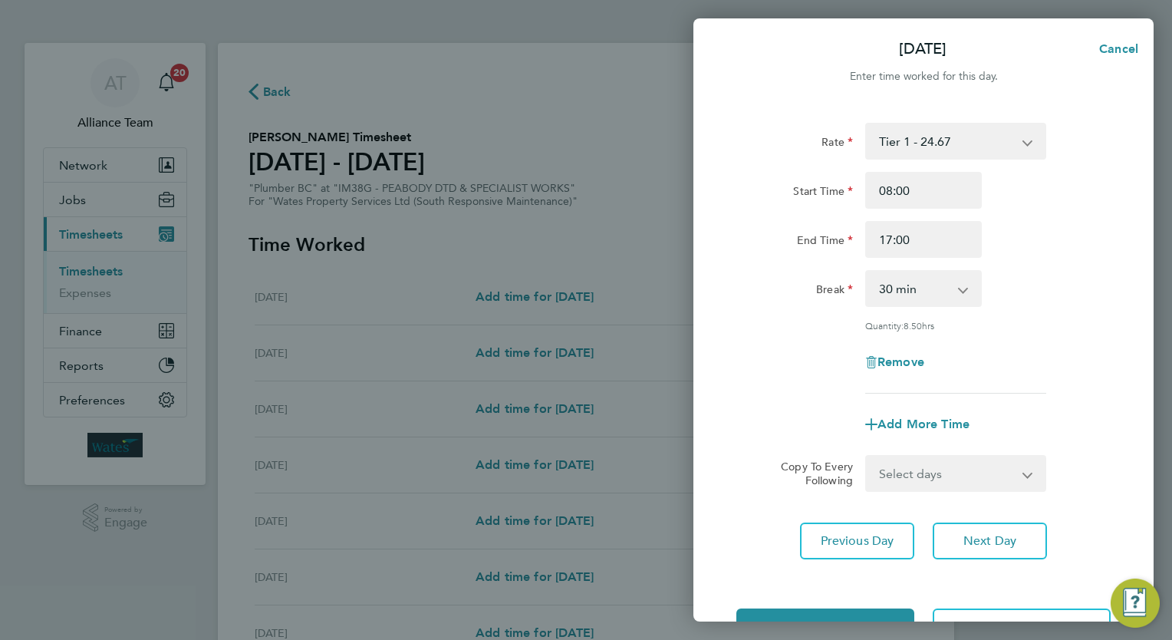
click at [1060, 314] on div "Rate Tier 1 - 24.67 Start Time 08:00 End Time 17:00 Break 0 min 15 min 30 min 4…" at bounding box center [923, 258] width 374 height 271
click at [998, 531] on button "Next Day" at bounding box center [989, 540] width 114 height 37
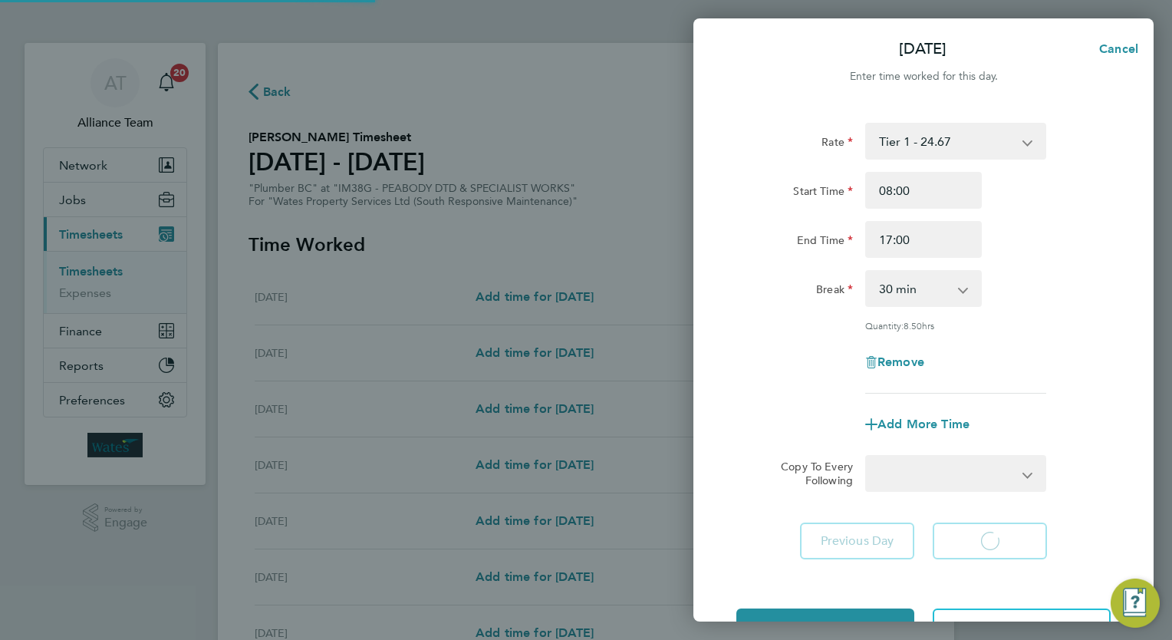
select select "30"
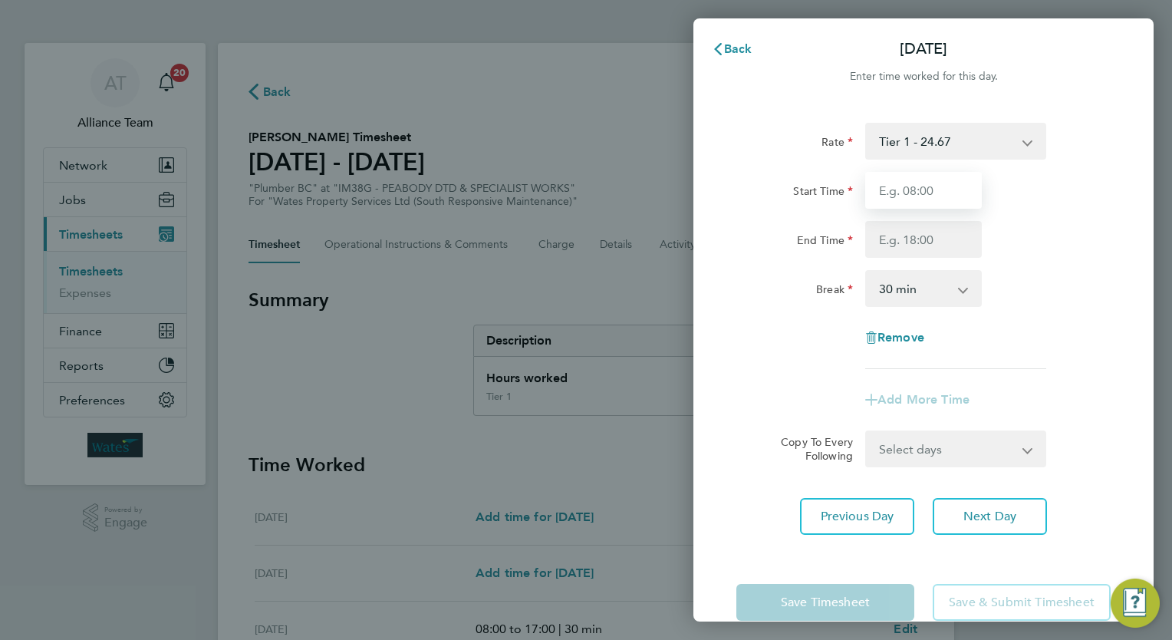
click at [922, 183] on input "Start Time" at bounding box center [923, 190] width 117 height 37
type input "08:00"
type input "17:00"
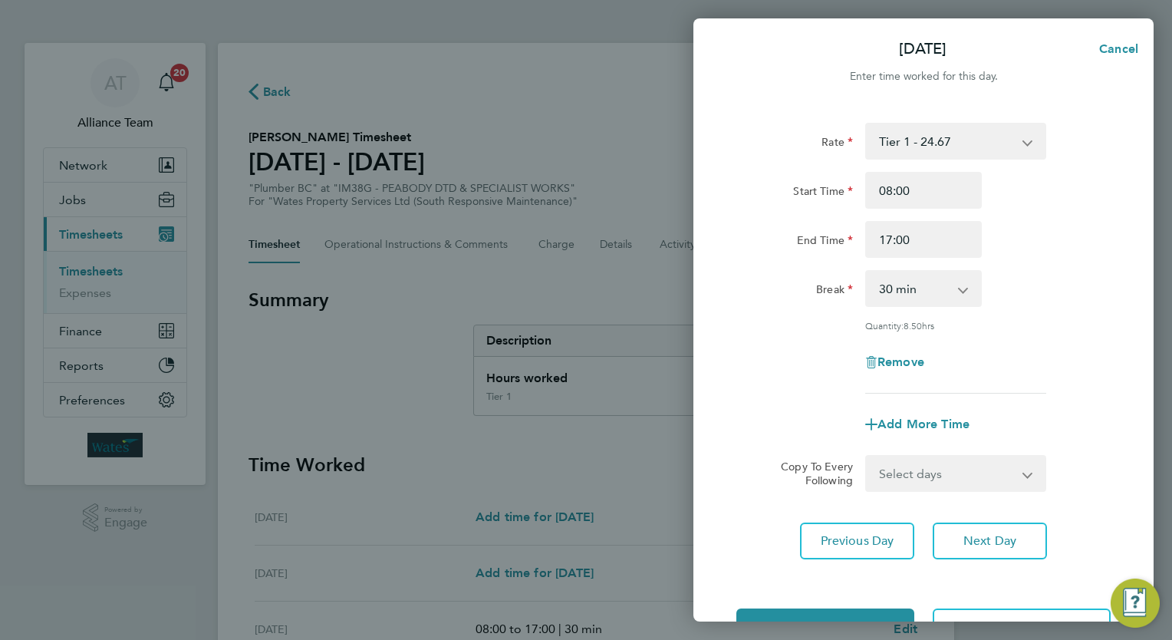
click at [1041, 324] on div "Quantity: 8.50 hrs" at bounding box center [955, 325] width 181 height 12
click at [995, 546] on span "Next Day" at bounding box center [989, 540] width 53 height 15
select select "30"
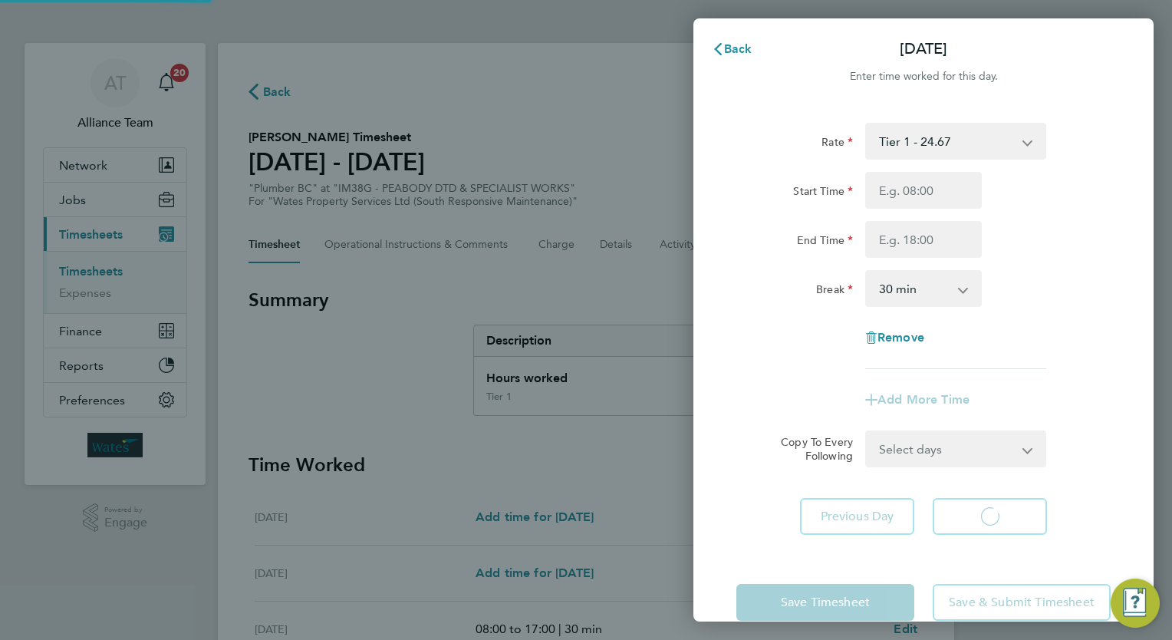
select select "30"
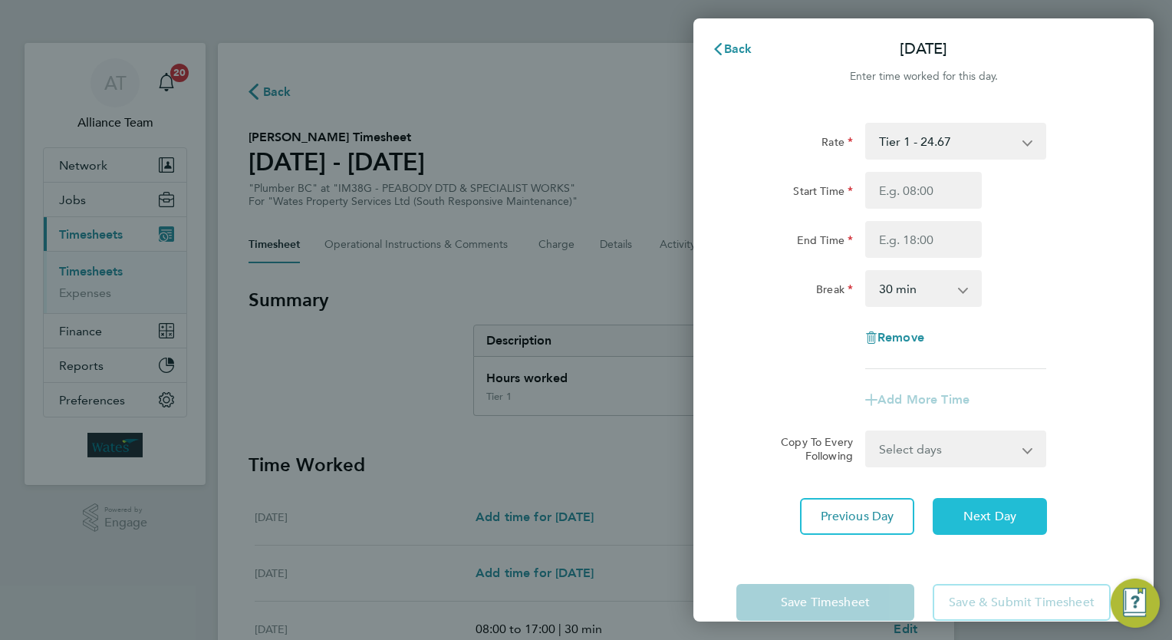
click at [982, 514] on span "Next Day" at bounding box center [989, 515] width 53 height 15
select select "30"
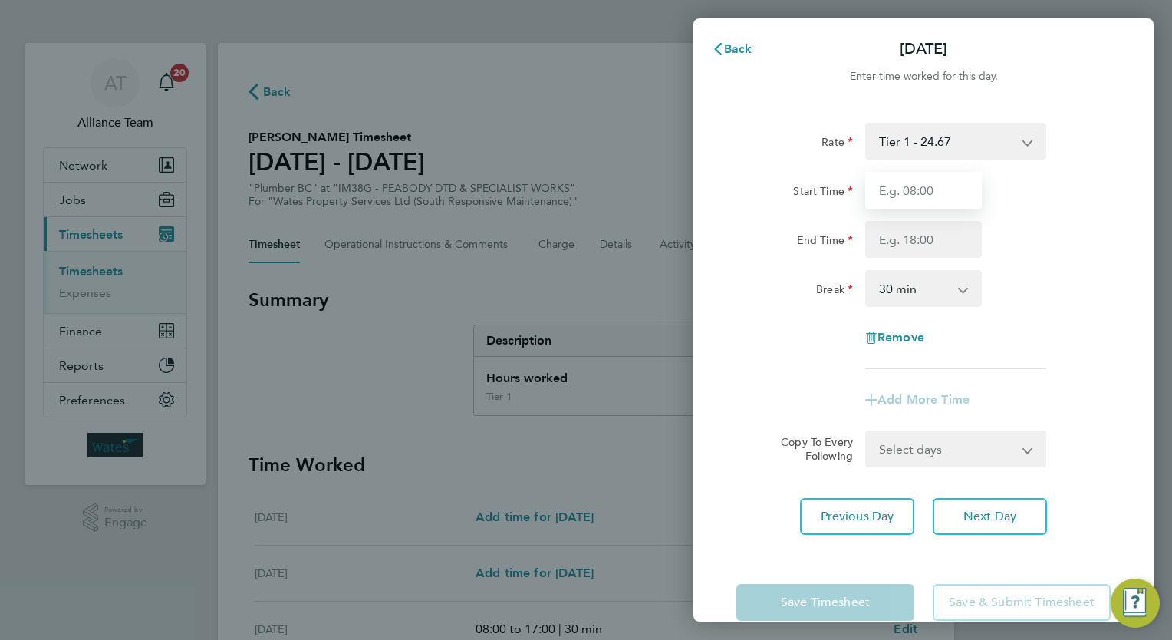
click at [920, 188] on input "Start Time" at bounding box center [923, 190] width 117 height 37
type input "08:00"
type input "17:00"
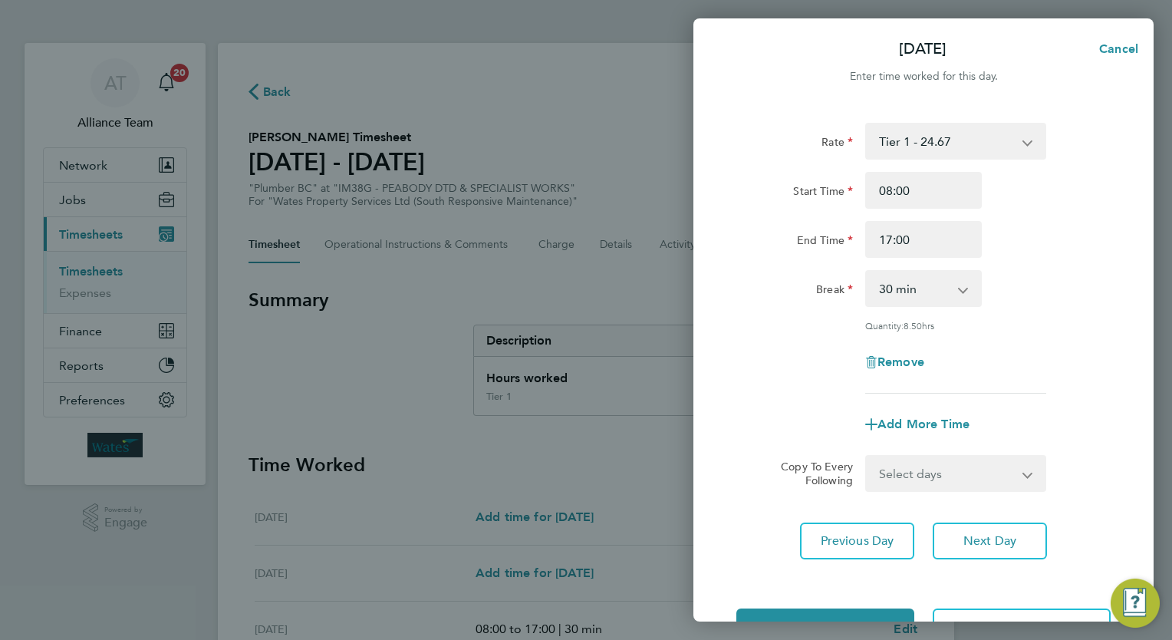
click at [1039, 308] on div "Rate Tier 1 - 24.67 Start Time 08:00 End Time 17:00 Break 0 min 15 min 30 min 4…" at bounding box center [923, 258] width 374 height 271
click at [996, 535] on span "Next Day" at bounding box center [989, 540] width 53 height 15
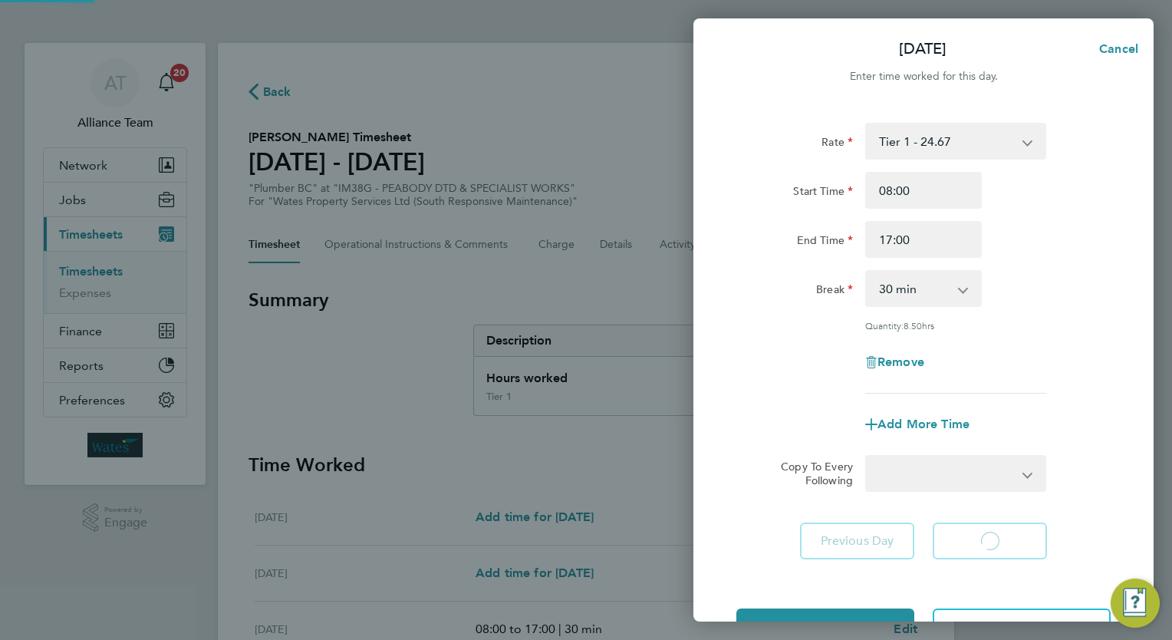
select select "30"
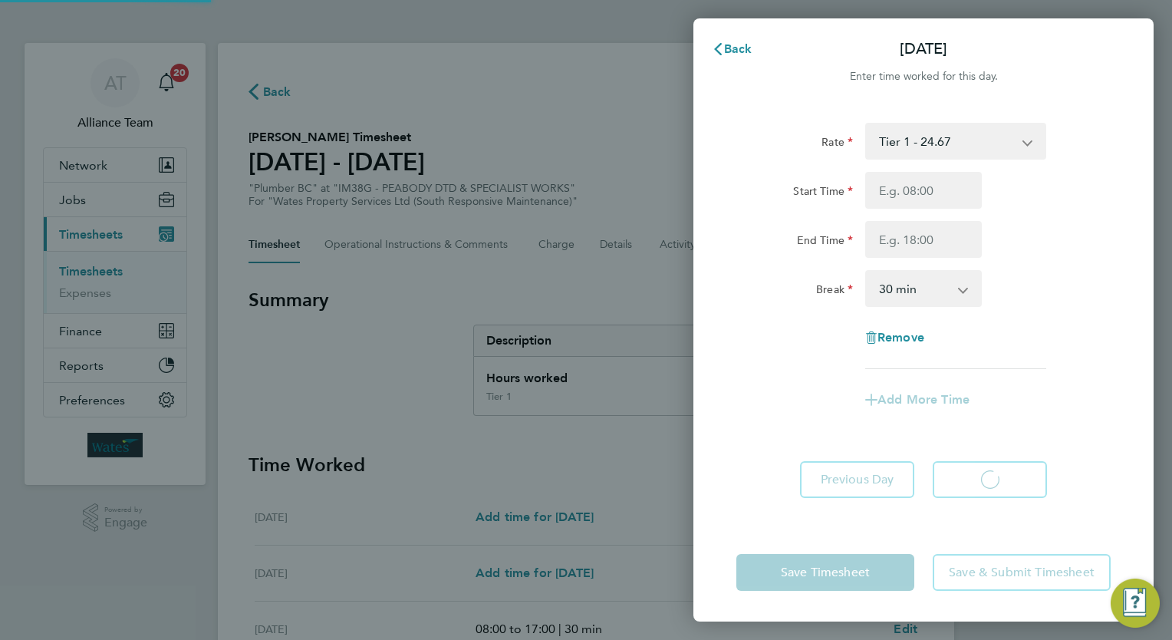
select select "30"
click at [930, 193] on input "Start Time" at bounding box center [923, 190] width 117 height 37
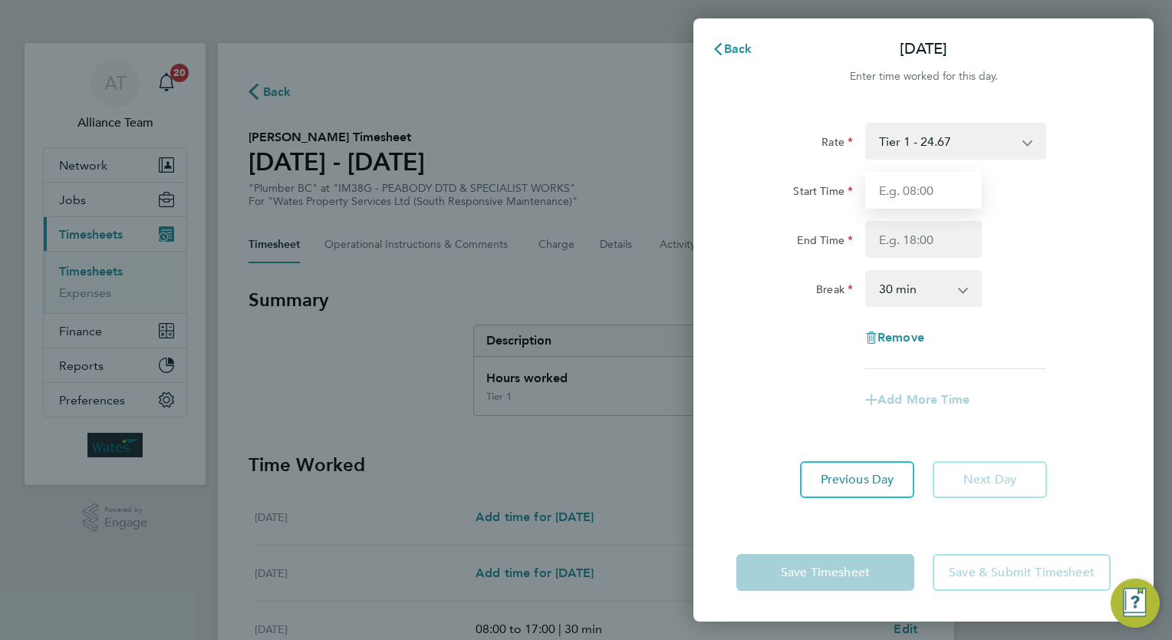
type input "08:00"
type input "17:00"
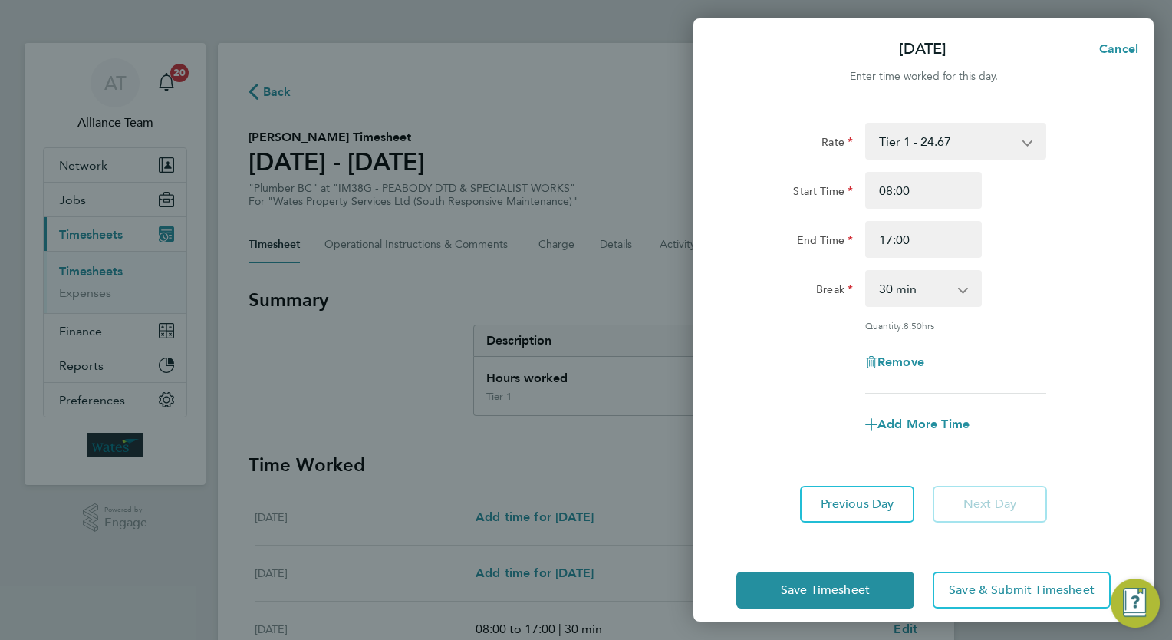
click at [1049, 331] on div "Rate Tier 1 - 24.67 Start Time 08:00 End Time 17:00 Break 0 min 15 min 30 min 4…" at bounding box center [923, 258] width 374 height 271
click at [1005, 587] on span "Save & Submit Timesheet" at bounding box center [1022, 589] width 146 height 15
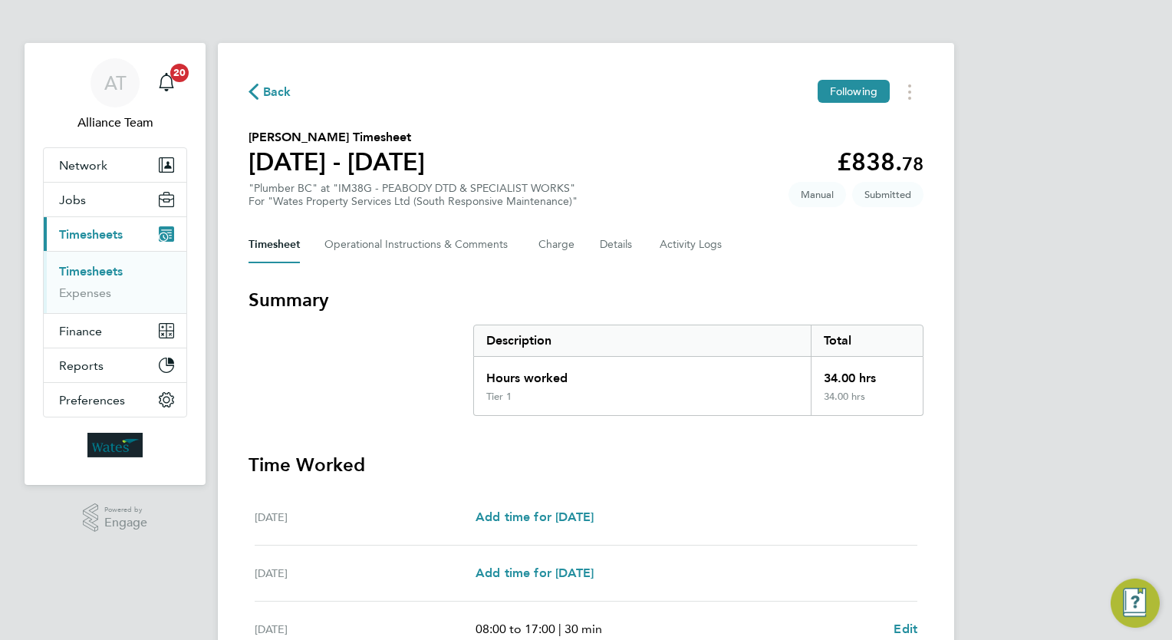
click at [988, 311] on div "AT Alliance Team Notifications 20 Applications: Network Team Members Businesses…" at bounding box center [586, 545] width 1172 height 1090
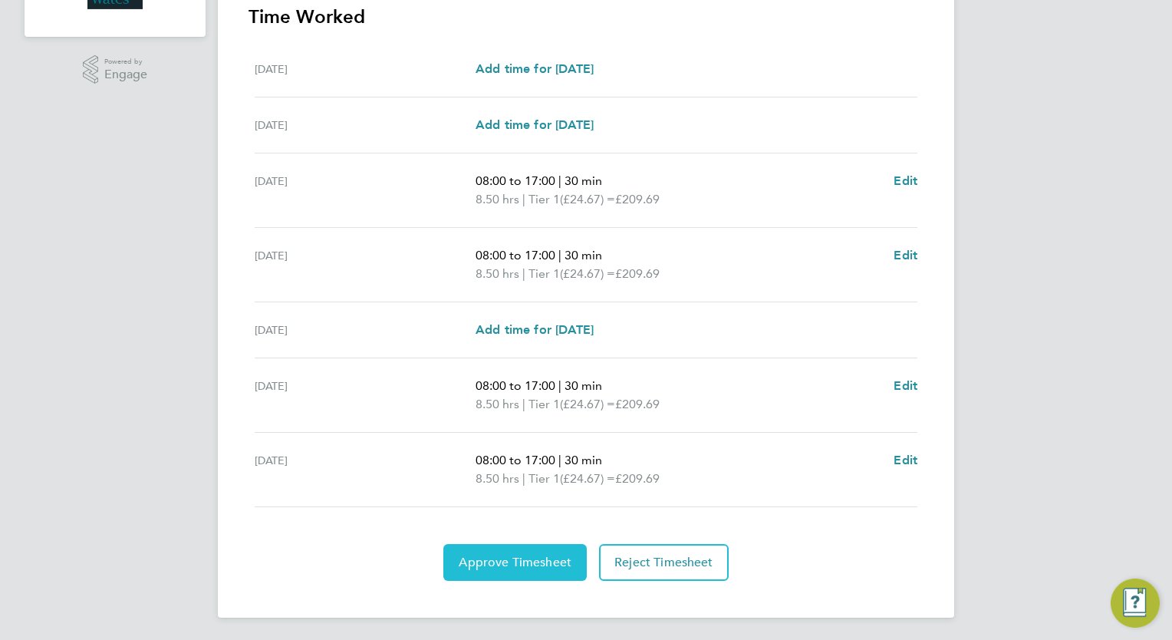
click at [558, 554] on span "Approve Timesheet" at bounding box center [515, 561] width 113 height 15
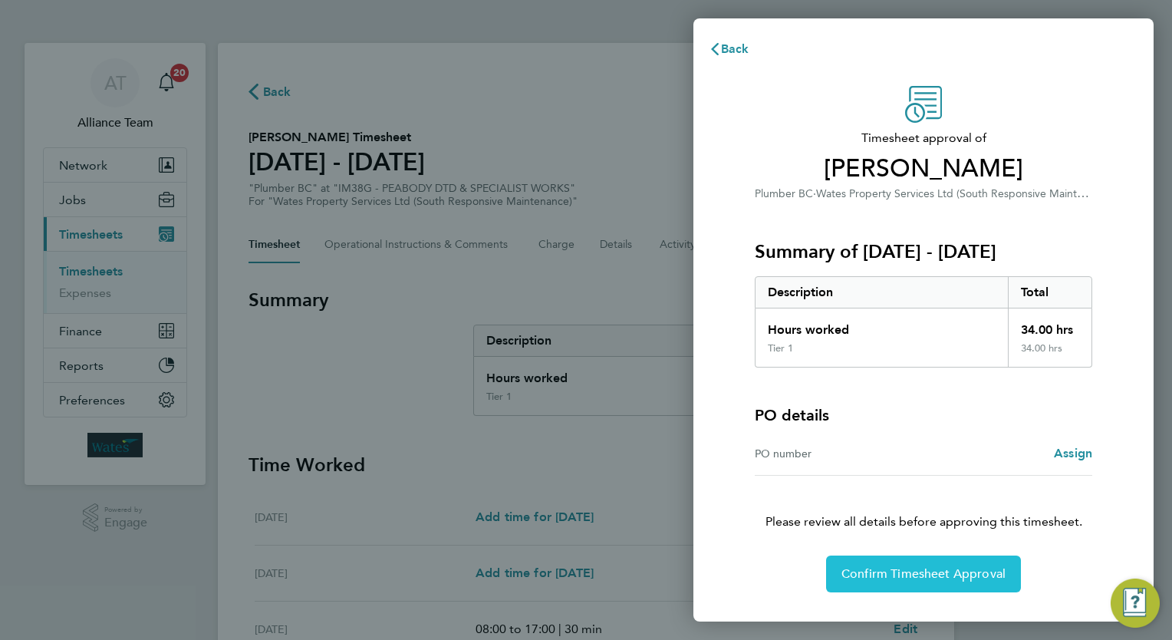
click at [922, 575] on span "Confirm Timesheet Approval" at bounding box center [923, 573] width 164 height 15
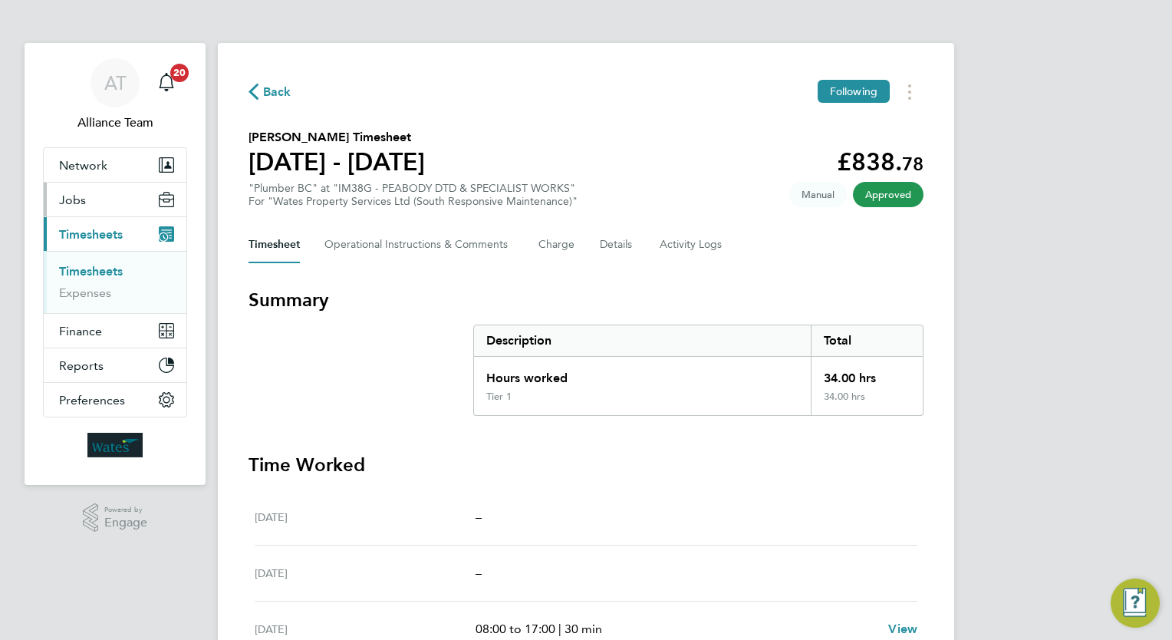
click at [96, 206] on button "Jobs" at bounding box center [115, 200] width 143 height 34
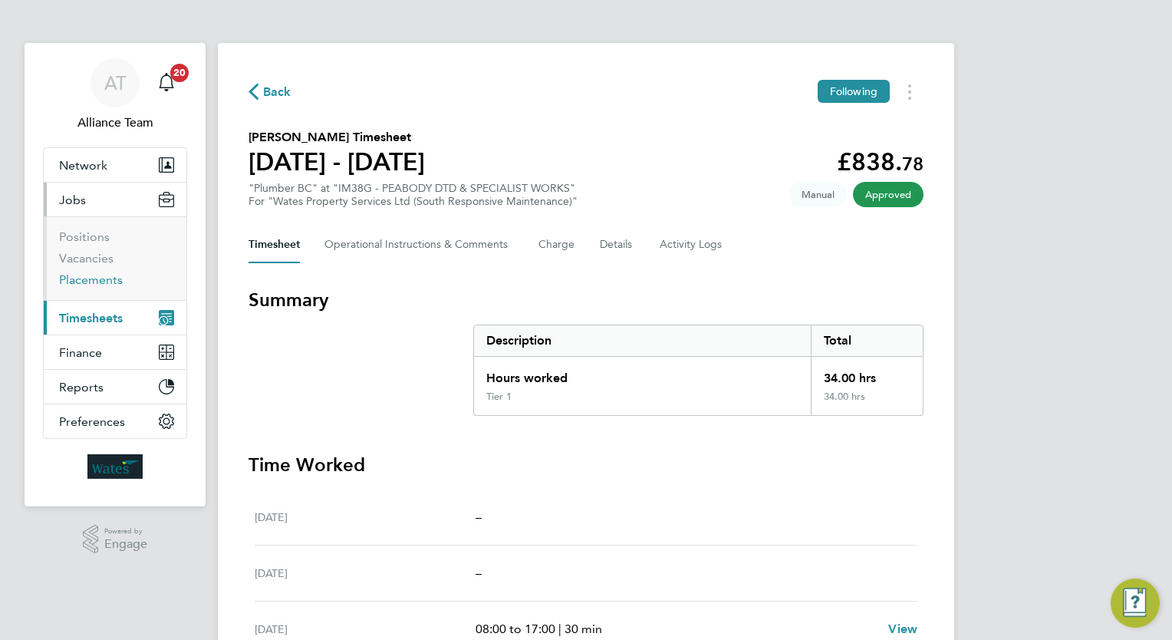
click at [104, 283] on link "Placements" at bounding box center [91, 279] width 64 height 15
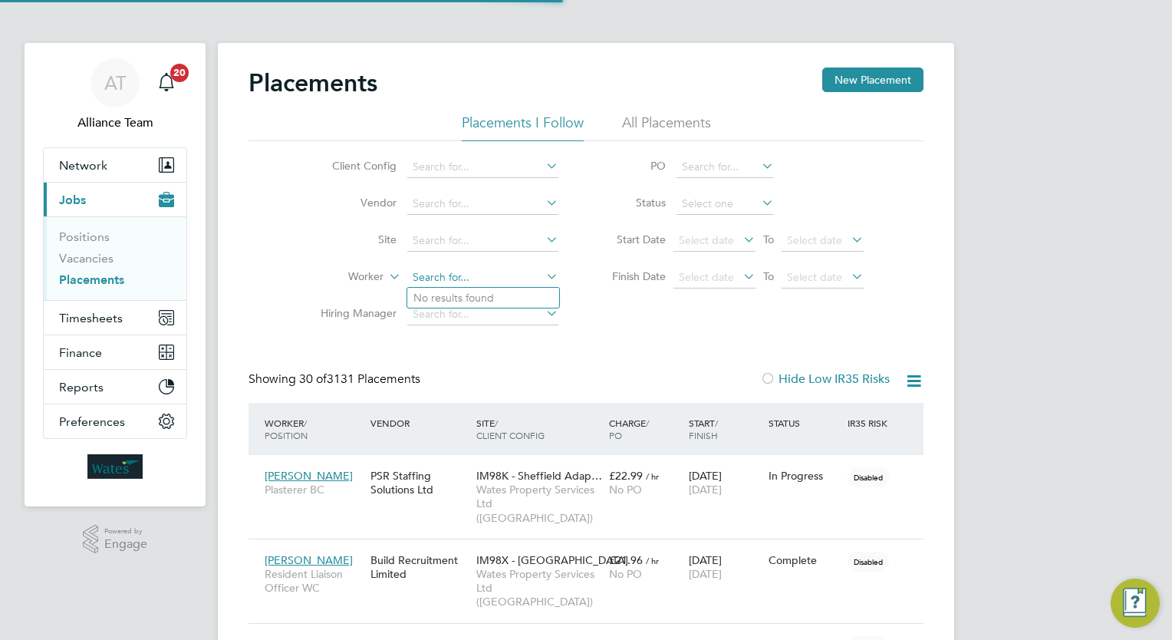
scroll to position [44, 107]
click at [469, 277] on input at bounding box center [482, 277] width 151 height 21
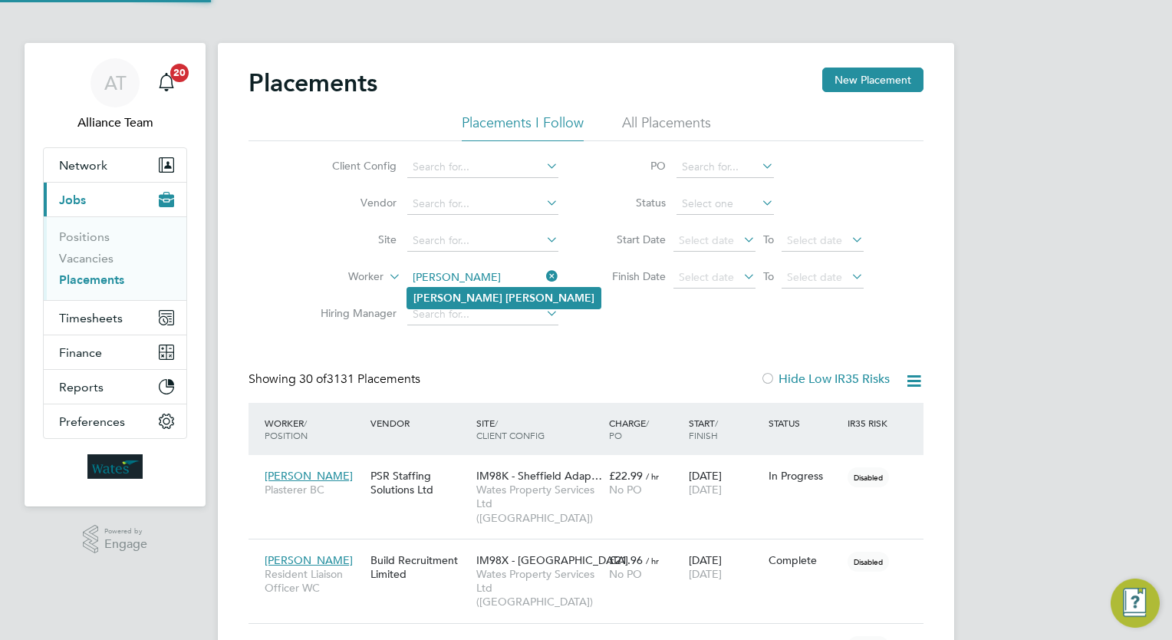
click at [505, 301] on b "Lewis" at bounding box center [549, 297] width 89 height 13
type input "Daniel Lewis"
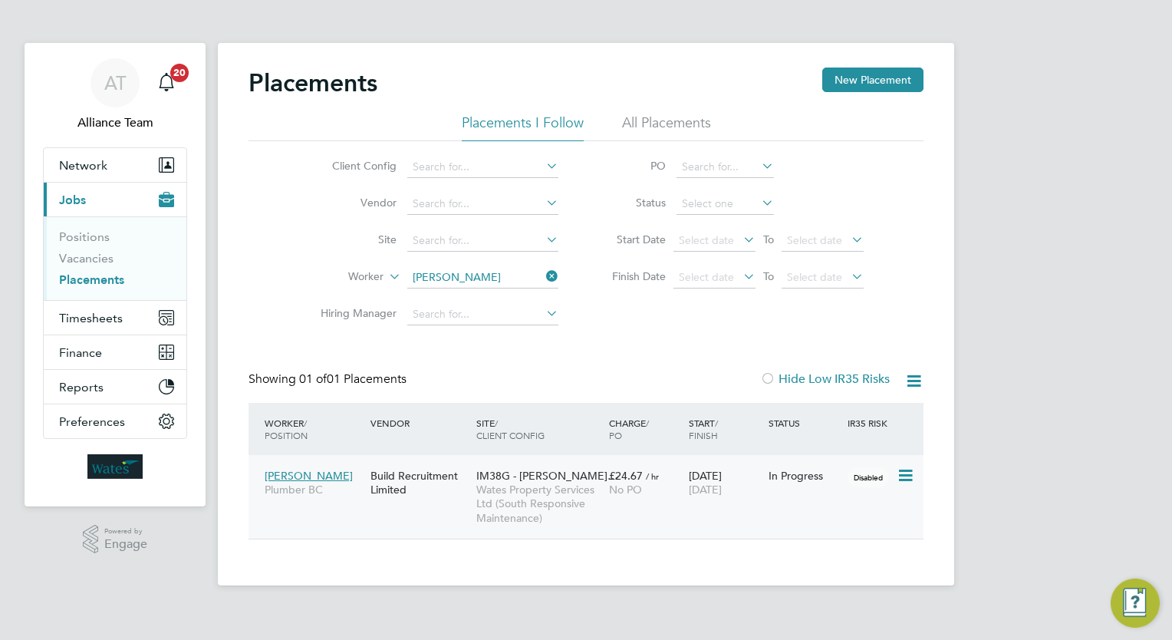
click at [666, 495] on div "No PO" at bounding box center [645, 489] width 72 height 14
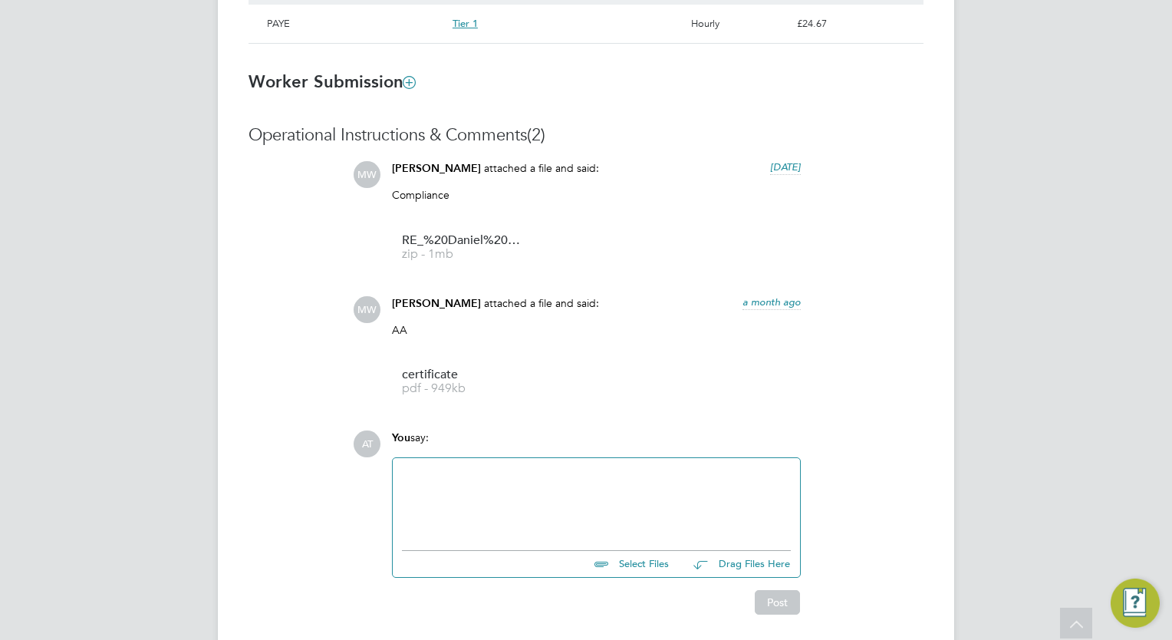
scroll to position [1158, 0]
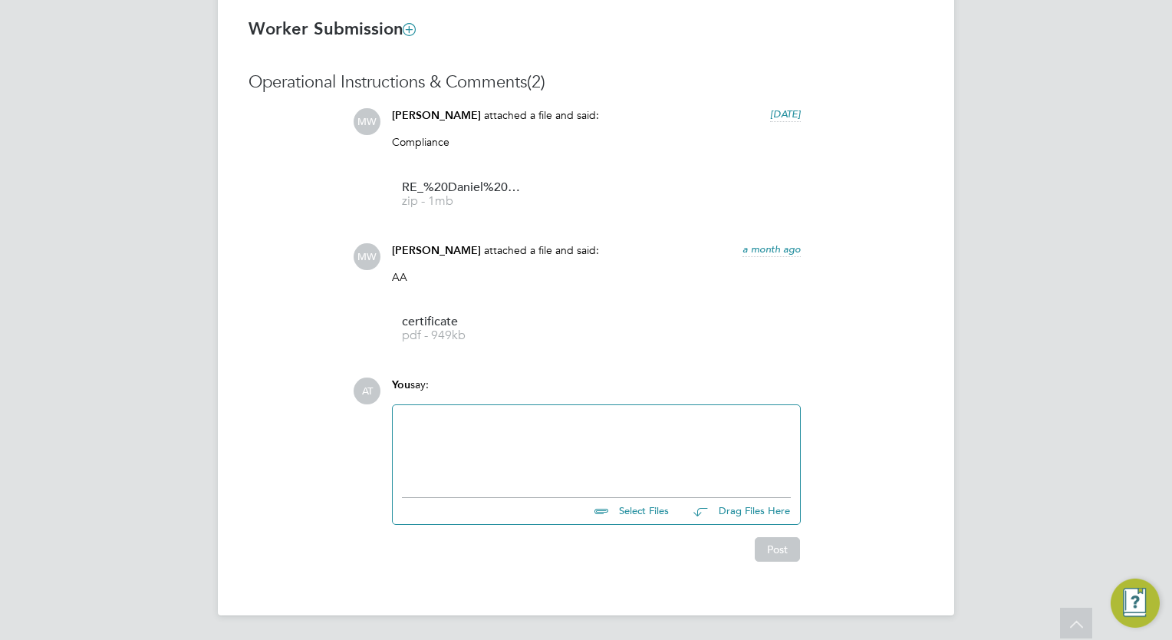
click at [641, 510] on input "file" at bounding box center [676, 508] width 230 height 21
type input "C:\fakepath\RE_ [PERSON_NAME].eml"
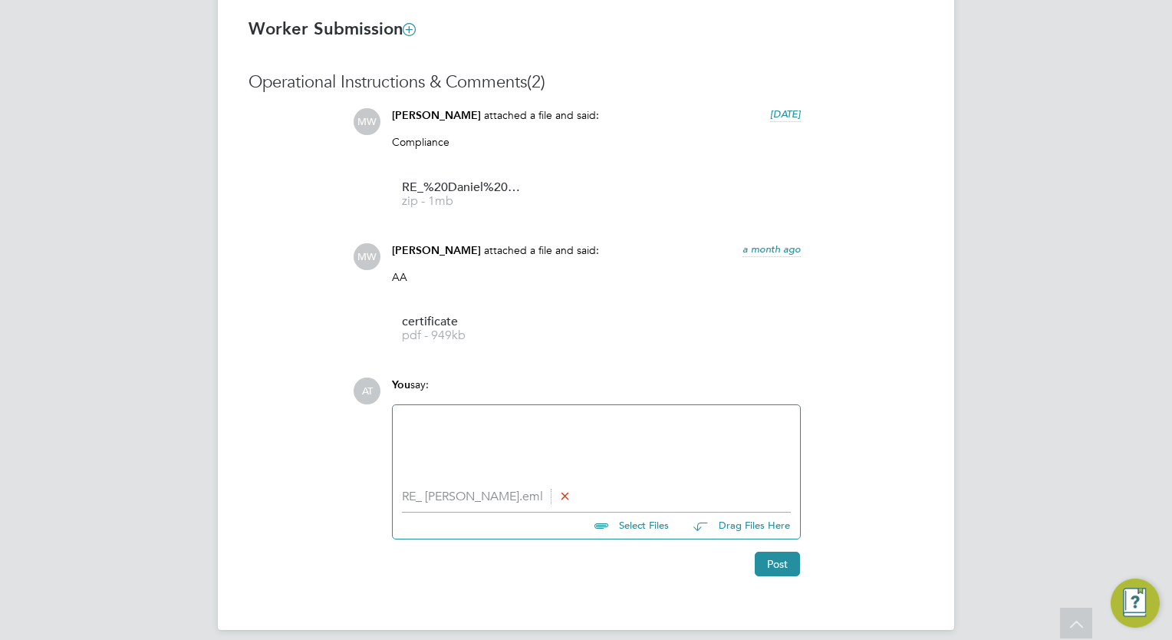
click at [468, 434] on div at bounding box center [596, 447] width 389 height 66
click at [790, 572] on button "Post" at bounding box center [777, 563] width 45 height 25
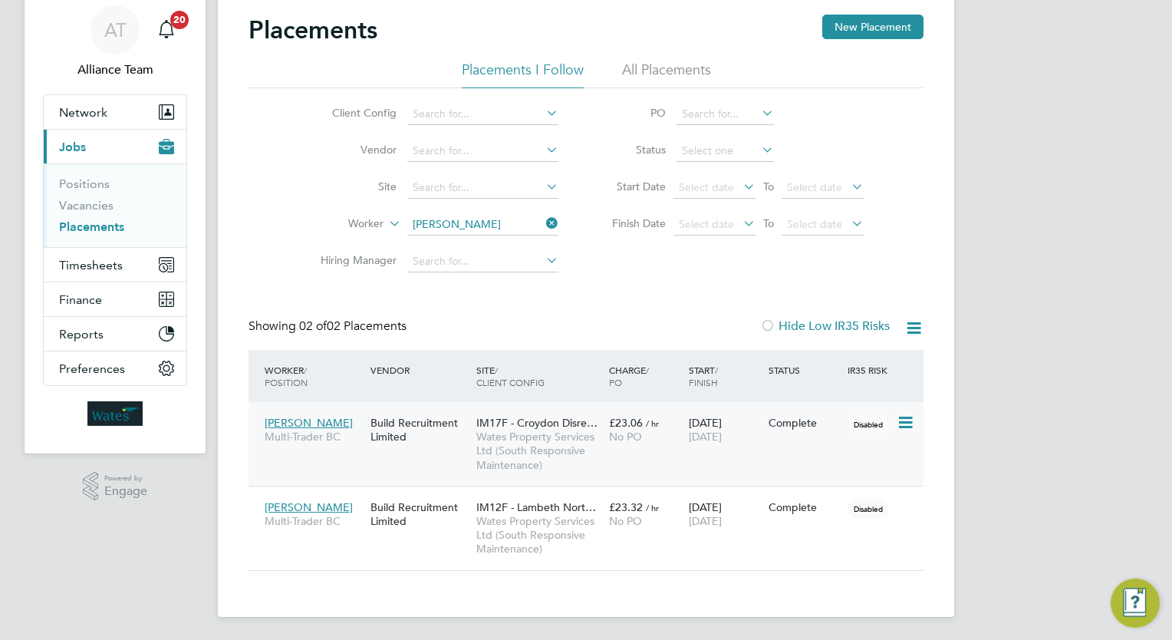
scroll to position [72, 133]
click at [74, 201] on link "Vacancies" at bounding box center [86, 205] width 54 height 15
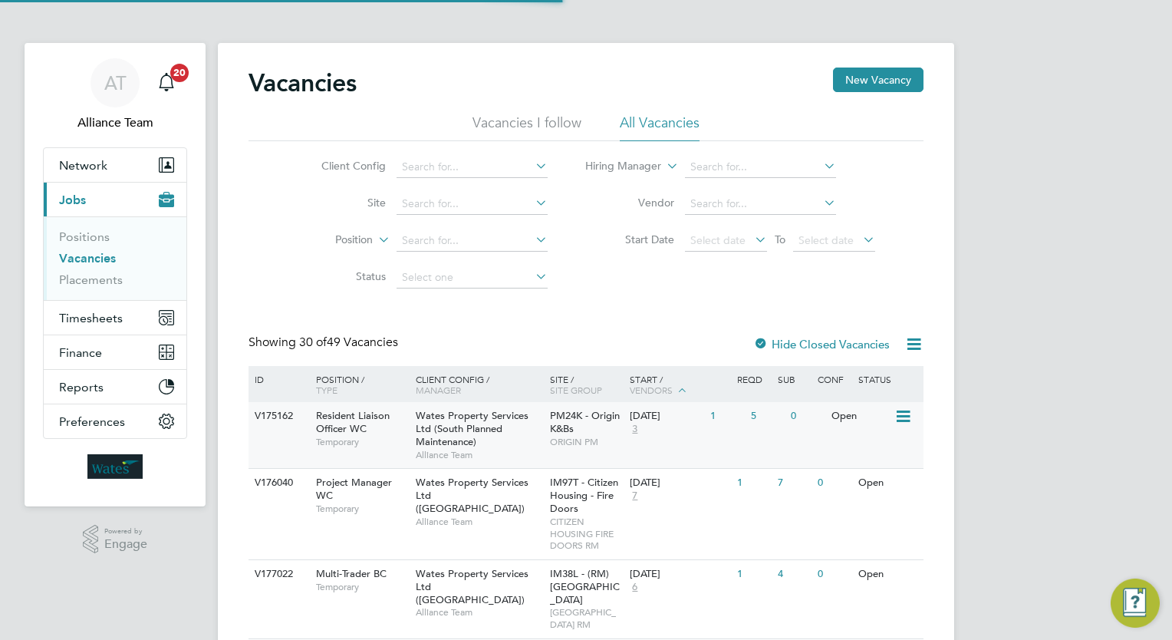
click at [526, 428] on div "Wates Property Services Ltd (South Planned Maintenance) Alliance Team" at bounding box center [479, 435] width 134 height 66
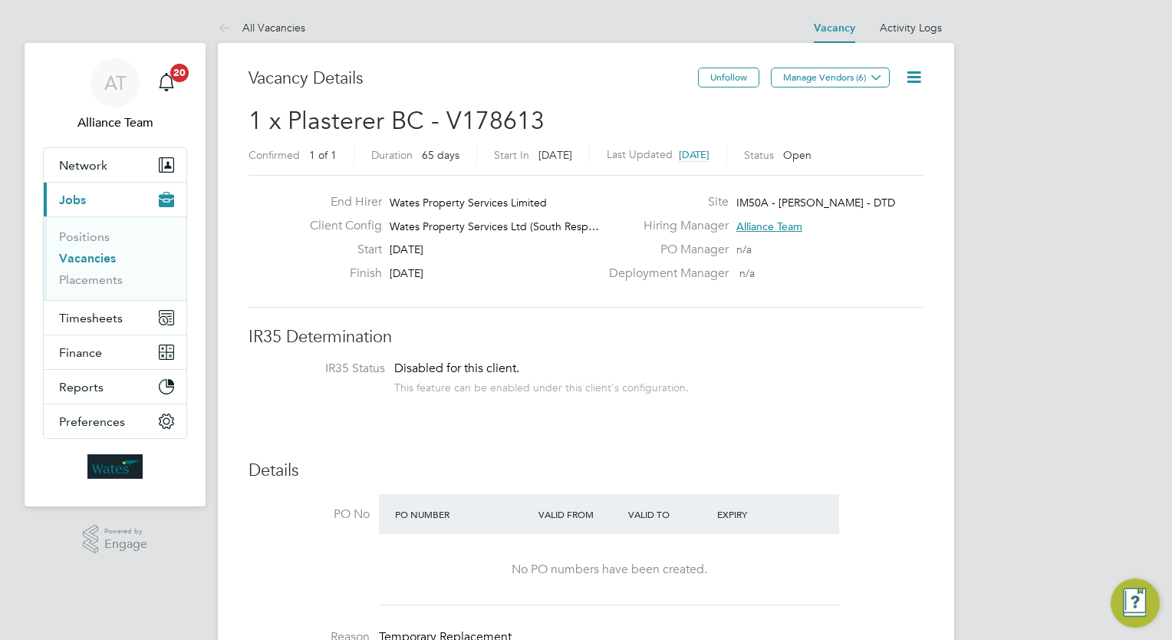
click at [919, 76] on icon at bounding box center [913, 76] width 19 height 19
click at [883, 138] on li "Update Status" at bounding box center [876, 134] width 89 height 21
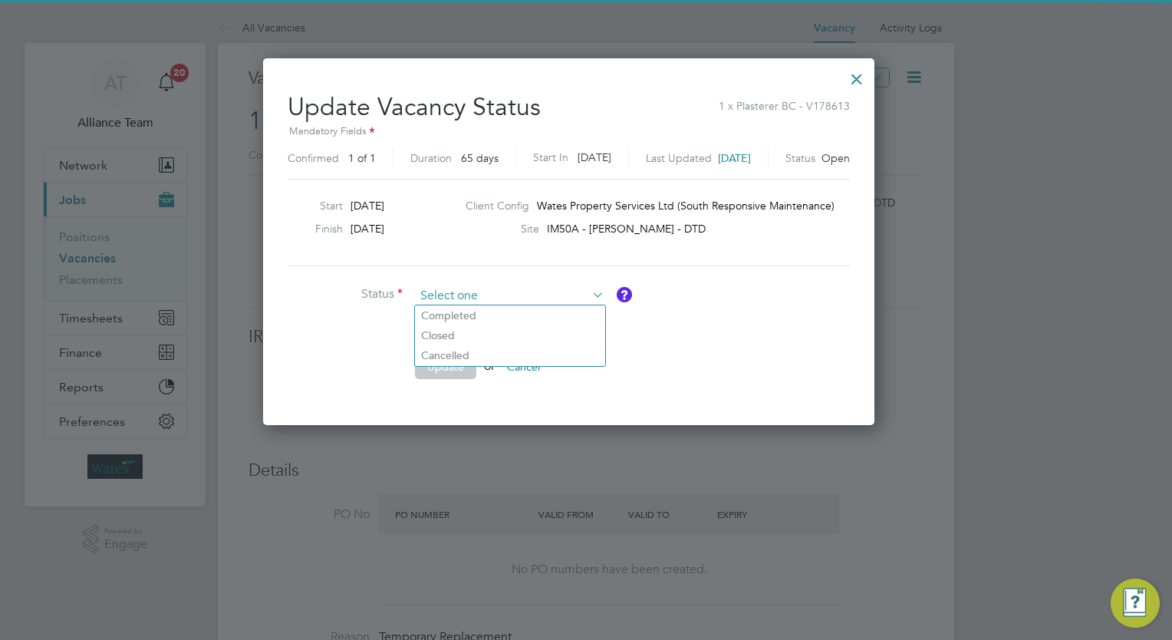
click at [511, 300] on input at bounding box center [509, 296] width 189 height 23
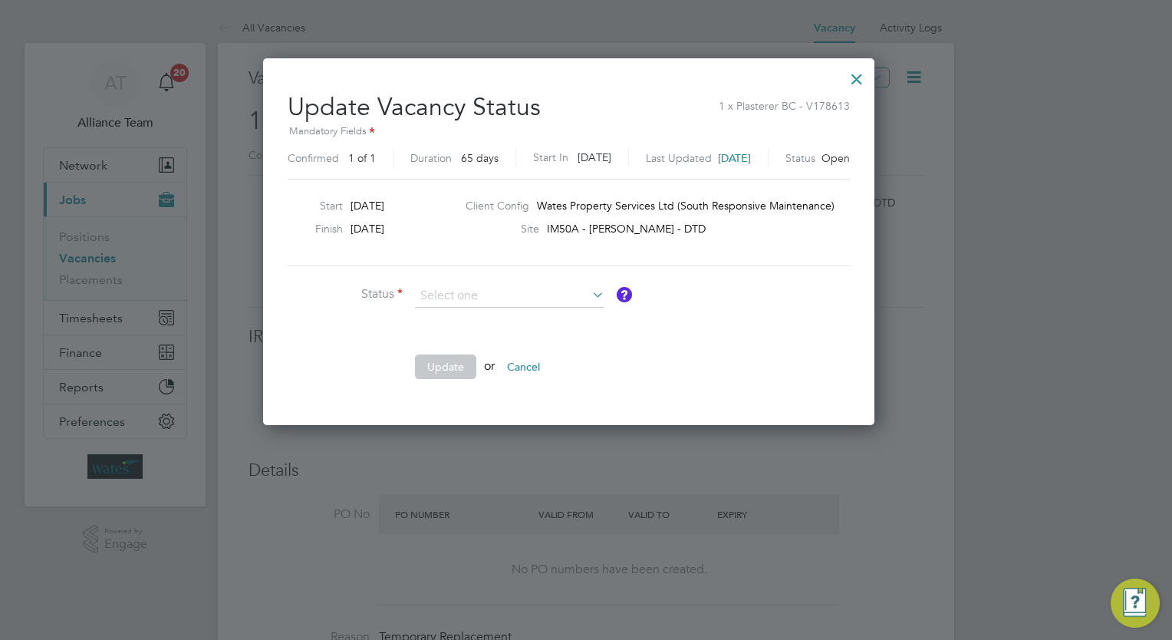
click at [508, 308] on li "Completed" at bounding box center [510, 315] width 190 height 20
type input "Completed"
click at [450, 372] on button "Update" at bounding box center [445, 366] width 61 height 25
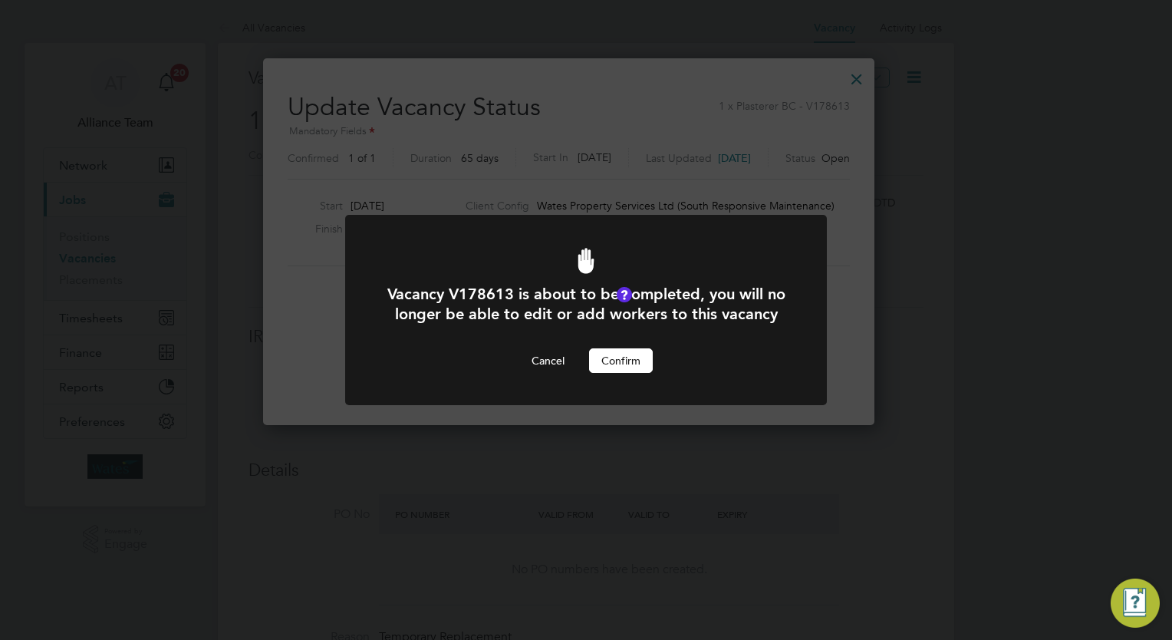
click at [629, 373] on button "Confirm" at bounding box center [621, 360] width 64 height 25
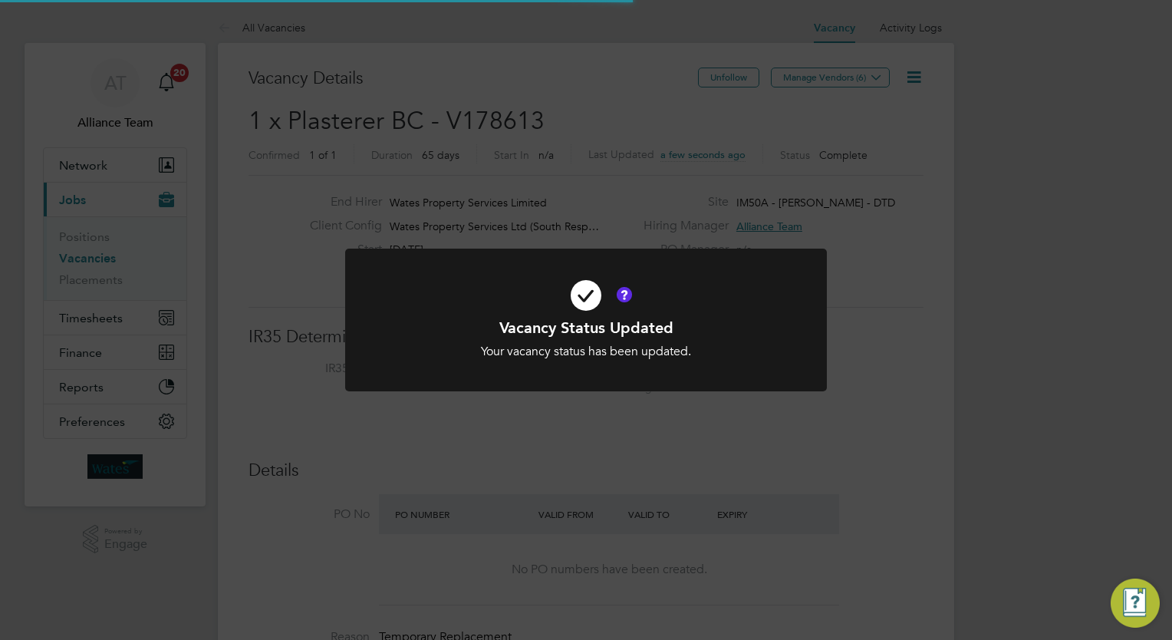
click at [1047, 316] on div "Vacancy Status Updated Your vacancy status has been updated. Cancel Okay" at bounding box center [586, 320] width 1172 height 640
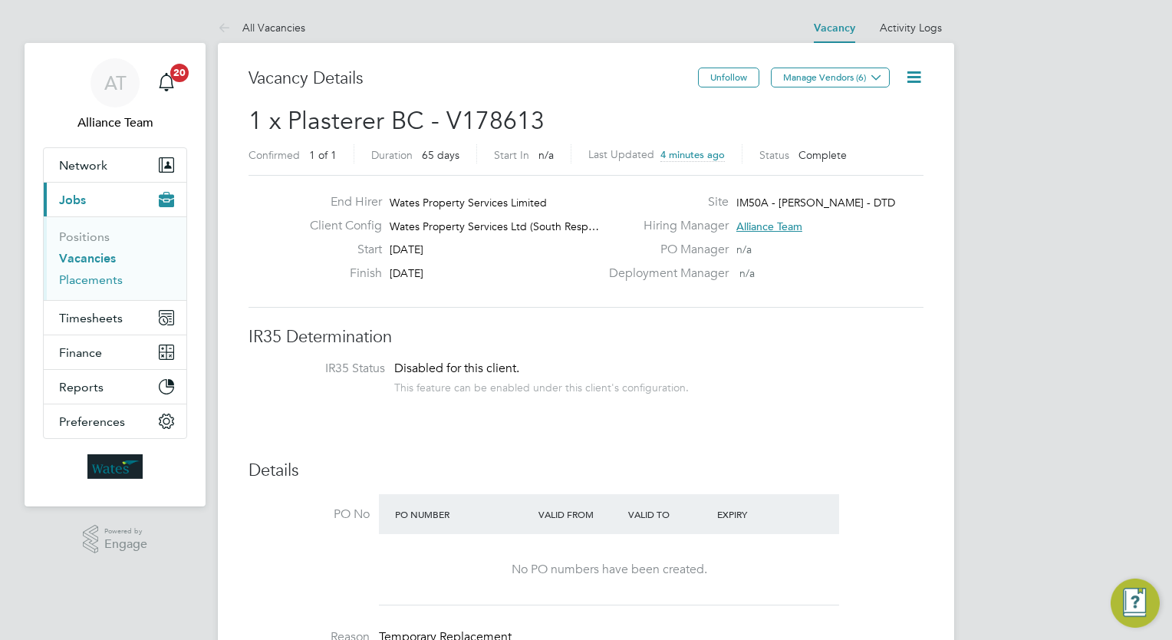
click at [84, 280] on link "Placements" at bounding box center [91, 279] width 64 height 15
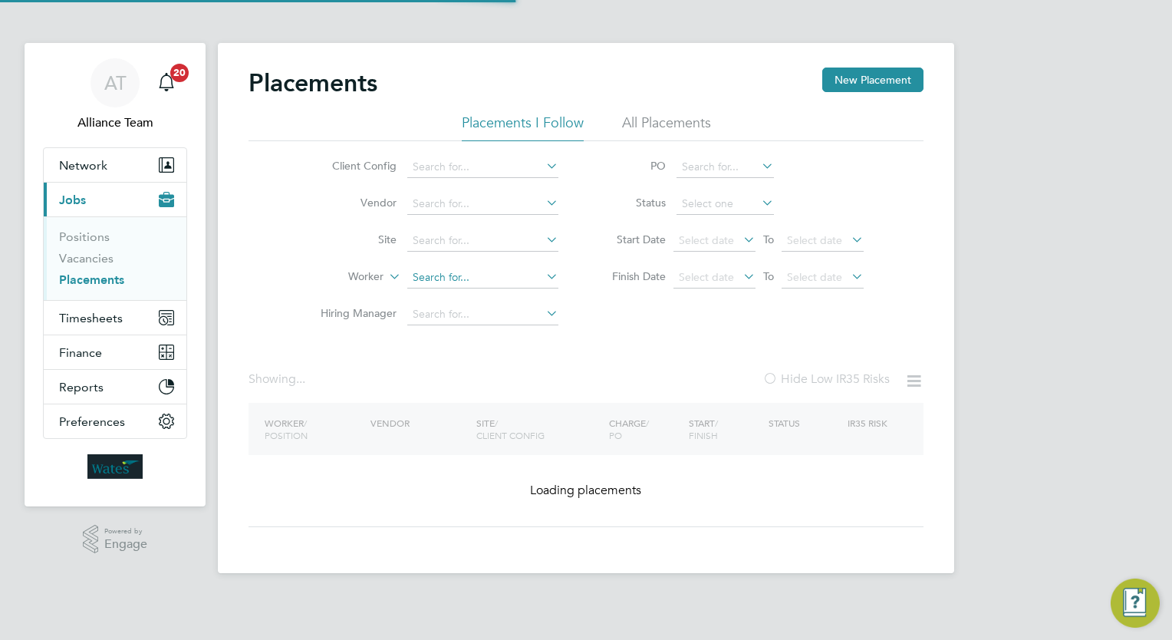
click at [463, 277] on input at bounding box center [482, 277] width 151 height 21
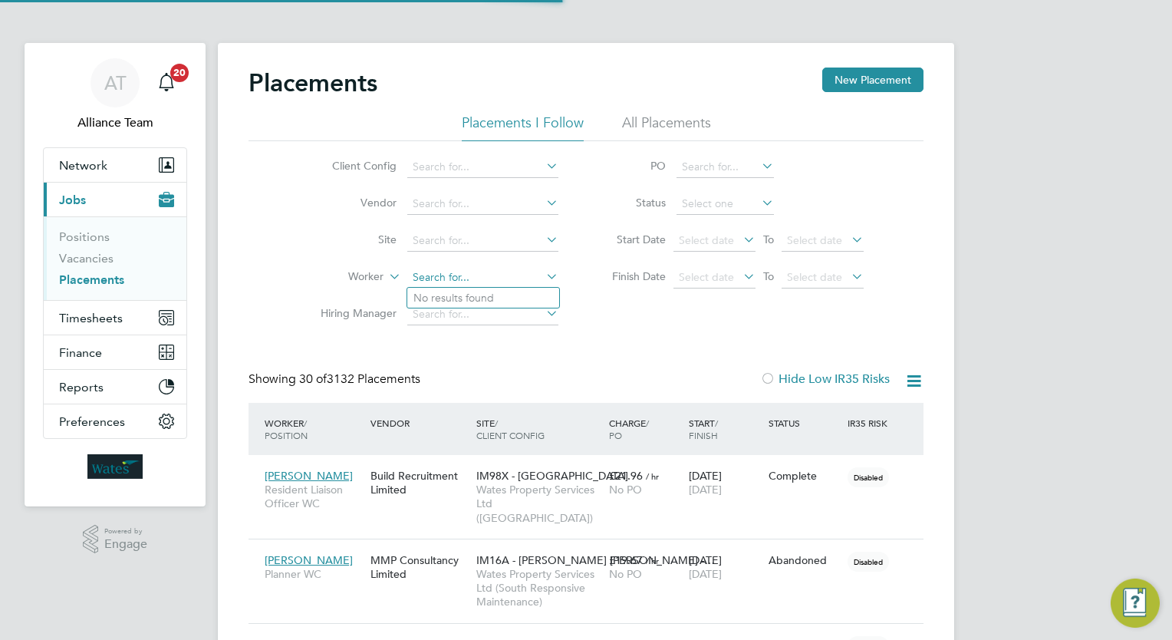
scroll to position [44, 107]
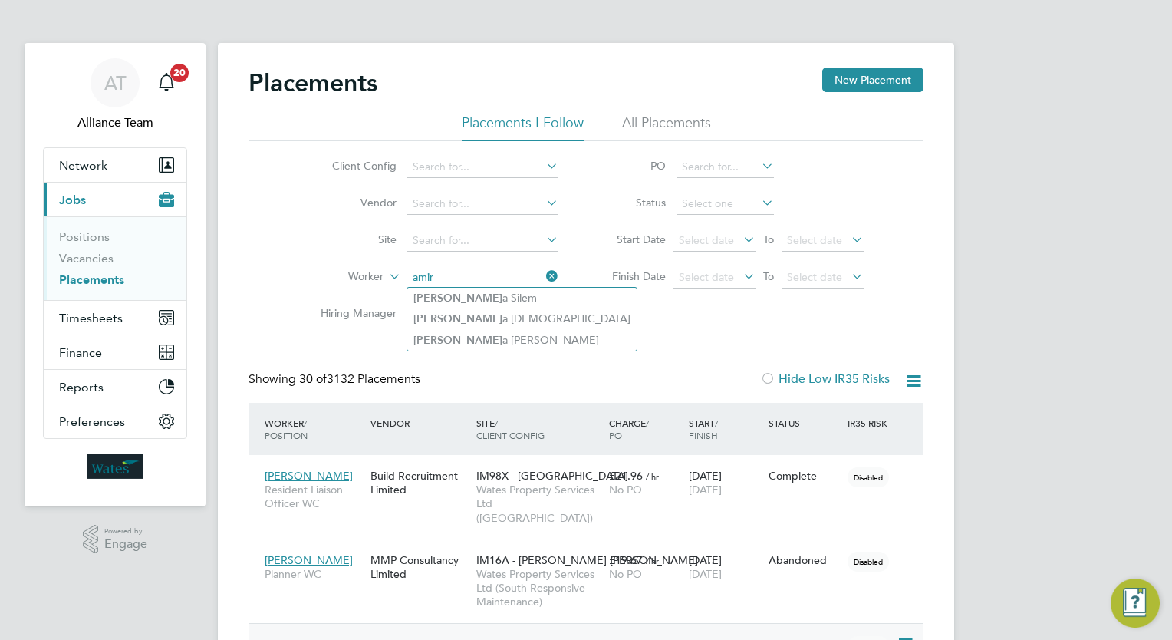
type input "amir"
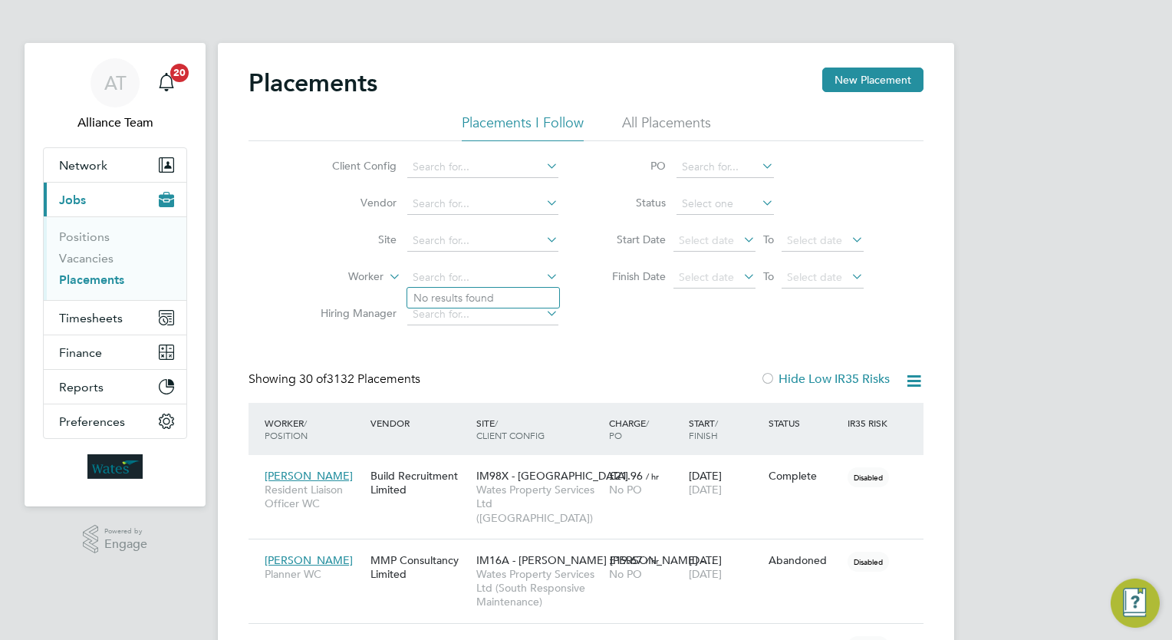
click at [117, 318] on span "Timesheets" at bounding box center [91, 318] width 64 height 15
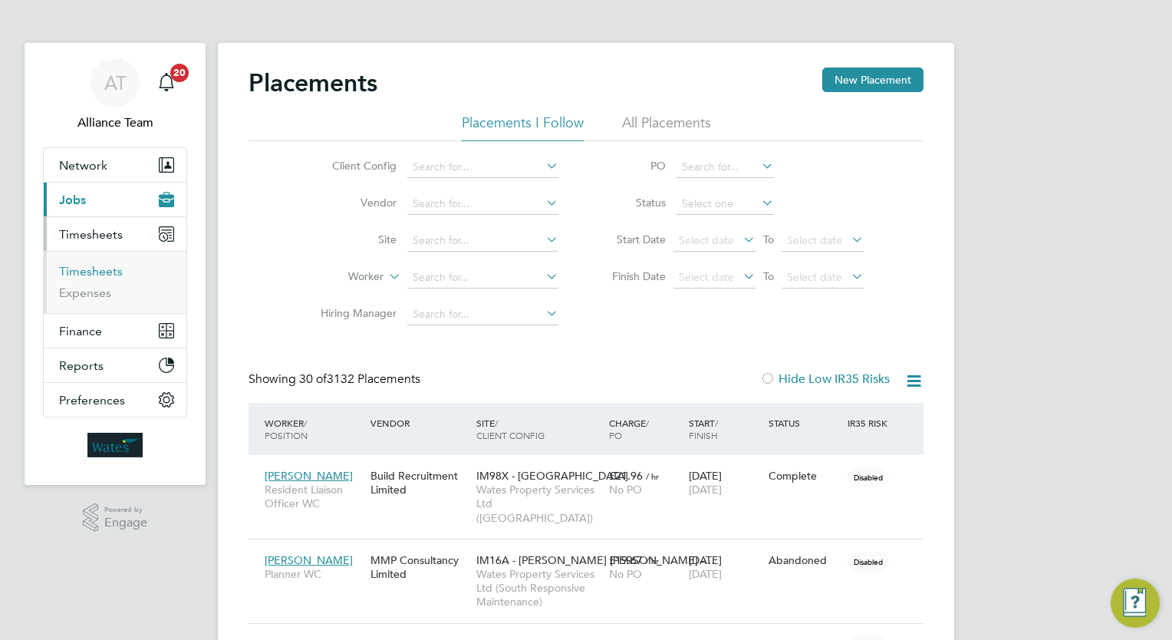
click at [104, 266] on link "Timesheets" at bounding box center [91, 271] width 64 height 15
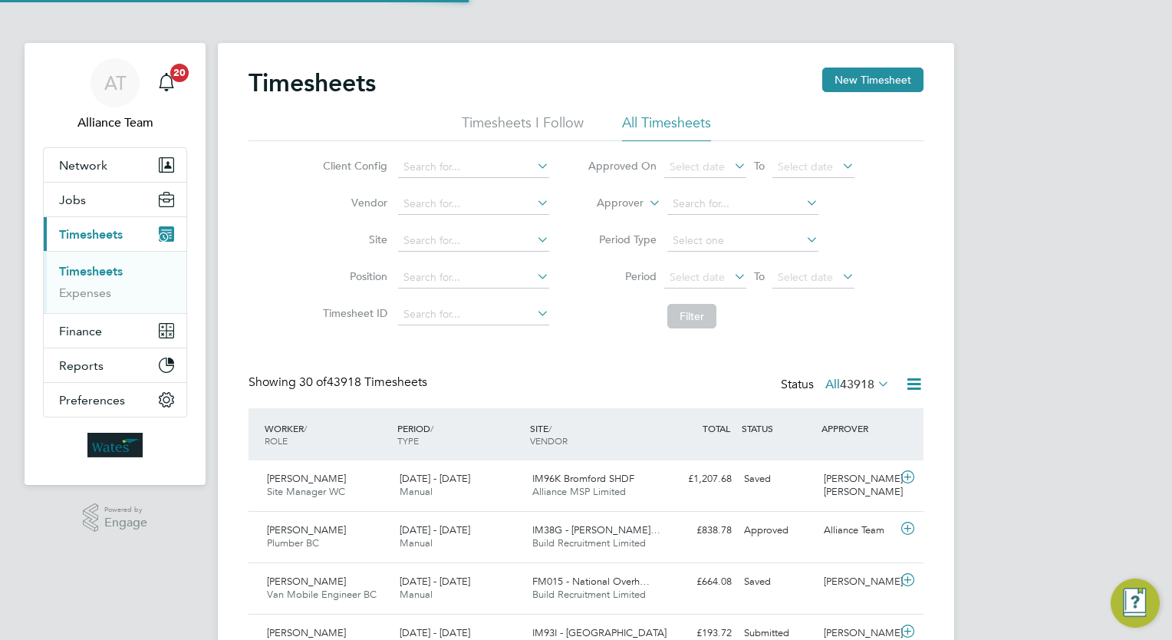
scroll to position [38, 133]
click at [297, 248] on div "Client Config Vendor Site Position Timesheet ID Approved On Select date To Sele…" at bounding box center [585, 238] width 675 height 195
click at [100, 202] on button "Jobs" at bounding box center [115, 200] width 143 height 34
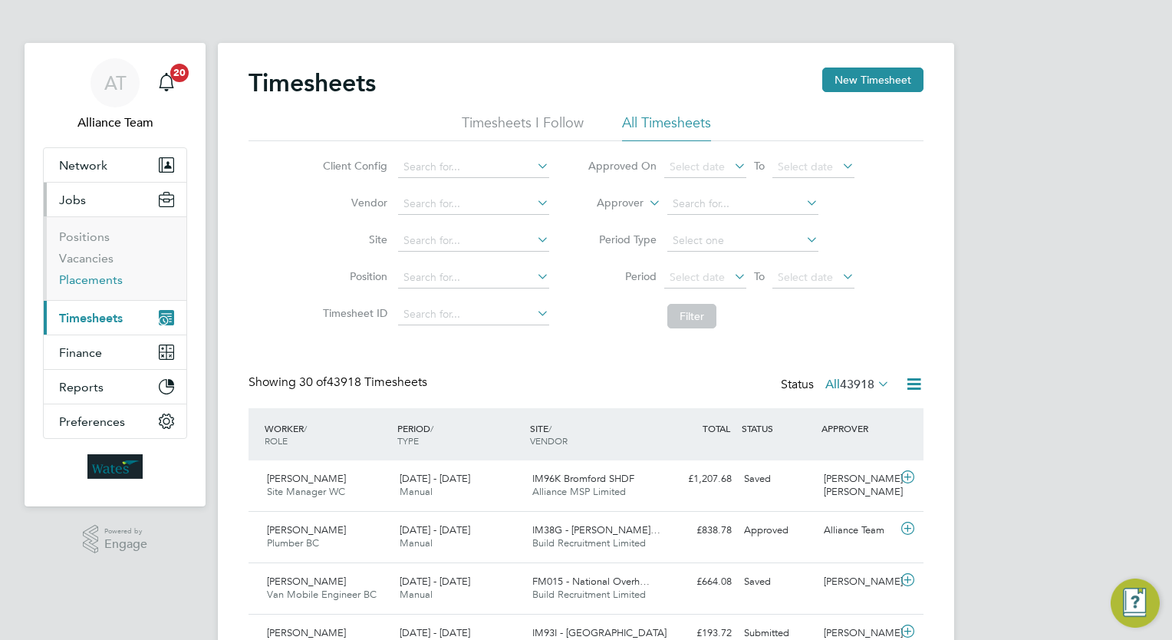
click at [101, 285] on link "Placements" at bounding box center [91, 279] width 64 height 15
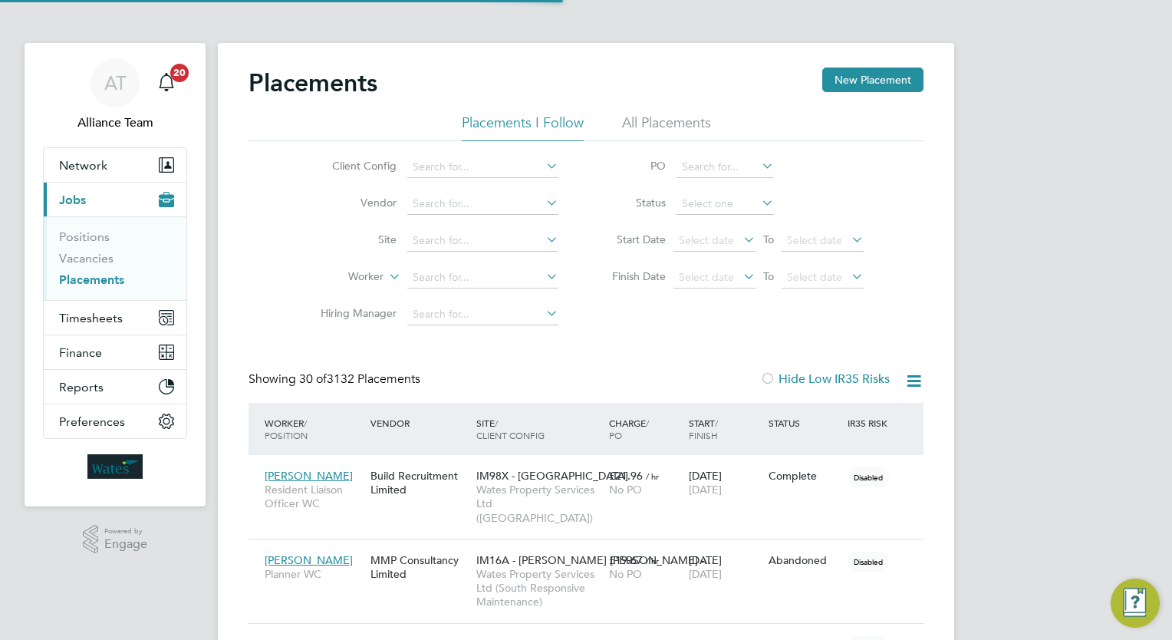
click at [252, 229] on div "Client Config Vendor Site Worker Hiring Manager PO Status Start Date Select dat…" at bounding box center [585, 237] width 675 height 192
click at [88, 311] on span "Timesheets" at bounding box center [91, 318] width 64 height 15
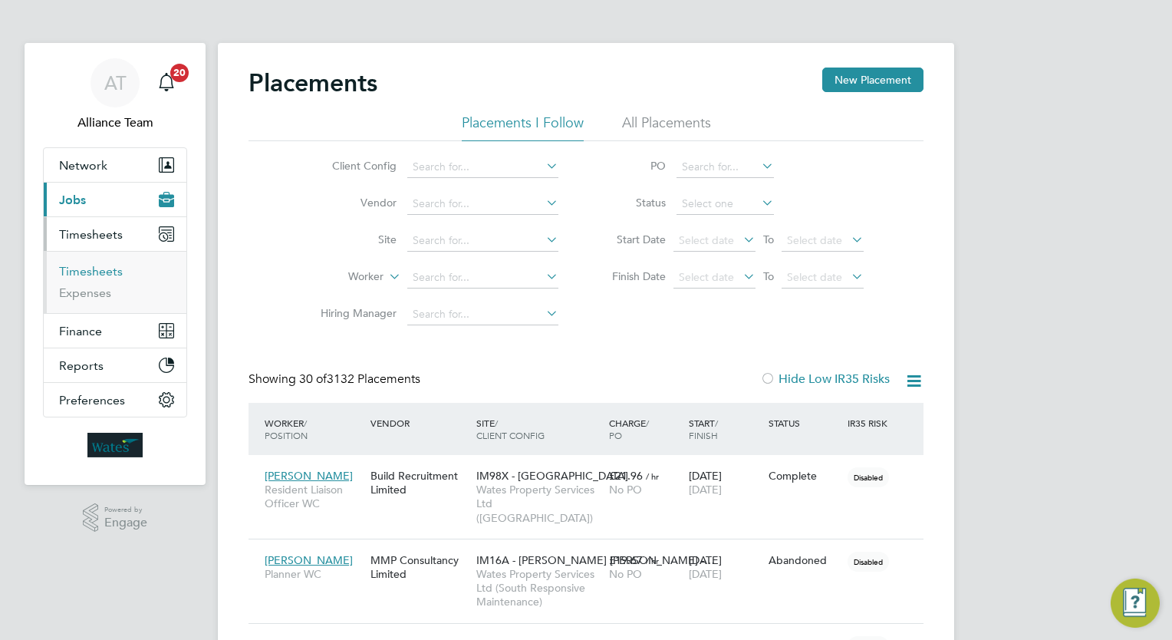
click at [107, 276] on link "Timesheets" at bounding box center [91, 271] width 64 height 15
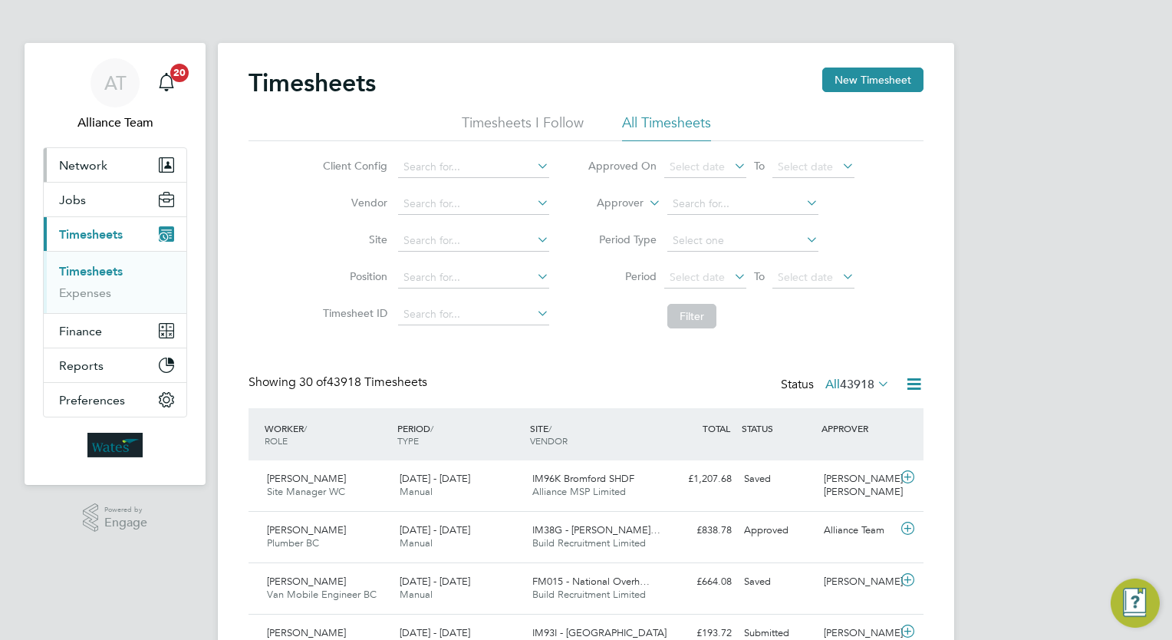
click at [90, 179] on button "Network" at bounding box center [115, 165] width 143 height 34
click at [267, 297] on div "Client Config Vendor Site Position Timesheet ID Approved On Select date To Sele…" at bounding box center [585, 238] width 675 height 195
click at [286, 281] on div "Client Config Vendor Site Position Timesheet ID Approved On Select date To Sele…" at bounding box center [585, 238] width 675 height 195
click at [89, 202] on button "Jobs" at bounding box center [115, 200] width 143 height 34
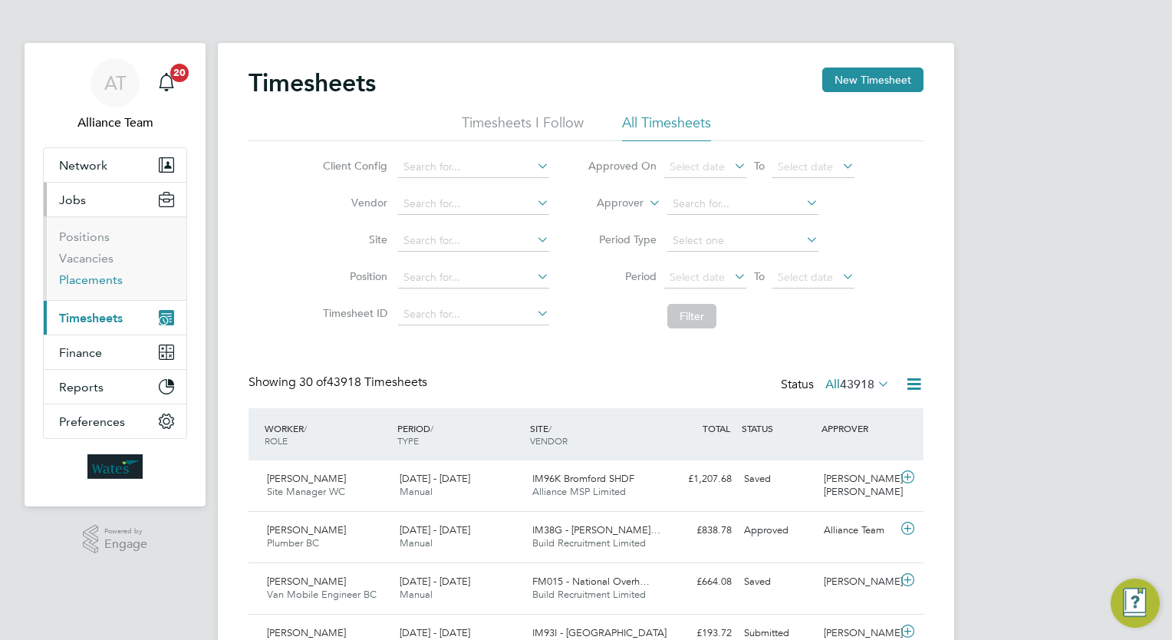
click at [112, 275] on link "Placements" at bounding box center [91, 279] width 64 height 15
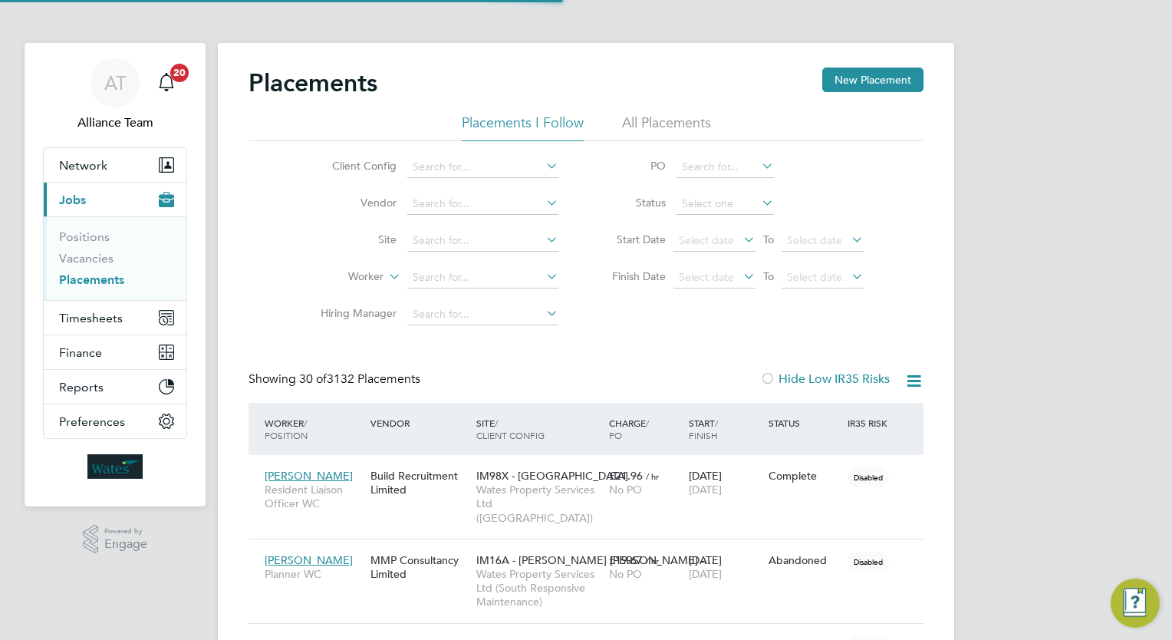
click at [258, 307] on div "Client Config Vendor Site Worker Hiring Manager PO Status Start Date Select dat…" at bounding box center [585, 237] width 675 height 192
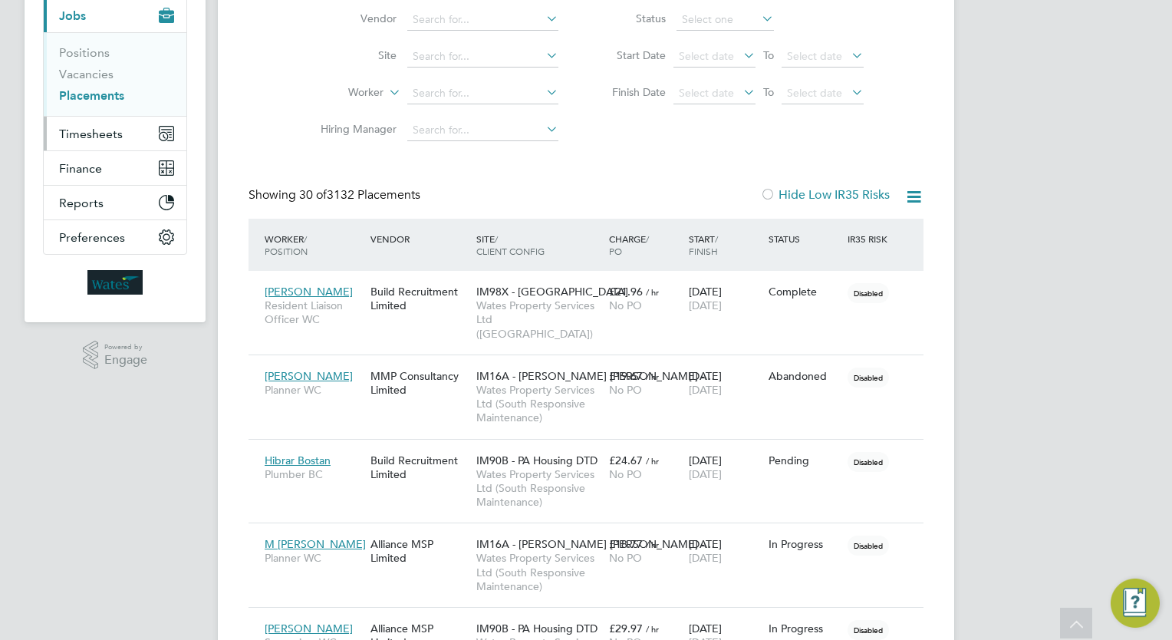
click at [76, 131] on span "Timesheets" at bounding box center [91, 134] width 64 height 15
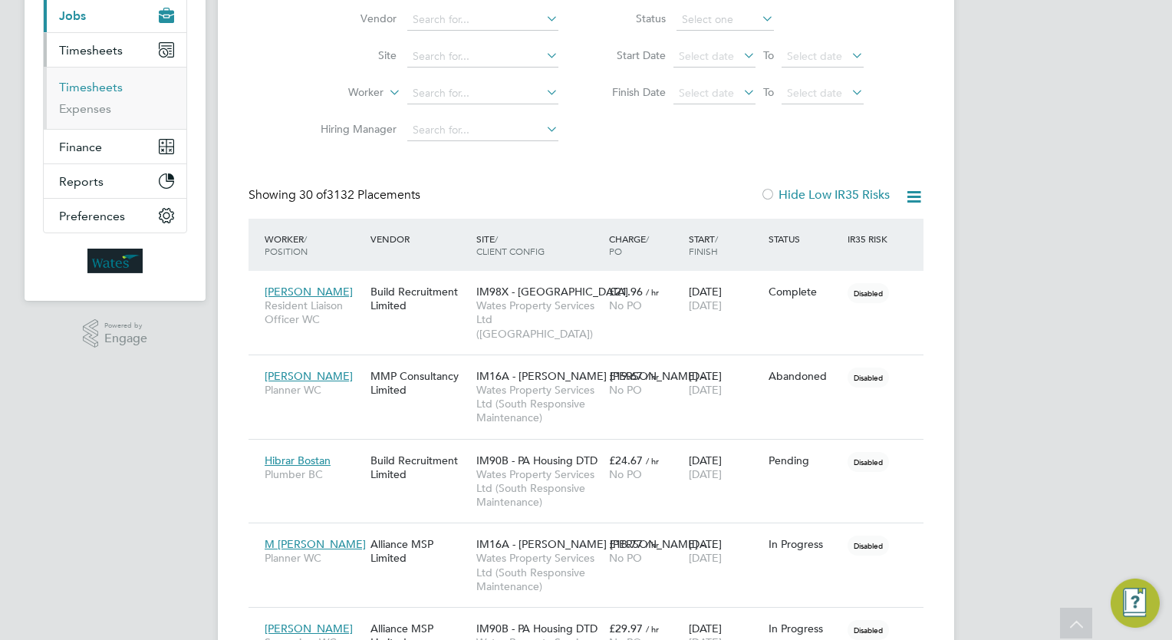
click at [89, 84] on link "Timesheets" at bounding box center [91, 87] width 64 height 15
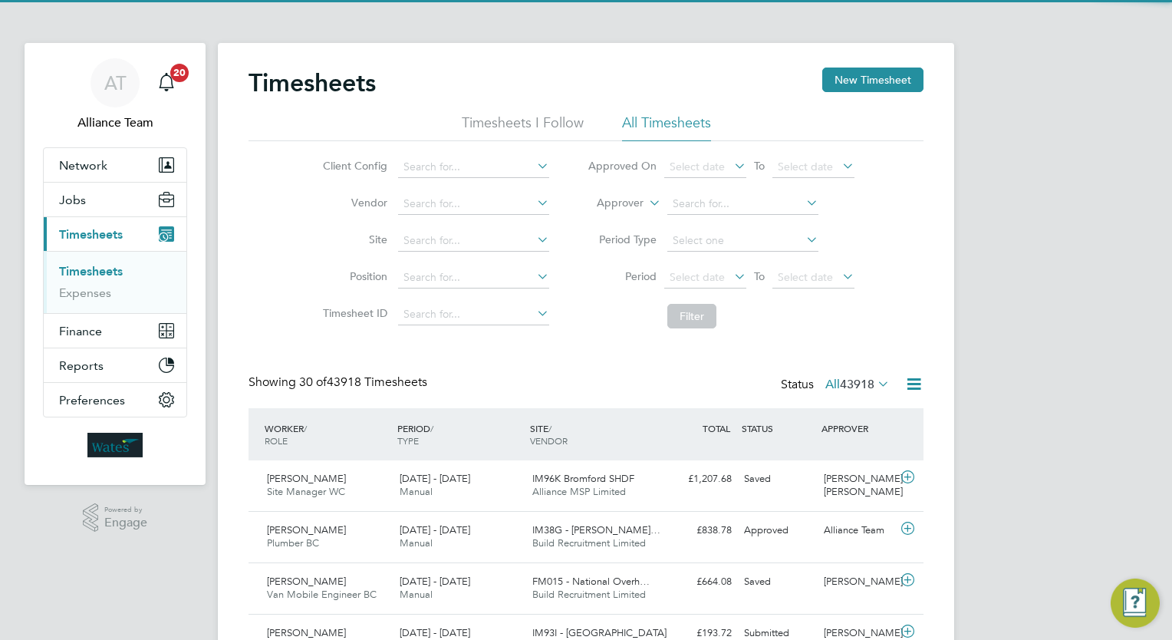
click at [619, 202] on label "Approver" at bounding box center [608, 203] width 69 height 15
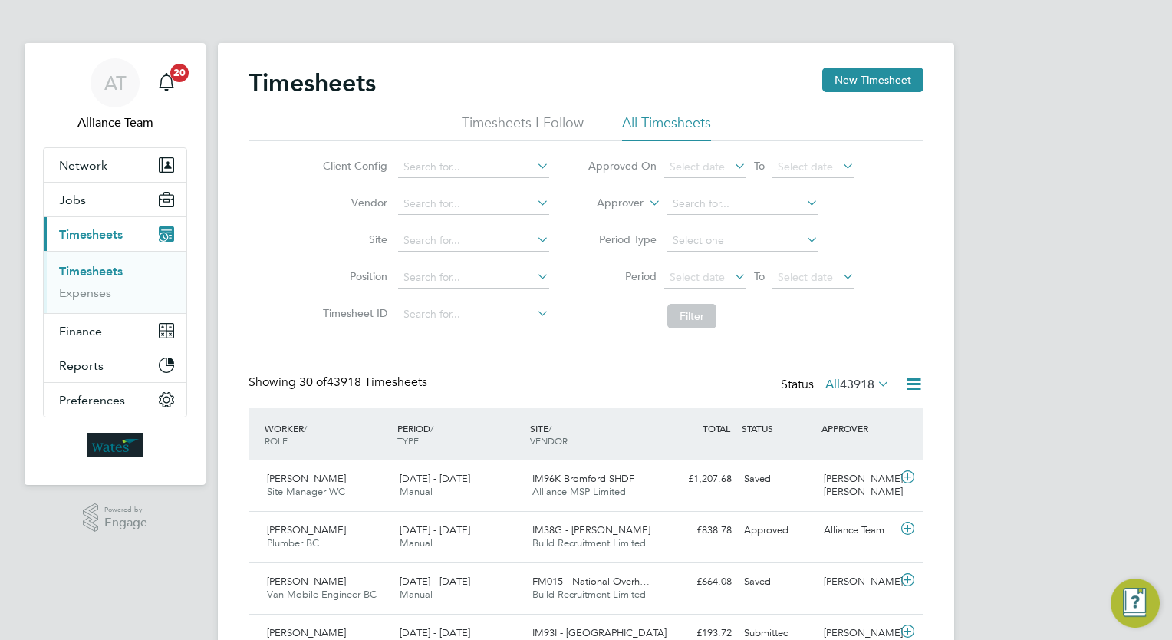
click at [619, 215] on li "Worker" at bounding box center [605, 221] width 75 height 20
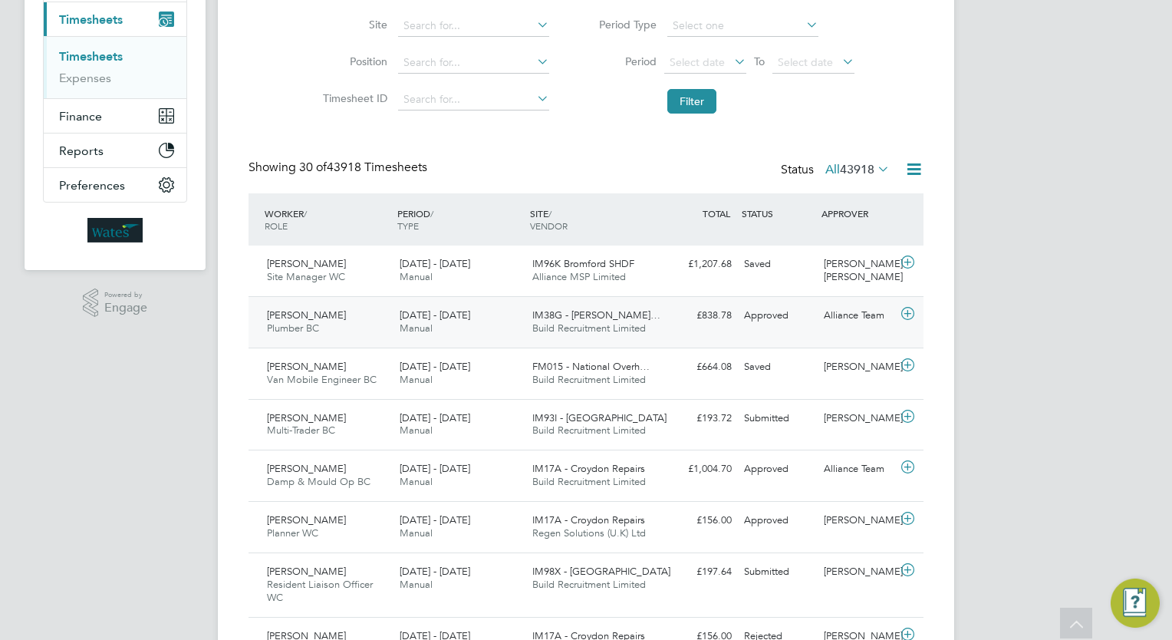
click at [765, 324] on div "Approved" at bounding box center [778, 315] width 80 height 25
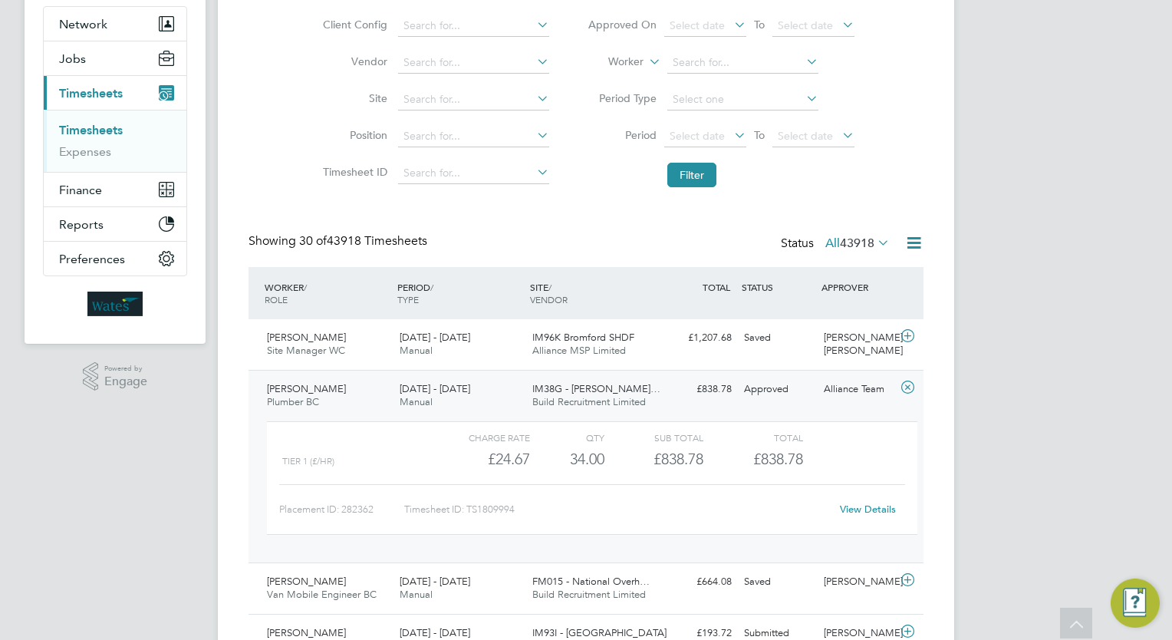
scroll to position [123, 0]
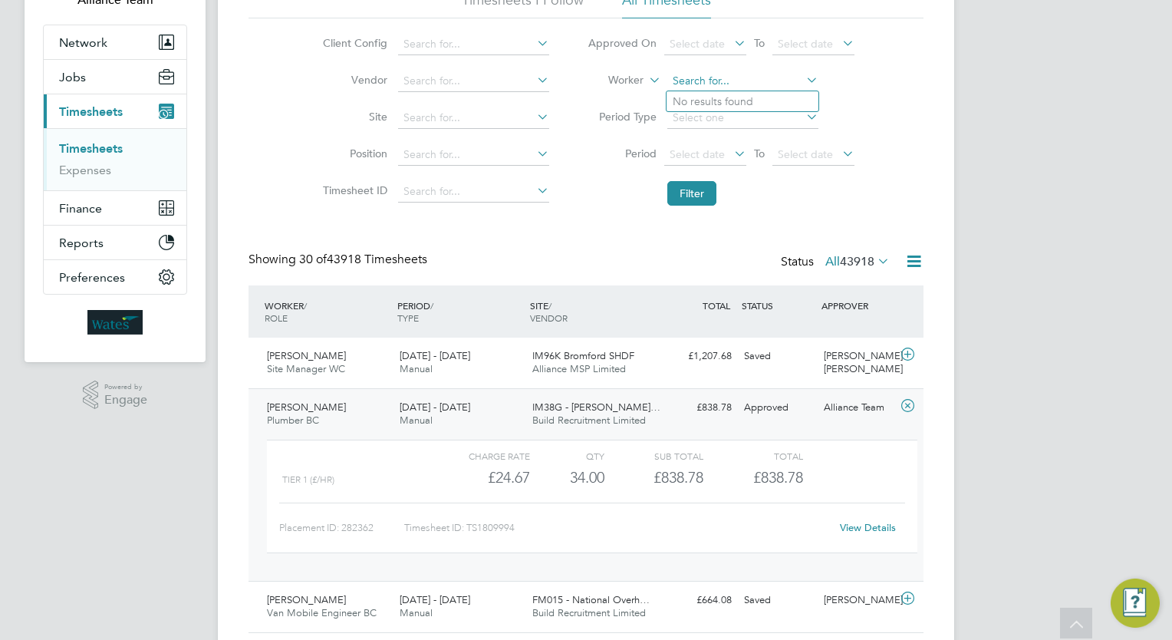
click at [699, 77] on input at bounding box center [742, 81] width 151 height 21
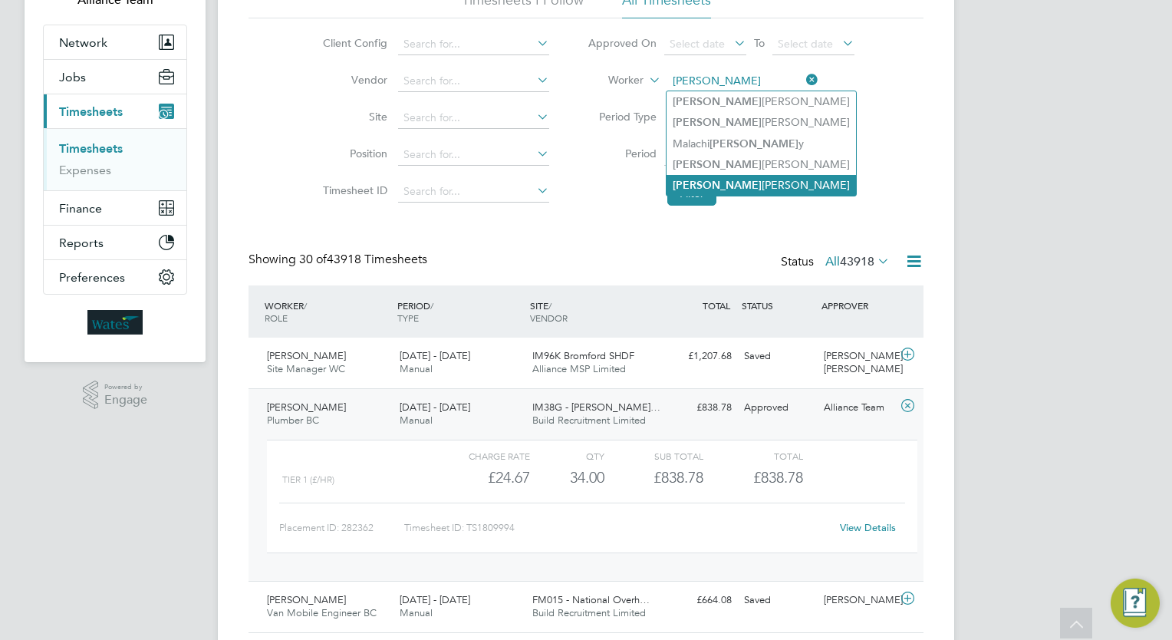
click at [750, 192] on li "Dale Cattell" at bounding box center [760, 185] width 189 height 21
type input "[PERSON_NAME]"
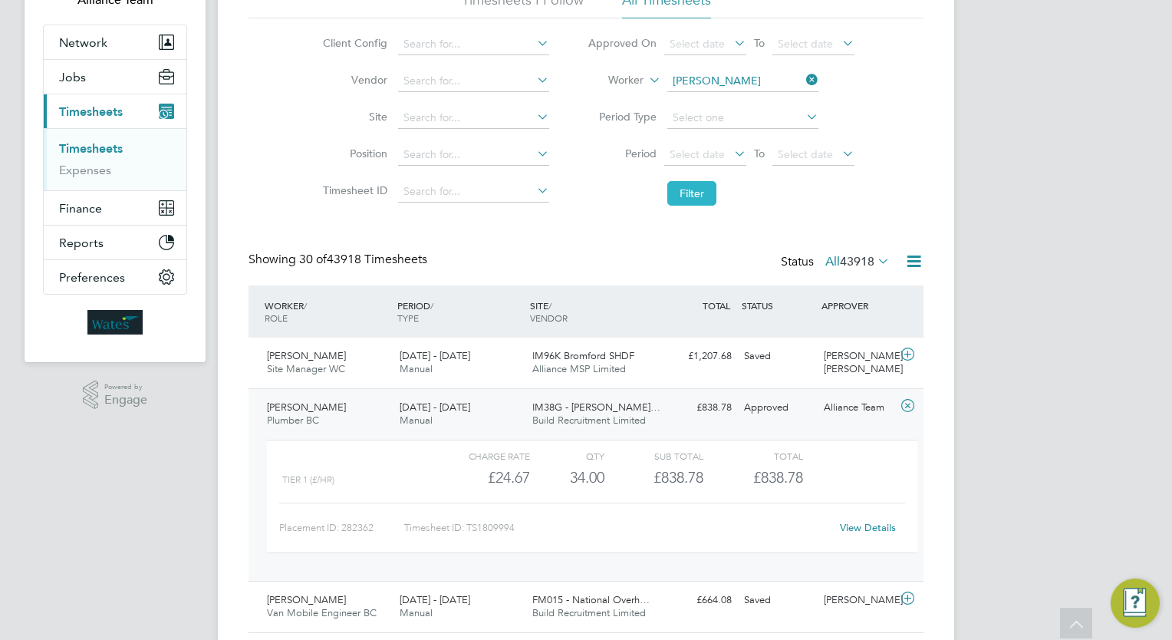
click at [705, 201] on button "Filter" at bounding box center [691, 193] width 49 height 25
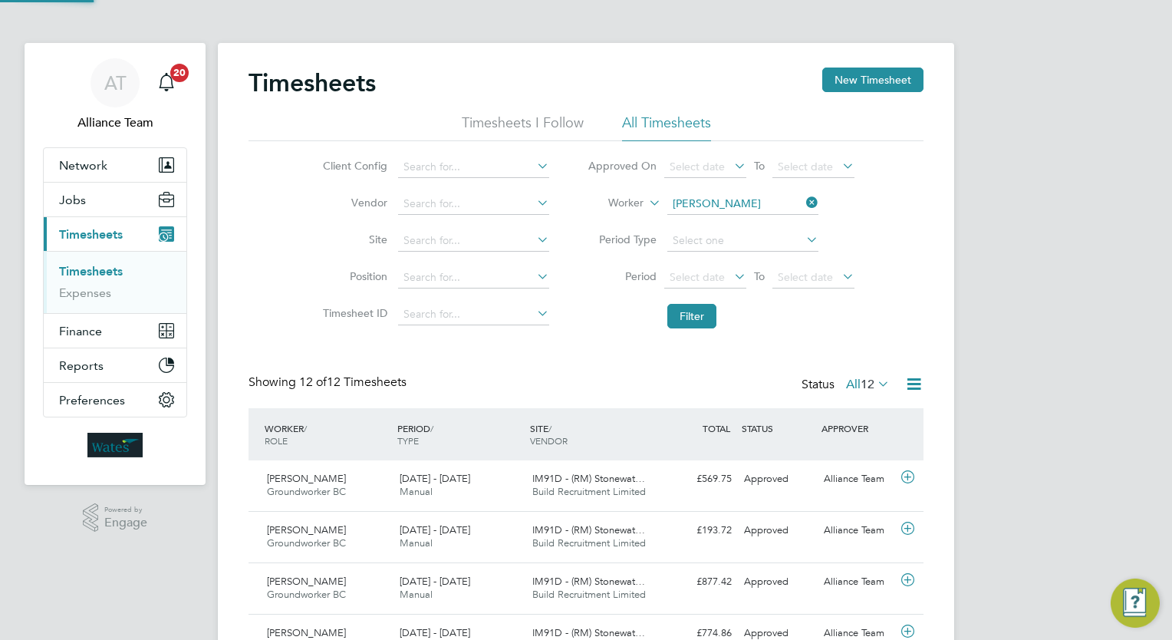
scroll to position [7, 8]
click at [78, 192] on span "Jobs" at bounding box center [72, 199] width 27 height 15
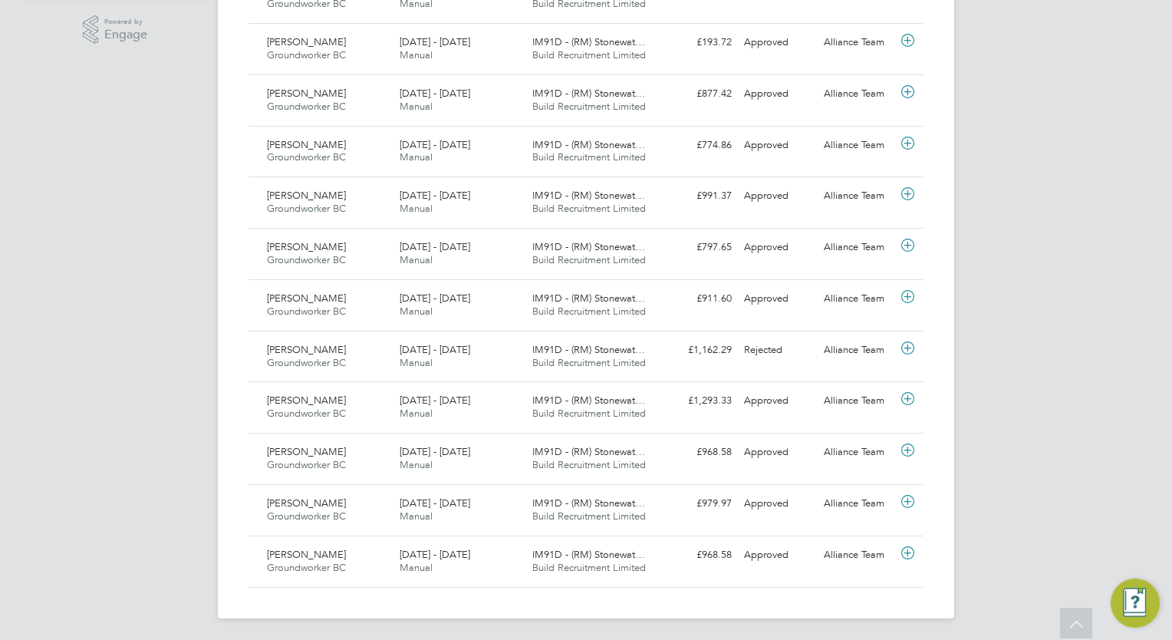
click at [77, 322] on div "AT Alliance Team Notifications 20 Applications: Network Team Members Businesses…" at bounding box center [586, 77] width 1172 height 1130
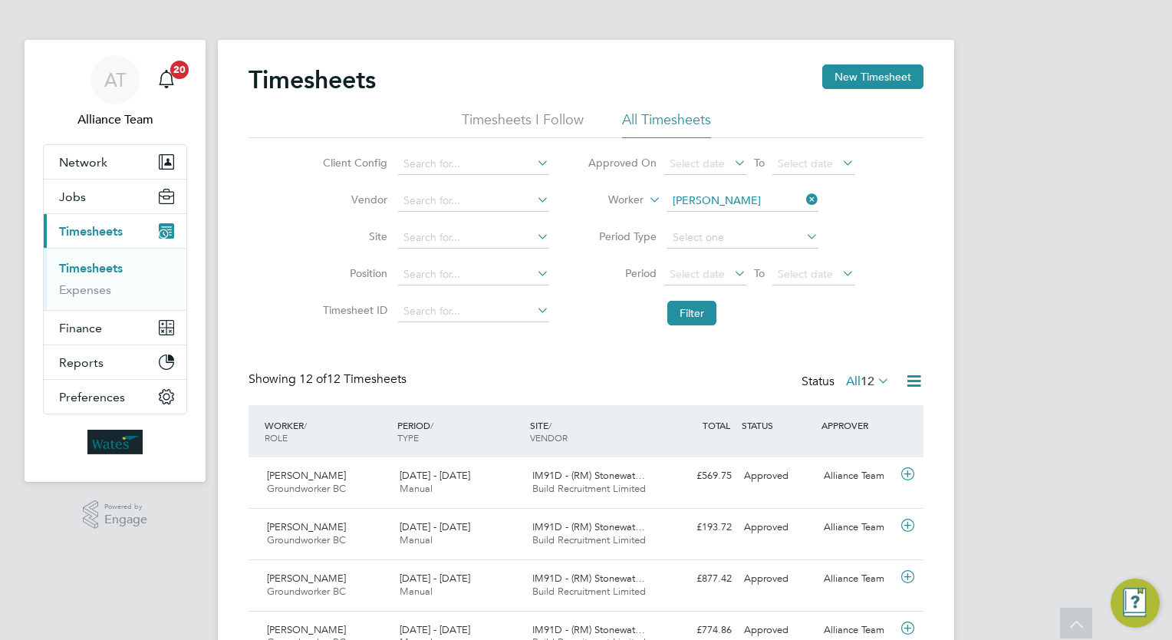
scroll to position [0, 0]
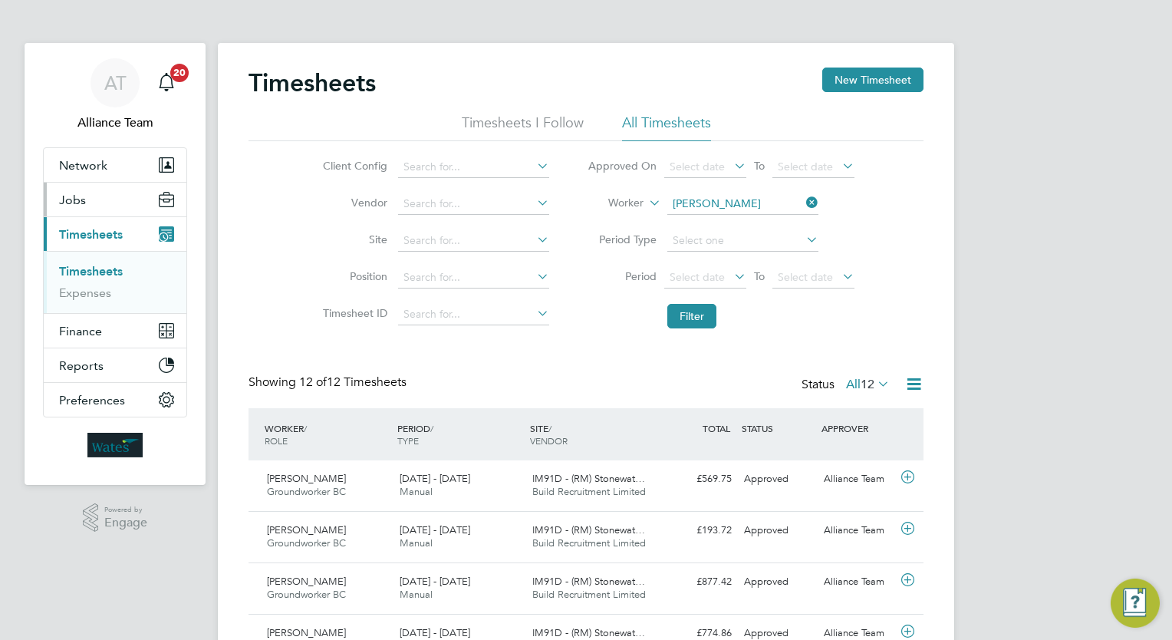
click at [86, 205] on button "Jobs" at bounding box center [115, 200] width 143 height 34
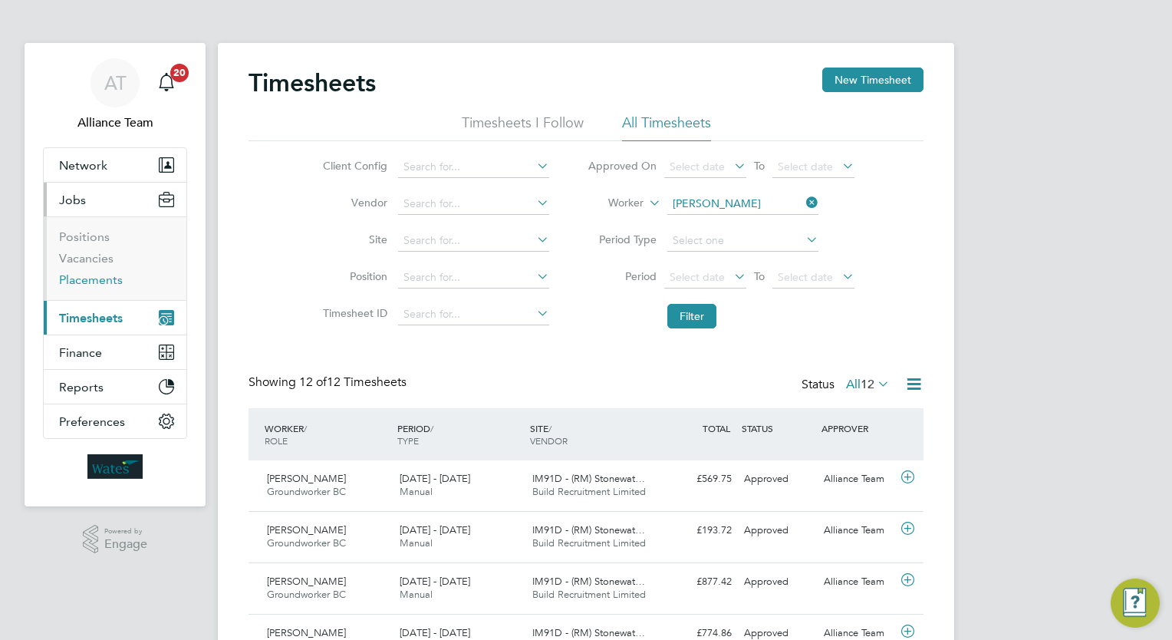
click at [105, 286] on link "Placements" at bounding box center [91, 279] width 64 height 15
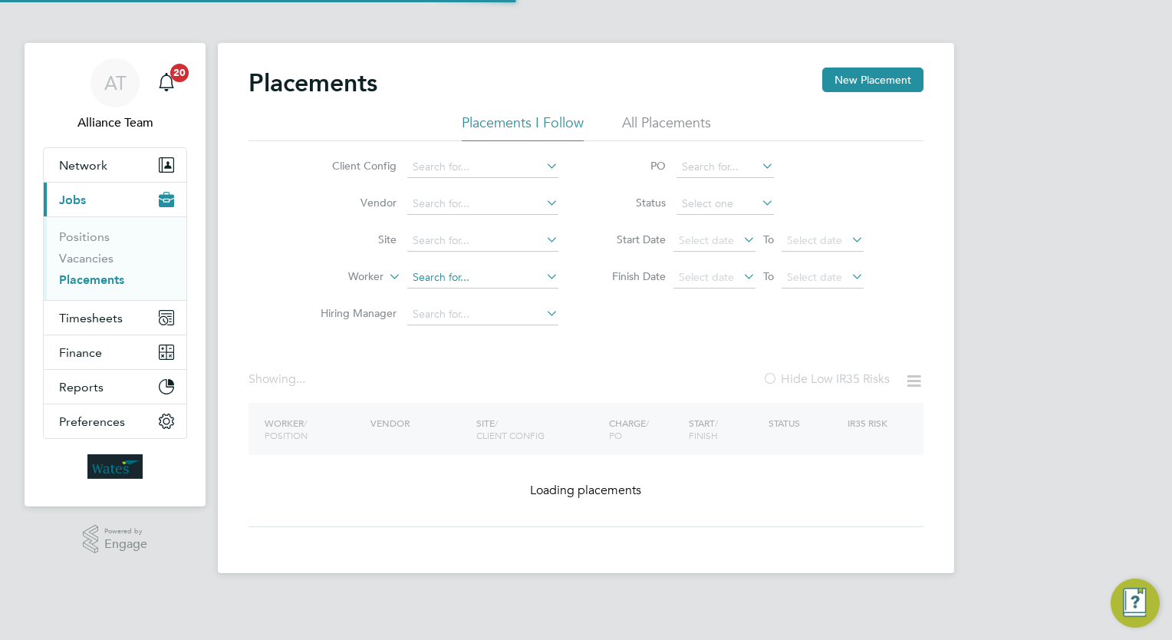
click at [482, 273] on input at bounding box center [482, 277] width 151 height 21
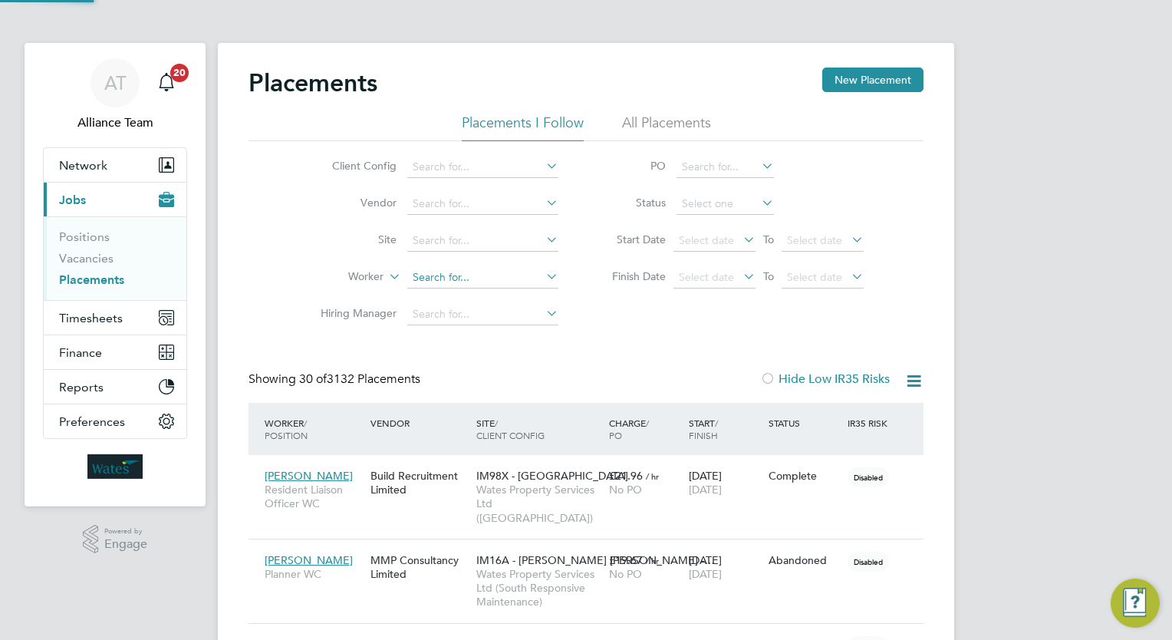
scroll to position [44, 107]
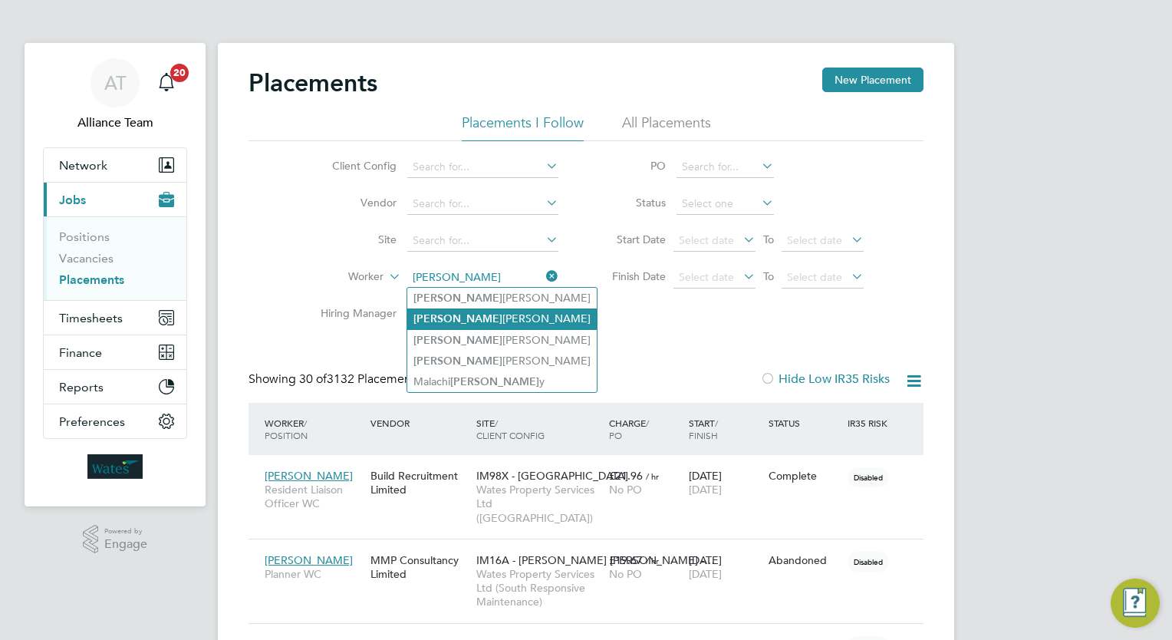
click at [498, 324] on li "Dale Cattell" at bounding box center [501, 318] width 189 height 21
type input "Dale Cattell"
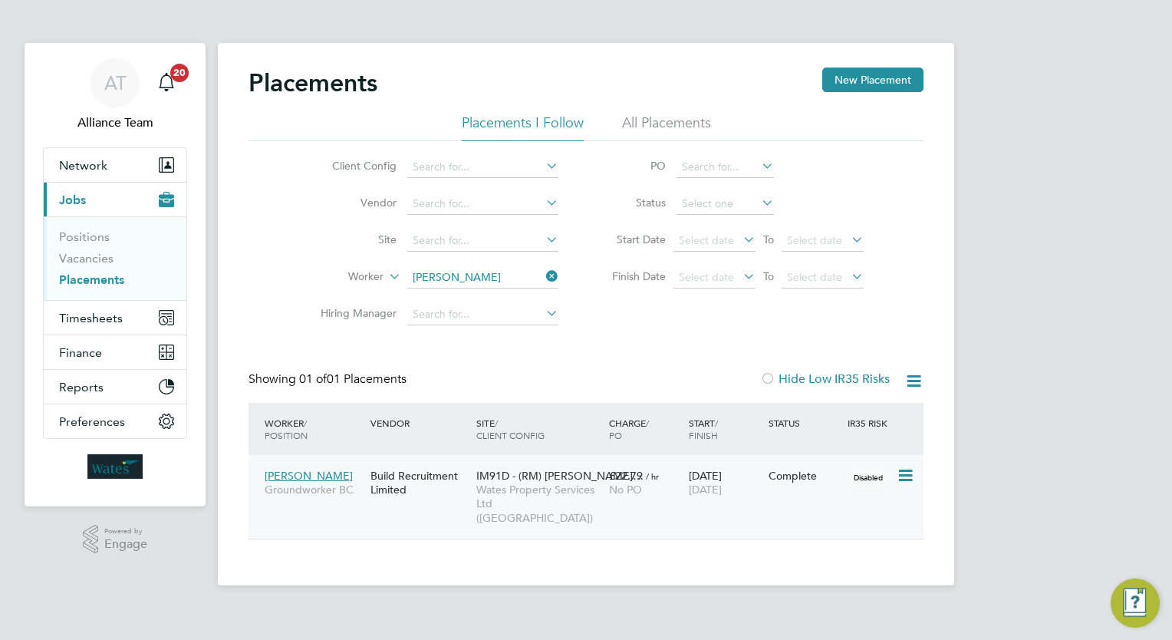
click at [587, 474] on span "IM91D - (RM) Stonewa…" at bounding box center [559, 476] width 167 height 14
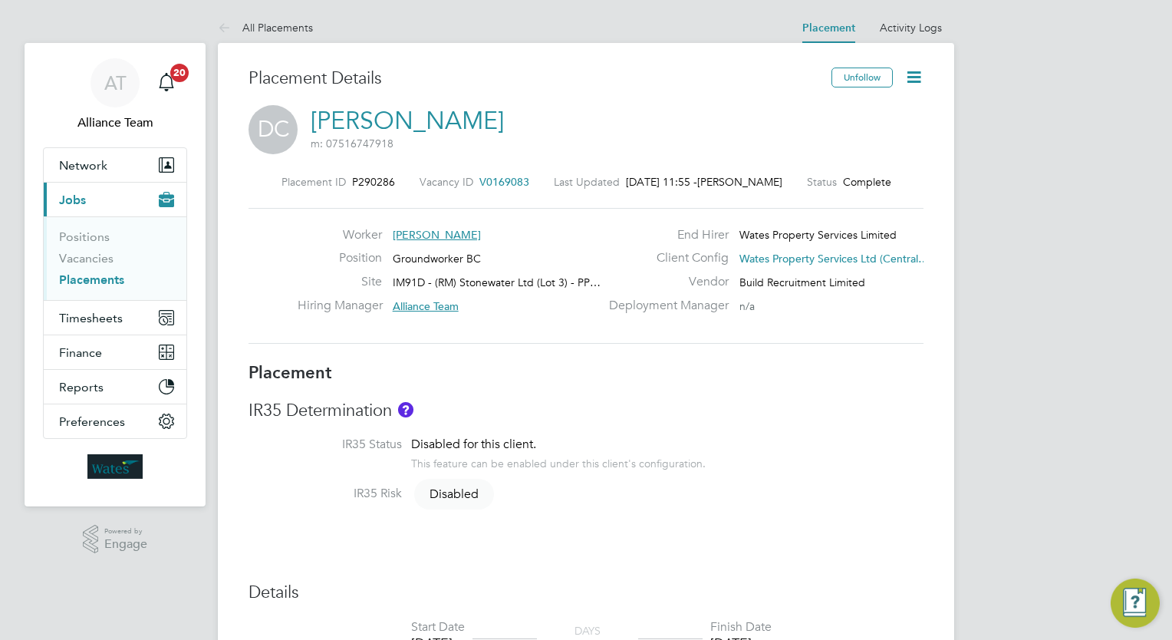
click at [490, 179] on span "V0169083" at bounding box center [504, 182] width 50 height 14
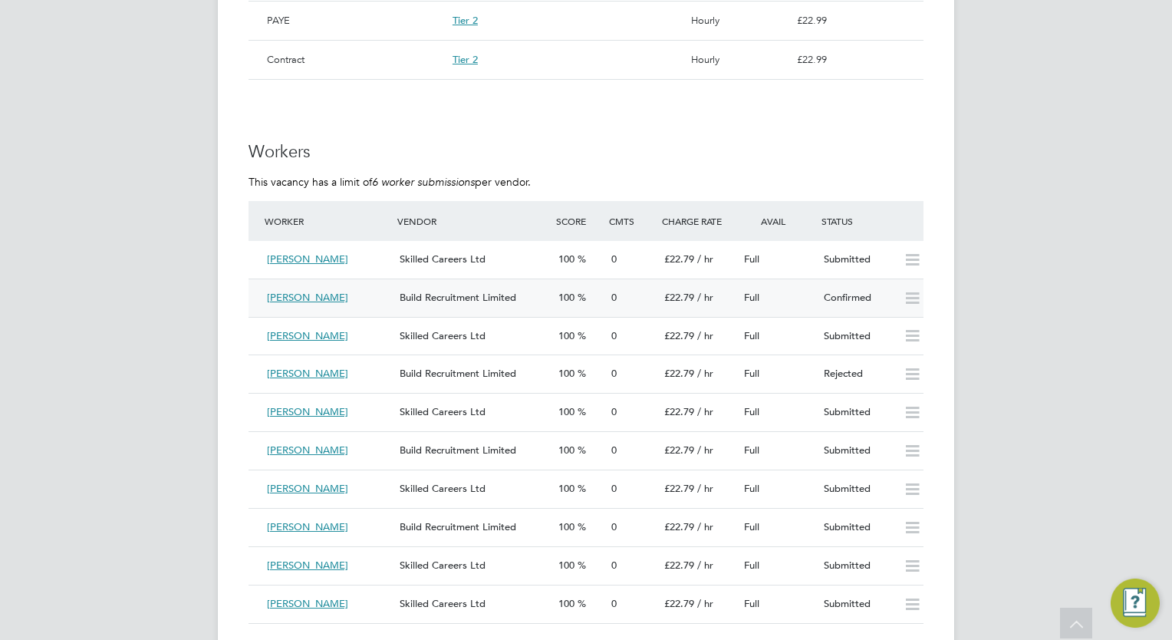
click at [811, 299] on div "Full" at bounding box center [778, 297] width 80 height 25
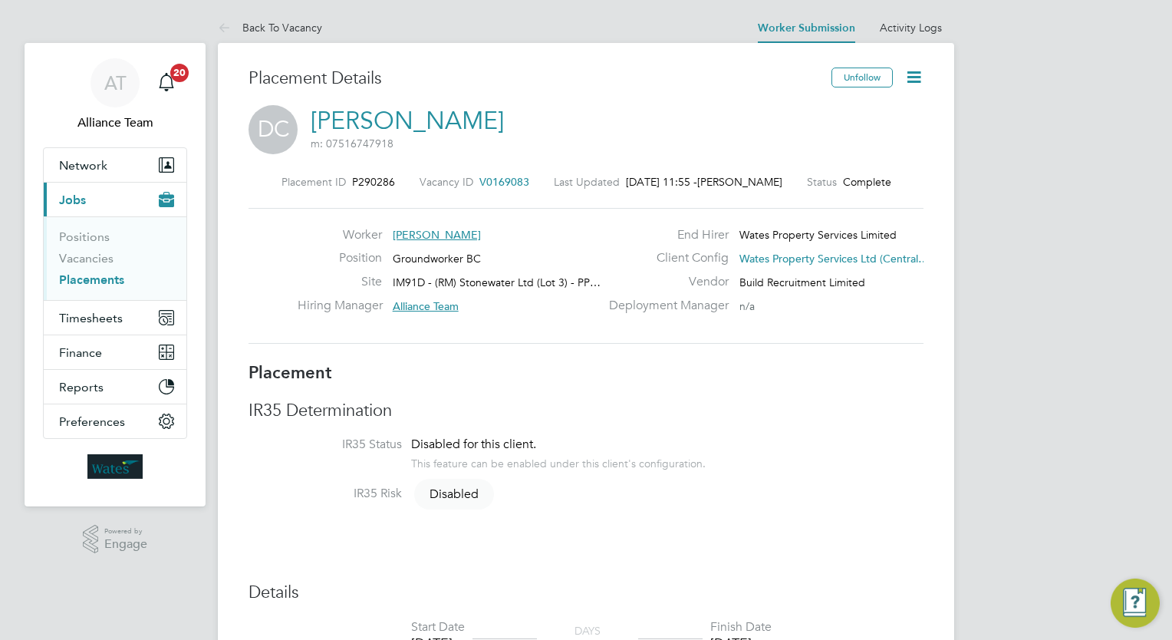
click at [904, 79] on icon at bounding box center [913, 76] width 19 height 19
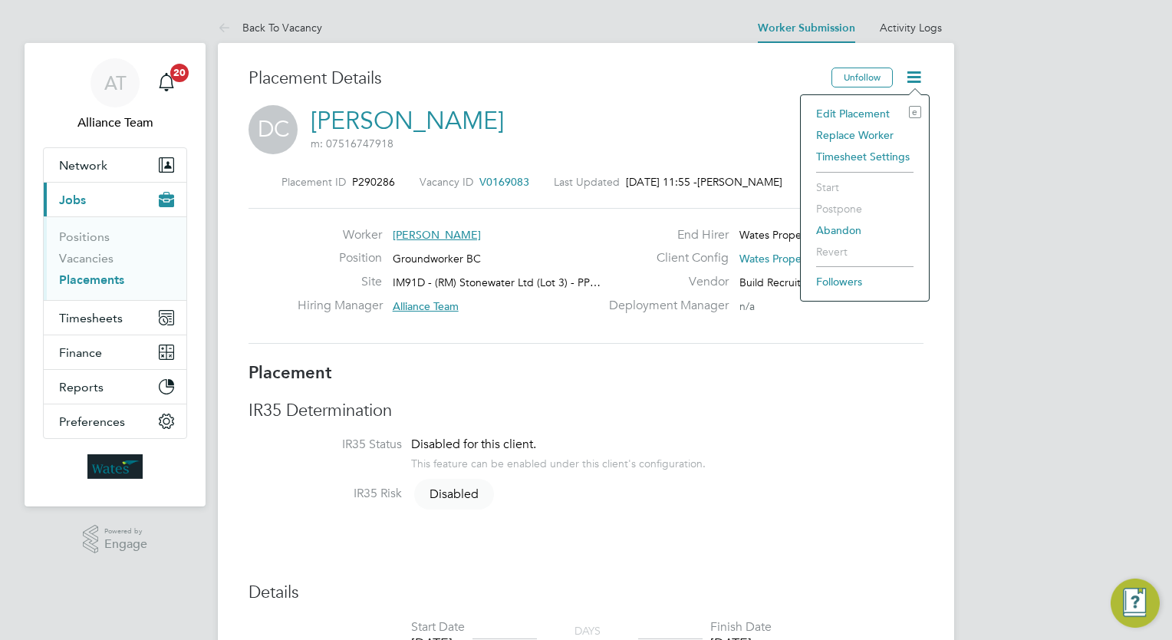
click at [651, 143] on div "DC [PERSON_NAME] m: 07516747918" at bounding box center [585, 131] width 675 height 52
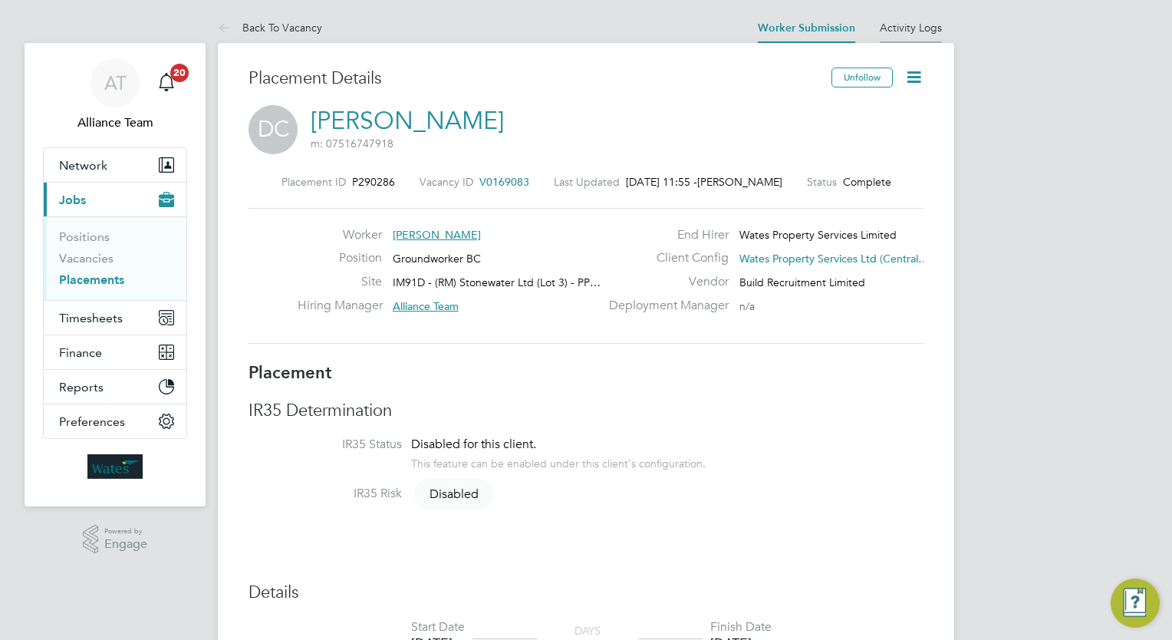
click at [924, 29] on link "Activity Logs" at bounding box center [911, 28] width 62 height 14
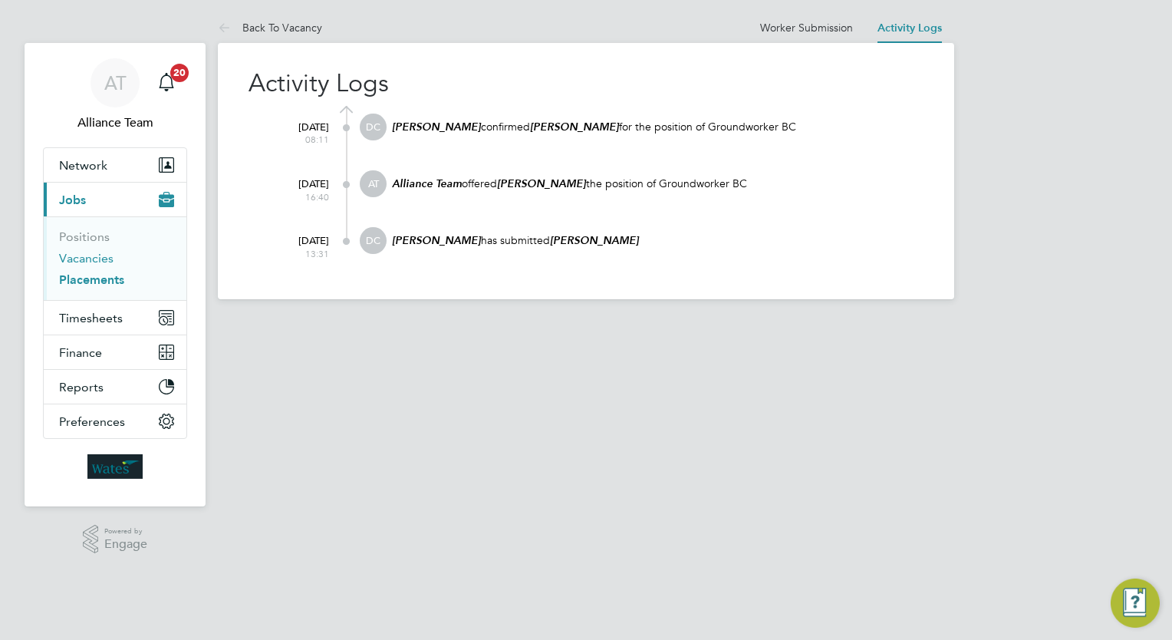
click at [98, 256] on link "Vacancies" at bounding box center [86, 258] width 54 height 15
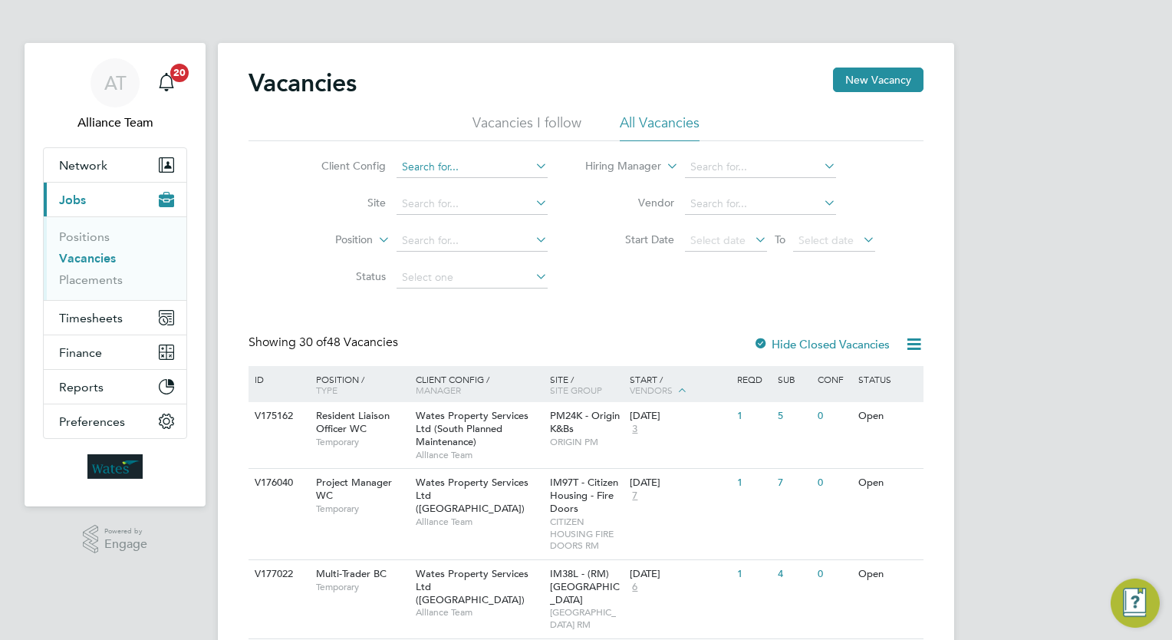
click at [475, 161] on input at bounding box center [471, 166] width 151 height 21
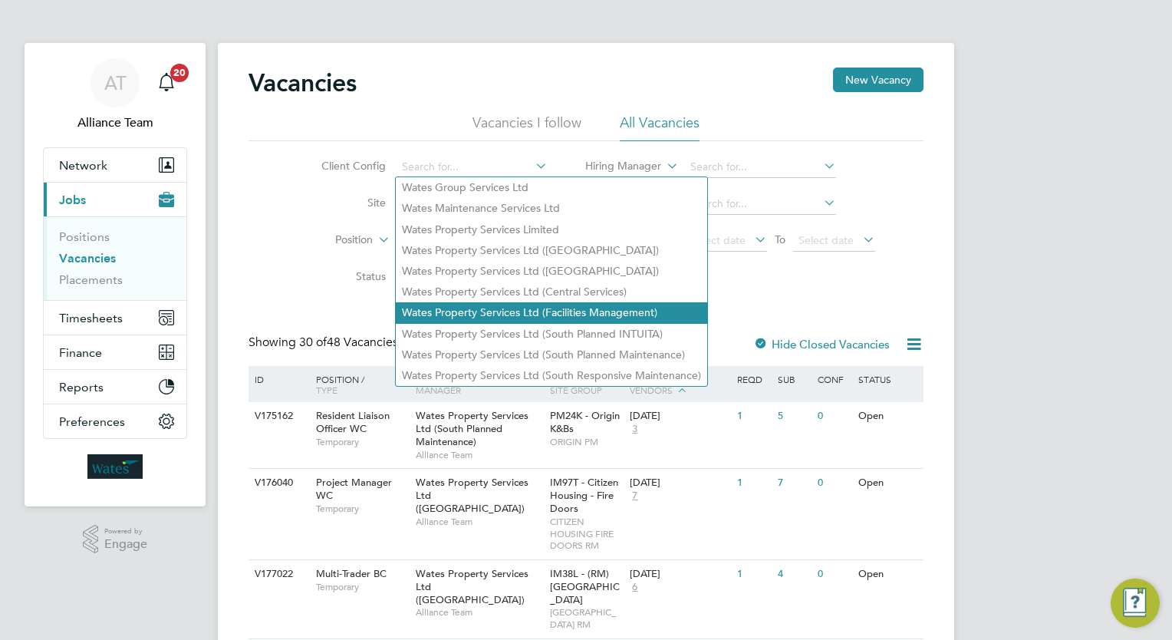
click at [608, 311] on li "Wates Property Services Ltd (Facilities Management)" at bounding box center [551, 312] width 311 height 21
type input "Wates Property Services Ltd (Facilities Management)"
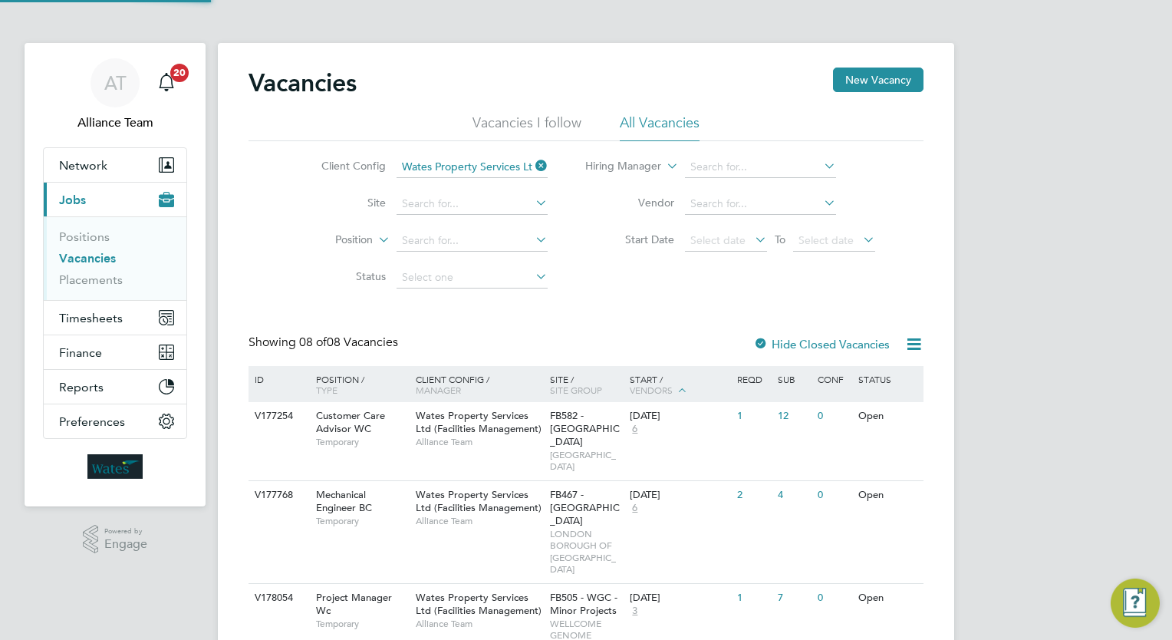
click at [608, 311] on div "Vacancies New Vacancy Vacancies I follow All Vacancies Client Config Wates Prop…" at bounding box center [585, 523] width 675 height 913
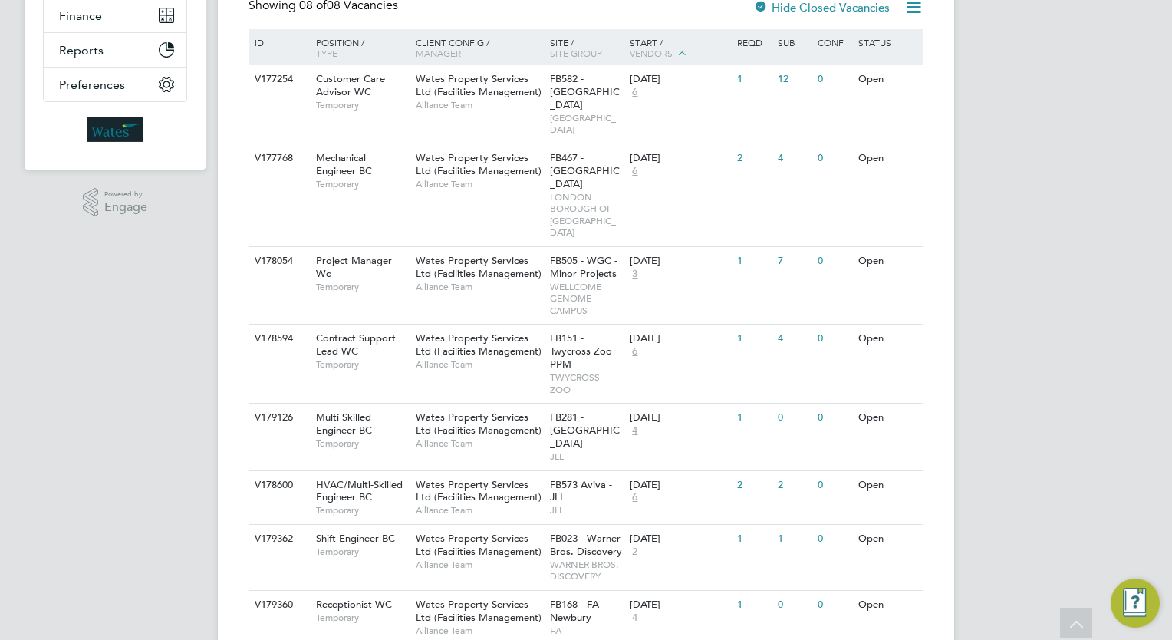
scroll to position [344, 0]
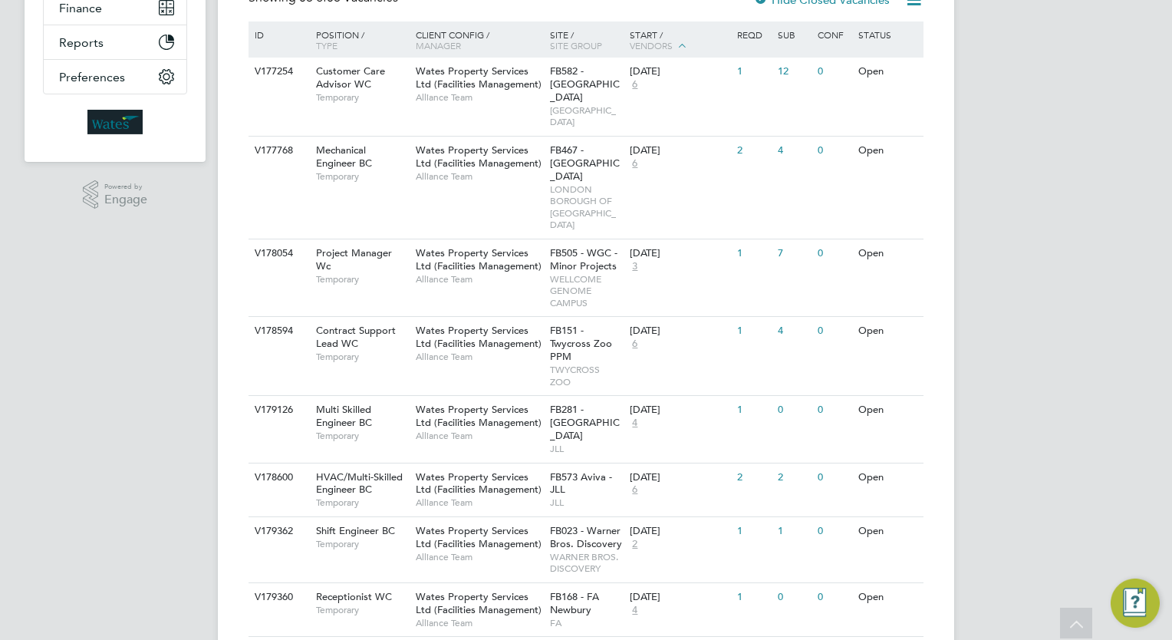
click at [608, 317] on div "FB151 - Twycross Zoo PPM TWYCROSS ZOO" at bounding box center [586, 356] width 81 height 78
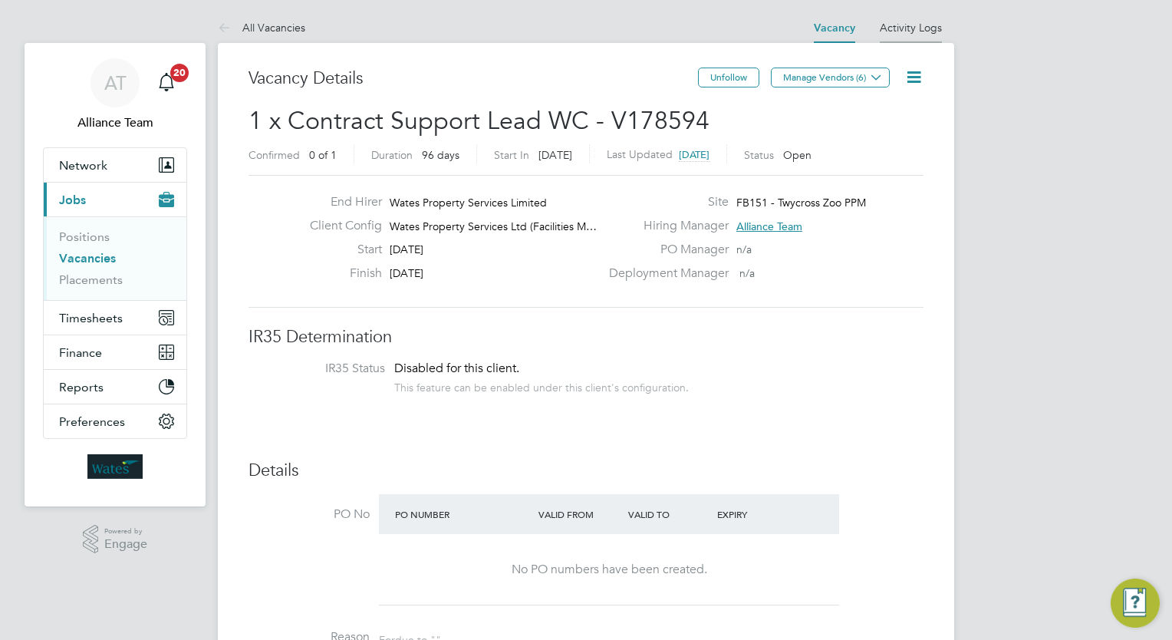
click at [918, 26] on link "Activity Logs" at bounding box center [911, 28] width 62 height 14
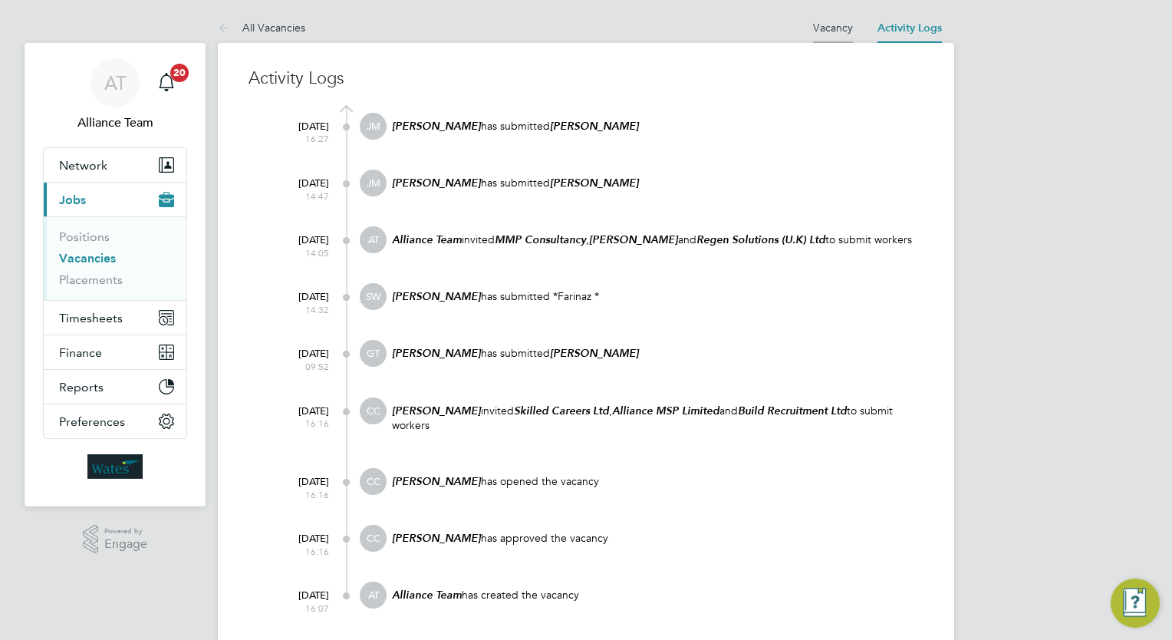
click at [837, 28] on link "Vacancy" at bounding box center [833, 28] width 40 height 14
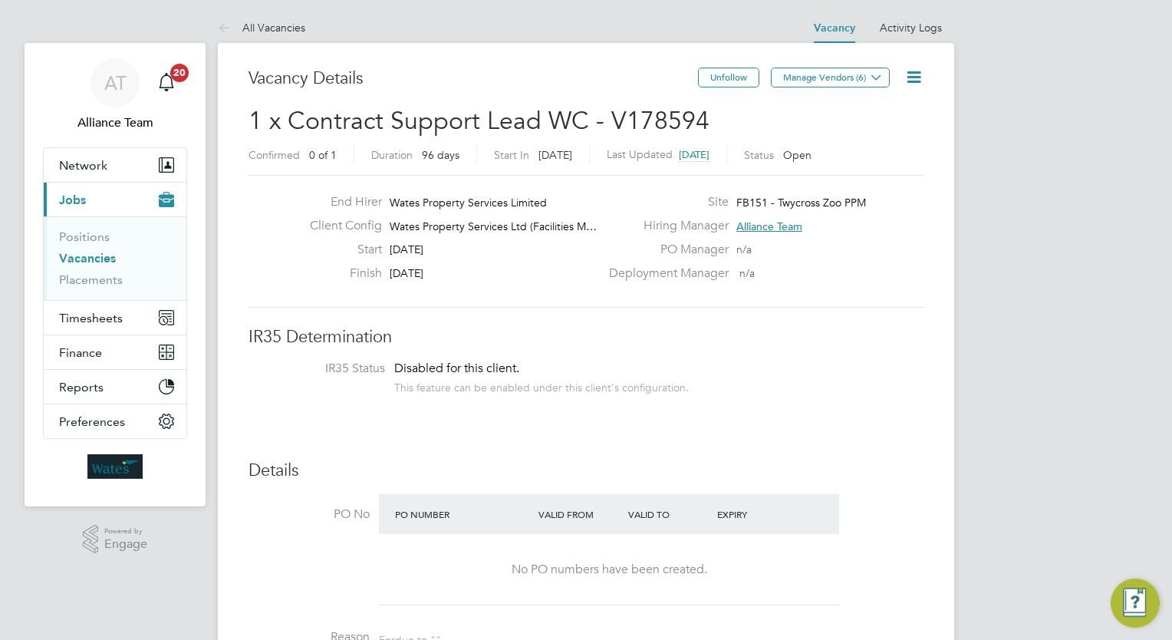
click at [101, 259] on link "Vacancies" at bounding box center [87, 258] width 57 height 15
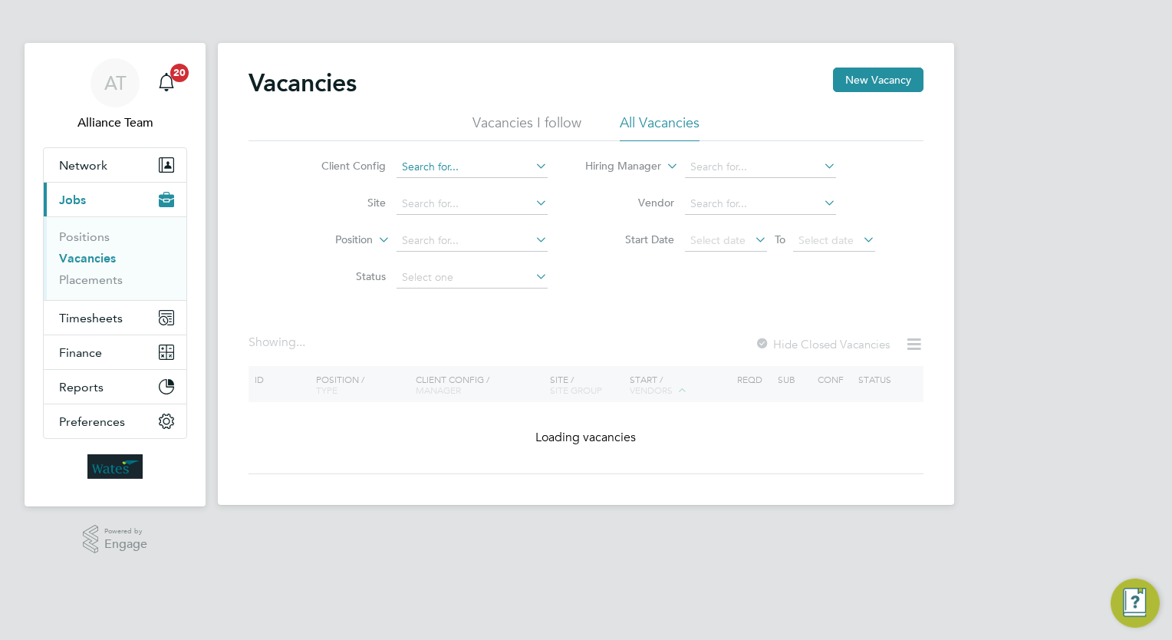
click at [445, 172] on input at bounding box center [471, 166] width 151 height 21
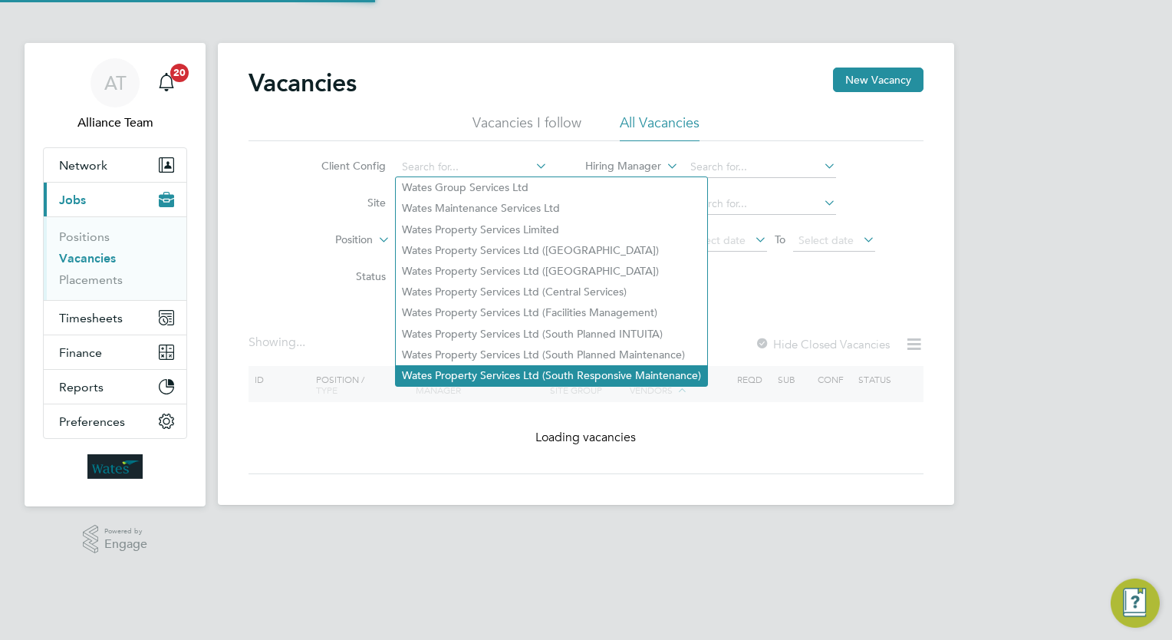
click at [595, 367] on li "Wates Property Services Ltd (South Responsive Maintenance)" at bounding box center [551, 375] width 311 height 21
type input "Wates Property Services Ltd (South Responsive Maintenance)"
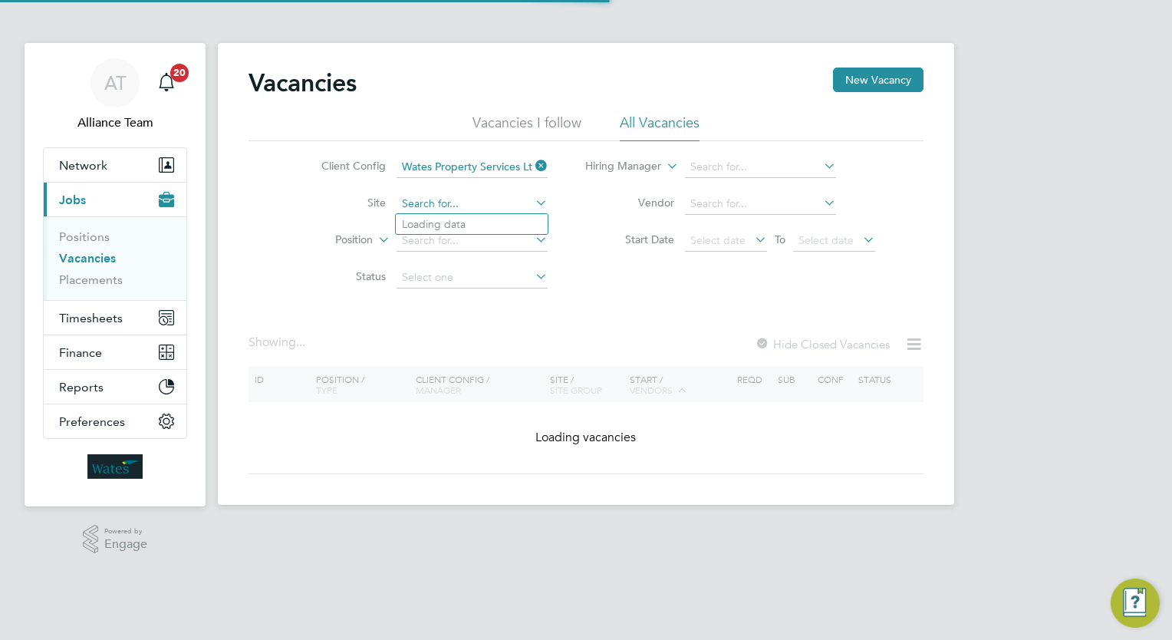
click at [444, 194] on input at bounding box center [471, 203] width 151 height 21
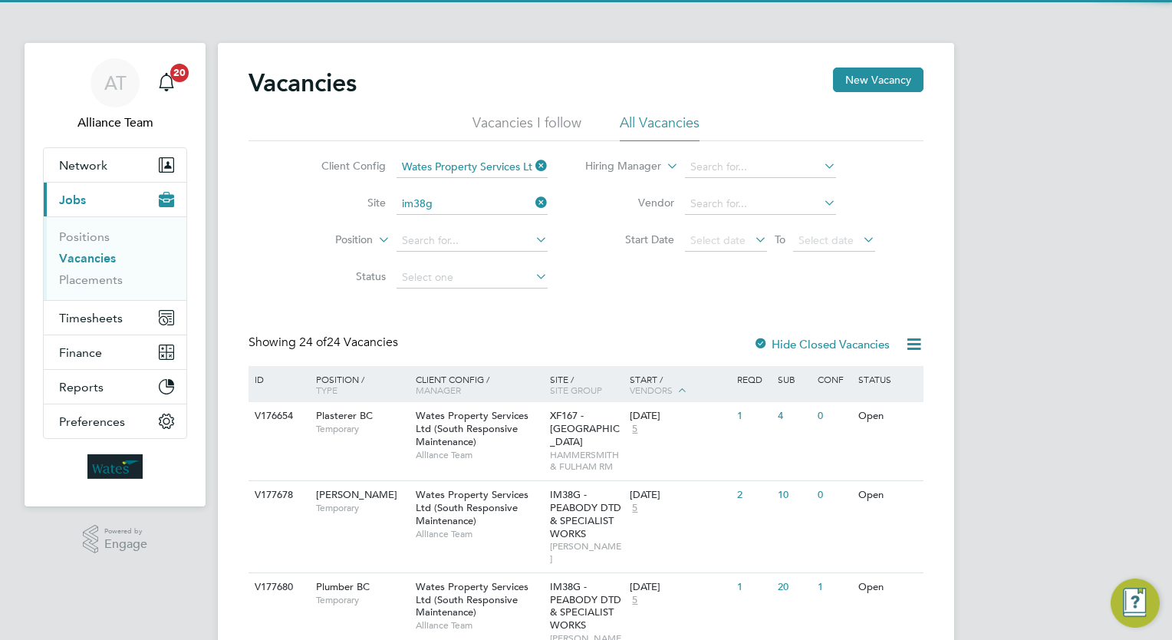
click at [474, 232] on li "IM38G - PEABODY DTD & SPECIALIST WORKS" at bounding box center [517, 224] width 242 height 21
type input "IM38G - PEABODY DTD & SPECIALIST WORKS"
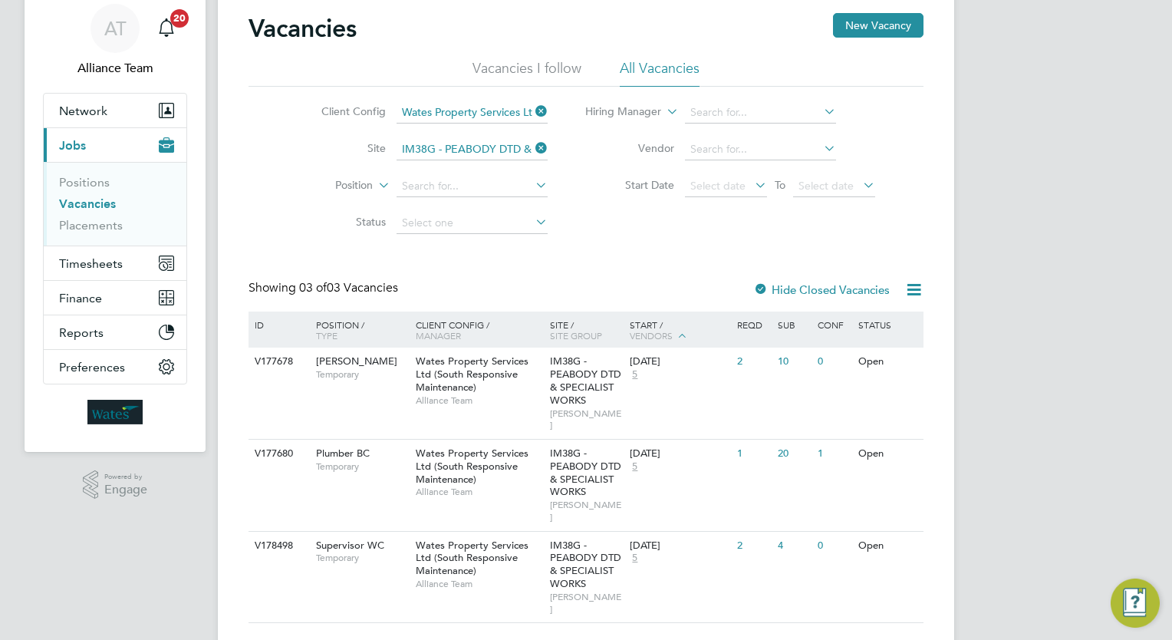
scroll to position [56, 0]
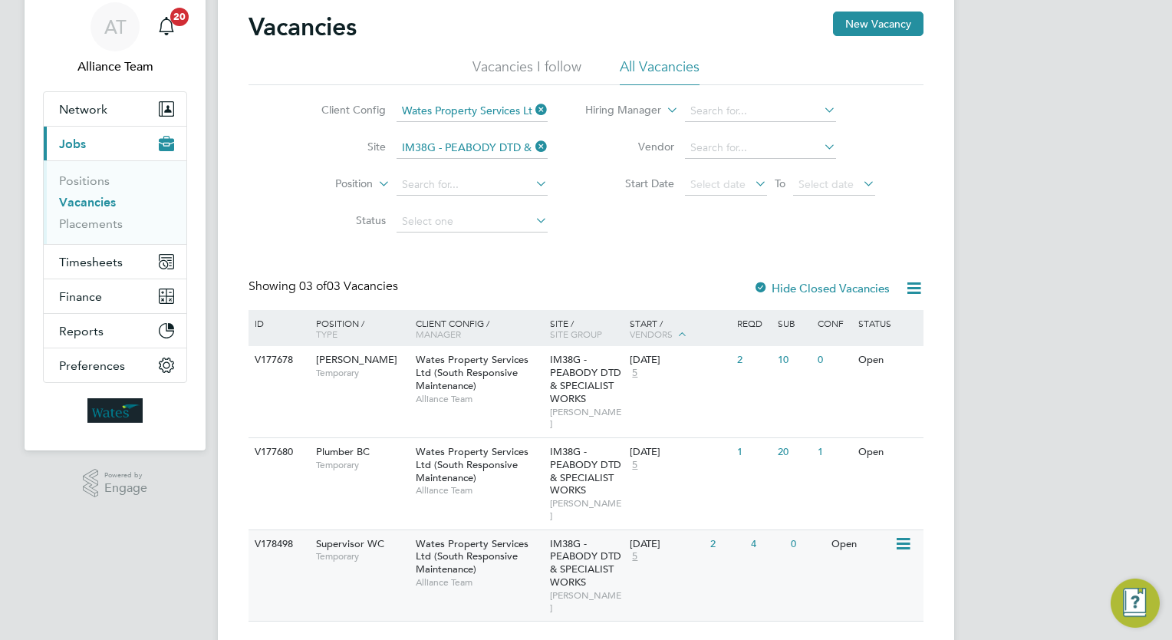
click at [711, 549] on div "V178498 Supervisor WC Temporary Wates Property Services Ltd (South Responsive M…" at bounding box center [585, 575] width 675 height 92
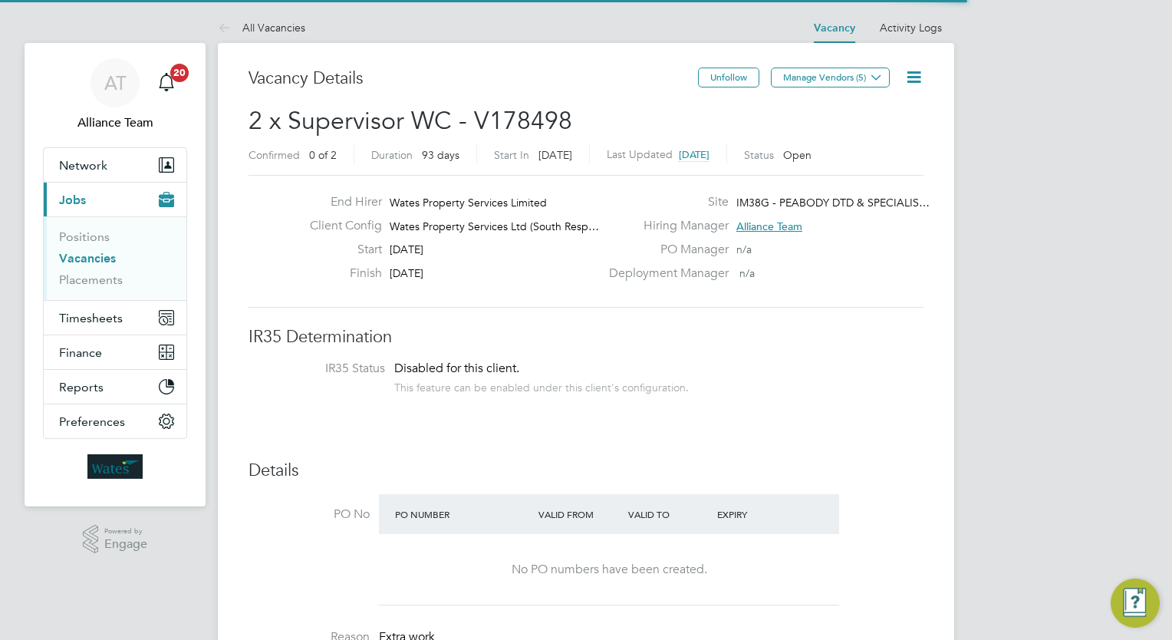
click at [905, 72] on icon at bounding box center [913, 76] width 19 height 19
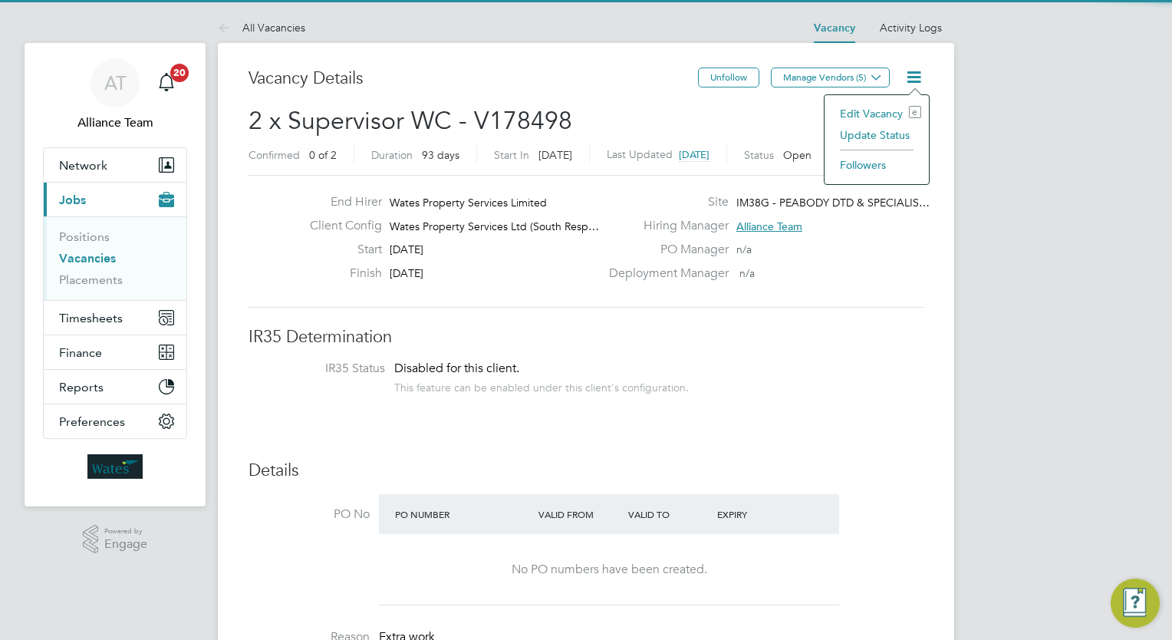
click at [873, 160] on li "Followers" at bounding box center [876, 164] width 89 height 21
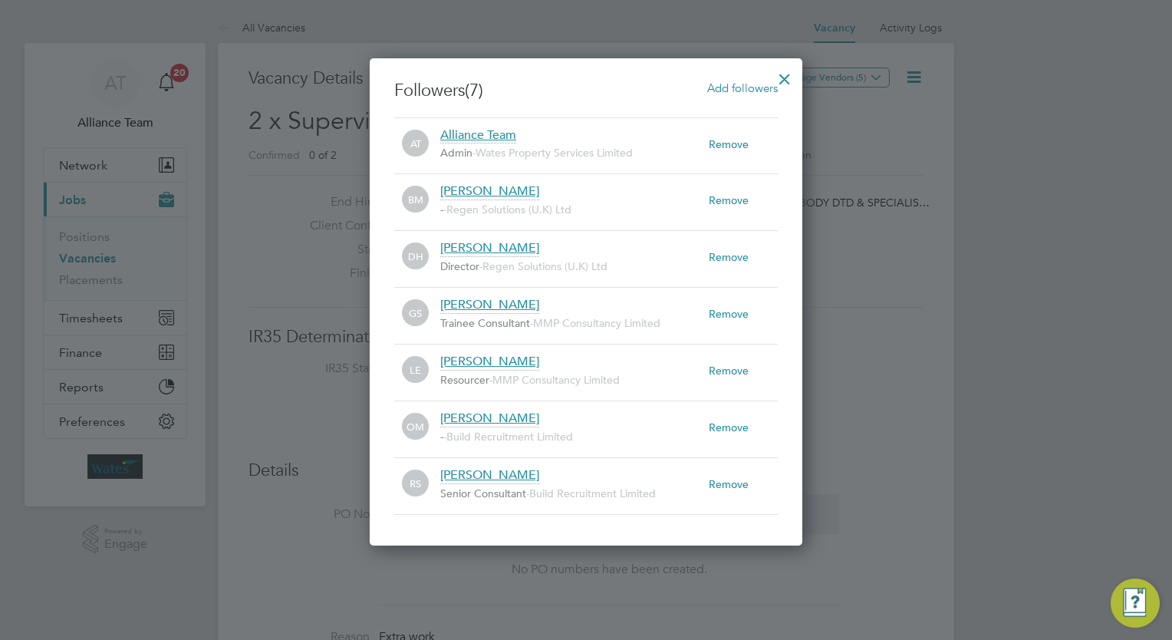
click at [717, 91] on span "Add followers" at bounding box center [742, 88] width 71 height 15
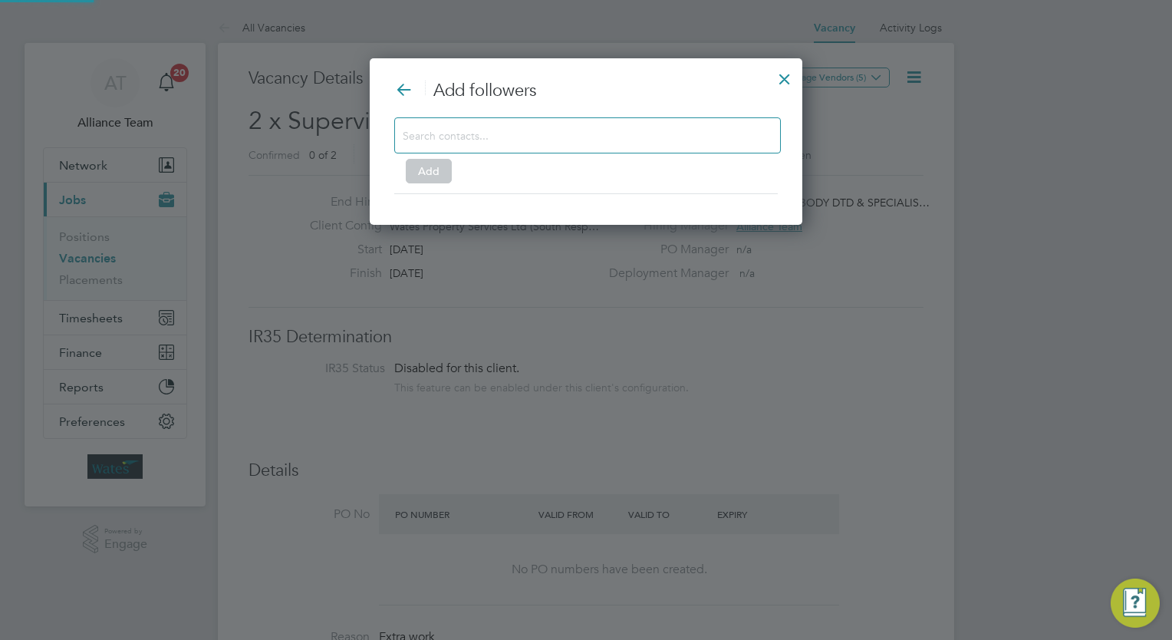
click at [538, 150] on div at bounding box center [587, 135] width 386 height 36
click at [531, 140] on input at bounding box center [575, 135] width 345 height 20
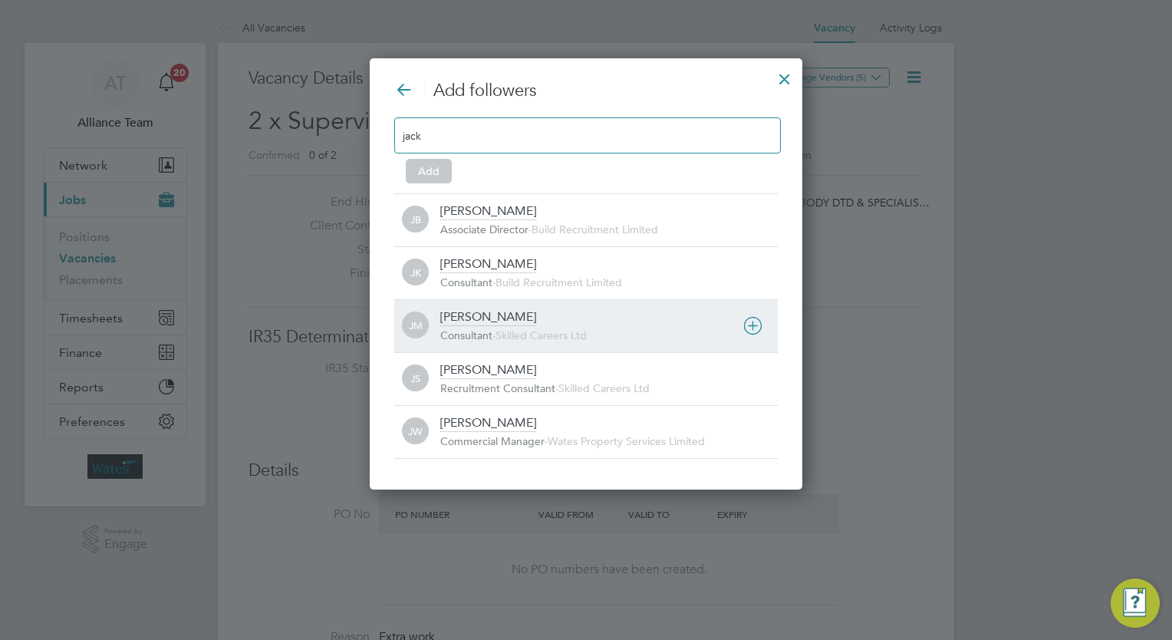
type input "jack"
click at [528, 317] on div "Jack McMurray Consultant - Skilled Careers Ltd" at bounding box center [608, 326] width 337 height 34
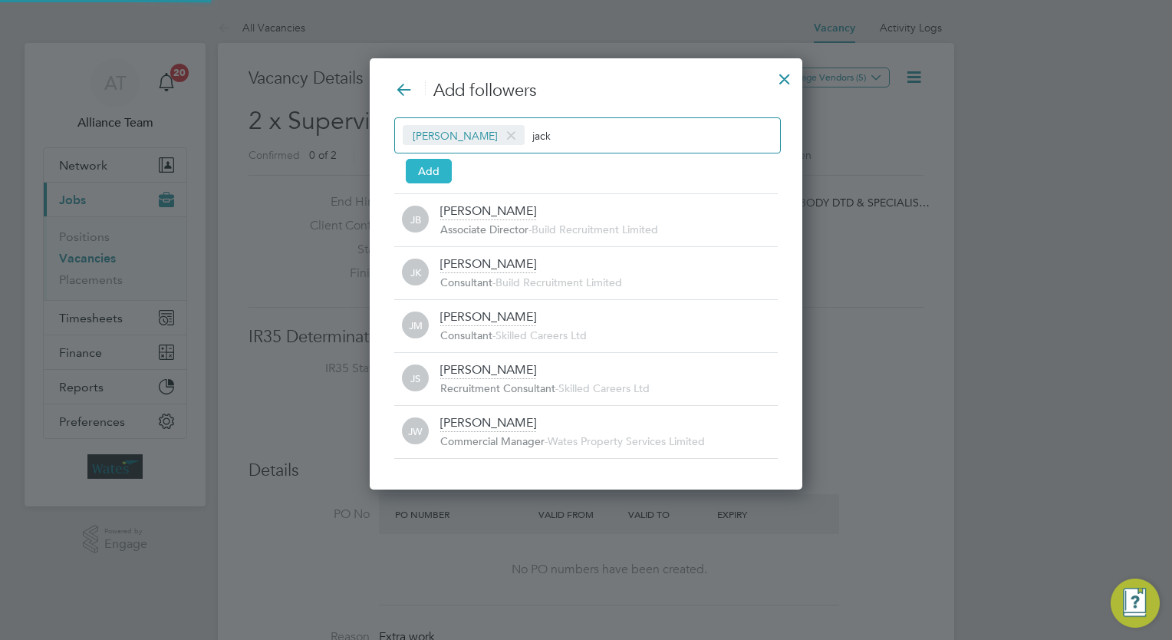
click at [427, 177] on button "Add" at bounding box center [429, 171] width 46 height 25
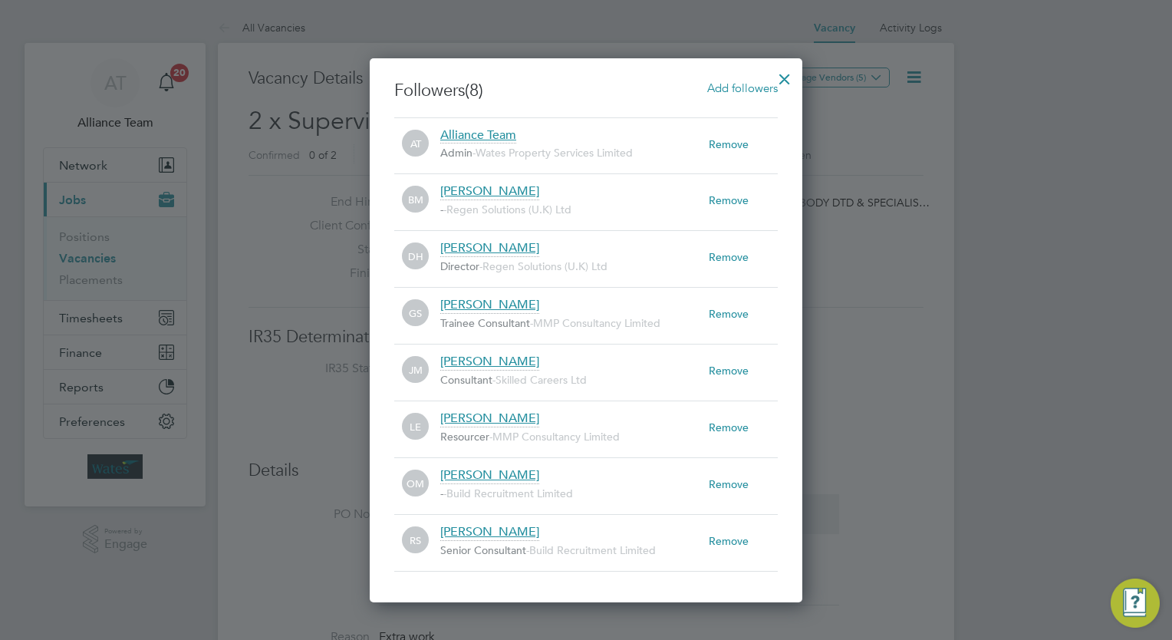
click at [781, 77] on div at bounding box center [785, 75] width 28 height 28
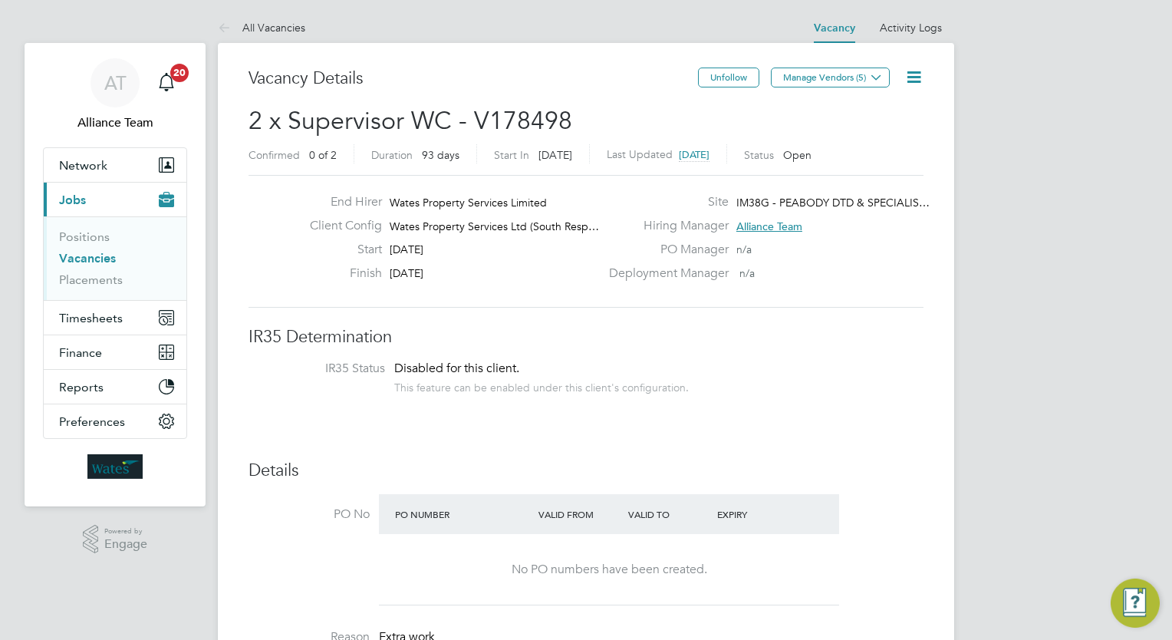
click at [94, 257] on link "Vacancies" at bounding box center [87, 258] width 57 height 15
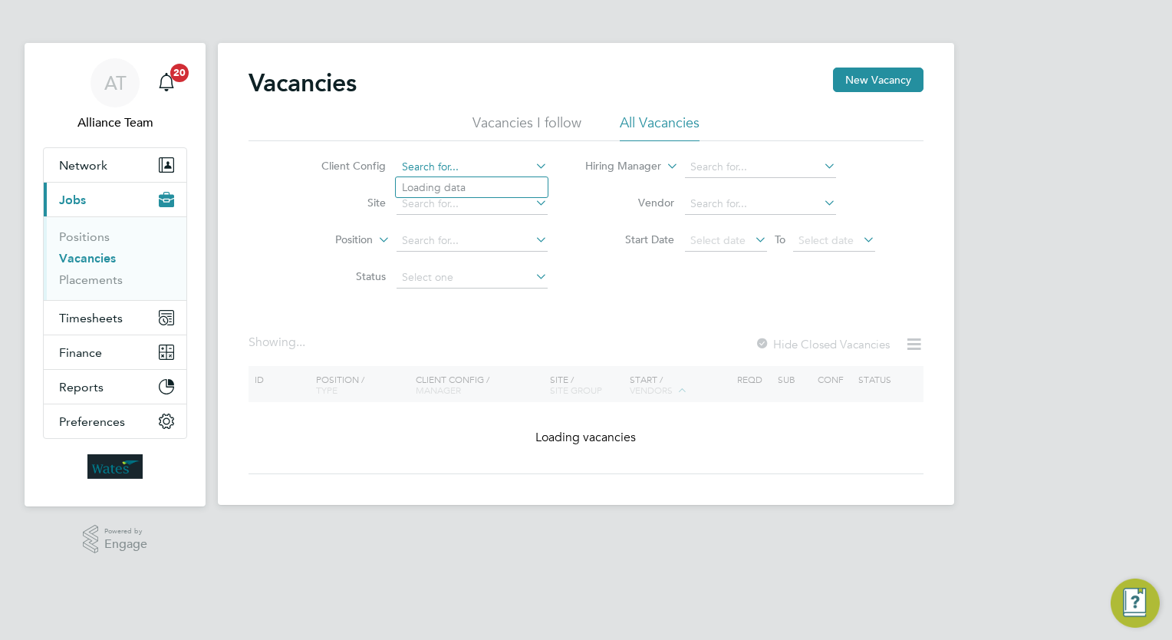
click at [492, 171] on input at bounding box center [471, 166] width 151 height 21
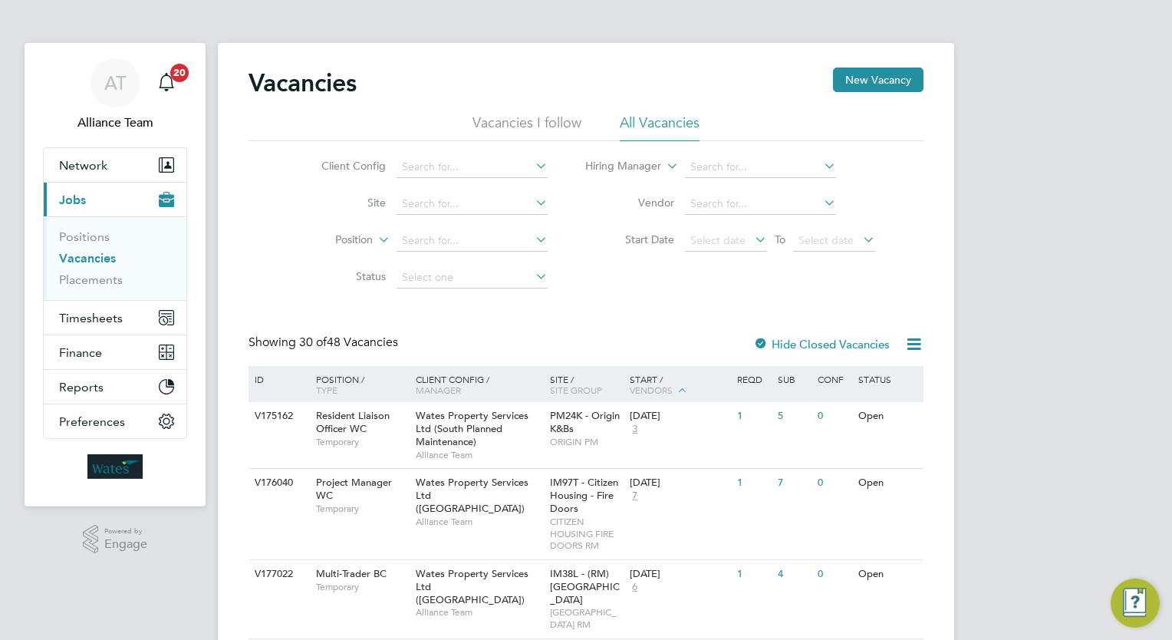
click at [593, 370] on li "Wates Property Services Ltd (South Responsive Maintenance)" at bounding box center [551, 375] width 311 height 21
type input "Wates Property Services Ltd (South Responsive Maintenance)"
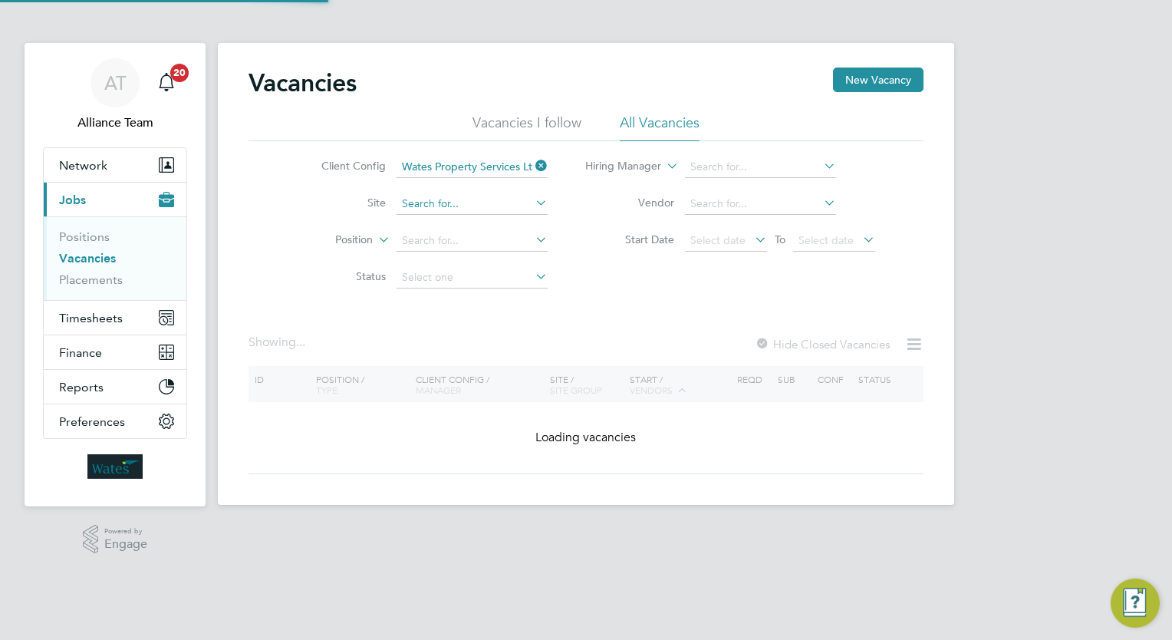
click at [457, 197] on input at bounding box center [471, 203] width 151 height 21
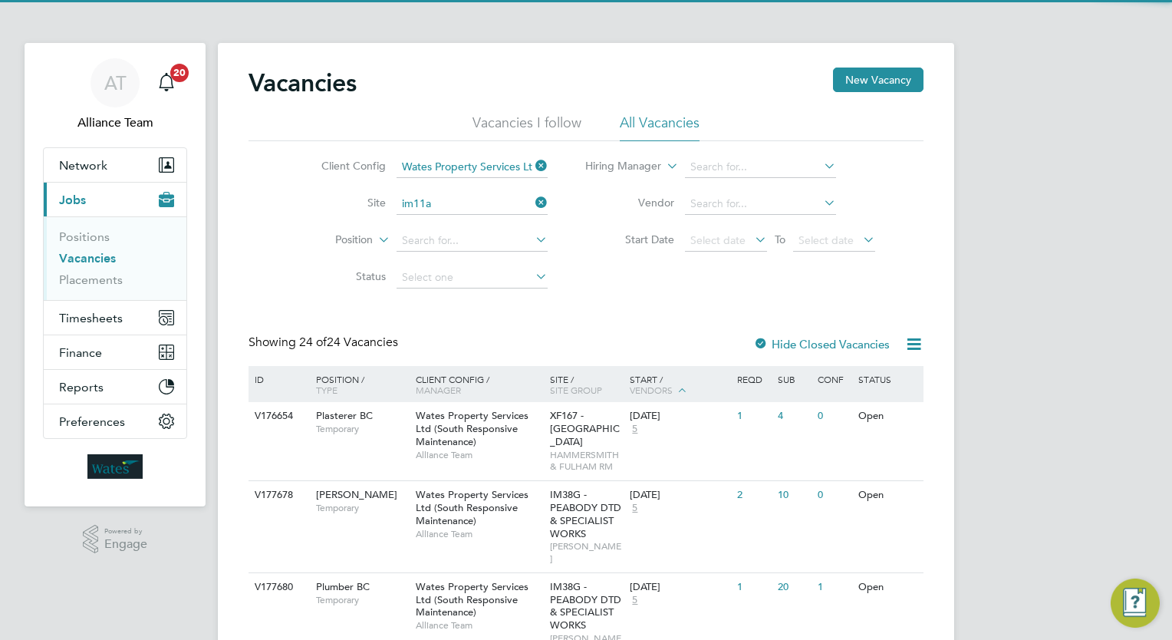
click at [475, 222] on li "IM11A - Crawley Borough Council" at bounding box center [508, 224] width 224 height 21
type input "IM11A - [PERSON_NAME] Borough Council"
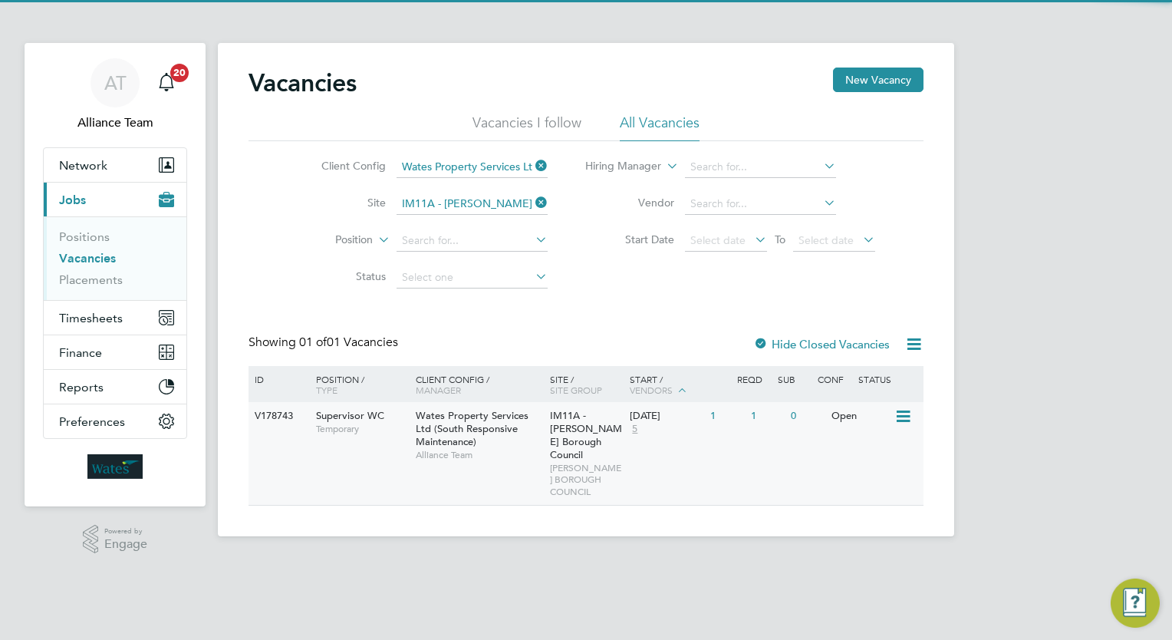
click at [627, 450] on div "V178743 Supervisor WC Temporary Wates Property Services Ltd (South Responsive M…" at bounding box center [585, 453] width 675 height 103
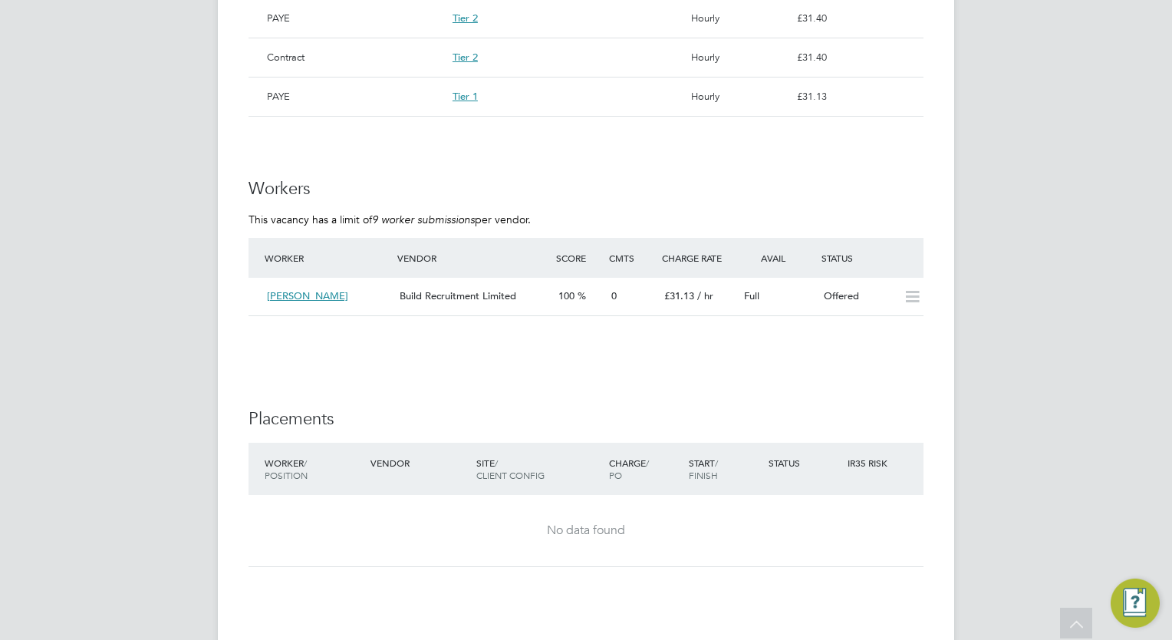
scroll to position [1166, 0]
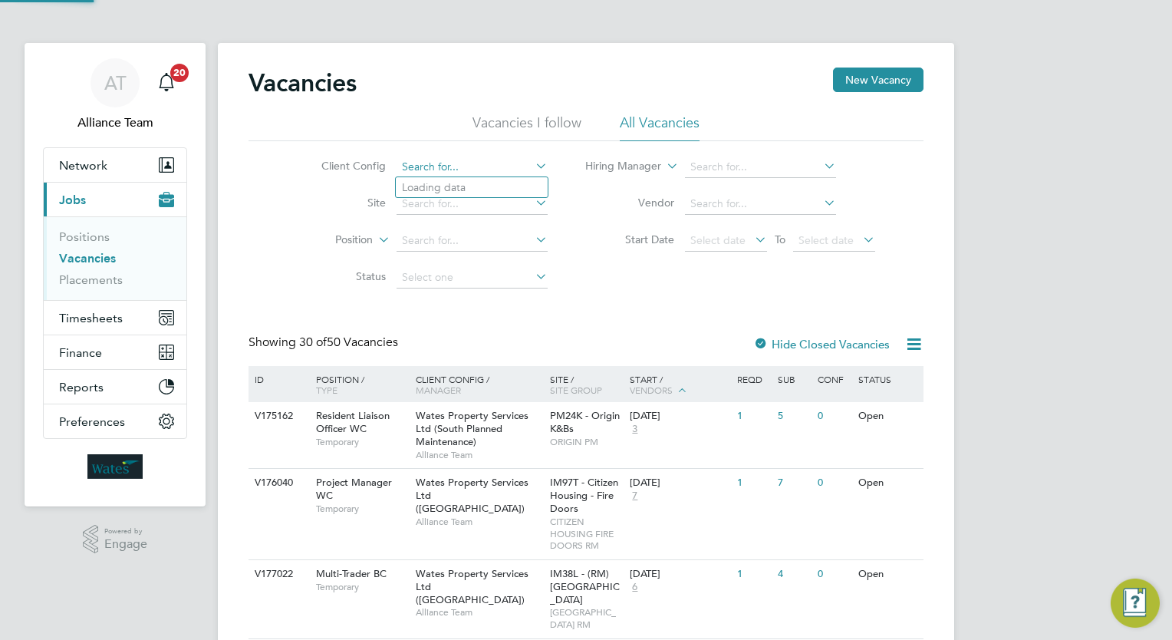
click at [448, 173] on input at bounding box center [471, 166] width 151 height 21
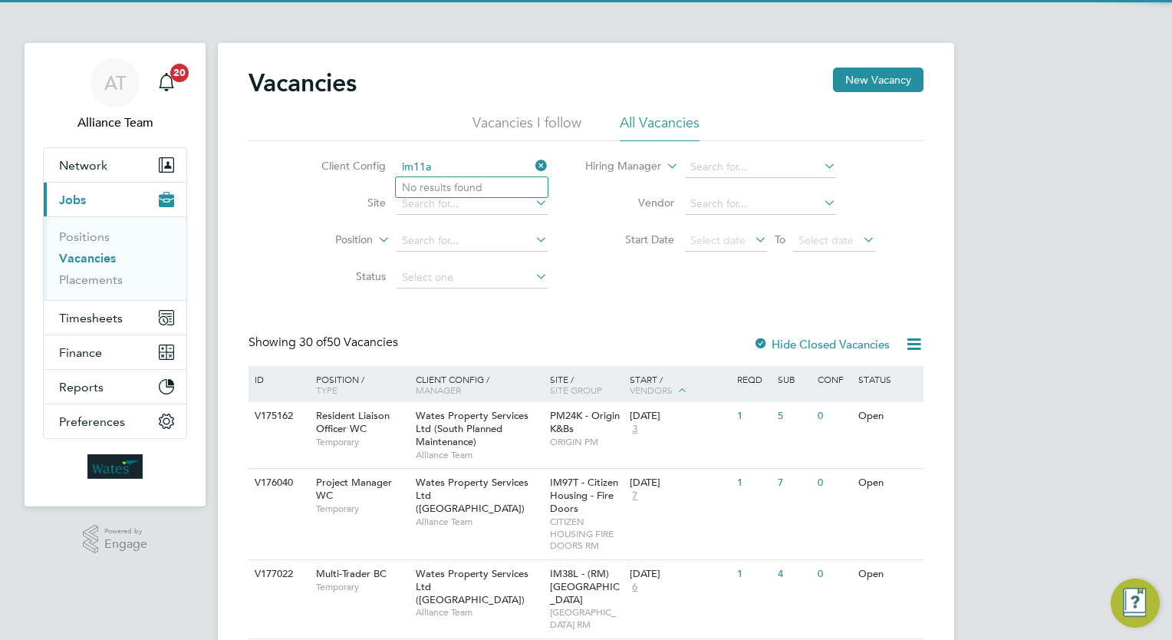
type input "im11a"
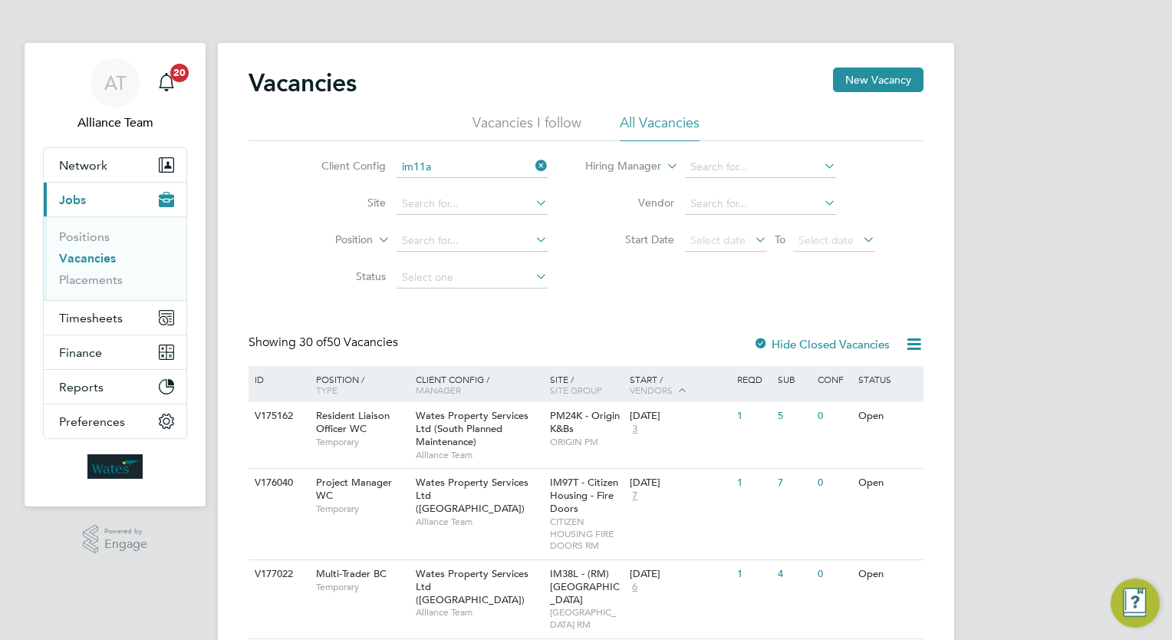
click at [475, 202] on input at bounding box center [471, 203] width 151 height 21
click at [483, 222] on li "IM11A - [PERSON_NAME] Borough Council" at bounding box center [508, 224] width 224 height 21
type input "IM11A - [PERSON_NAME] Borough Council"
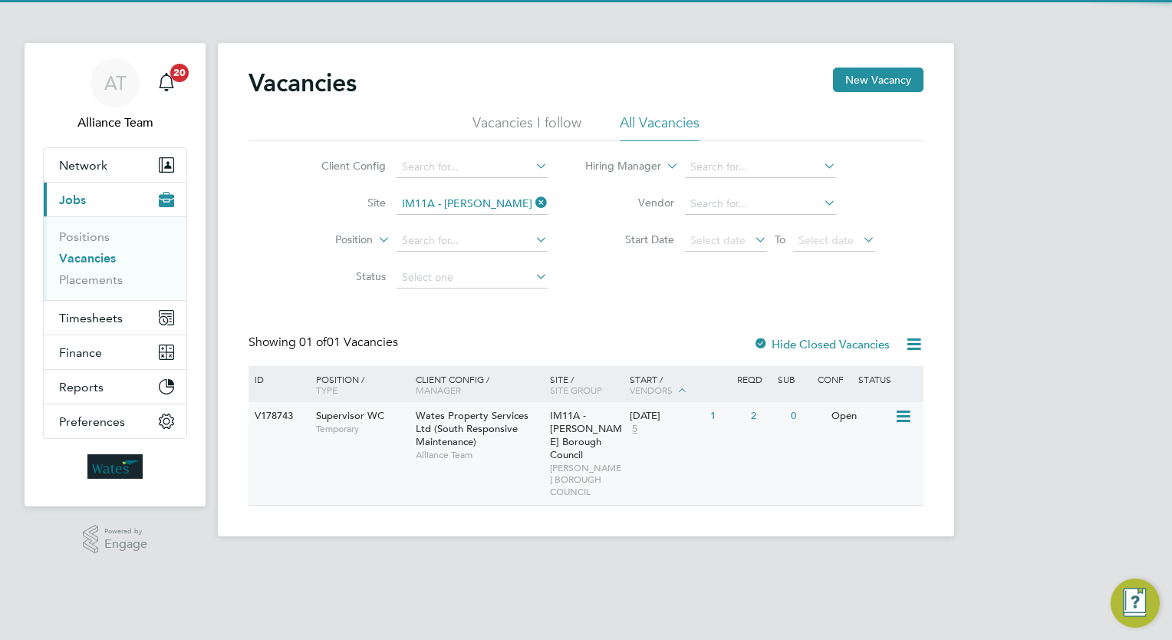
click at [607, 444] on div "IM11A - [PERSON_NAME] Borough Council [PERSON_NAME] BOROUGH COUNCIL" at bounding box center [586, 453] width 81 height 103
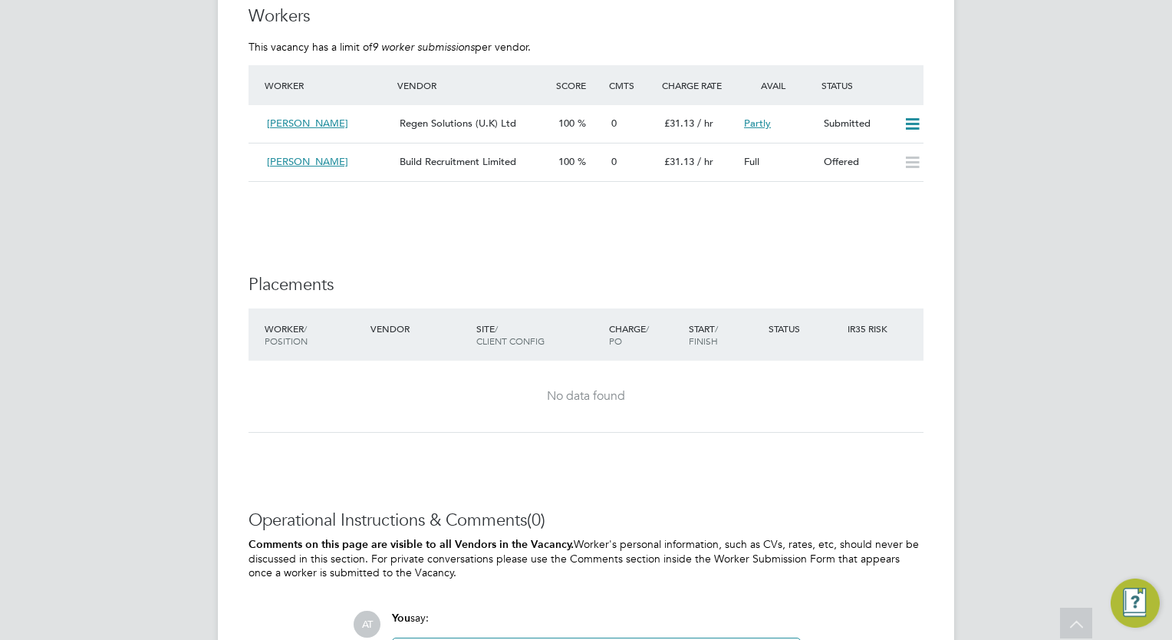
scroll to position [1245, 0]
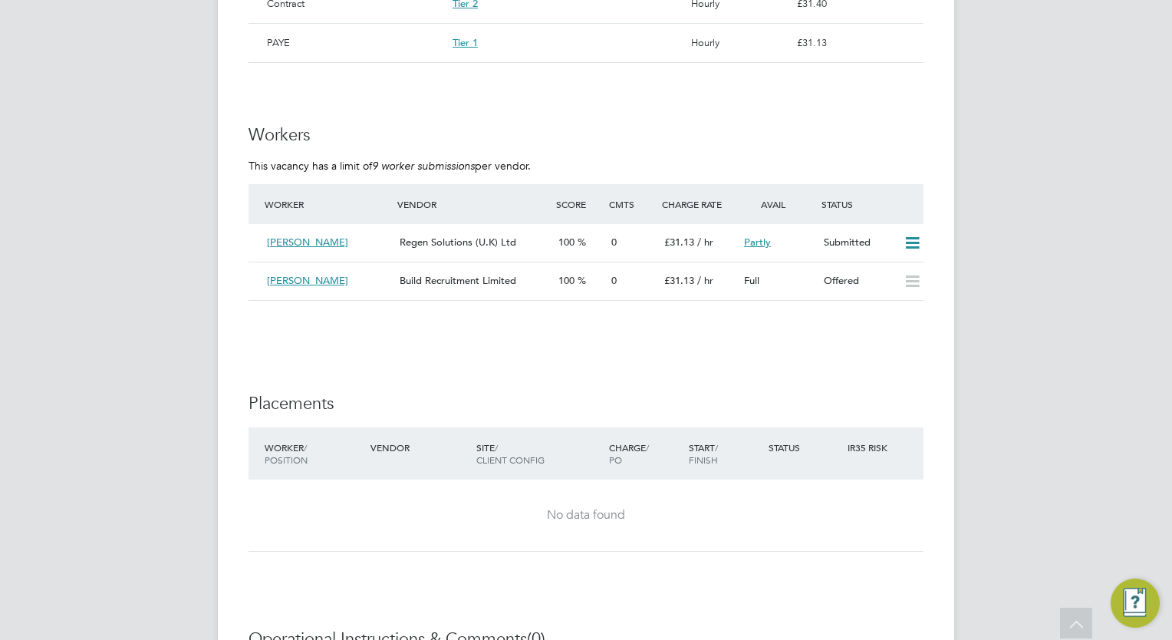
scroll to position [1350, 0]
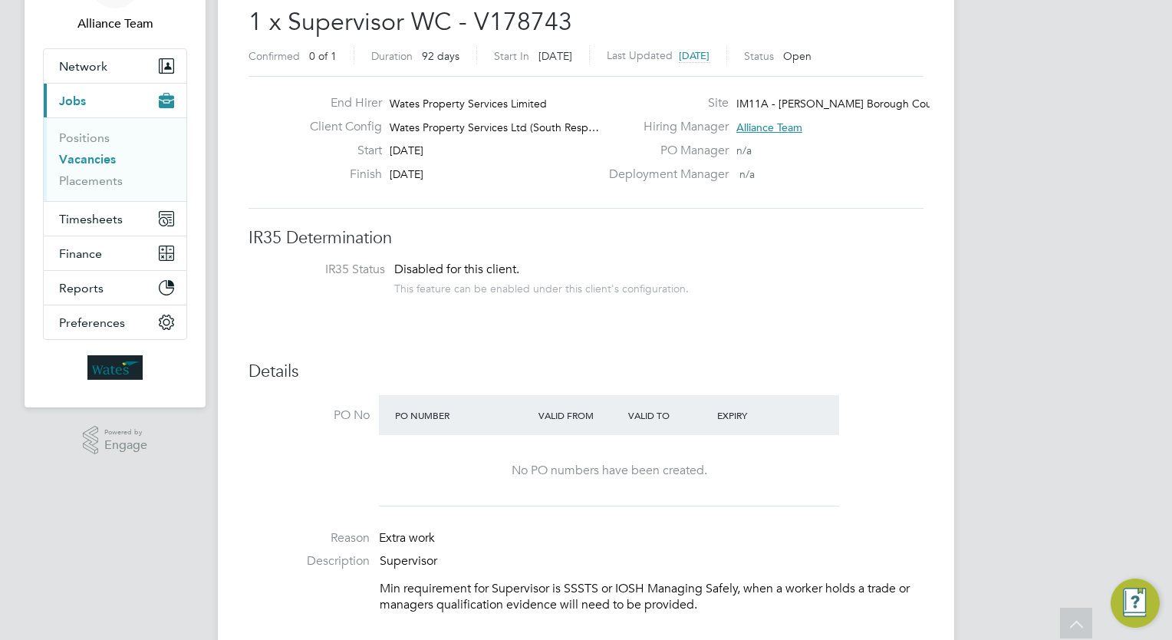
scroll to position [0, 0]
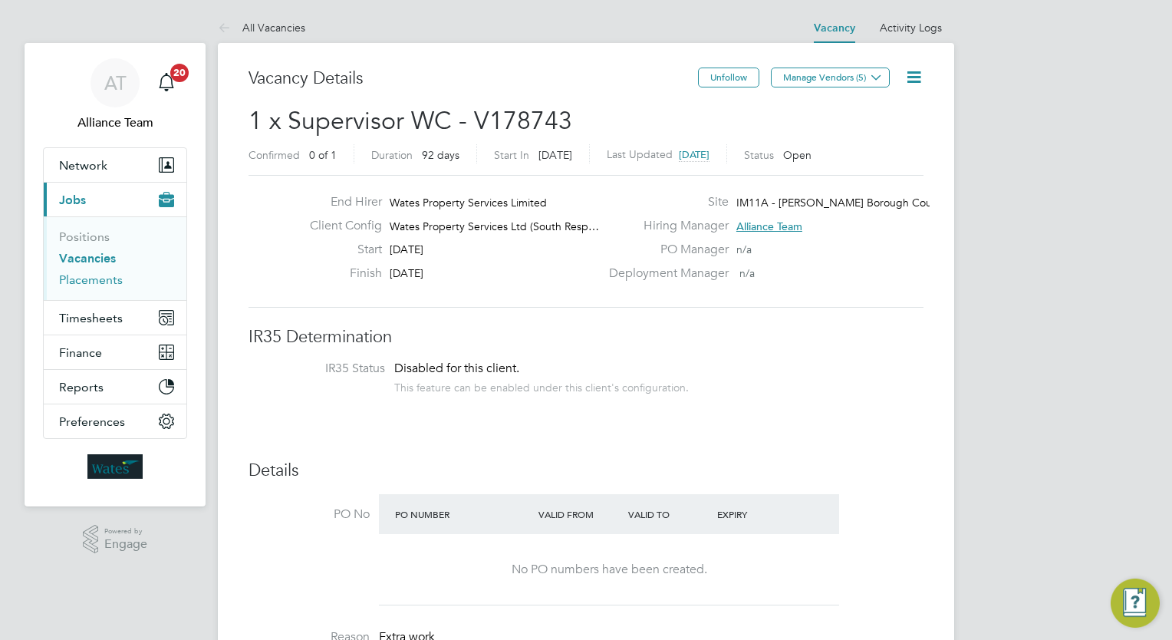
click at [96, 280] on link "Placements" at bounding box center [91, 279] width 64 height 15
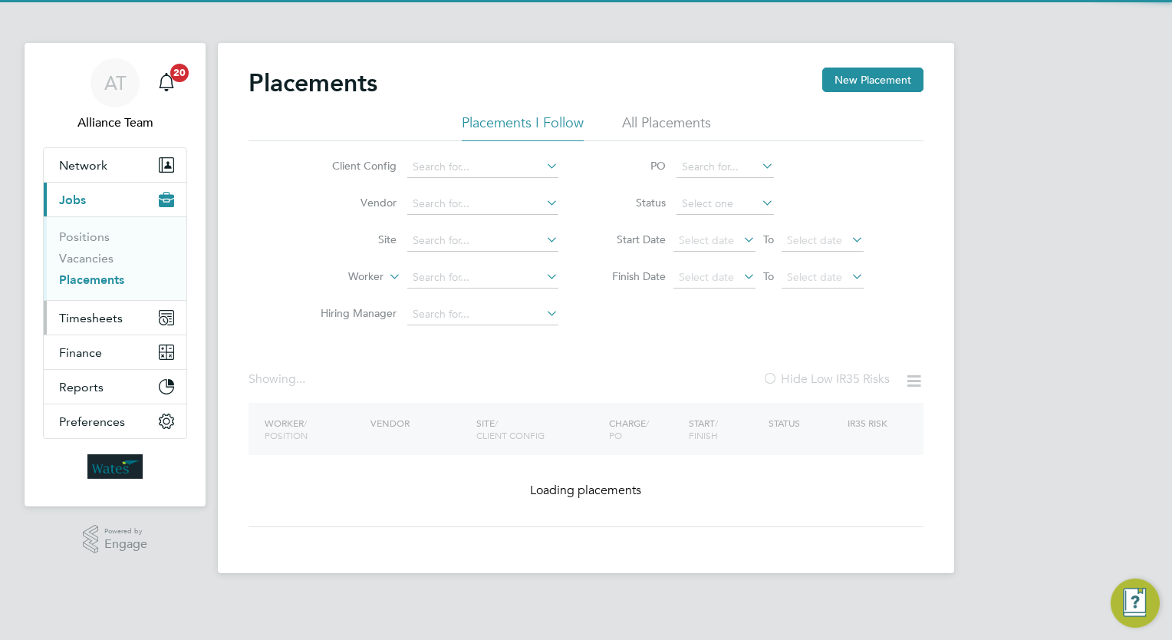
click at [106, 311] on span "Timesheets" at bounding box center [91, 318] width 64 height 15
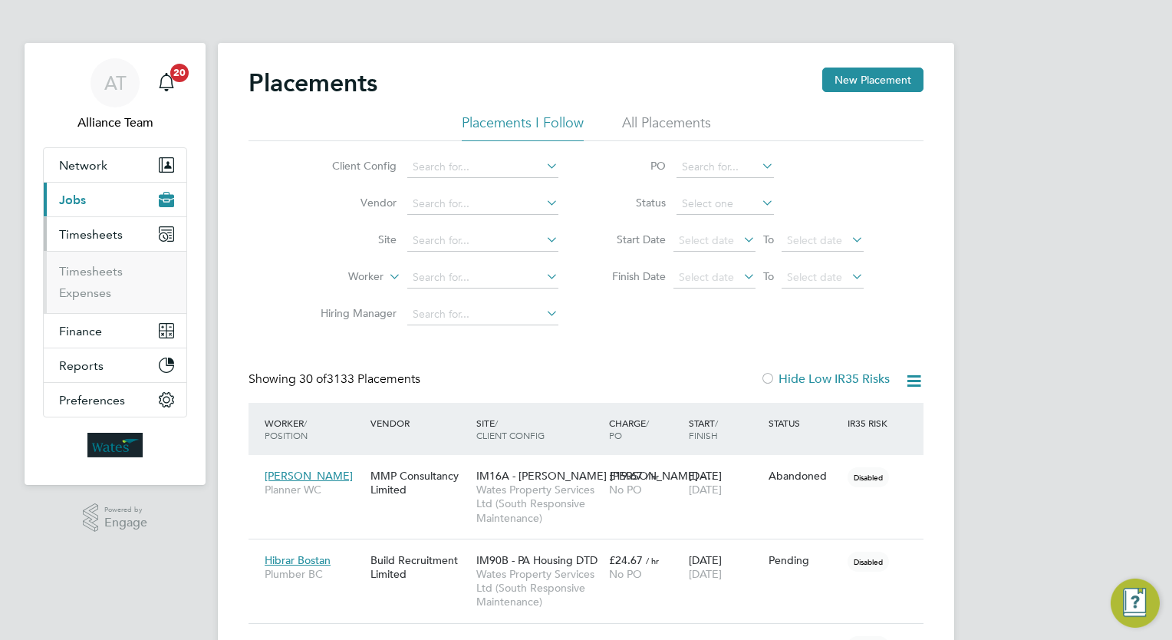
scroll to position [44, 107]
click at [95, 269] on link "Timesheets" at bounding box center [91, 271] width 64 height 15
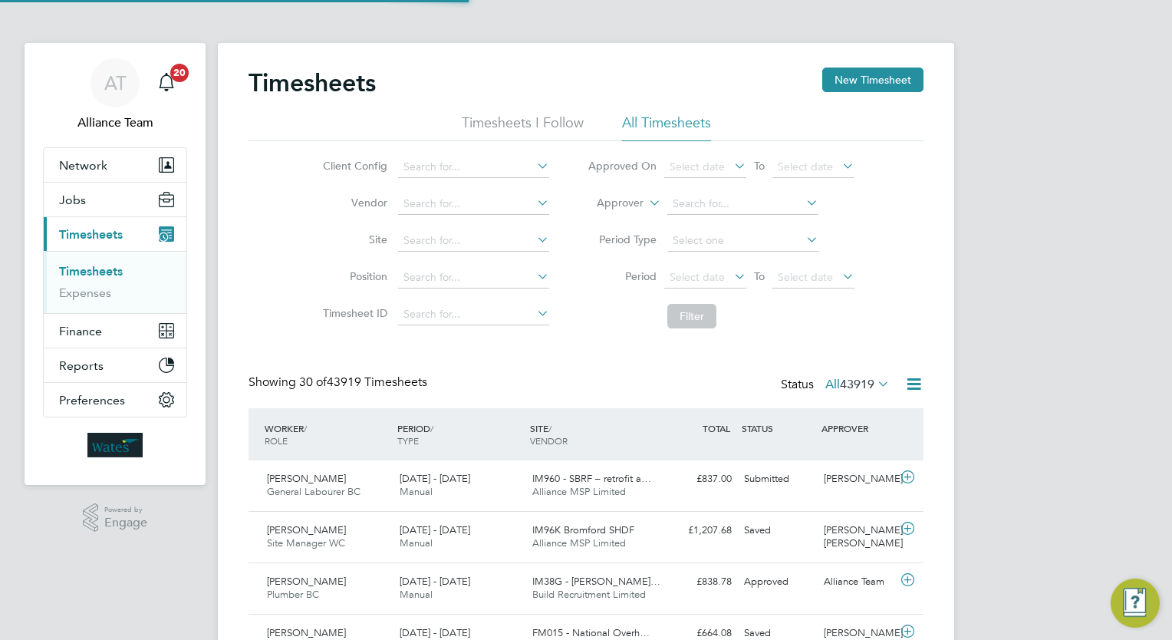
click at [616, 203] on label "Approver" at bounding box center [608, 203] width 69 height 15
click at [617, 220] on li "Worker" at bounding box center [605, 221] width 75 height 20
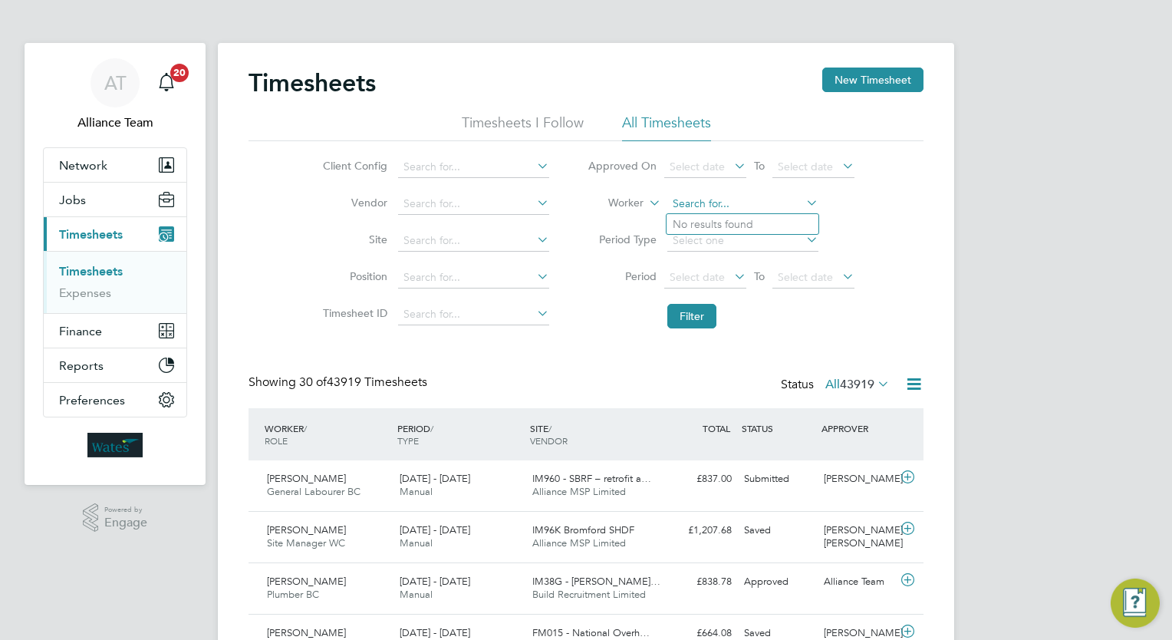
click at [759, 202] on input at bounding box center [742, 203] width 151 height 21
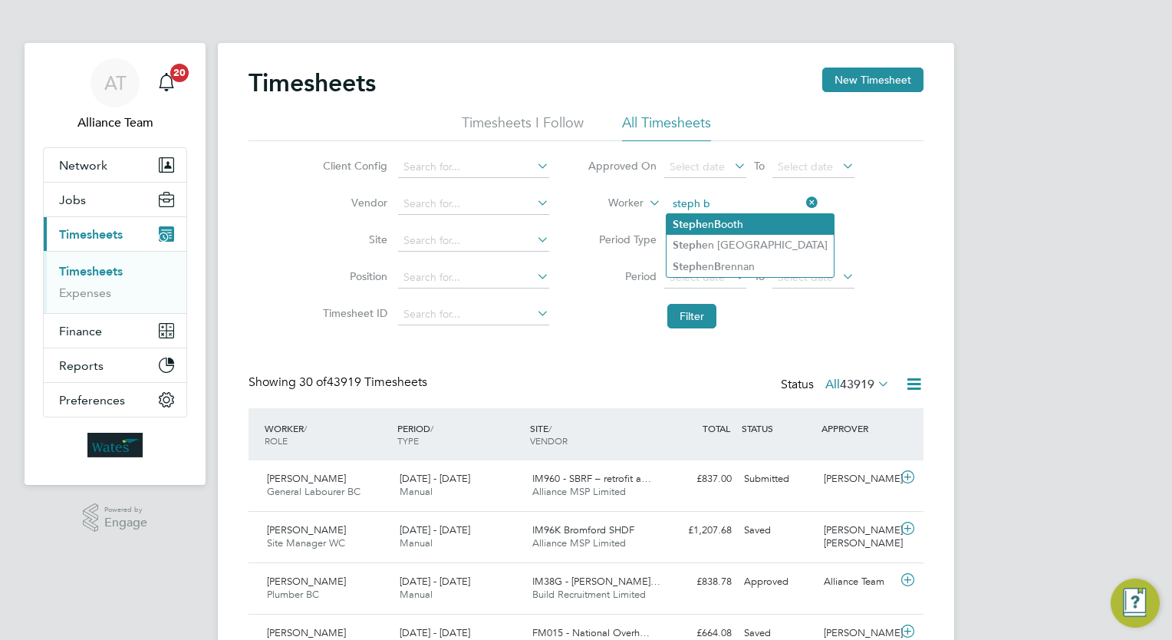
click at [758, 219] on li "Steph en B ooth" at bounding box center [749, 224] width 167 height 21
type input "Stephen Booth"
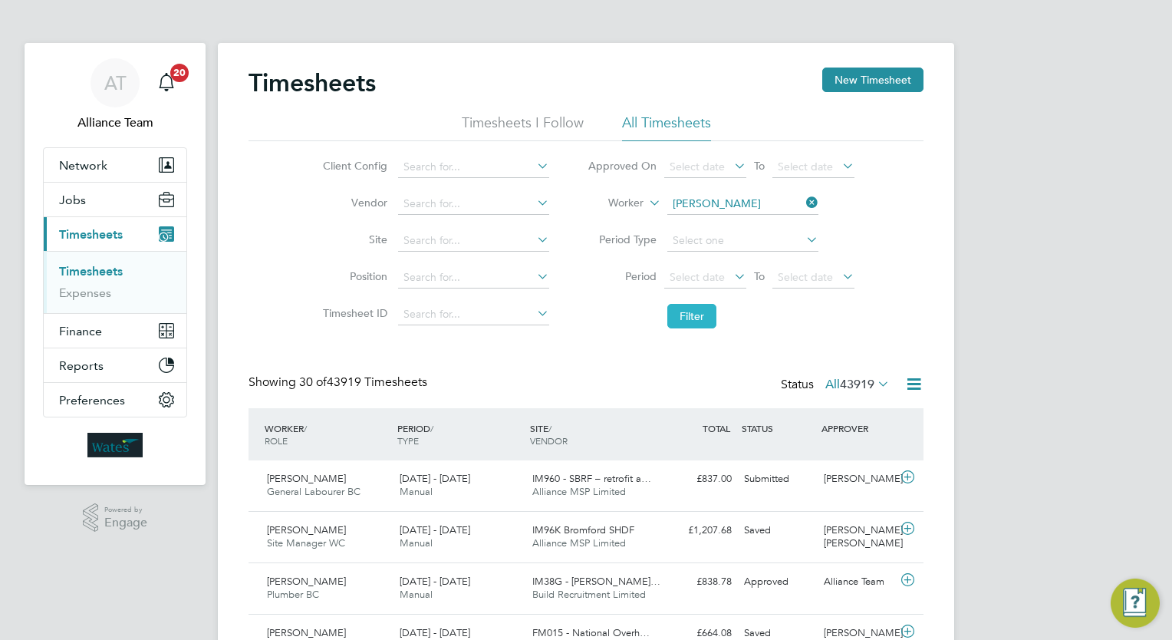
click at [706, 311] on button "Filter" at bounding box center [691, 316] width 49 height 25
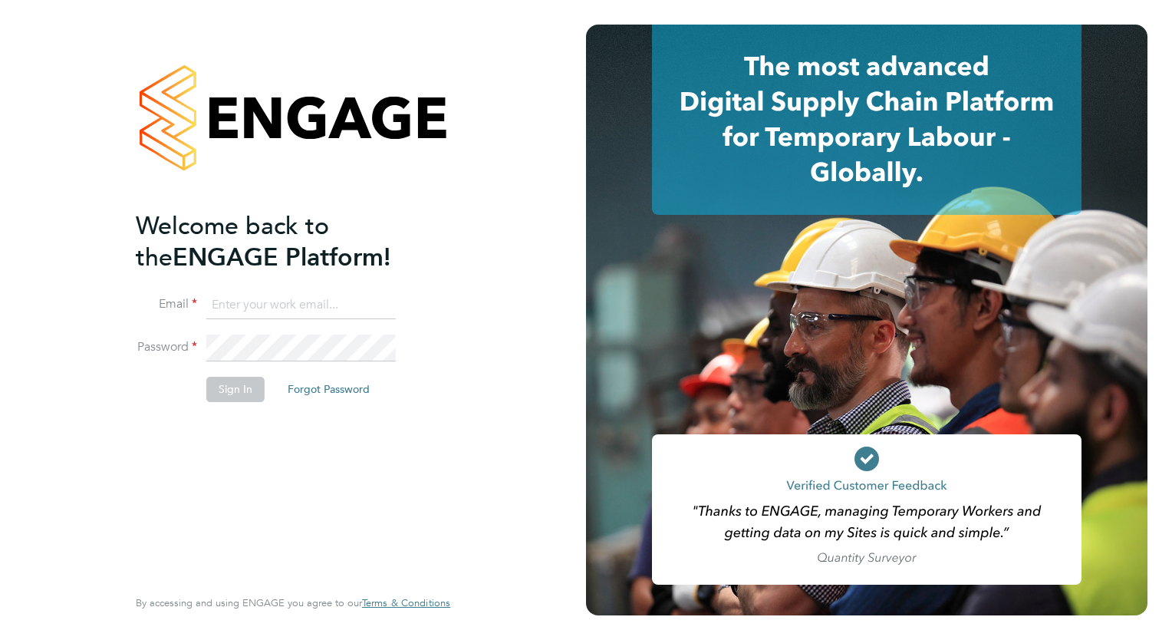
type input "[PERSON_NAME][EMAIL_ADDRESS][PERSON_NAME][DOMAIN_NAME]"
click at [237, 396] on button "Sign In" at bounding box center [235, 389] width 58 height 25
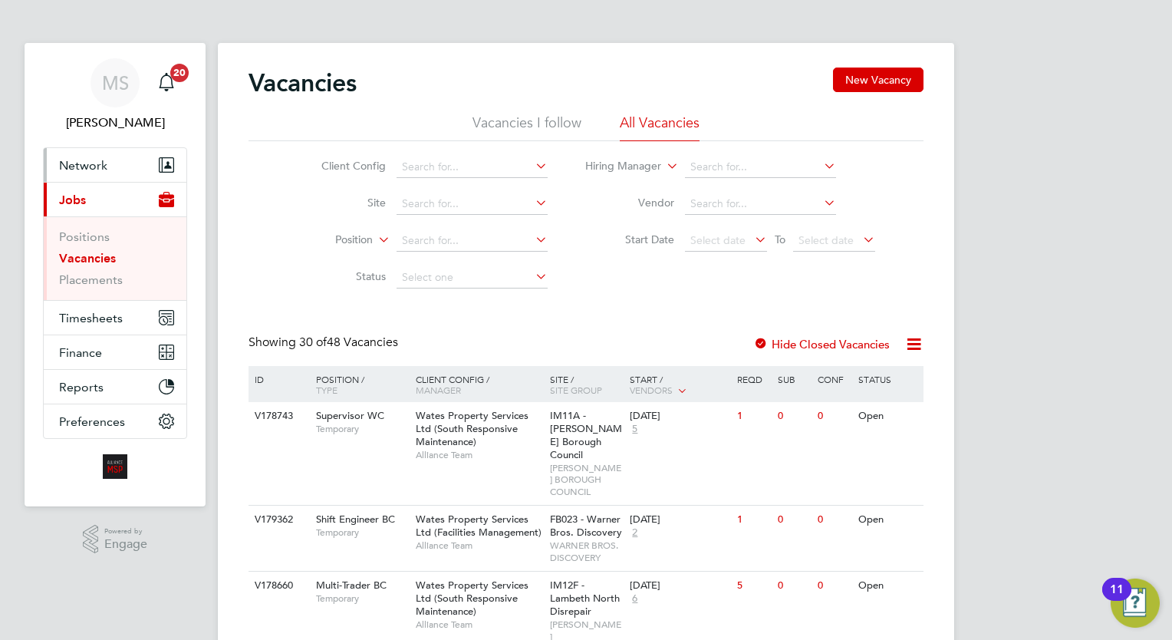
click at [80, 179] on button "Network" at bounding box center [115, 165] width 143 height 34
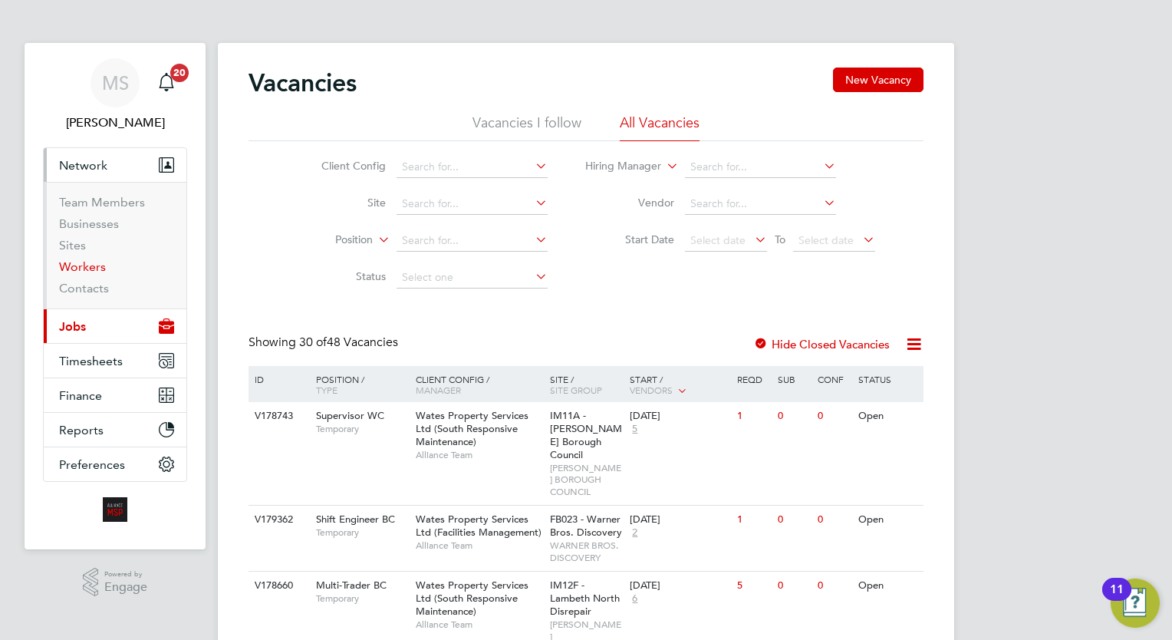
click at [92, 265] on link "Workers" at bounding box center [82, 266] width 47 height 15
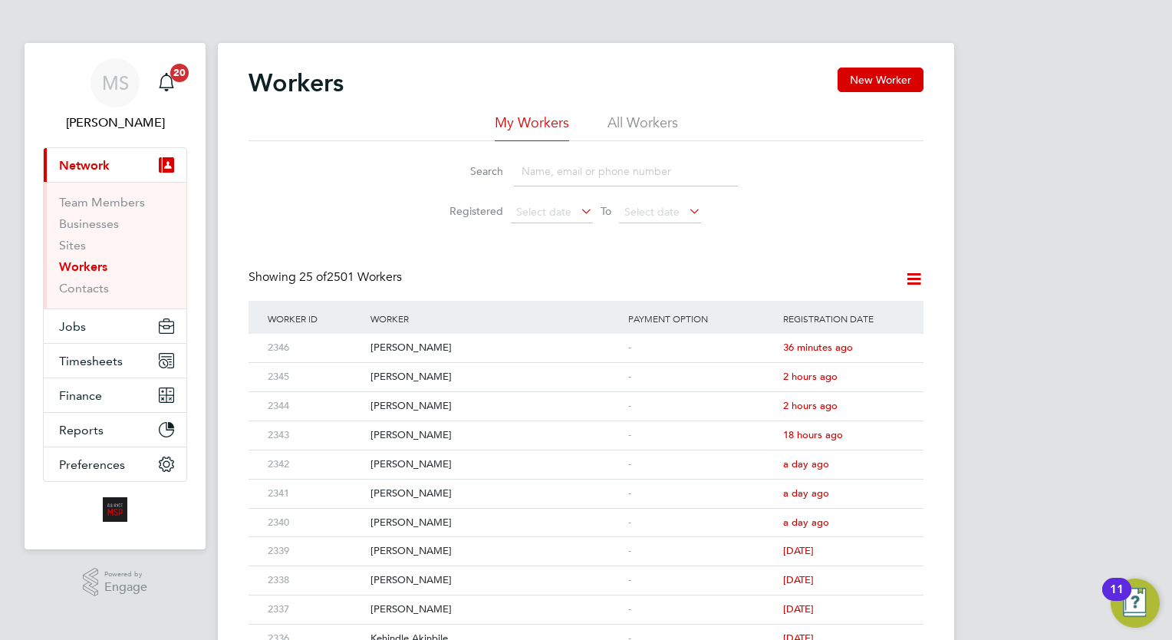
click at [592, 168] on input at bounding box center [626, 171] width 224 height 30
type input "ben"
click at [893, 349] on icon at bounding box center [889, 348] width 15 height 18
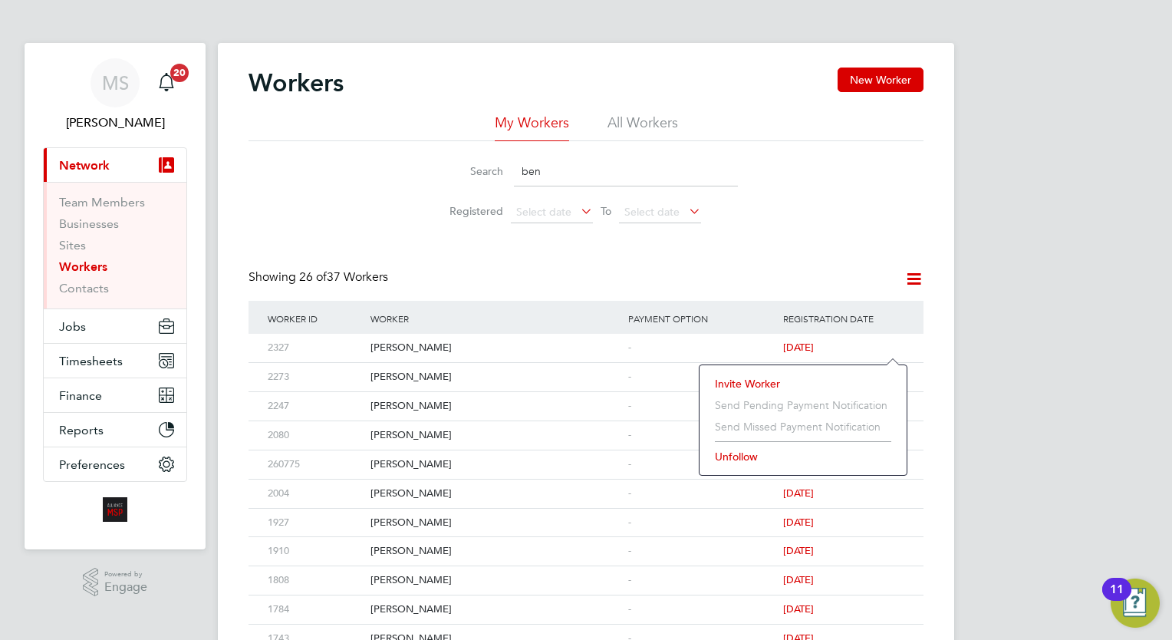
click at [752, 381] on li "Invite Worker" at bounding box center [803, 383] width 192 height 21
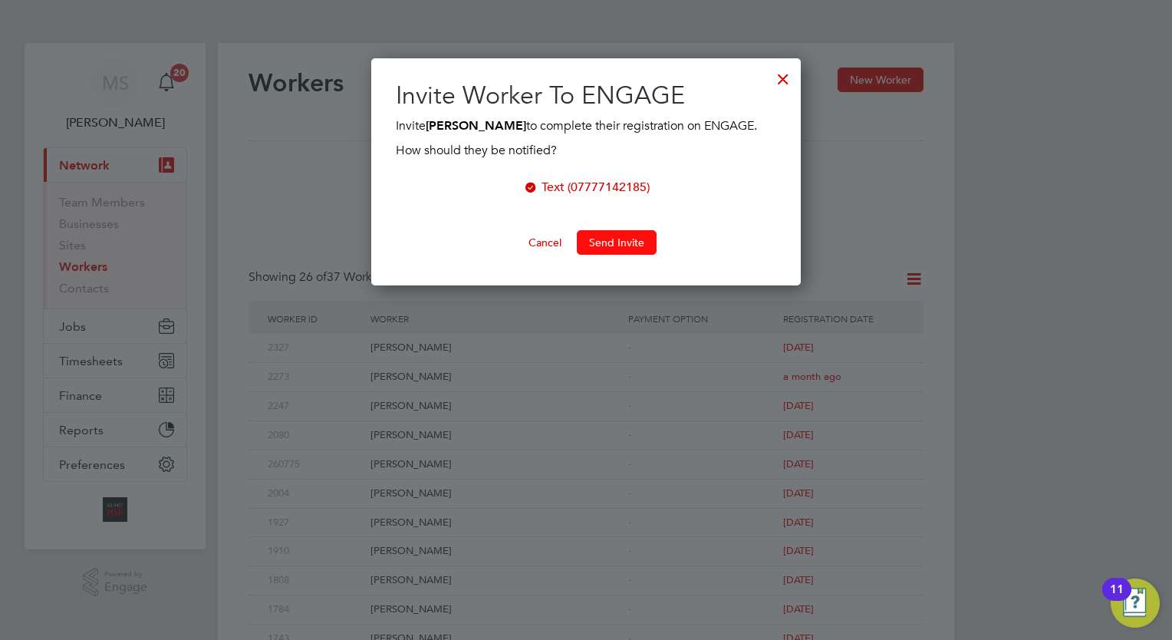
scroll to position [227, 430]
click at [604, 238] on button "Send Invite" at bounding box center [617, 242] width 80 height 25
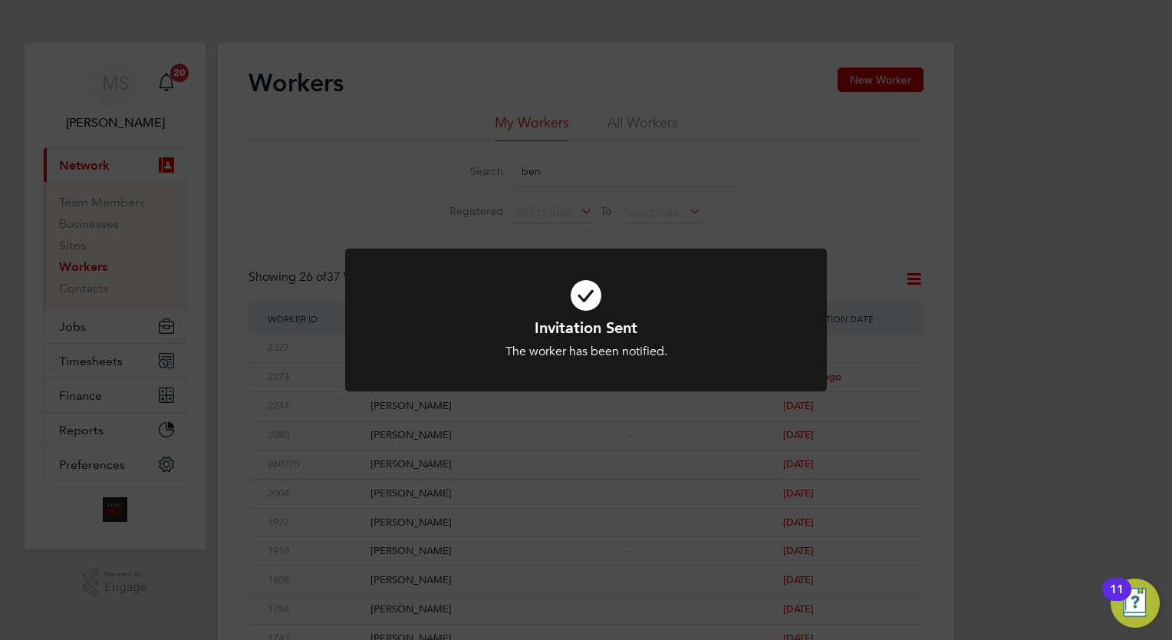
click at [816, 229] on div "Invitation Sent The worker has been notified. Cancel Okay" at bounding box center [586, 320] width 1172 height 640
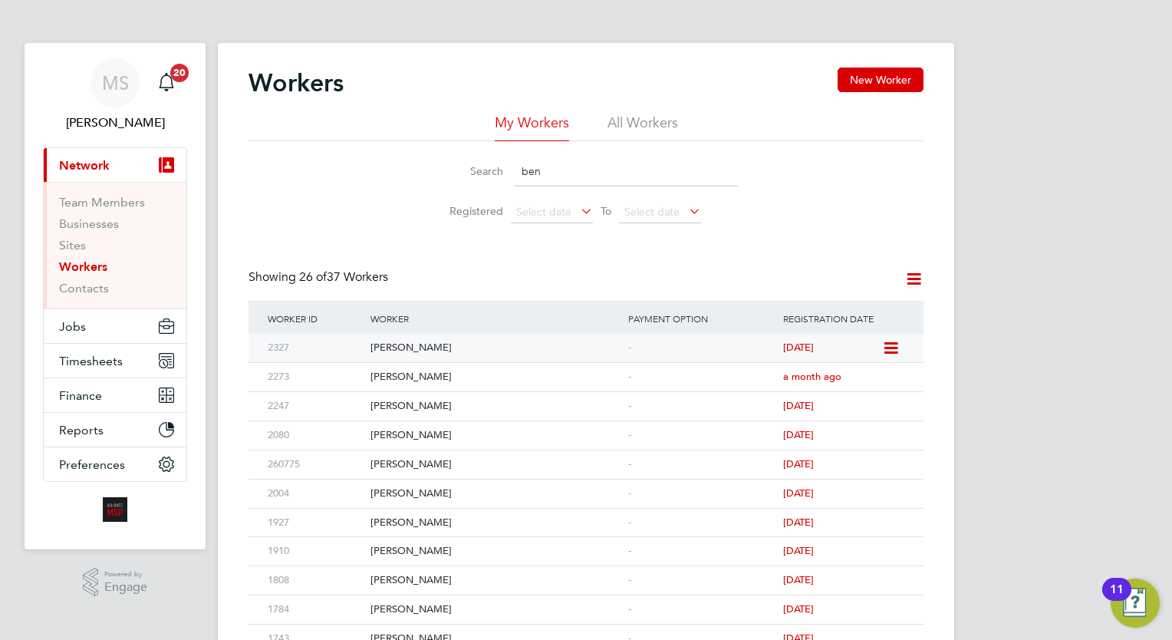
click at [488, 342] on div "[PERSON_NAME]" at bounding box center [496, 348] width 258 height 28
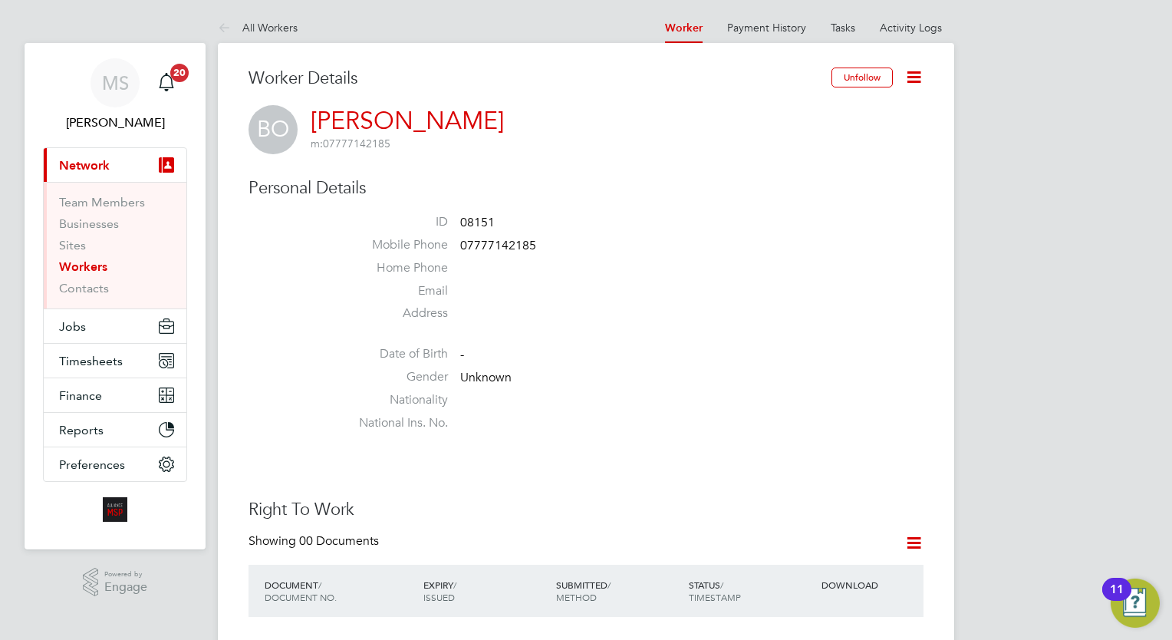
click at [905, 81] on icon at bounding box center [913, 76] width 19 height 19
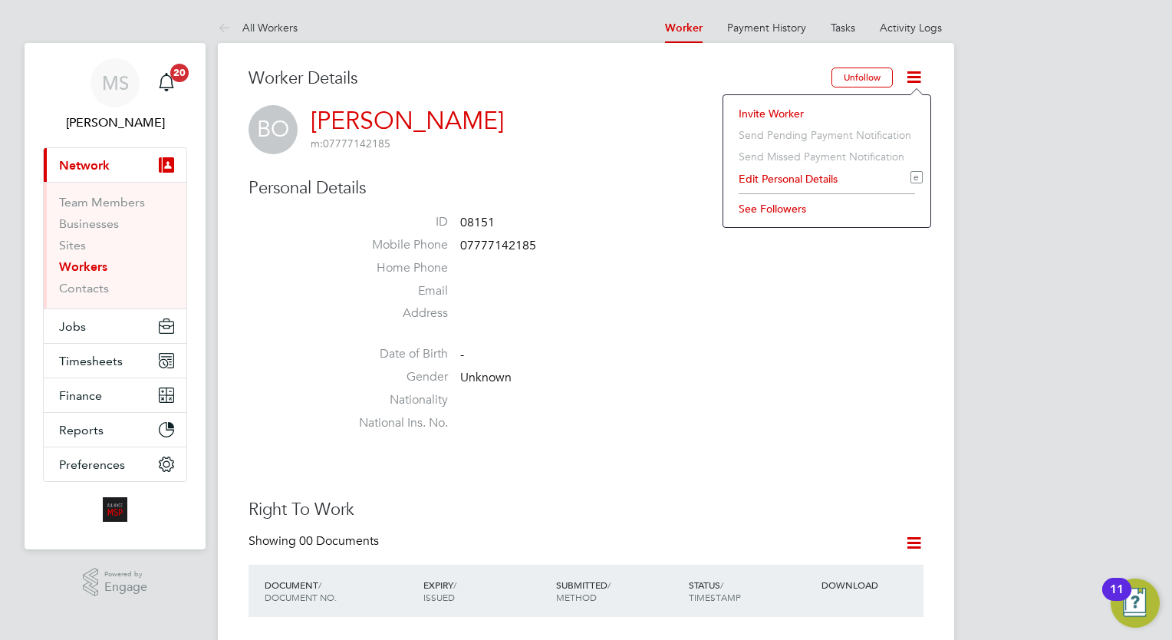
click at [805, 177] on li "Edit Personal Details e" at bounding box center [827, 178] width 192 height 21
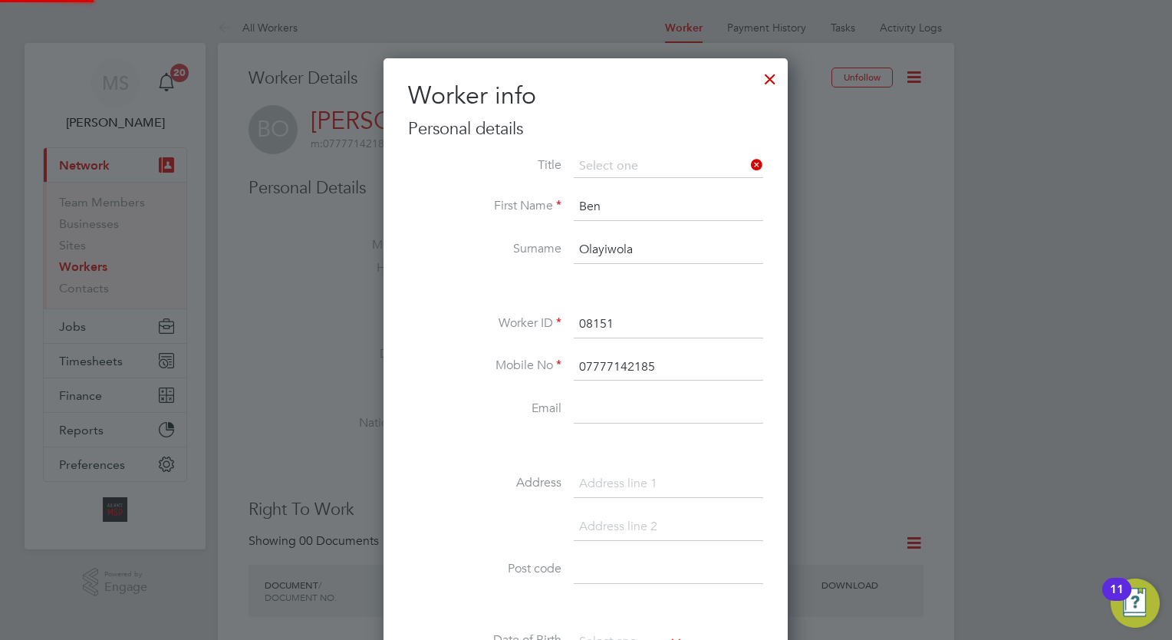
scroll to position [864, 405]
click at [626, 404] on input at bounding box center [668, 410] width 189 height 28
type input "[EMAIL_ADDRESS][DOMAIN_NAME]"
click at [433, 434] on li "Email [EMAIL_ADDRESS][DOMAIN_NAME]" at bounding box center [585, 417] width 355 height 43
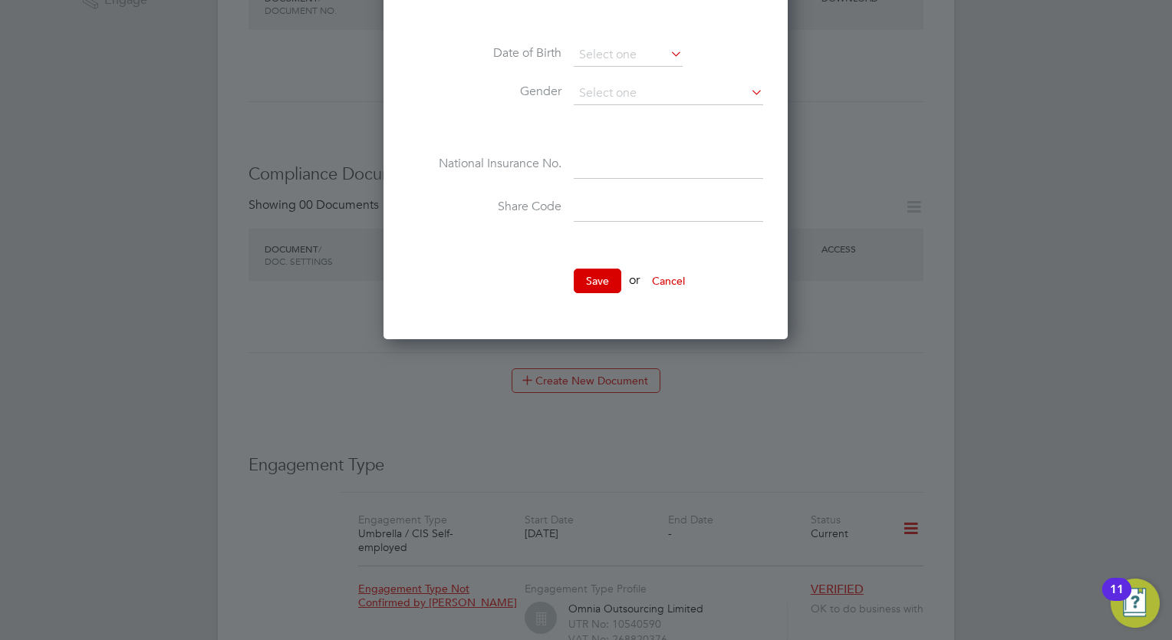
scroll to position [613, 0]
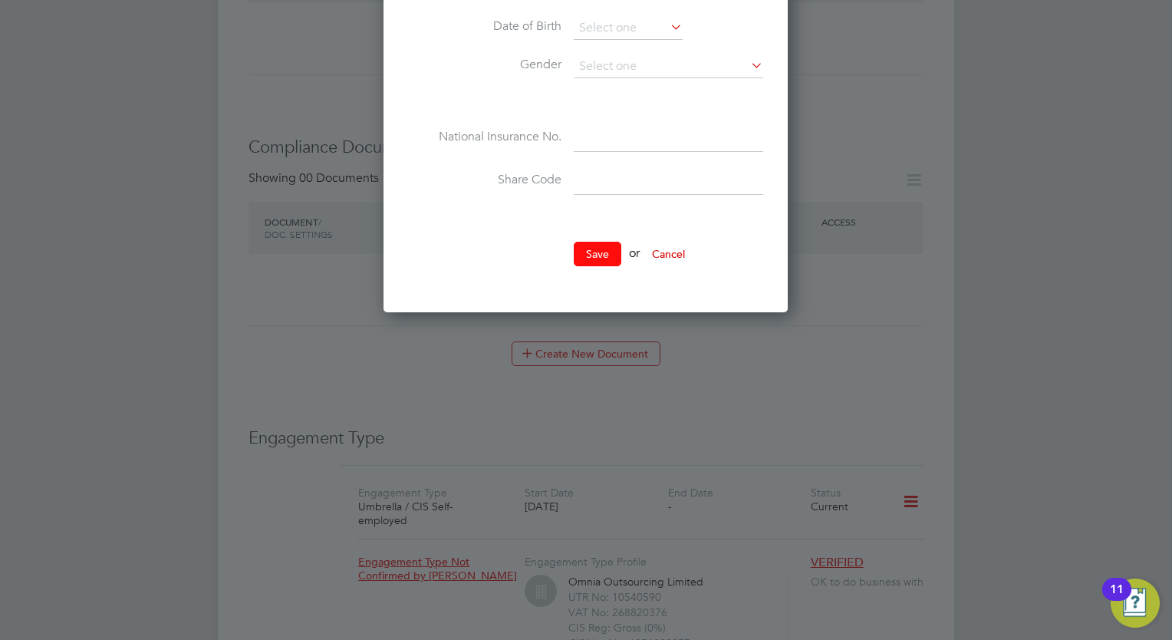
click at [604, 250] on button "Save" at bounding box center [598, 254] width 48 height 25
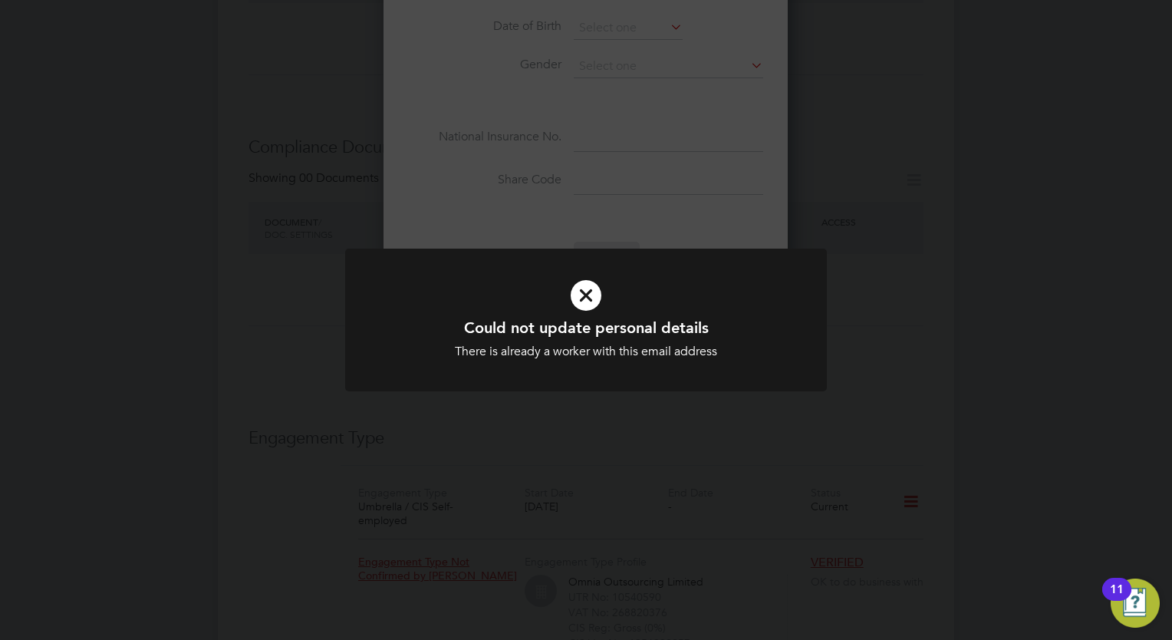
click at [1019, 275] on div "Could not update personal details There is already a worker with this email add…" at bounding box center [586, 320] width 1172 height 640
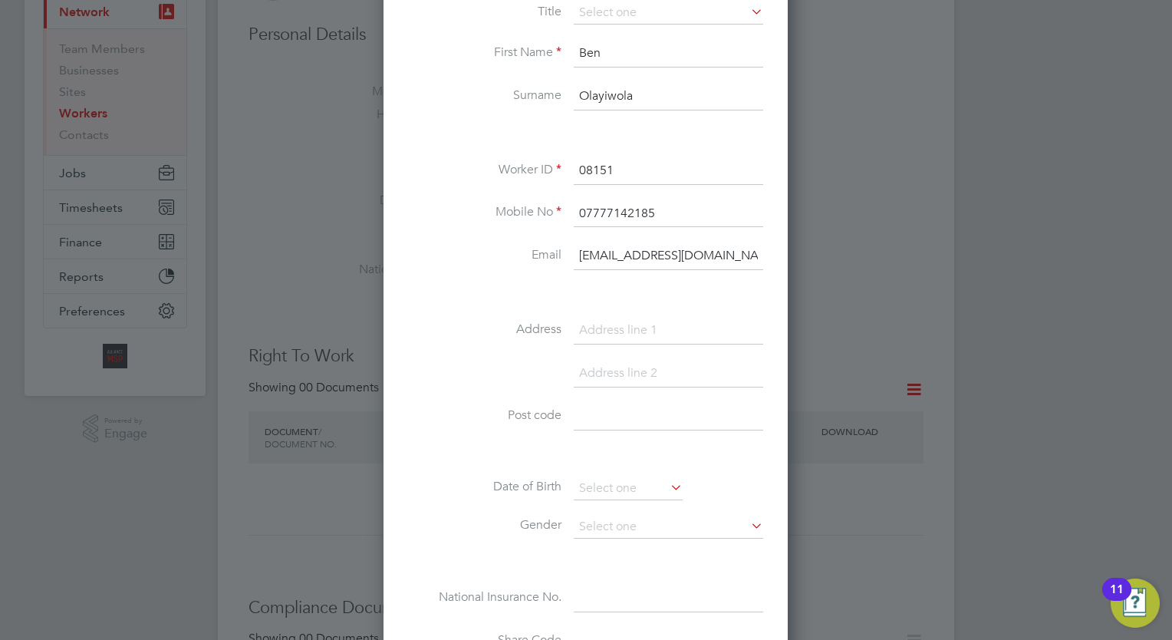
scroll to position [0, 0]
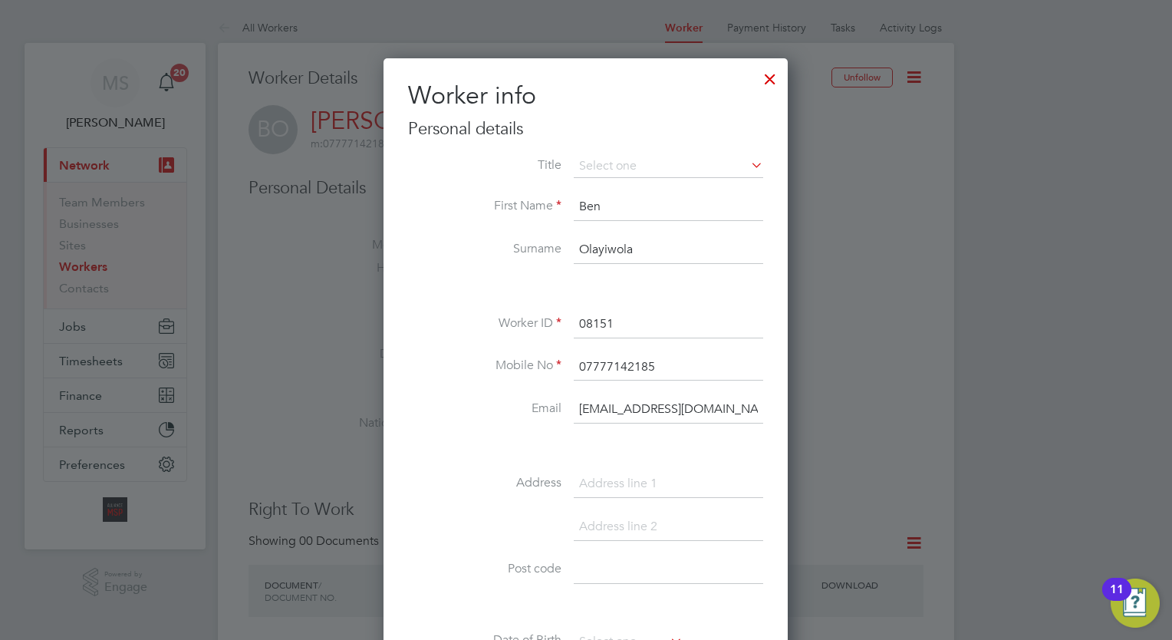
click at [776, 78] on div at bounding box center [770, 75] width 28 height 28
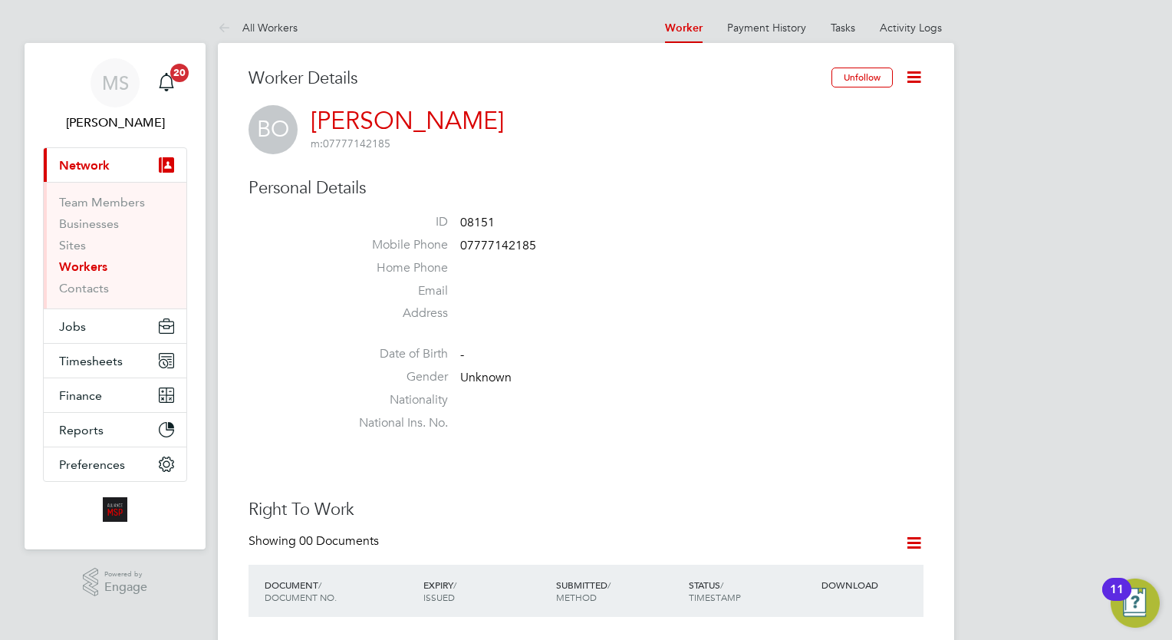
click at [863, 285] on li "Email" at bounding box center [631, 294] width 583 height 23
click at [127, 320] on button "Jobs" at bounding box center [115, 326] width 143 height 34
click at [81, 317] on button "Jobs" at bounding box center [115, 326] width 143 height 34
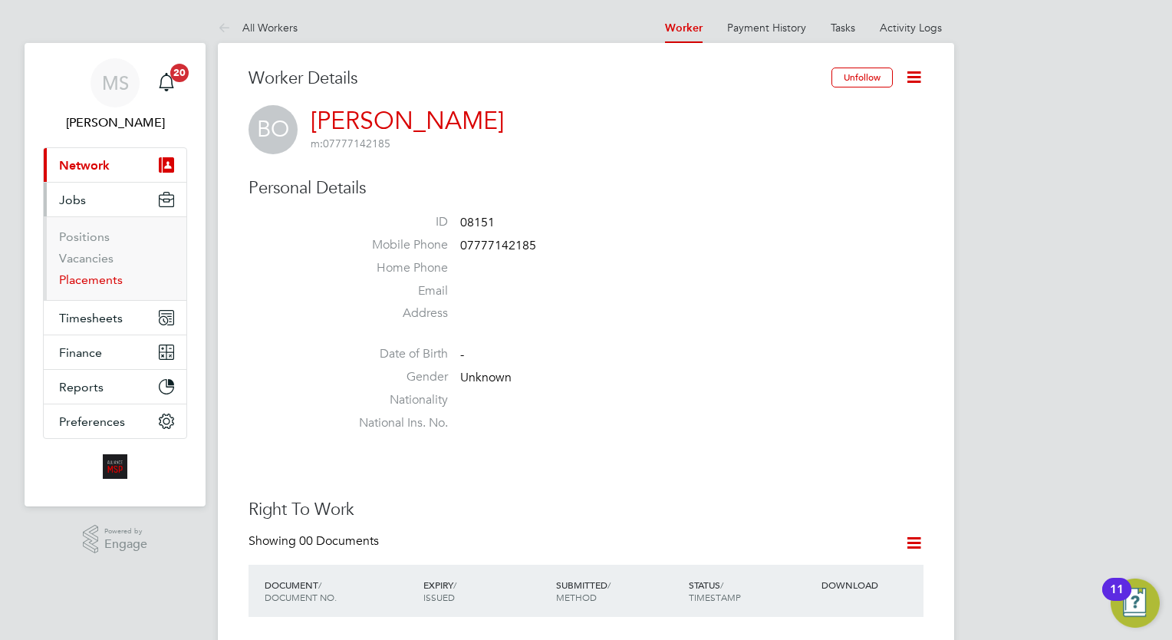
click at [99, 282] on link "Placements" at bounding box center [91, 279] width 64 height 15
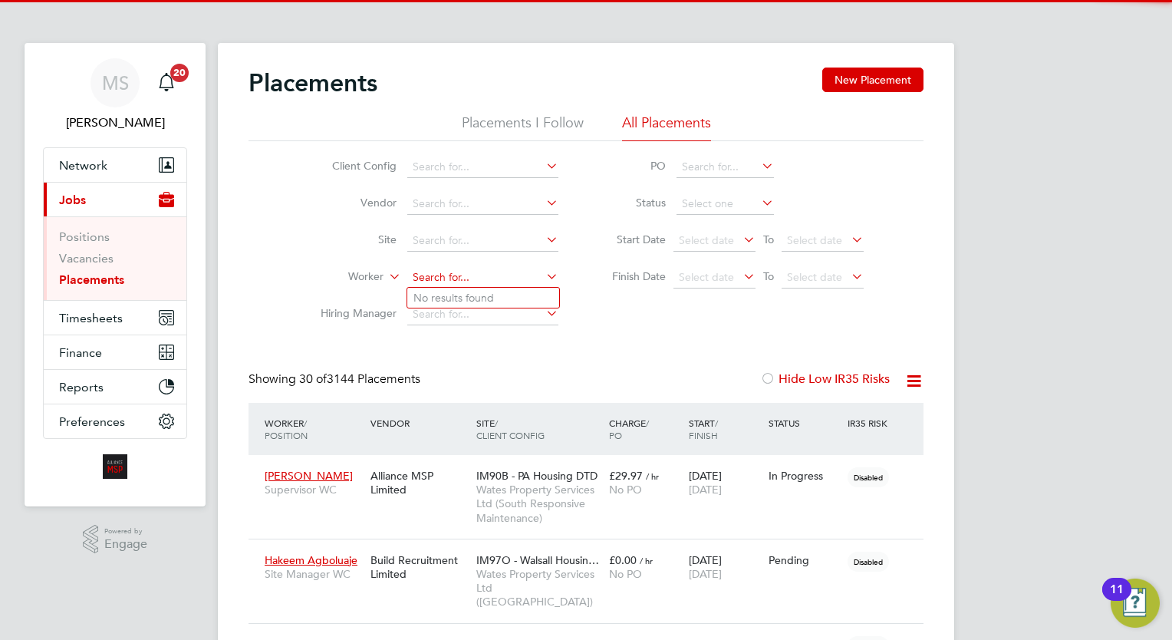
click at [440, 275] on input at bounding box center [482, 277] width 151 height 21
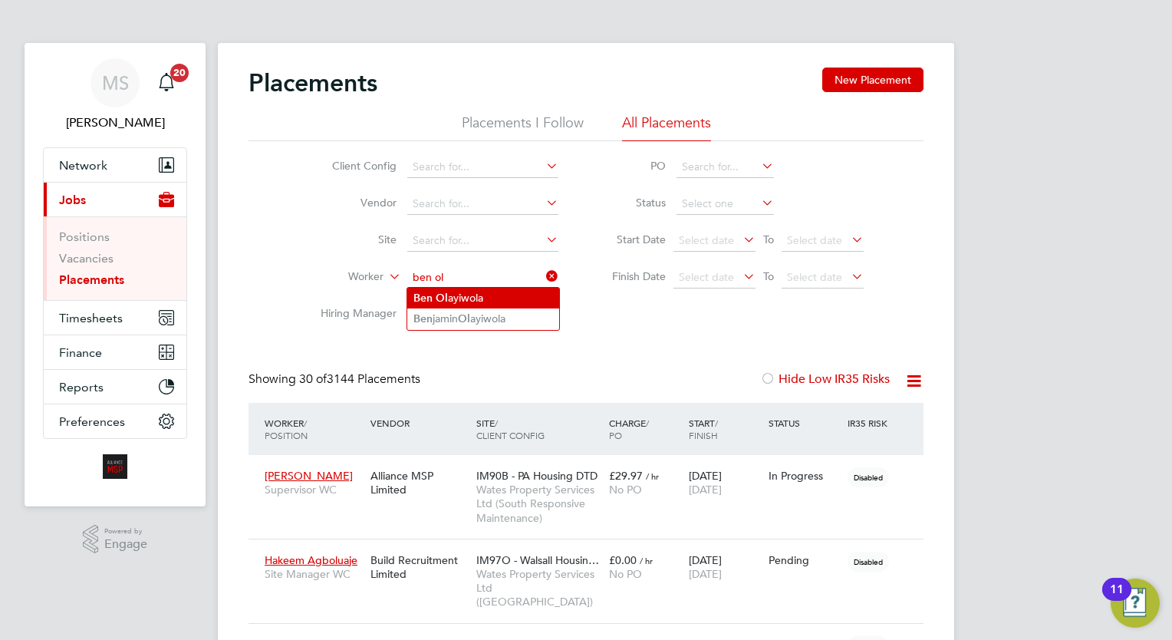
click at [491, 302] on li "Ben Ol ayiwola" at bounding box center [483, 298] width 152 height 21
type input "[PERSON_NAME]"
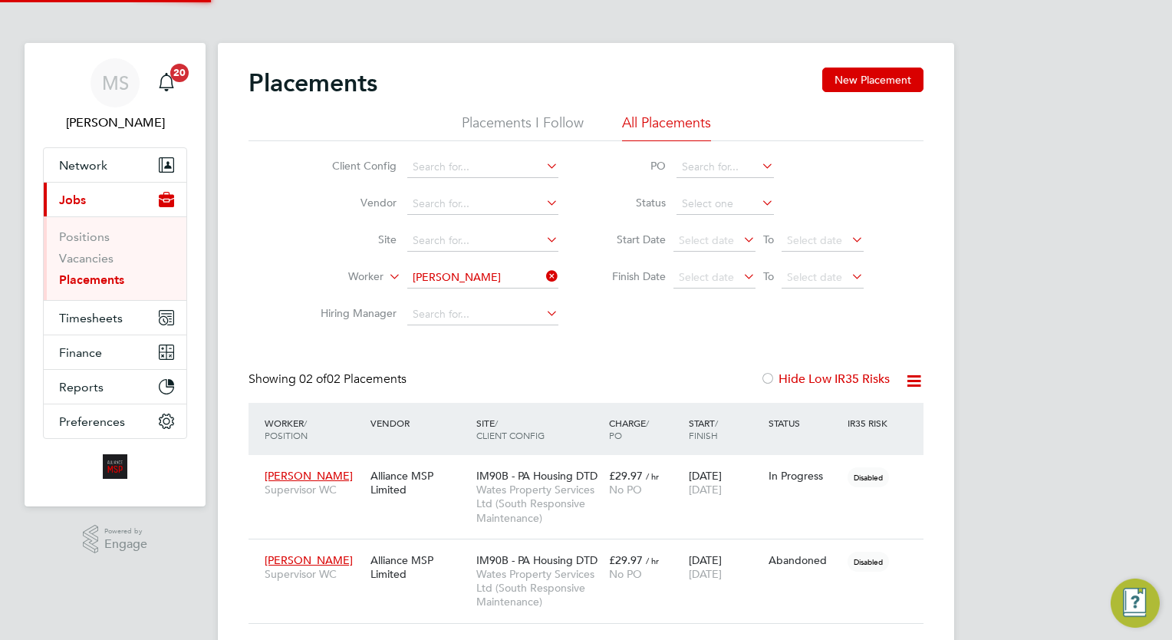
click at [689, 344] on div "Placements New Placement Placements I Follow All Placements Client Config Vendo…" at bounding box center [585, 345] width 675 height 556
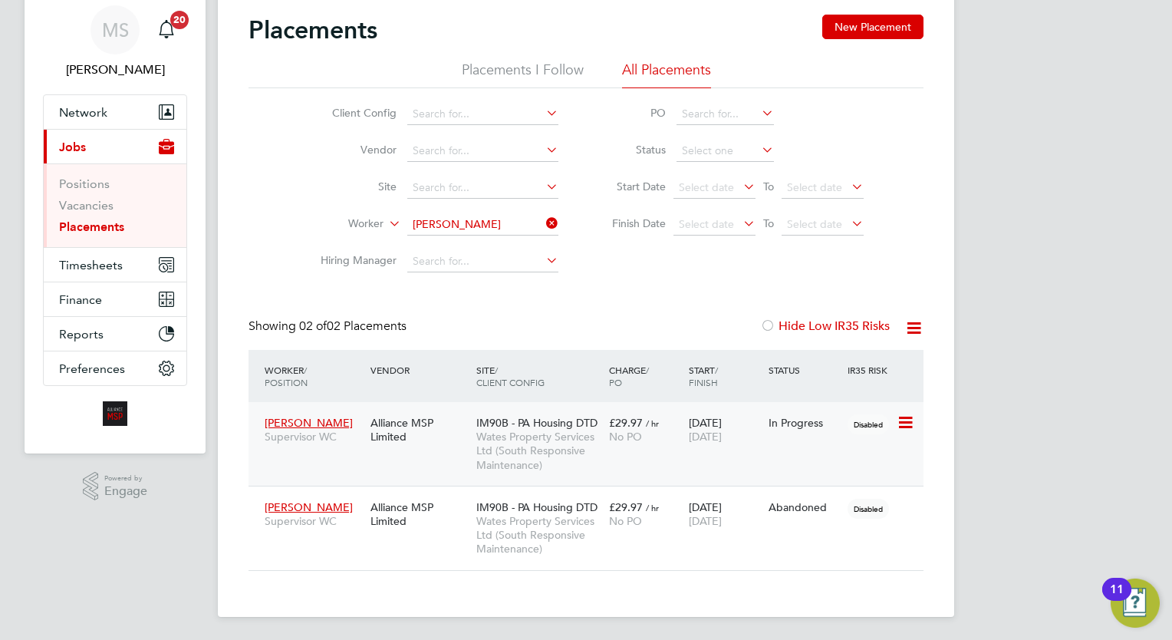
click at [680, 444] on div "£29.97 / hr No PO" at bounding box center [645, 429] width 80 height 43
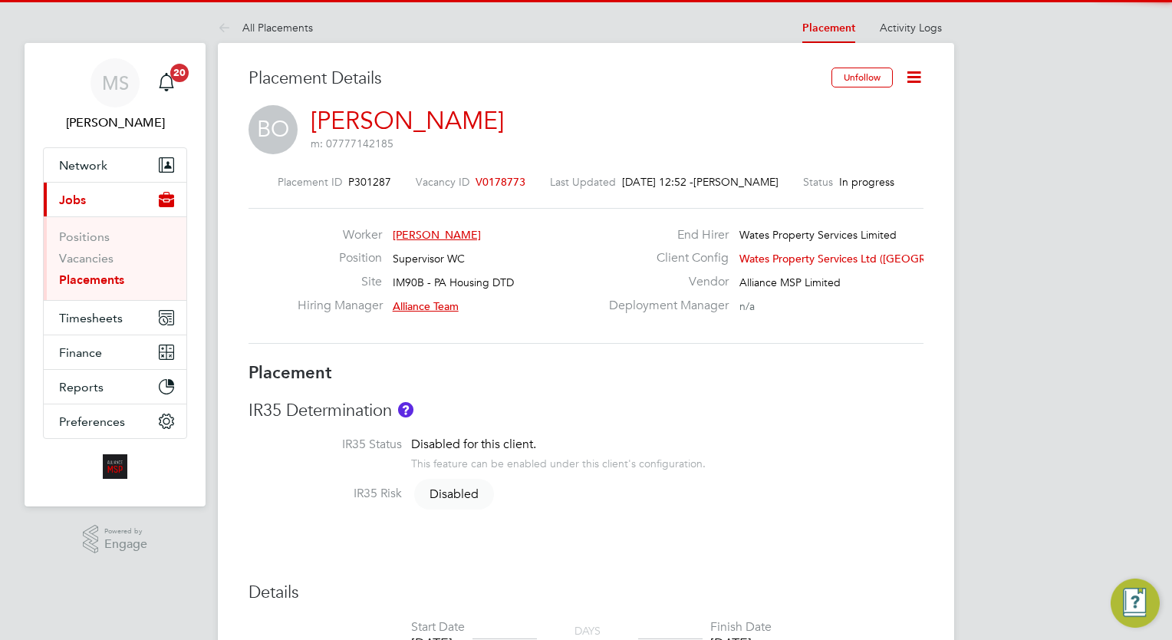
click at [909, 69] on icon at bounding box center [913, 76] width 19 height 19
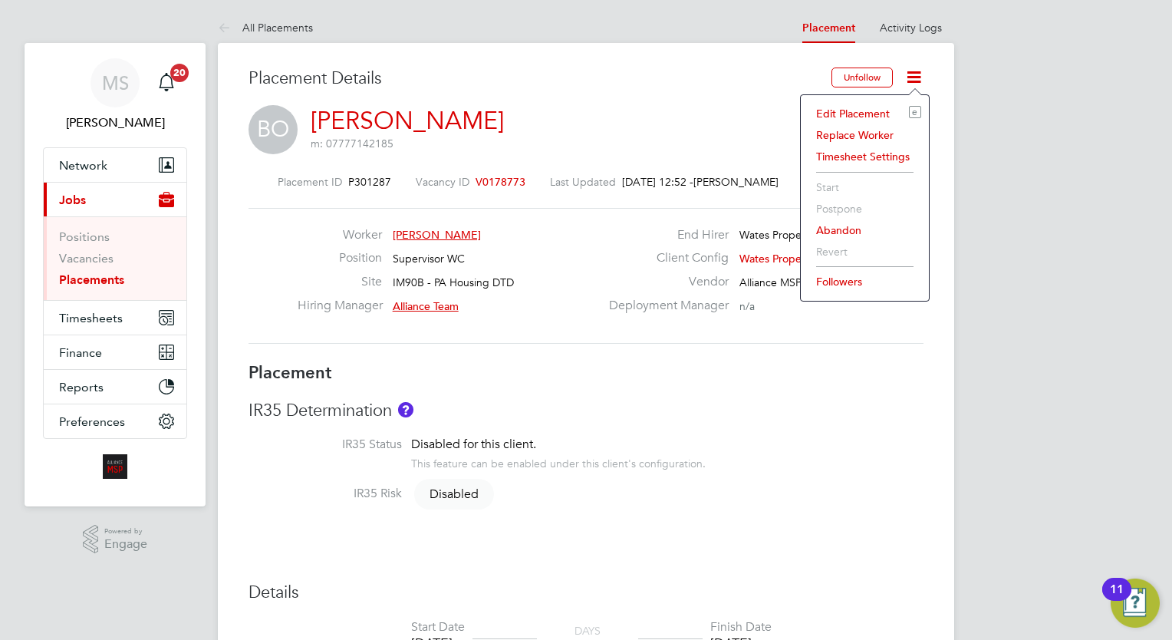
click at [861, 155] on li "Timesheet Settings" at bounding box center [864, 156] width 113 height 21
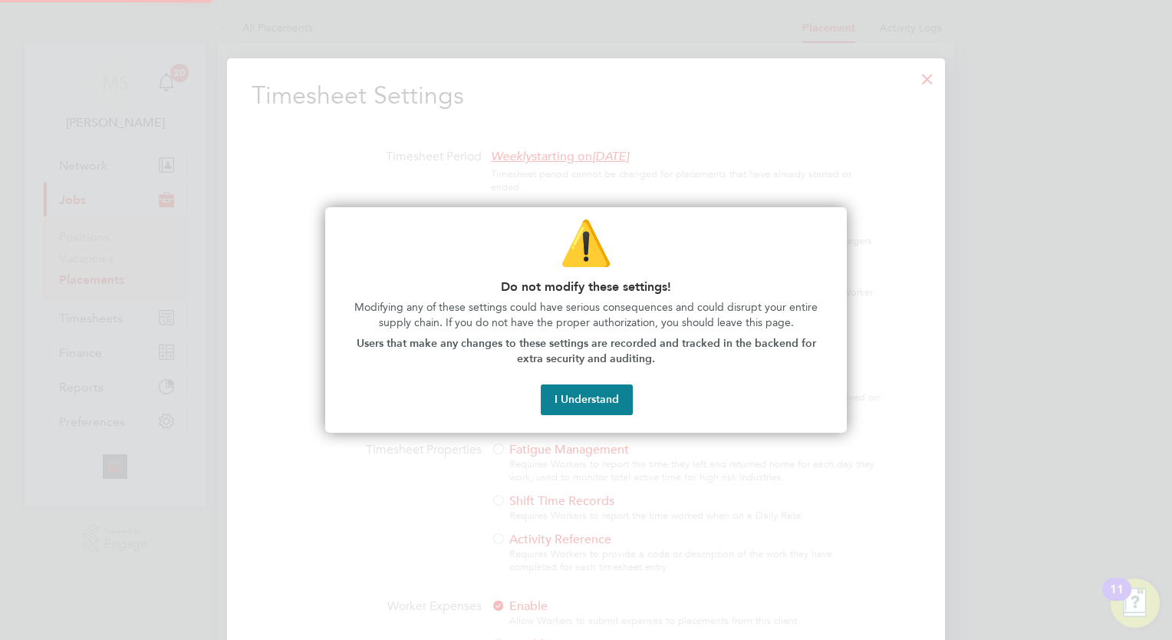
scroll to position [705, 719]
click at [594, 415] on div "⚠️ Do not modify these settings! Modifying any of these settings could have ser…" at bounding box center [585, 320] width 521 height 226
drag, startPoint x: 589, startPoint y: 400, endPoint x: 548, endPoint y: 400, distance: 40.7
click at [548, 400] on button "I Understand" at bounding box center [587, 399] width 92 height 31
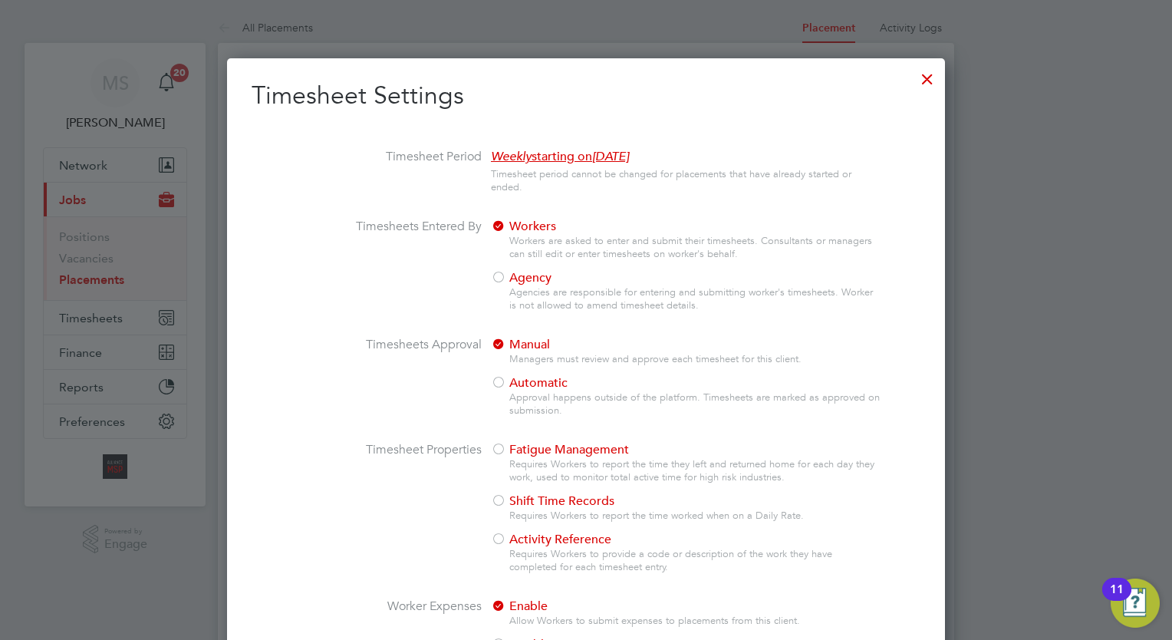
click at [322, 323] on li "Timesheets Entered By Workers Workers are asked to enter and submit their times…" at bounding box center [586, 278] width 669 height 118
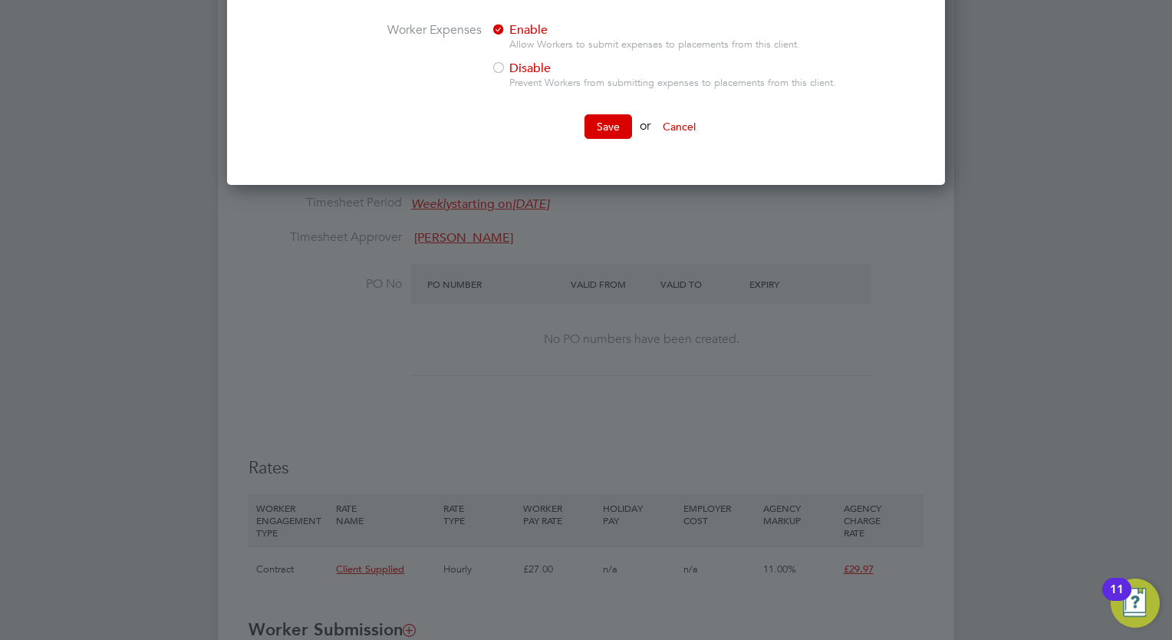
scroll to position [583, 0]
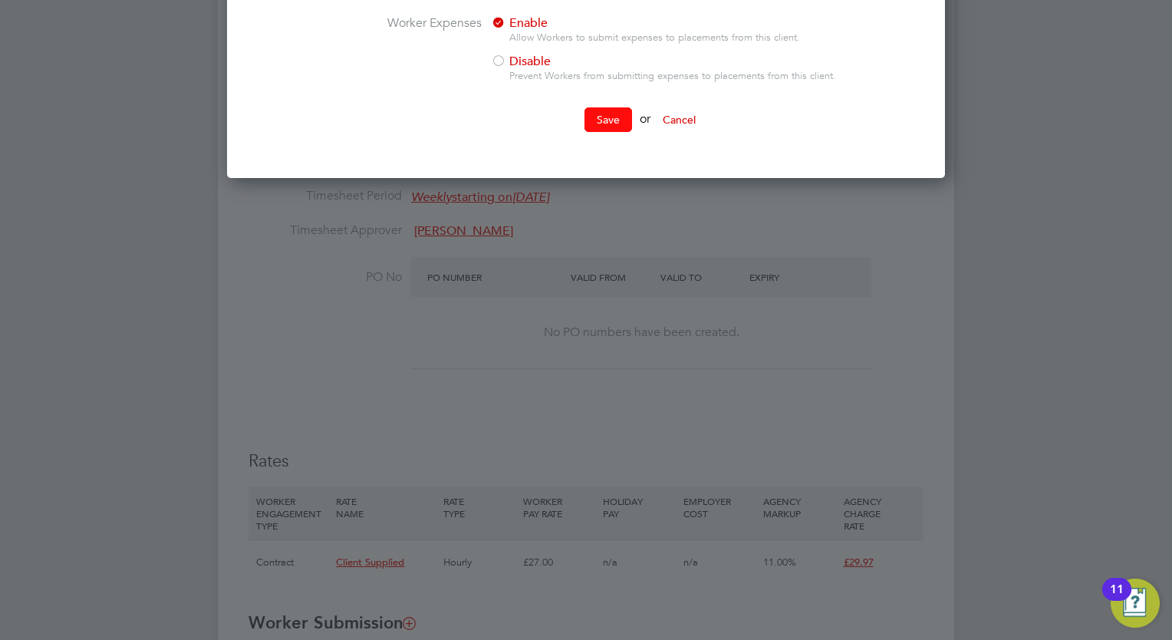
click at [598, 125] on button "Save" at bounding box center [608, 119] width 48 height 25
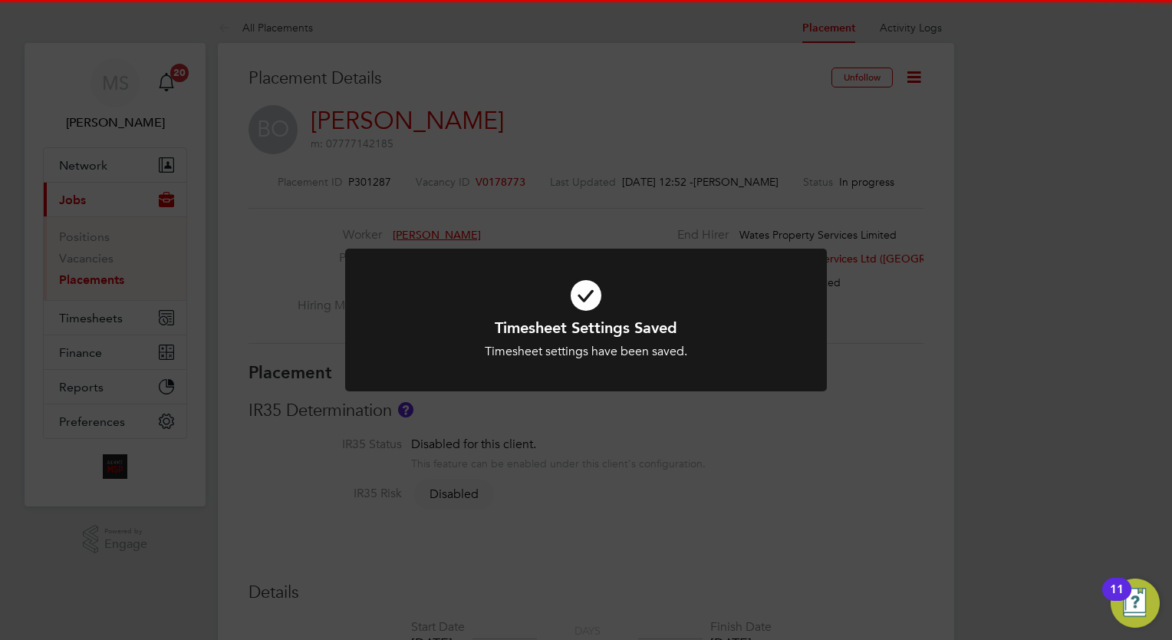
click at [1041, 301] on div "Timesheet Settings Saved Timesheet settings have been saved. Cancel Okay" at bounding box center [586, 320] width 1172 height 640
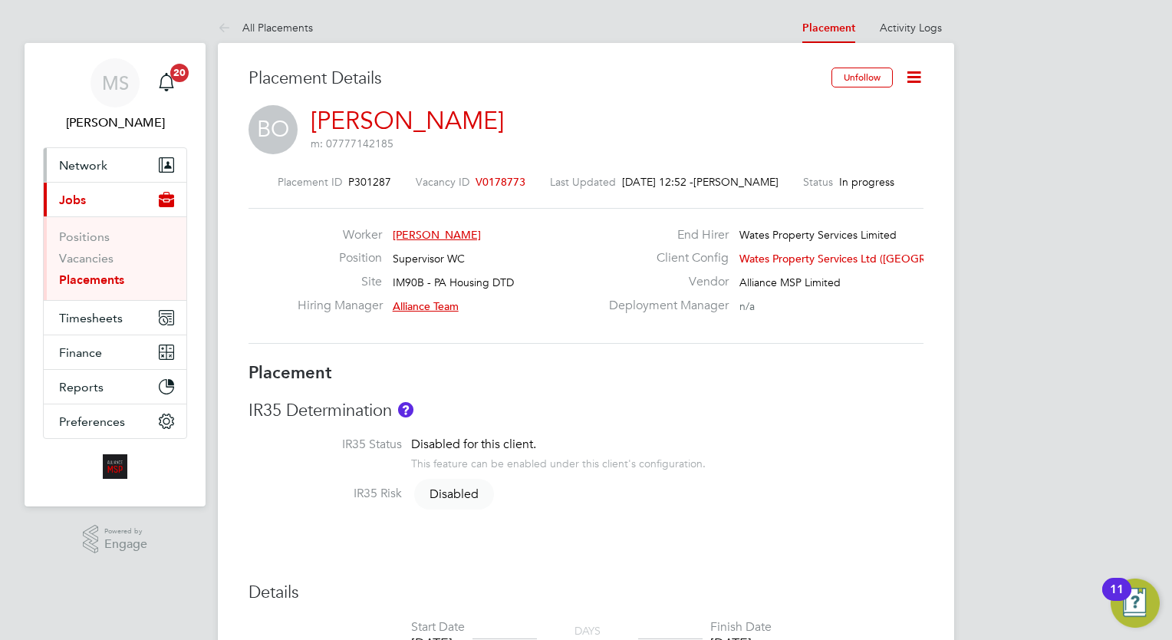
click at [117, 163] on button "Network" at bounding box center [115, 165] width 143 height 34
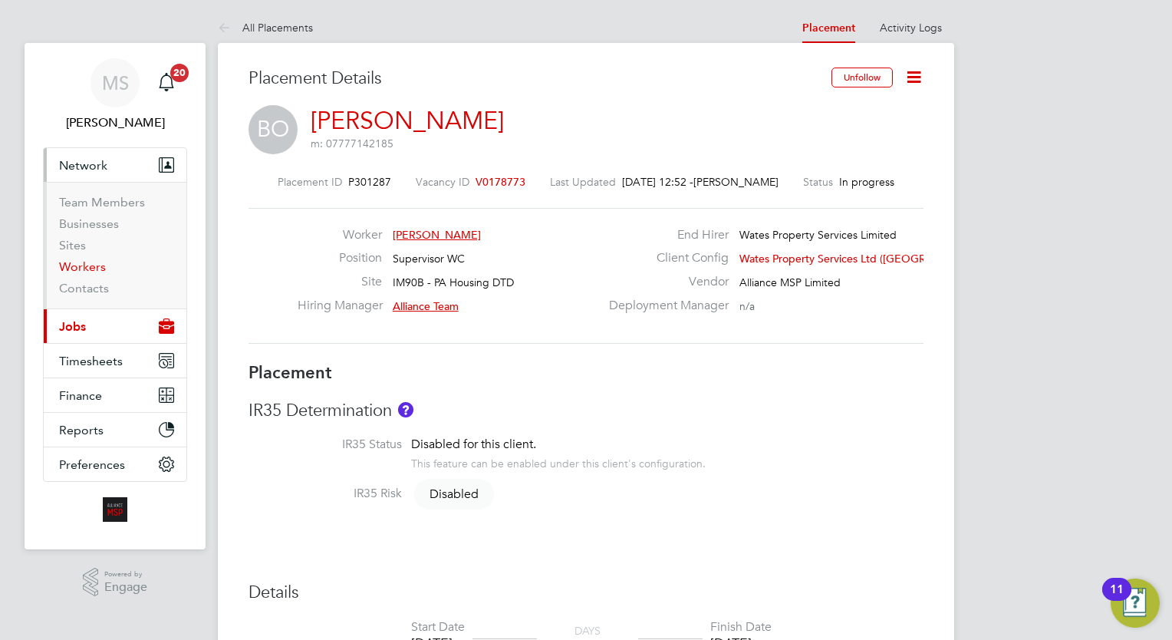
click at [95, 265] on link "Workers" at bounding box center [82, 266] width 47 height 15
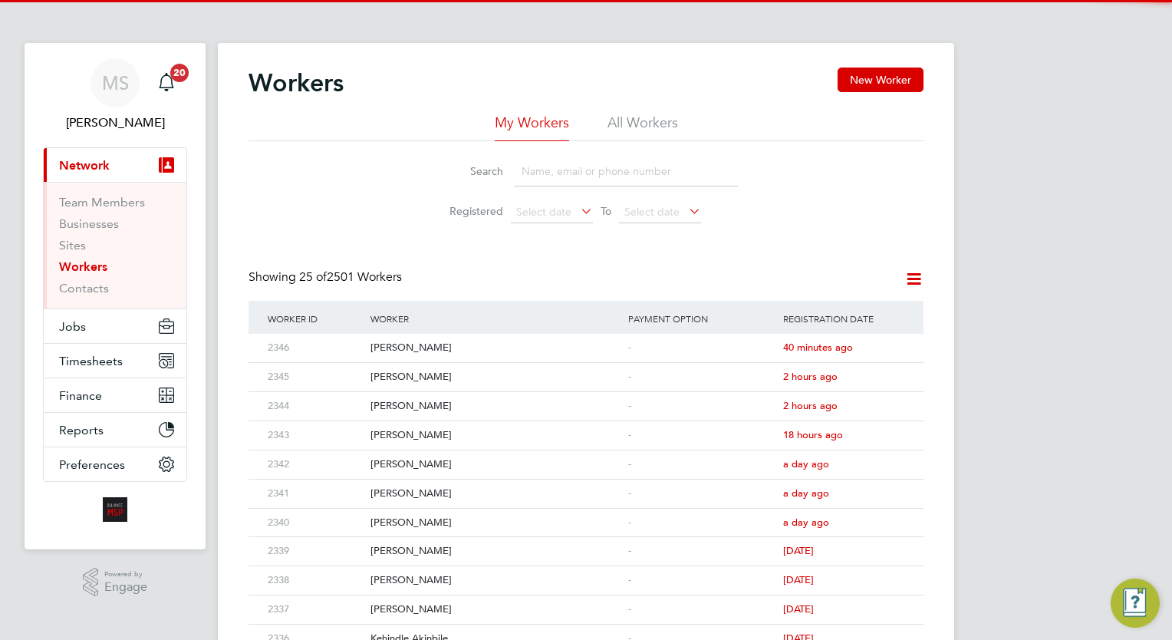
click at [580, 169] on input at bounding box center [626, 171] width 224 height 30
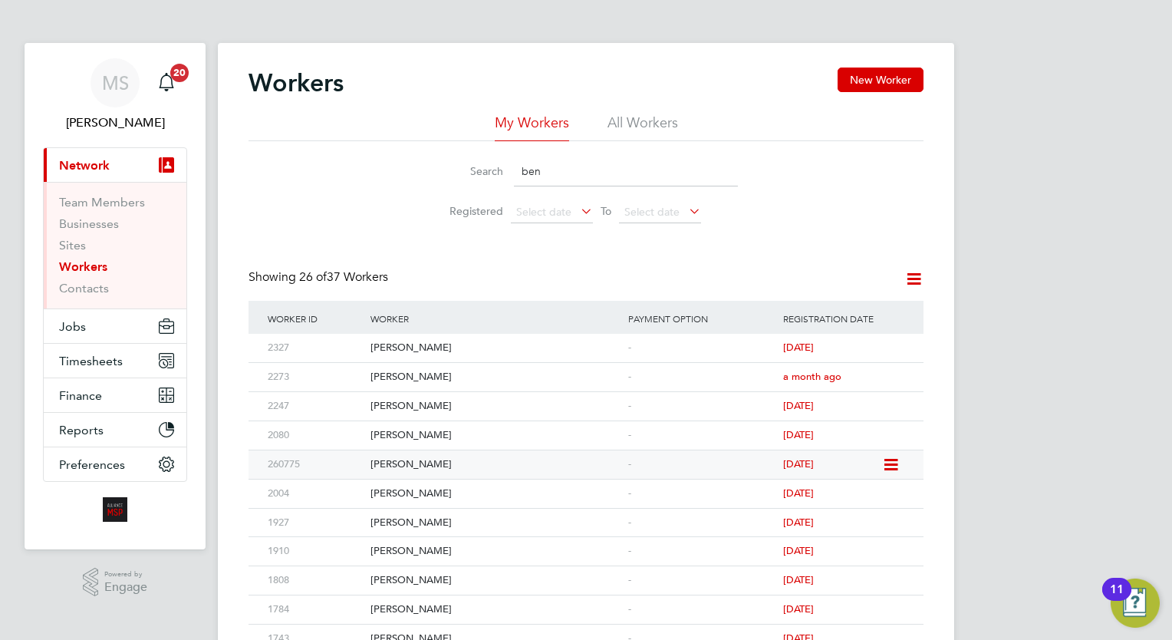
type input "ben"
click at [494, 455] on div "Benjamin Olayiwola" at bounding box center [496, 464] width 258 height 28
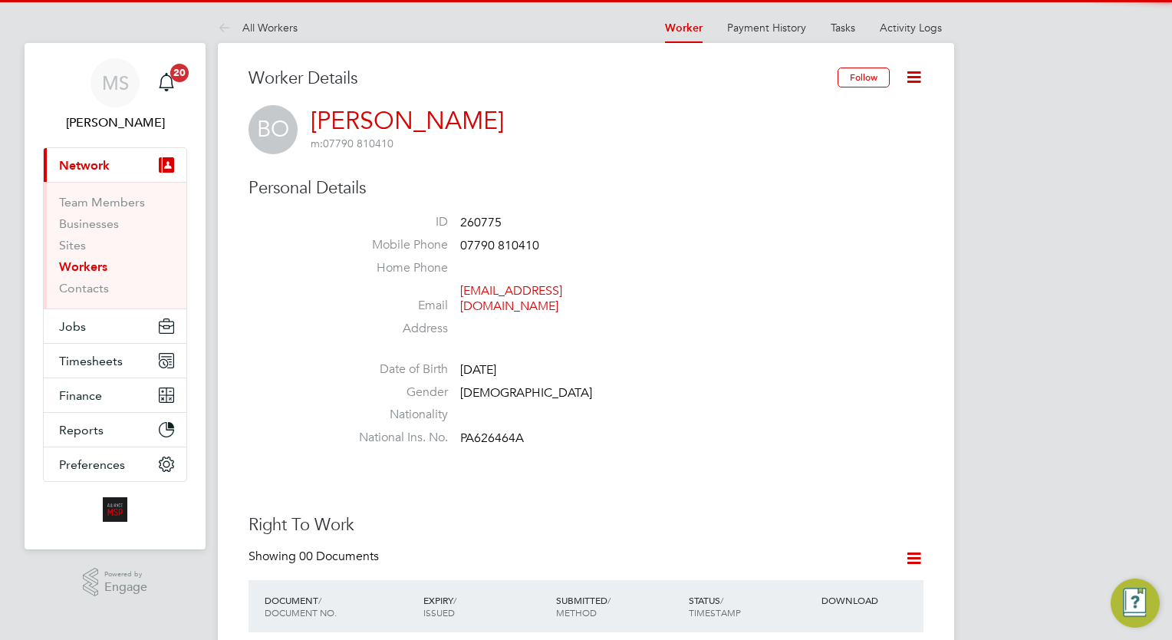
click at [916, 77] on icon at bounding box center [913, 76] width 19 height 19
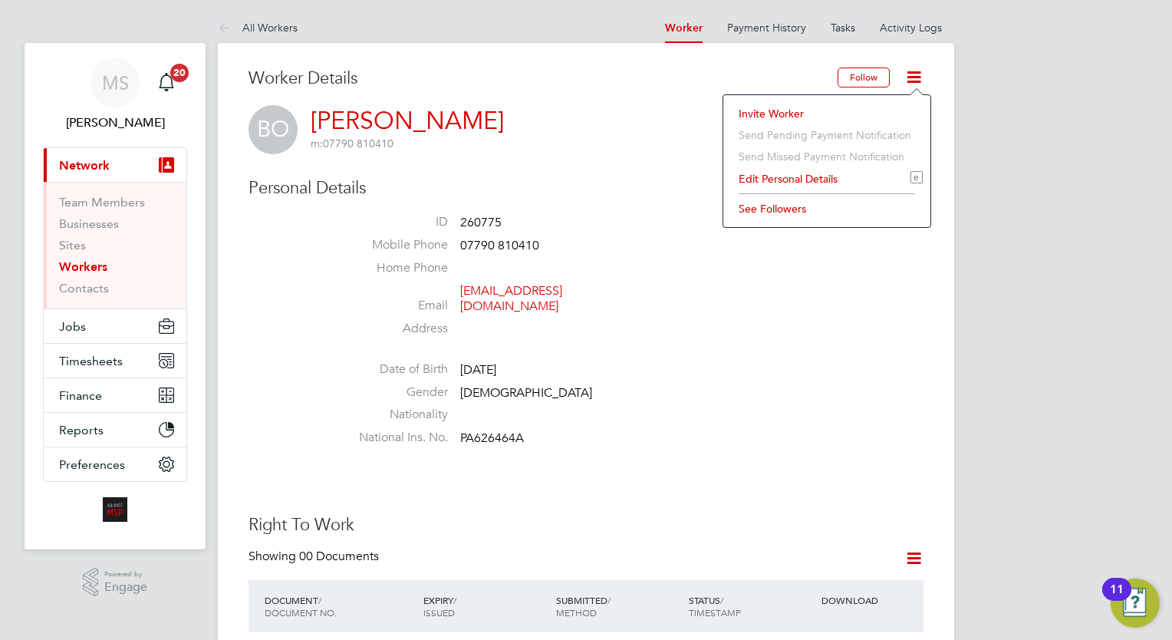
click at [766, 173] on li "Edit Personal Details e" at bounding box center [827, 178] width 192 height 21
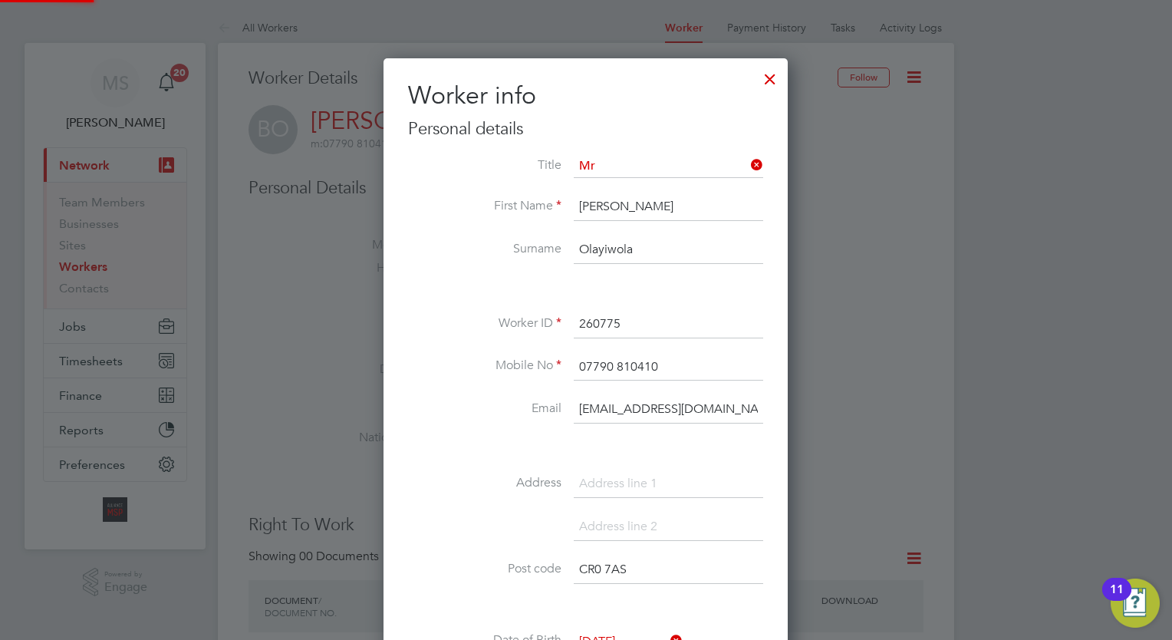
scroll to position [864, 405]
drag, startPoint x: 743, startPoint y: 411, endPoint x: 555, endPoint y: 405, distance: 188.0
click at [555, 405] on li "Email [EMAIL_ADDRESS][DOMAIN_NAME]" at bounding box center [585, 417] width 355 height 43
click at [382, 468] on div at bounding box center [586, 320] width 1172 height 640
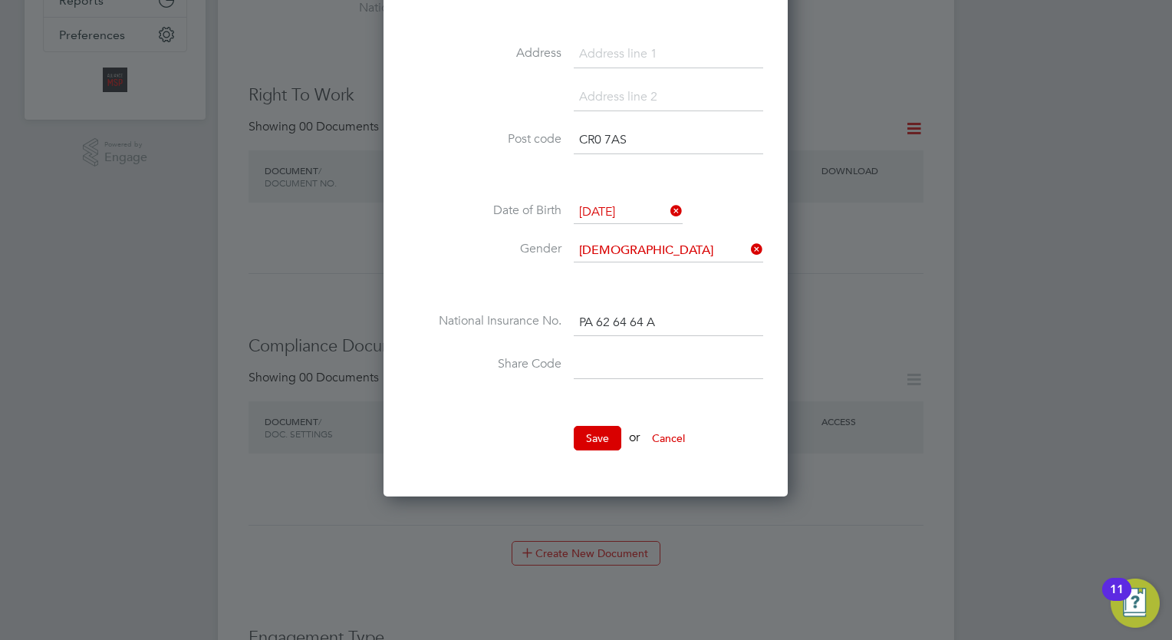
scroll to position [460, 0]
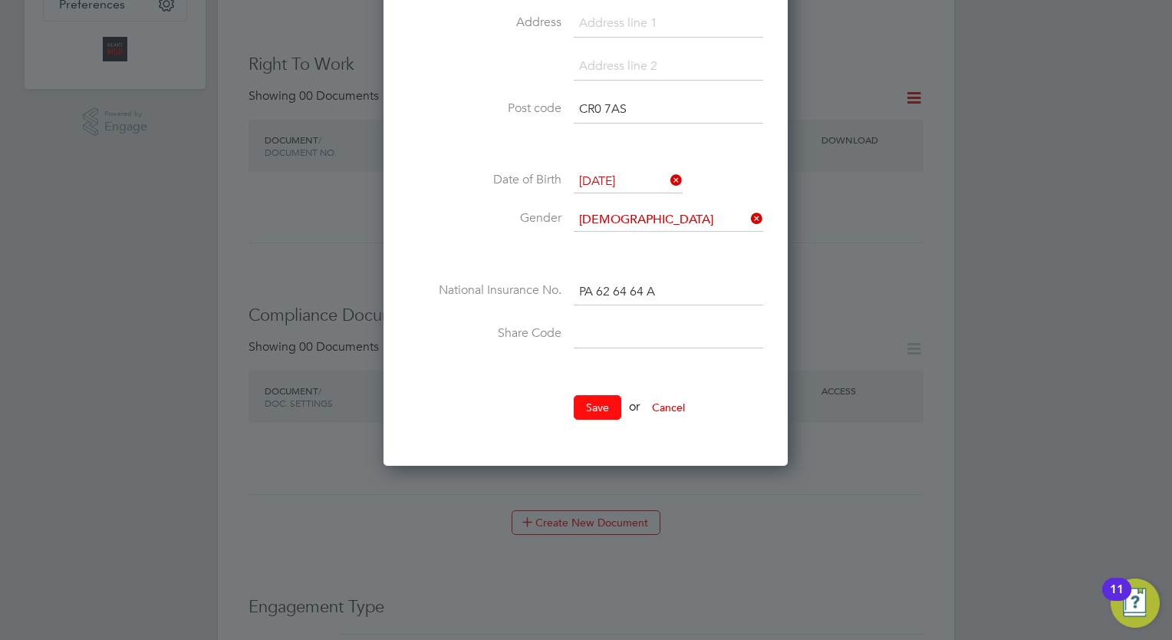
click at [602, 410] on button "Save" at bounding box center [598, 407] width 48 height 25
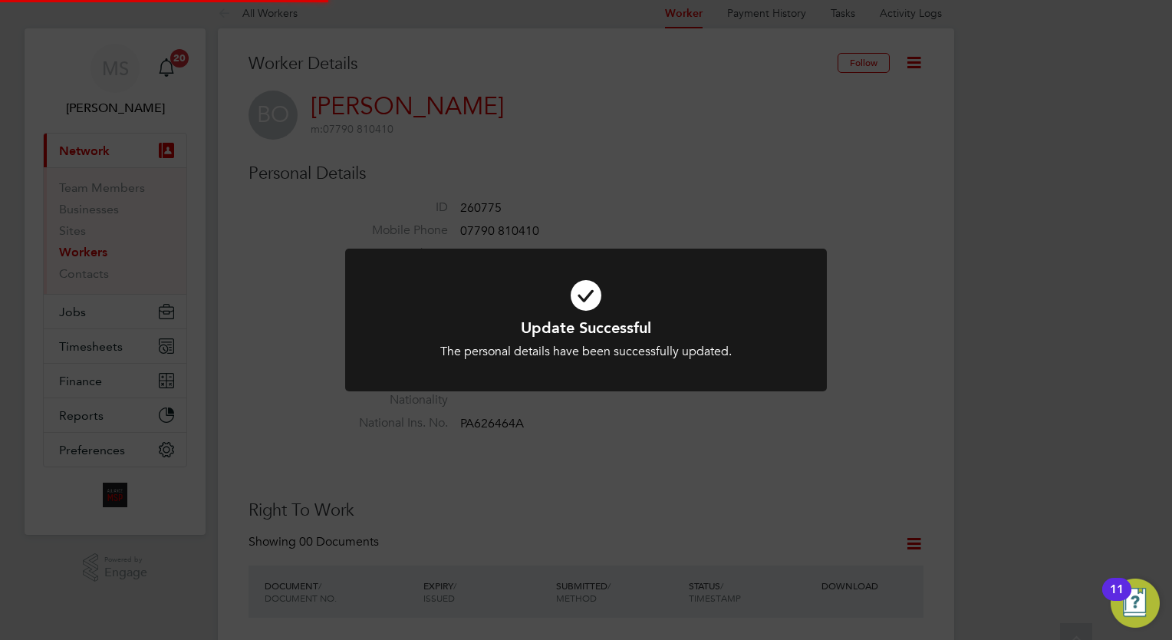
scroll to position [0, 0]
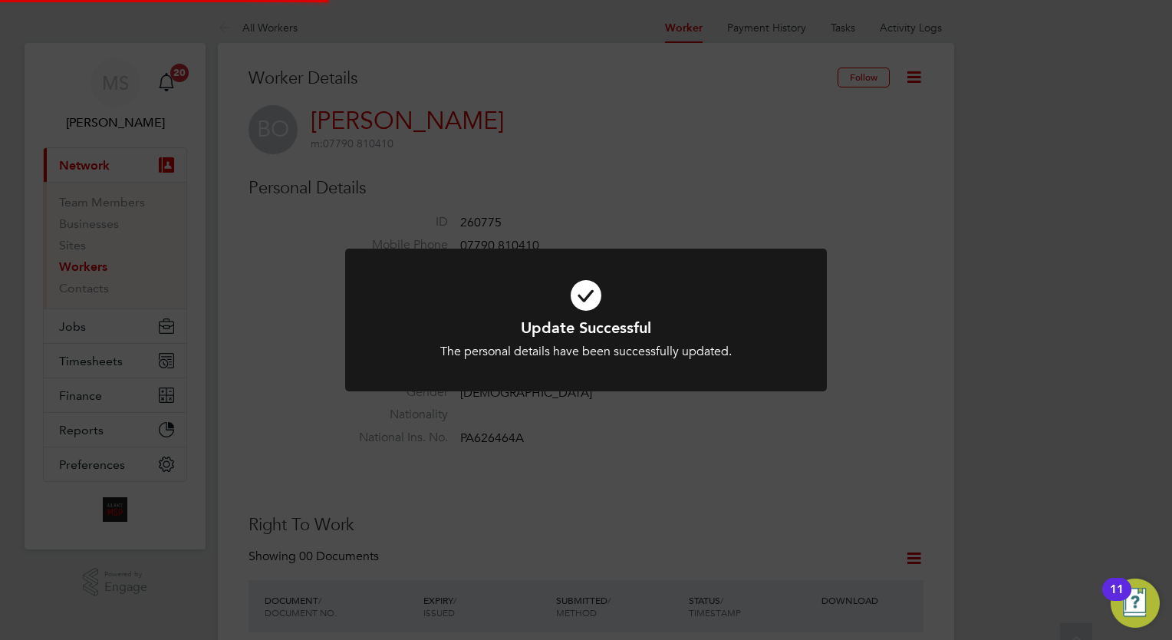
click at [1038, 247] on div "Update Successful The personal details have been successfully updated. Cancel O…" at bounding box center [586, 320] width 1172 height 640
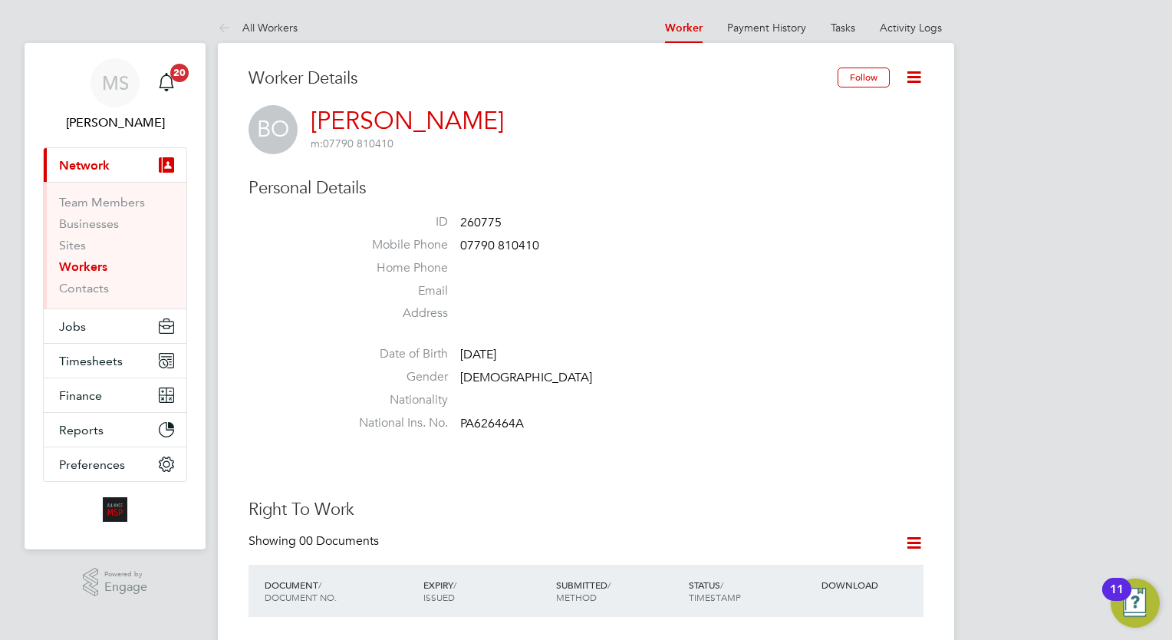
click at [88, 261] on link "Workers" at bounding box center [83, 266] width 48 height 15
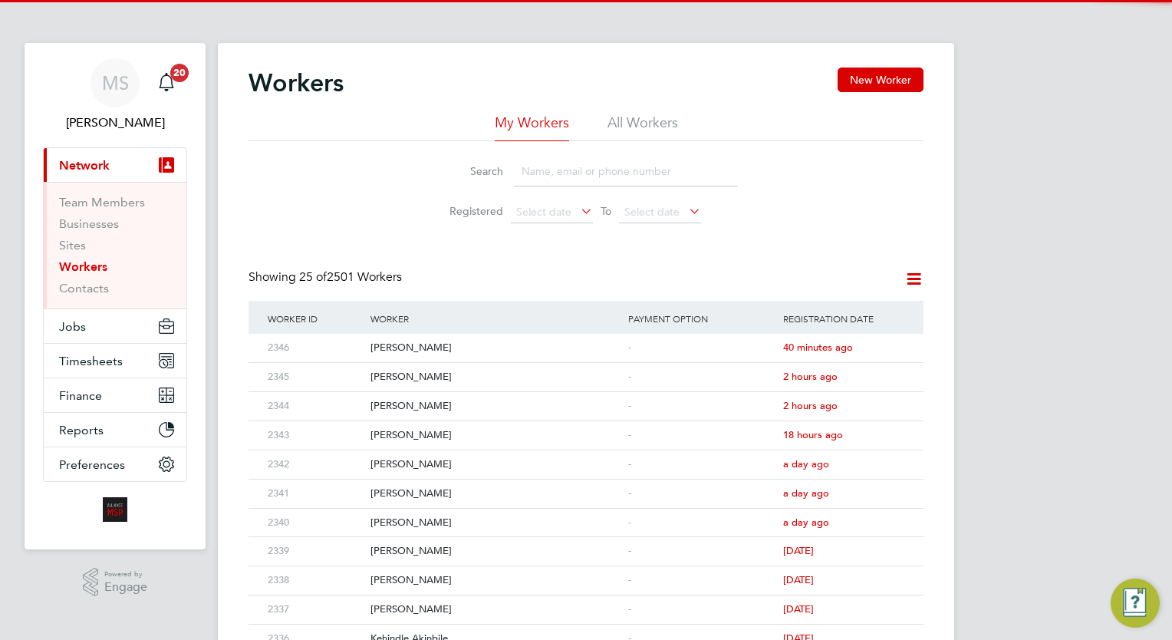
click at [606, 179] on input at bounding box center [626, 171] width 224 height 30
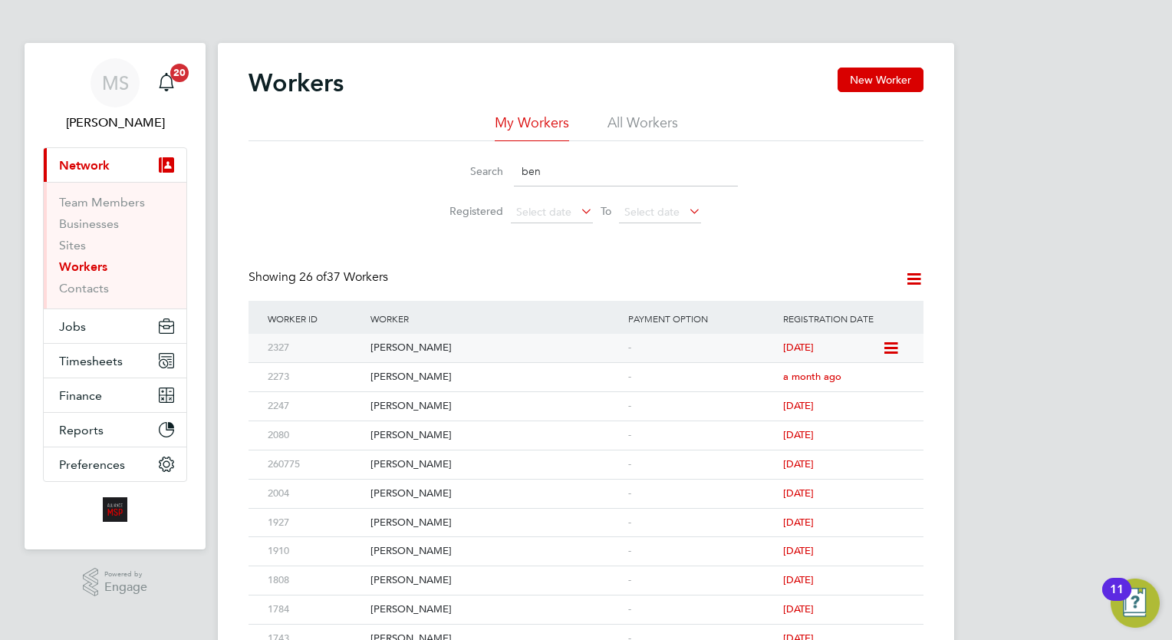
type input "ben"
click at [680, 354] on div "-" at bounding box center [701, 348] width 155 height 28
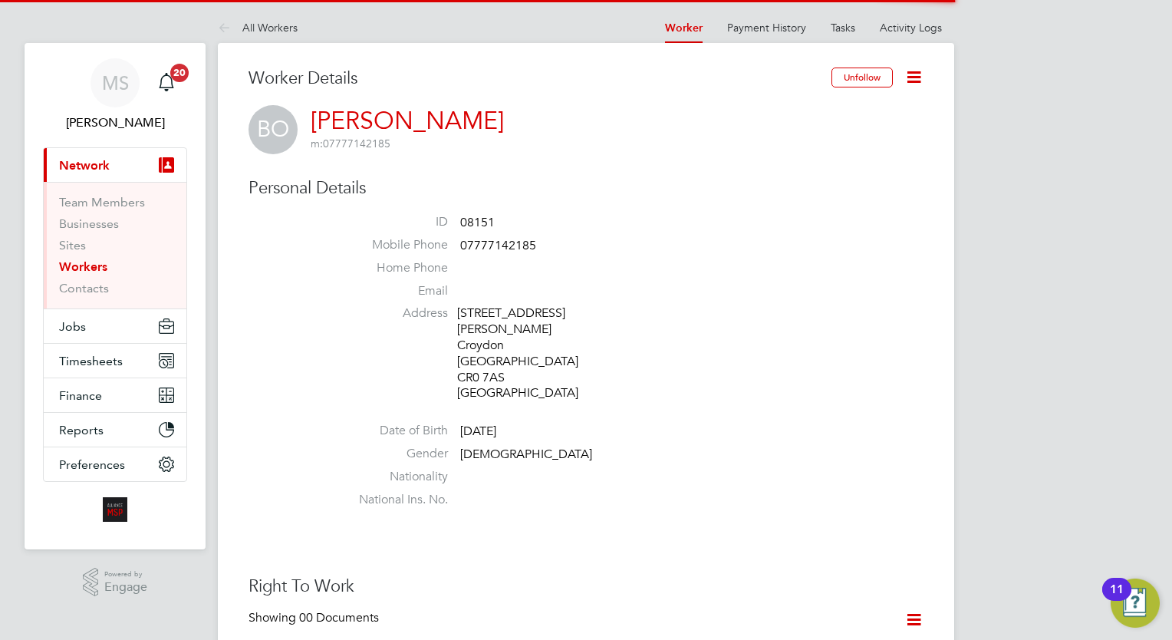
click at [920, 74] on icon at bounding box center [913, 76] width 19 height 19
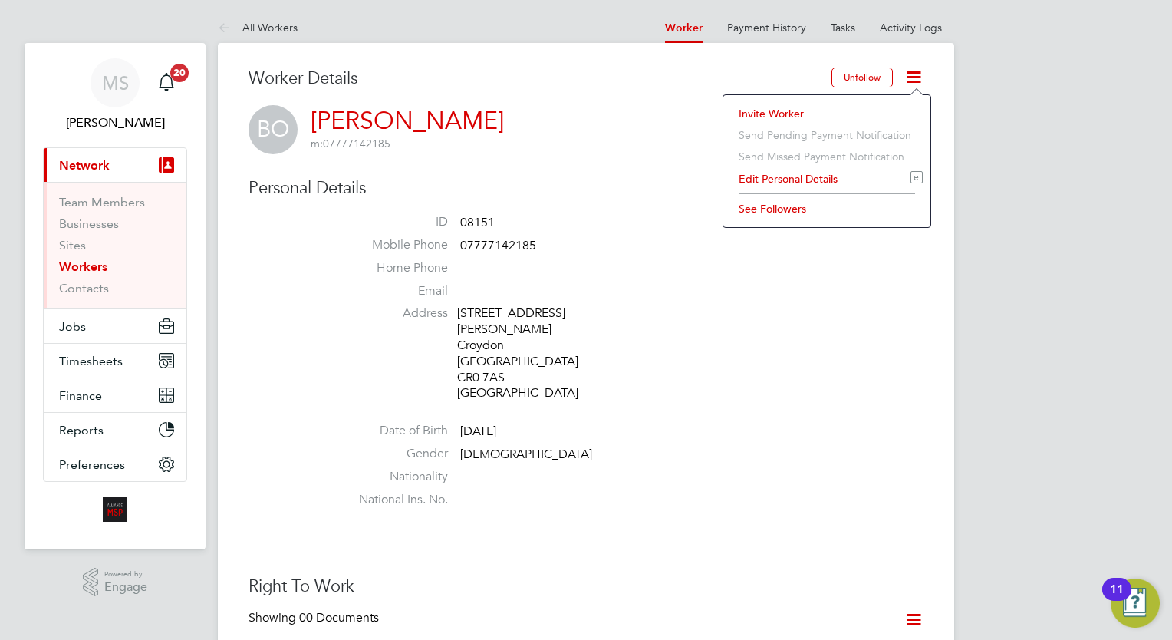
click at [785, 113] on li "Invite Worker" at bounding box center [827, 113] width 192 height 21
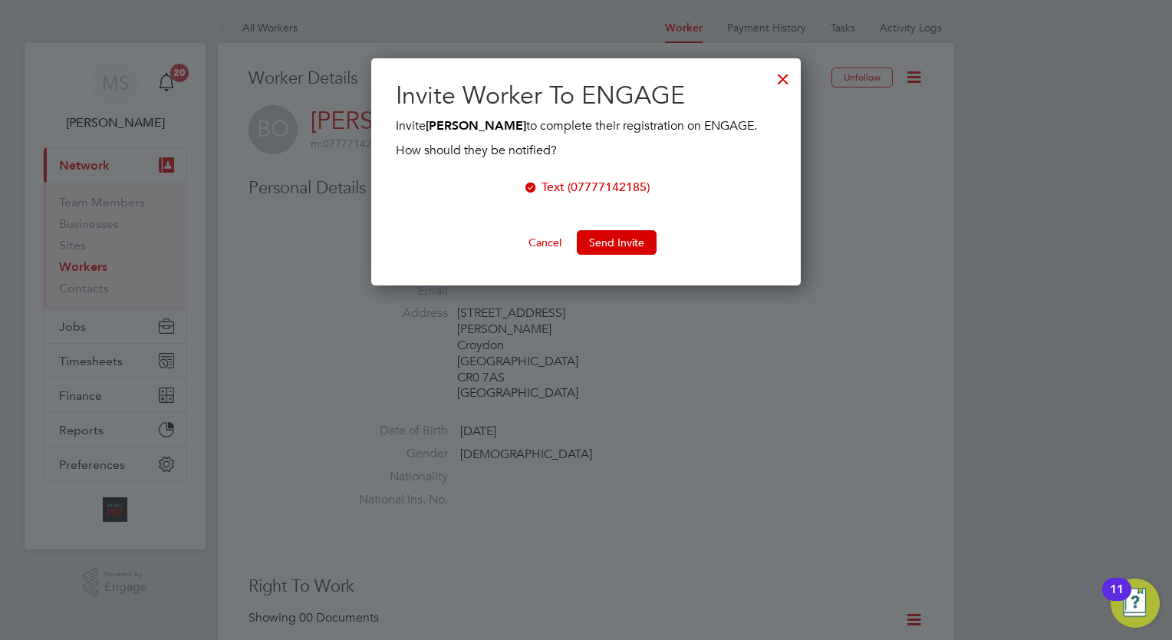
scroll to position [227, 430]
click at [783, 66] on div at bounding box center [783, 75] width 28 height 28
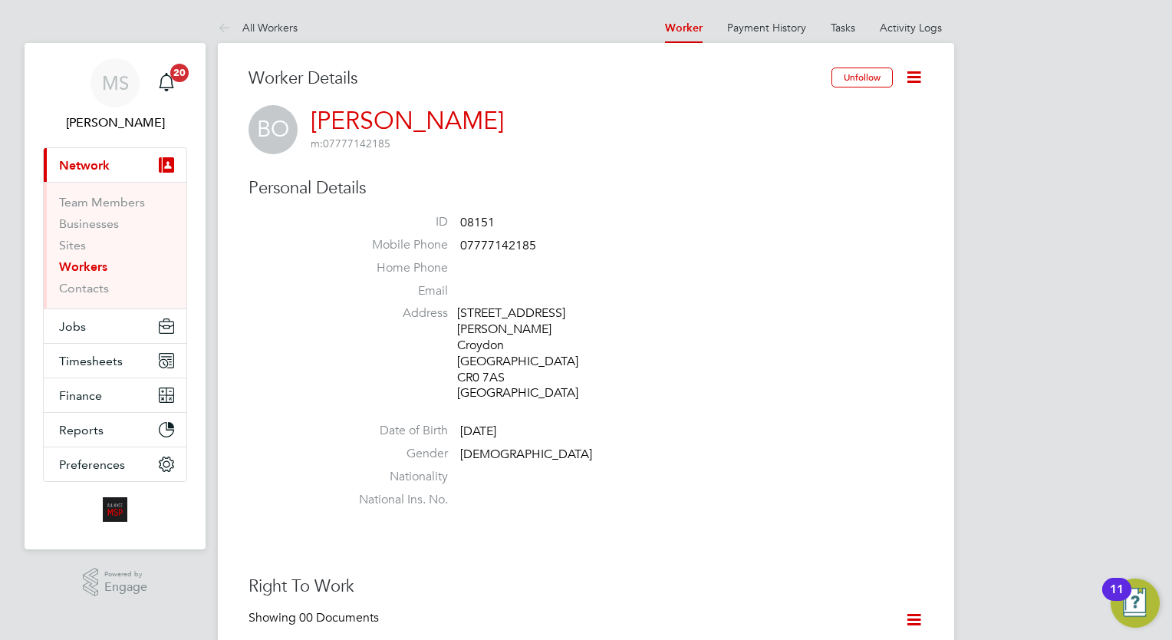
click at [909, 71] on icon at bounding box center [913, 76] width 19 height 19
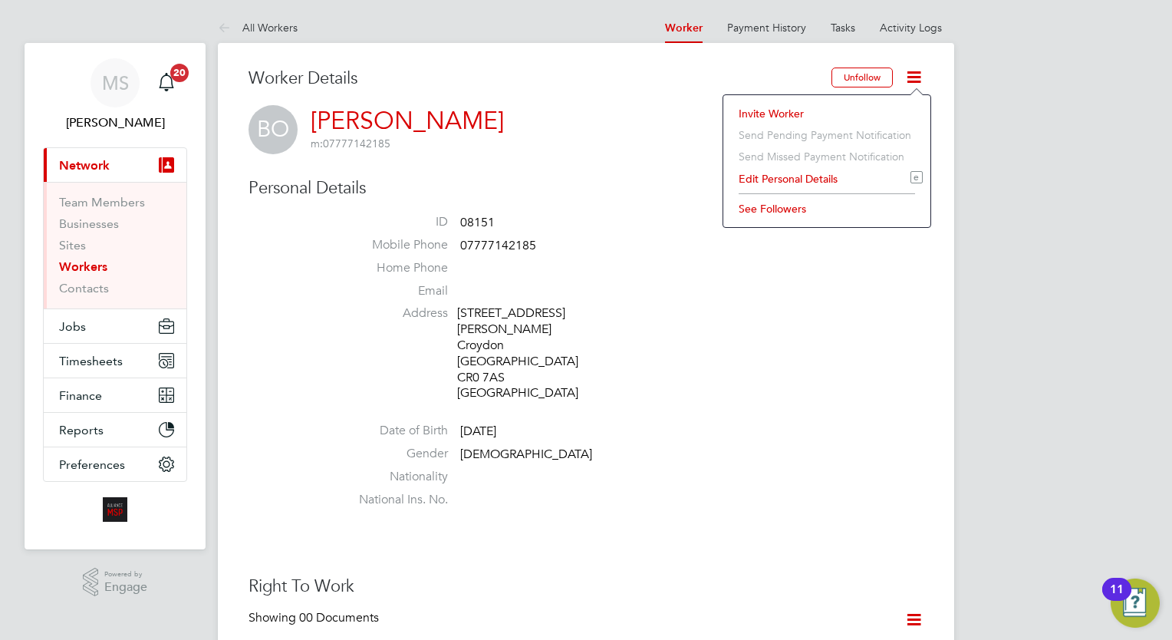
click at [797, 175] on li "Edit Personal Details e" at bounding box center [827, 178] width 192 height 21
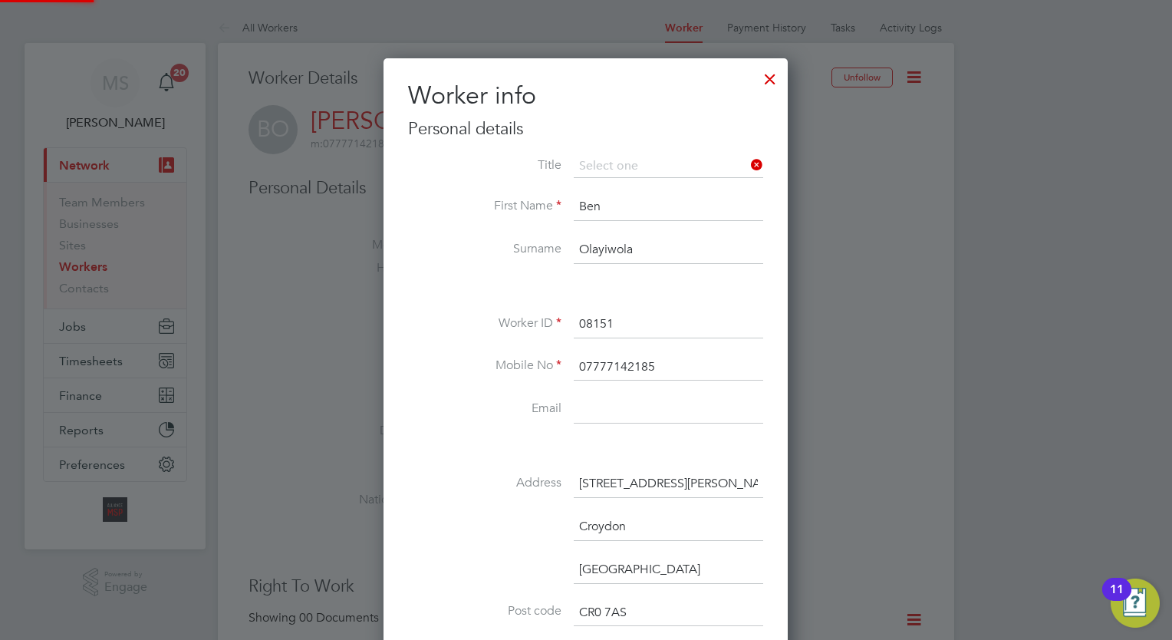
scroll to position [907, 405]
click at [606, 403] on input at bounding box center [668, 410] width 189 height 28
paste input "[EMAIL_ADDRESS][DOMAIN_NAME]"
type input "[EMAIL_ADDRESS][DOMAIN_NAME]"
click at [424, 485] on label "Address" at bounding box center [484, 483] width 153 height 16
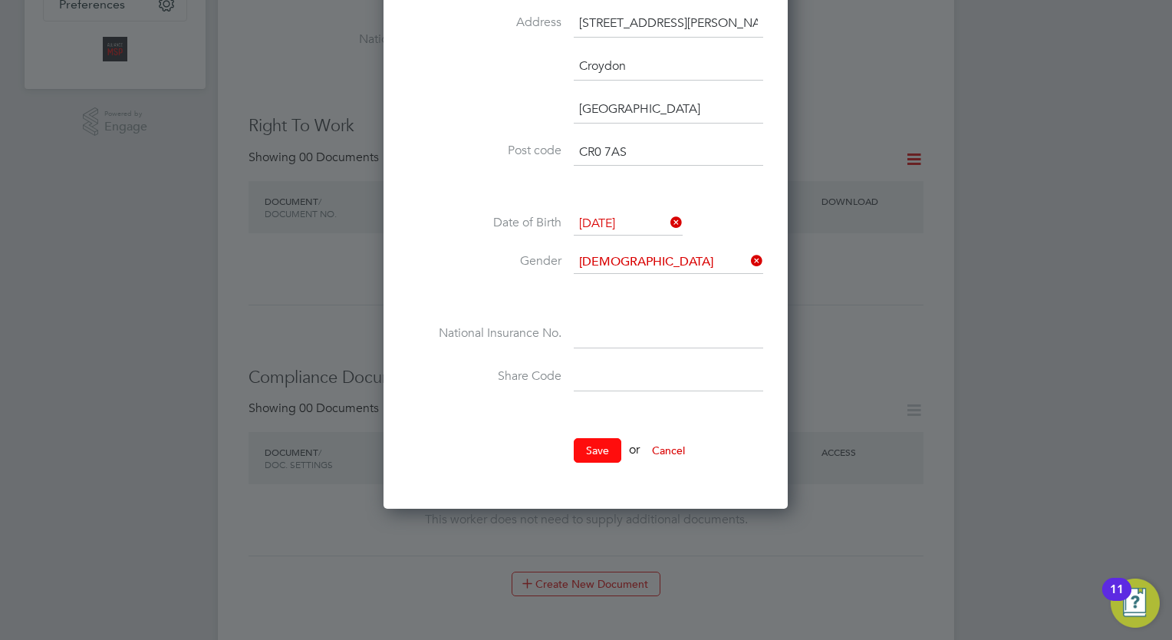
click at [595, 439] on button "Save" at bounding box center [598, 450] width 48 height 25
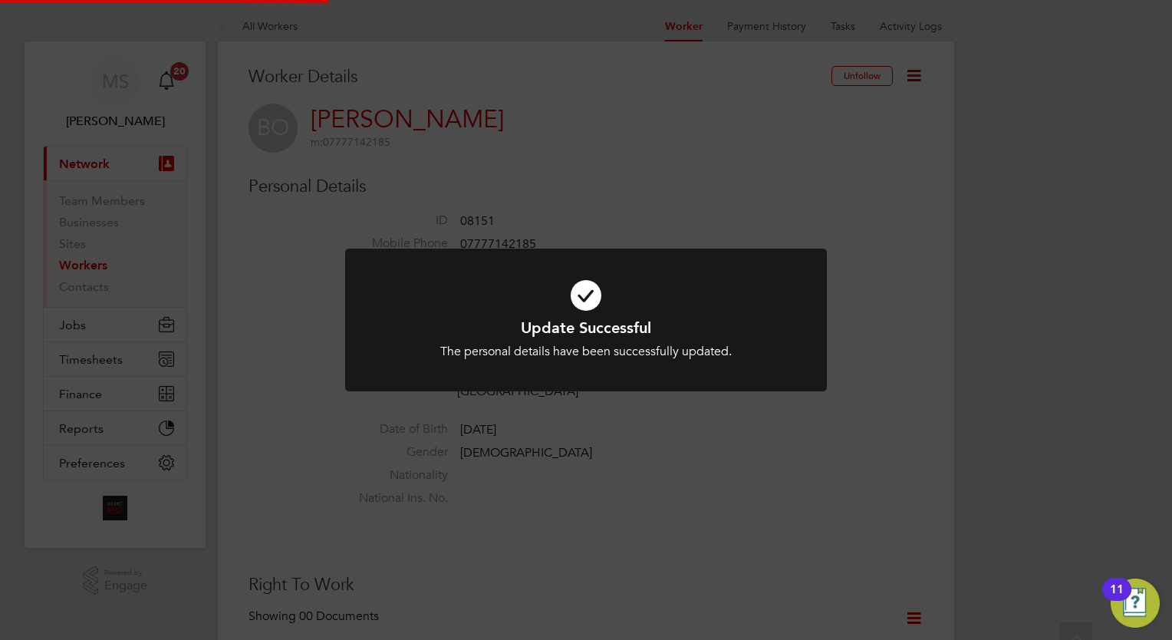
scroll to position [0, 0]
click at [1067, 255] on div "Update Successful The personal details have been successfully updated. Cancel O…" at bounding box center [586, 320] width 1172 height 640
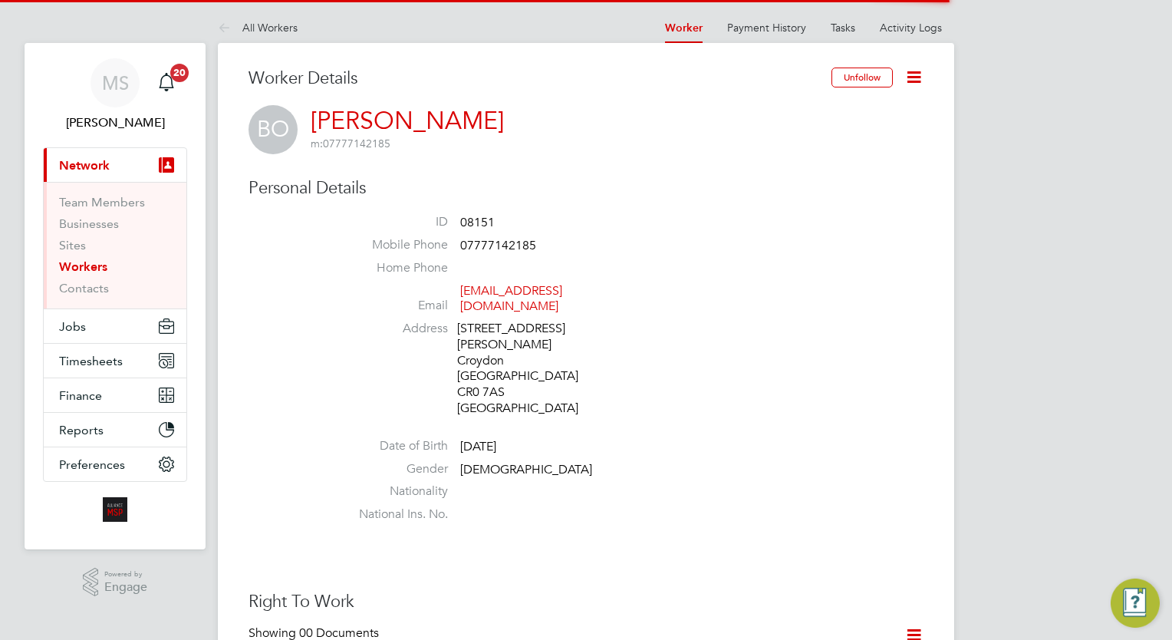
click at [742, 252] on li "Mobile Phone [PHONE_NUMBER]" at bounding box center [631, 248] width 583 height 23
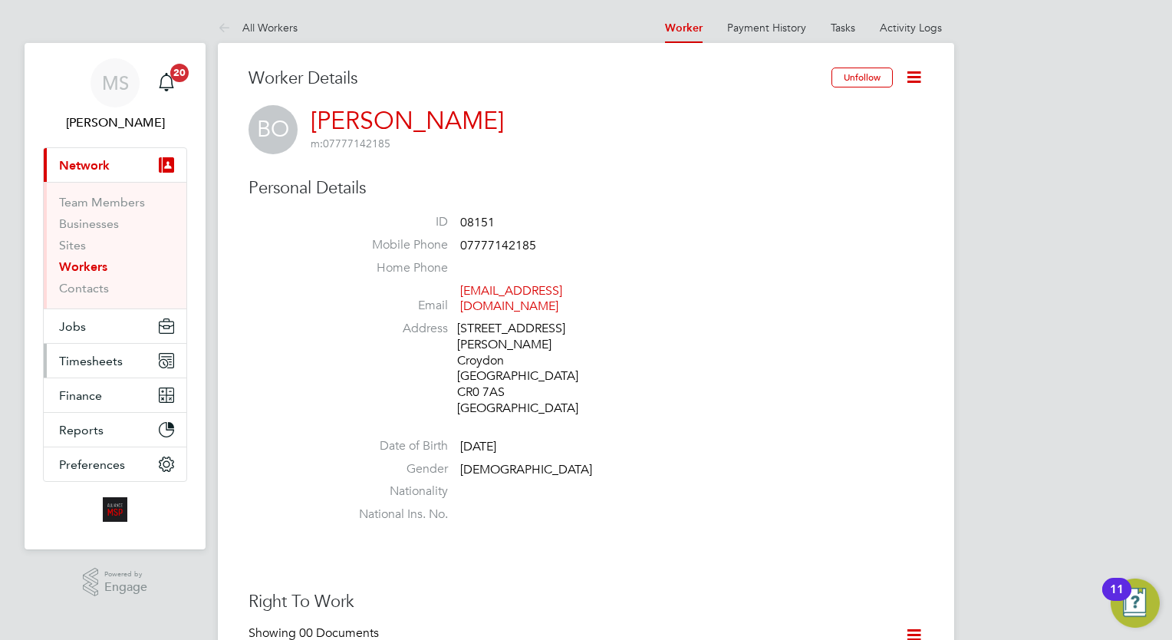
click at [130, 360] on button "Timesheets" at bounding box center [115, 361] width 143 height 34
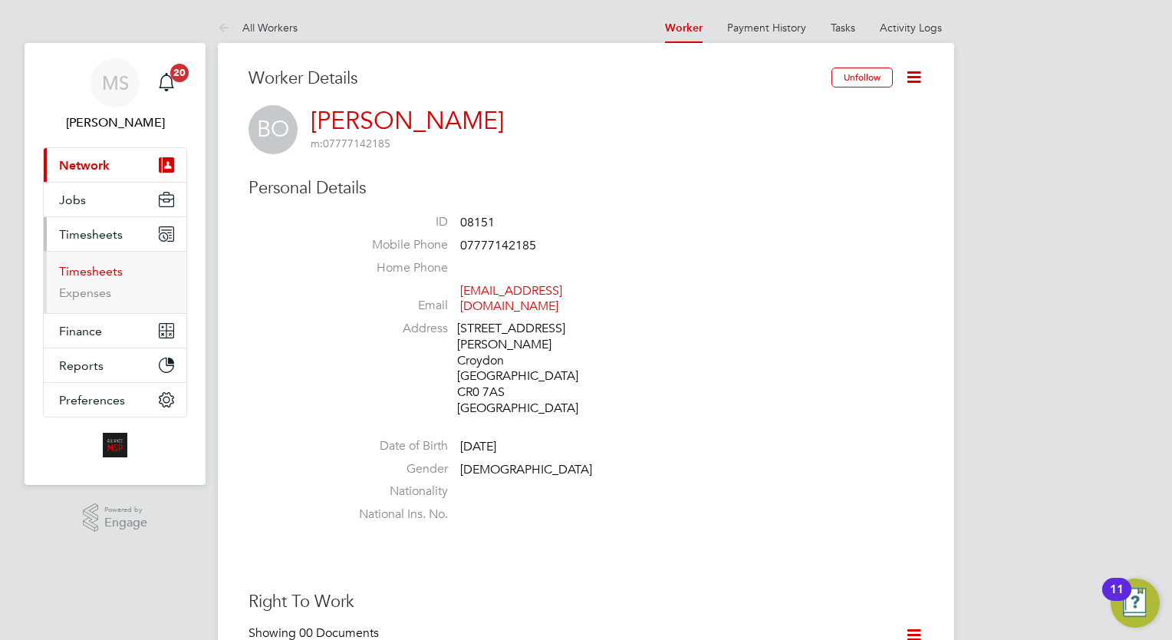
click at [93, 268] on link "Timesheets" at bounding box center [91, 271] width 64 height 15
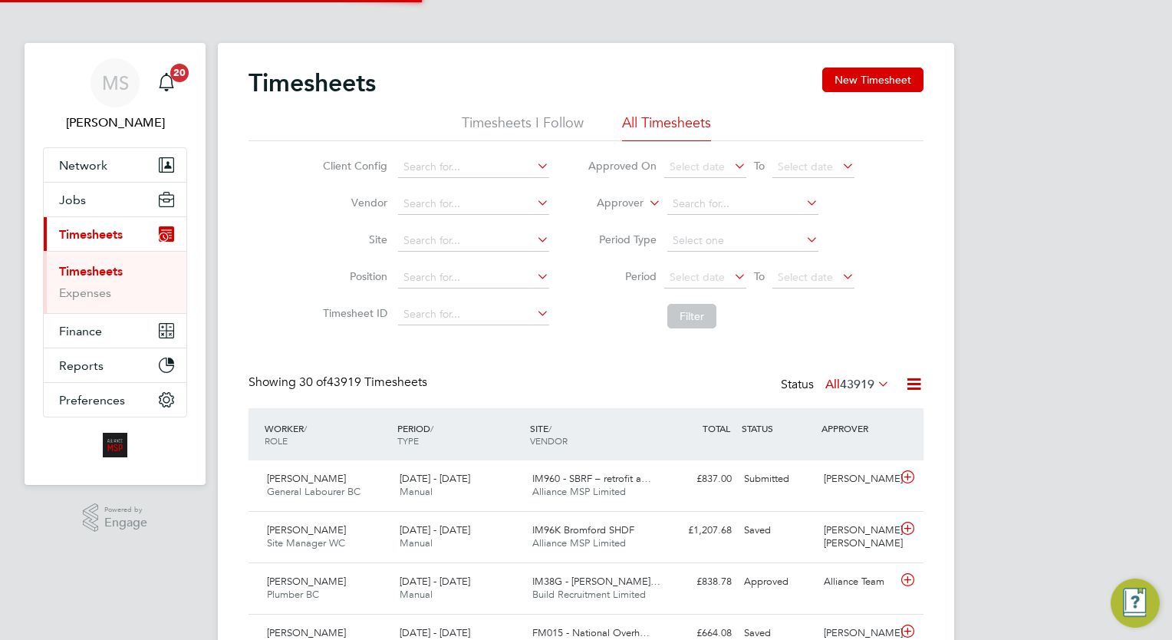
click at [636, 208] on label "Approver" at bounding box center [608, 203] width 69 height 15
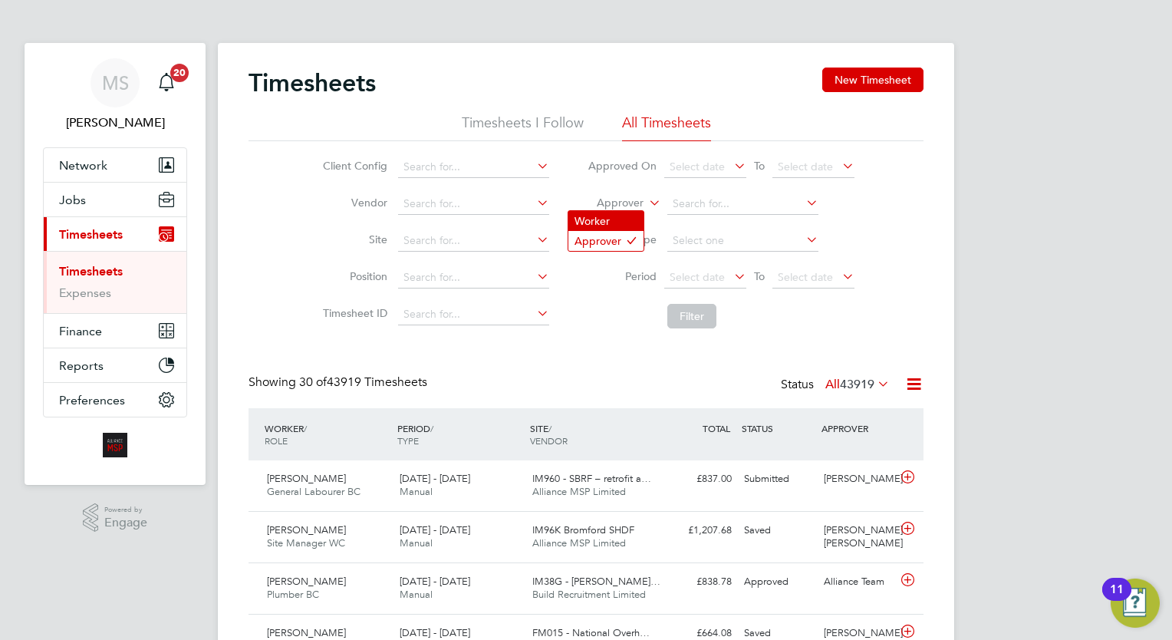
click at [620, 213] on li "Worker" at bounding box center [605, 221] width 75 height 20
click at [608, 377] on div "Showing 30 of 43919 Timesheets Status All 43919" at bounding box center [585, 391] width 675 height 34
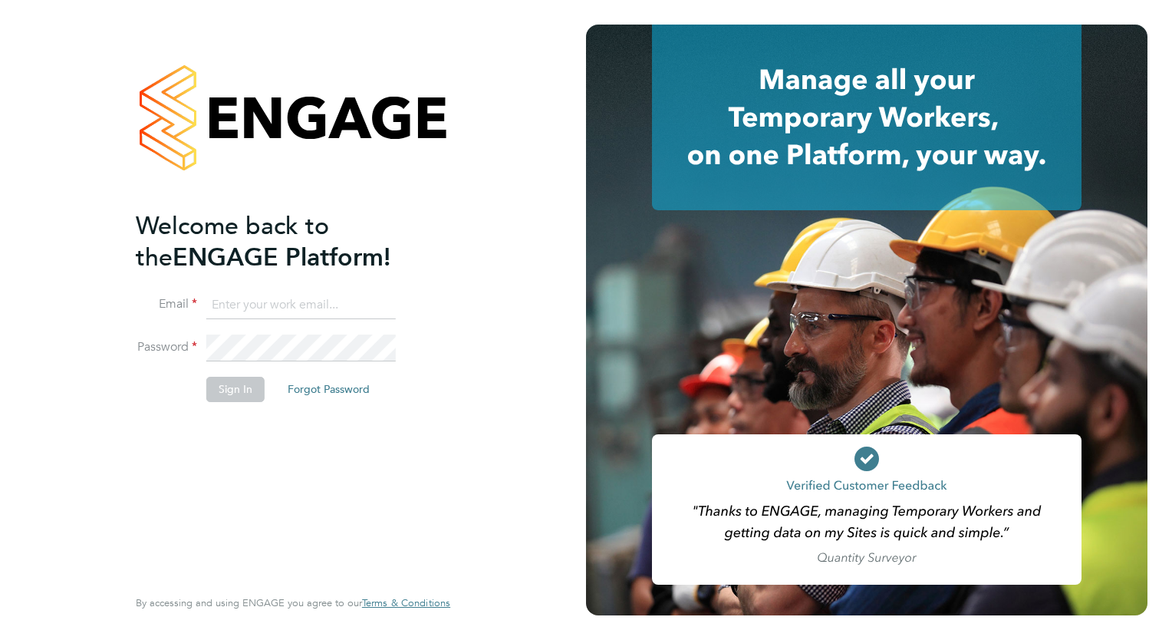
type input "wates@alliance-msp.co.uk"
click at [242, 393] on button "Sign In" at bounding box center [235, 389] width 58 height 25
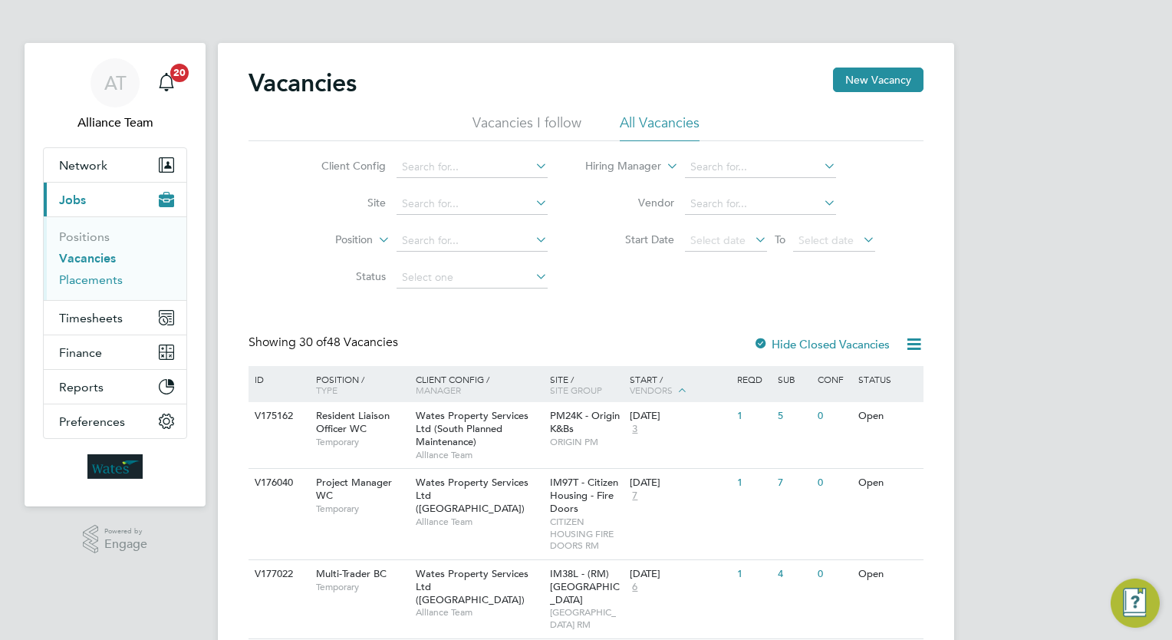
click at [102, 281] on link "Placements" at bounding box center [91, 279] width 64 height 15
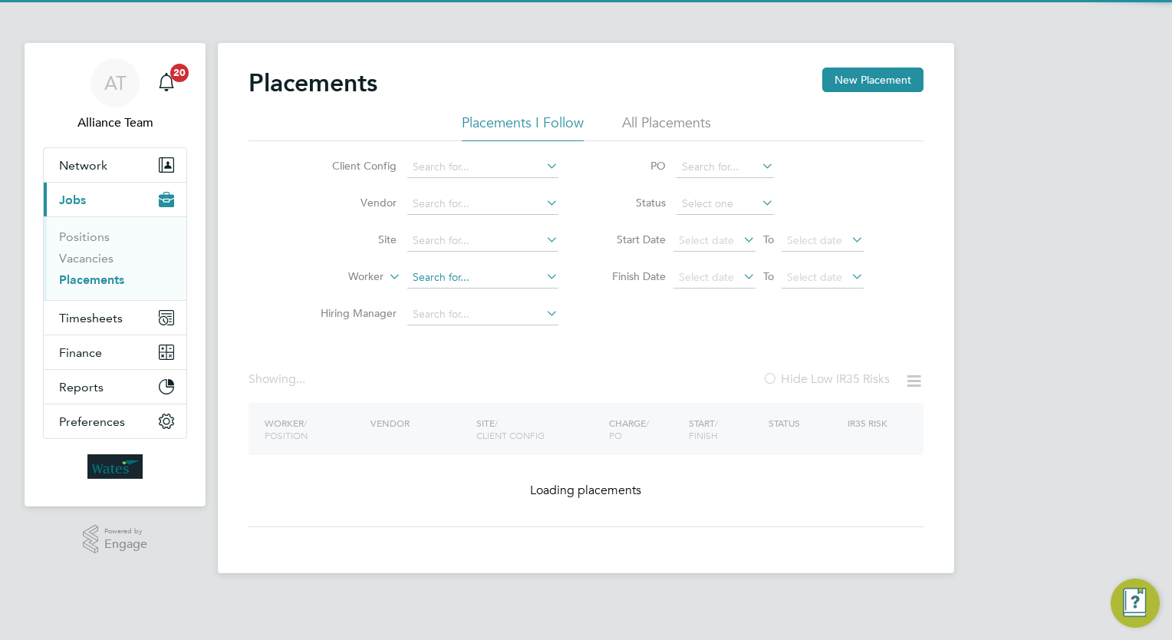
click at [452, 277] on input at bounding box center [482, 277] width 151 height 21
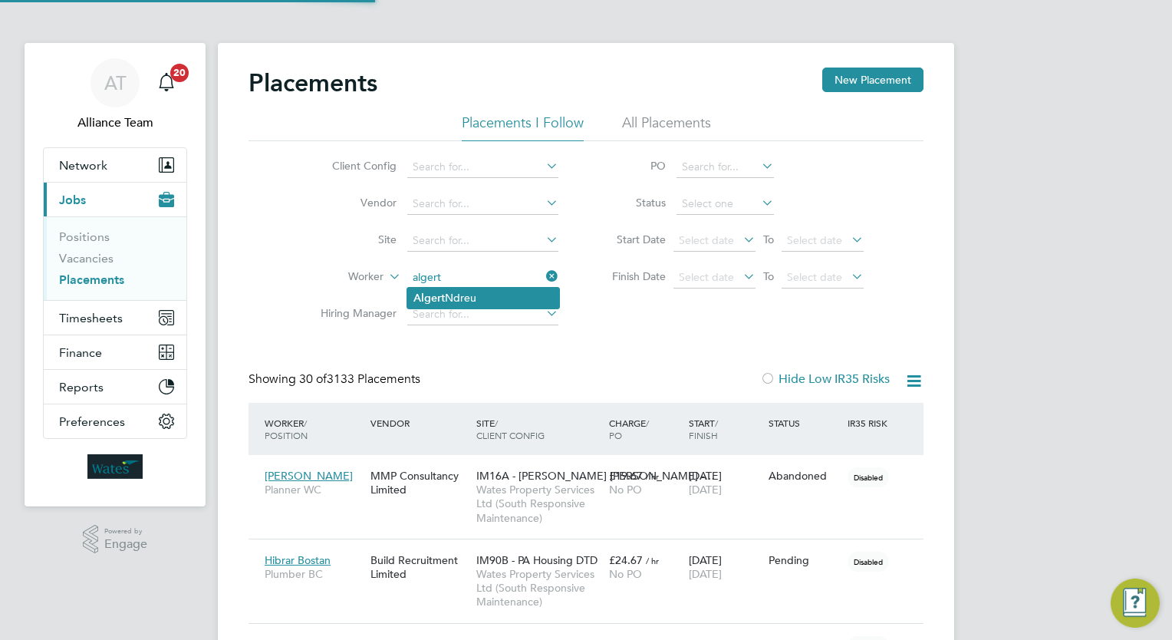
click at [472, 298] on li "[PERSON_NAME]" at bounding box center [483, 298] width 152 height 21
type input "[PERSON_NAME]"
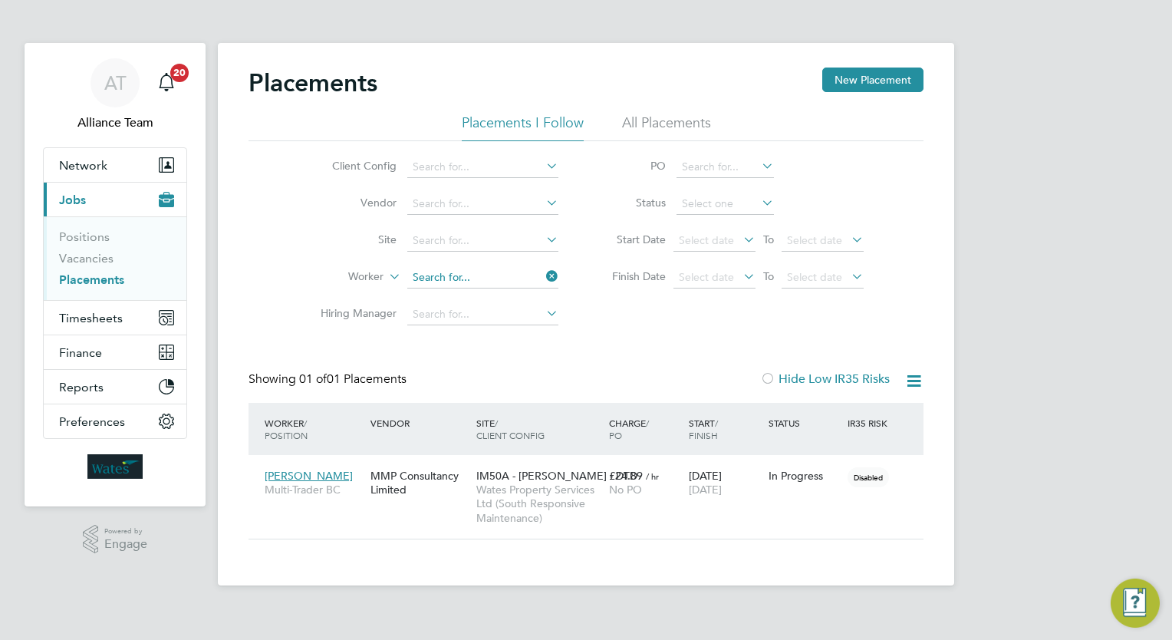
click at [482, 281] on input at bounding box center [482, 277] width 151 height 21
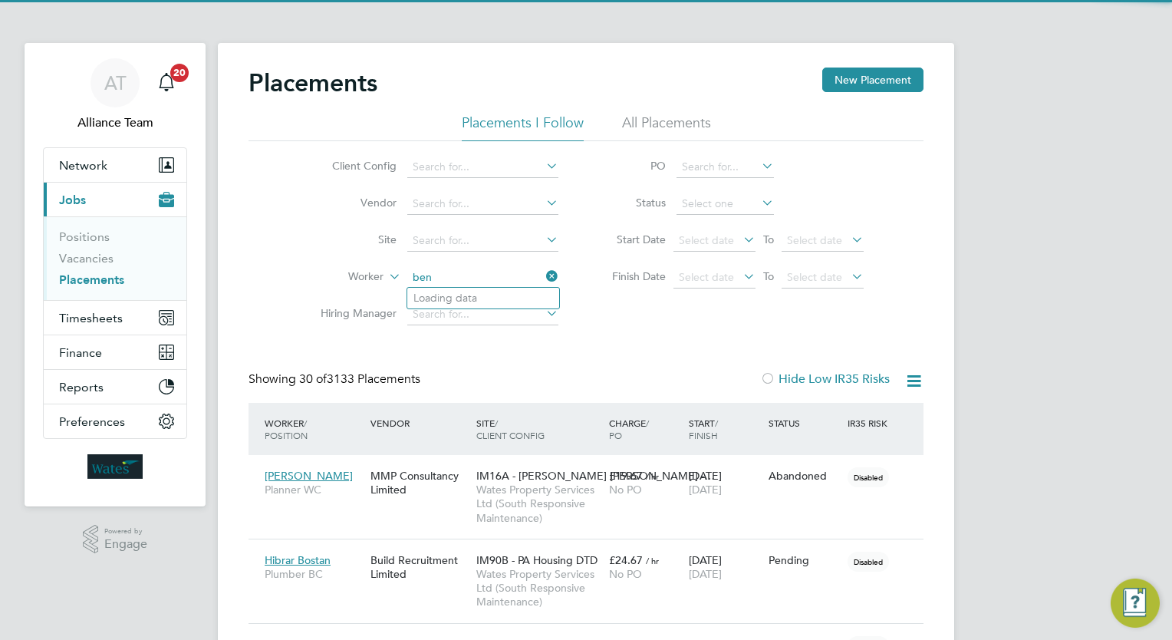
scroll to position [44, 107]
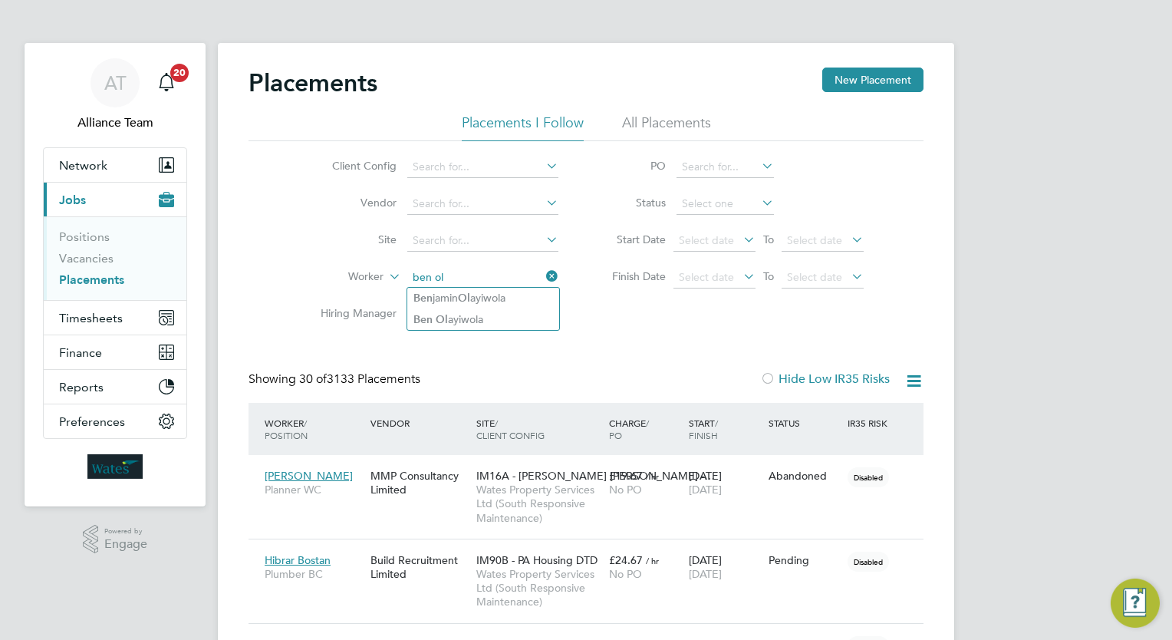
type input "ben ol"
